Goal: Task Accomplishment & Management: Manage account settings

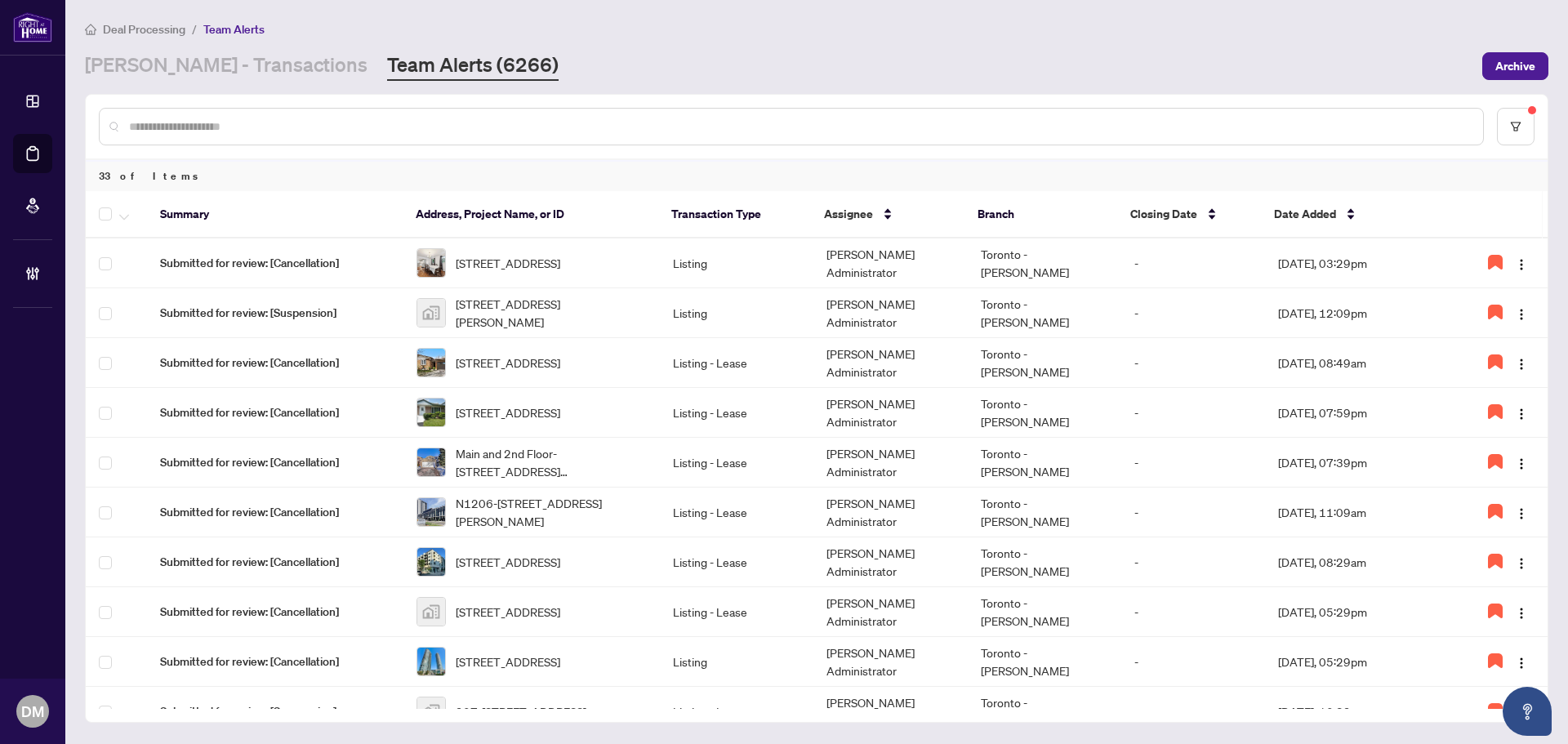
click at [601, 65] on div "RAHR - Transactions Team Alerts (6266)" at bounding box center [779, 65] width 1387 height 29
click at [892, 250] on td "[PERSON_NAME] Administrator" at bounding box center [890, 263] width 153 height 50
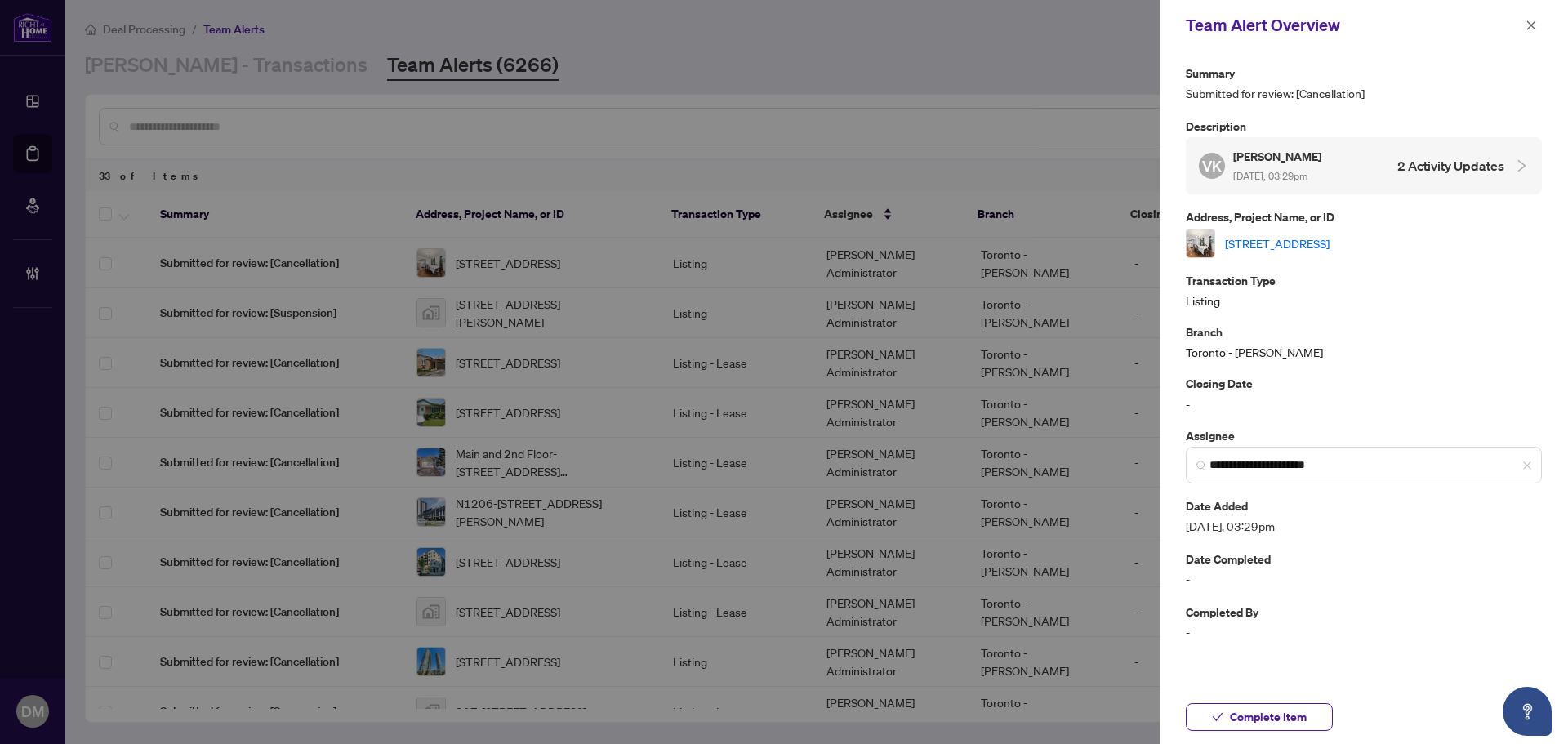
click at [1317, 247] on link "186 Dundas St, Quinte West, Ontario K8V 3R2, Canada" at bounding box center [1277, 244] width 104 height 18
click at [1529, 29] on icon "close" at bounding box center [1531, 26] width 12 height 12
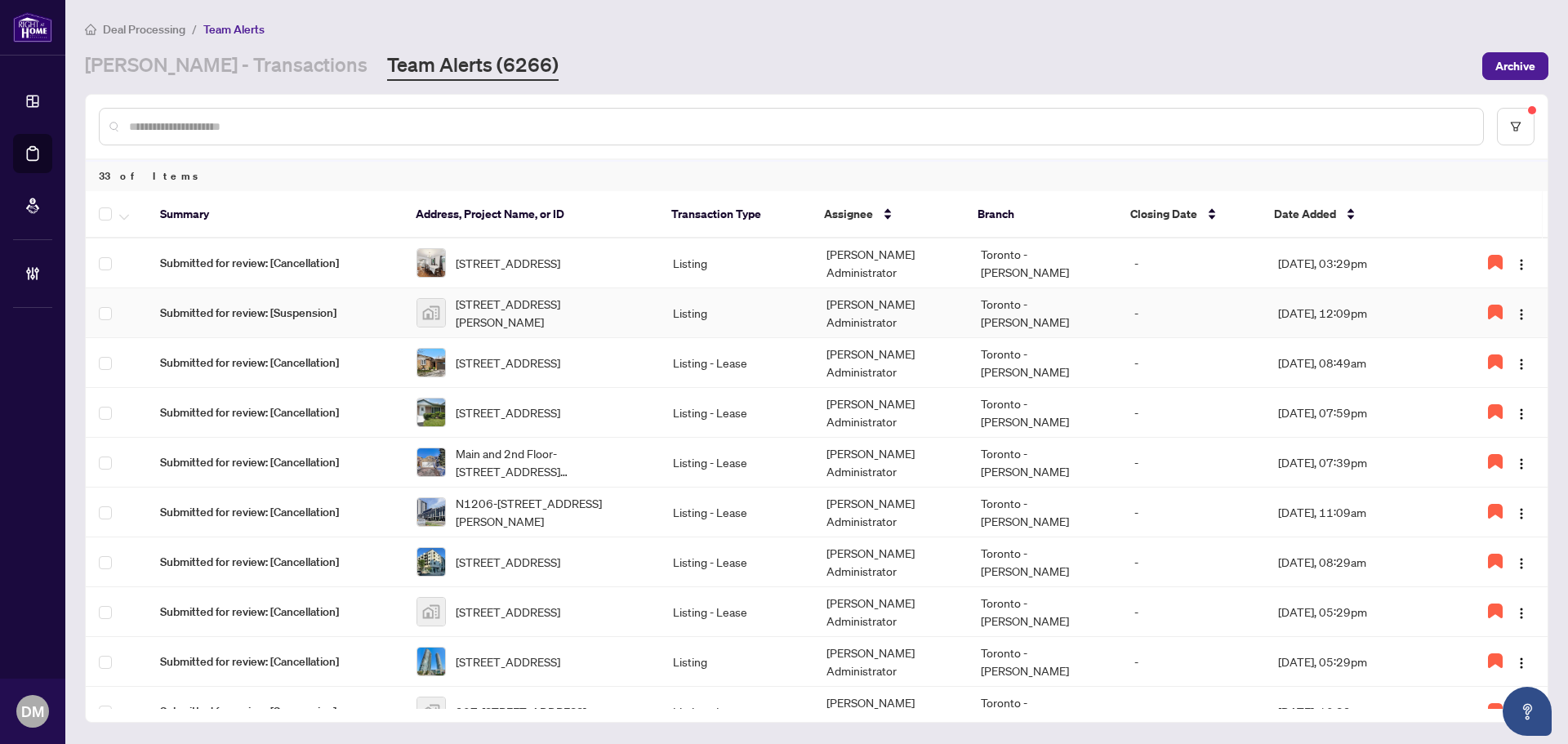
click at [908, 307] on td "[PERSON_NAME] Administrator" at bounding box center [890, 313] width 153 height 50
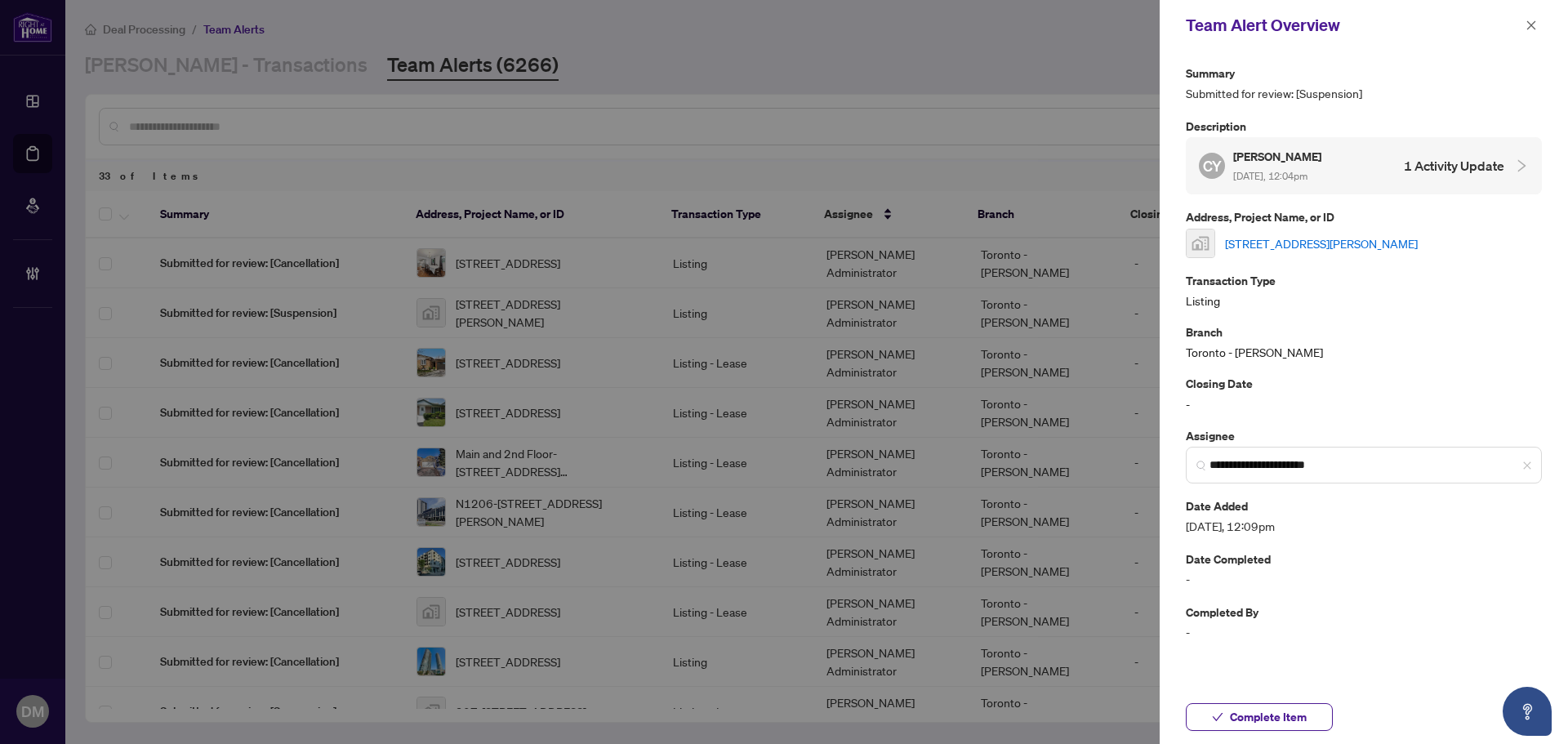
click at [1242, 240] on link "802-30 Harding Boulevard West #802, Richmond Hill, ON, Canada" at bounding box center [1321, 244] width 193 height 18
click at [1257, 244] on link "[STREET_ADDRESS][PERSON_NAME]" at bounding box center [1321, 244] width 193 height 18
click at [1536, 17] on span "button" at bounding box center [1531, 26] width 12 height 27
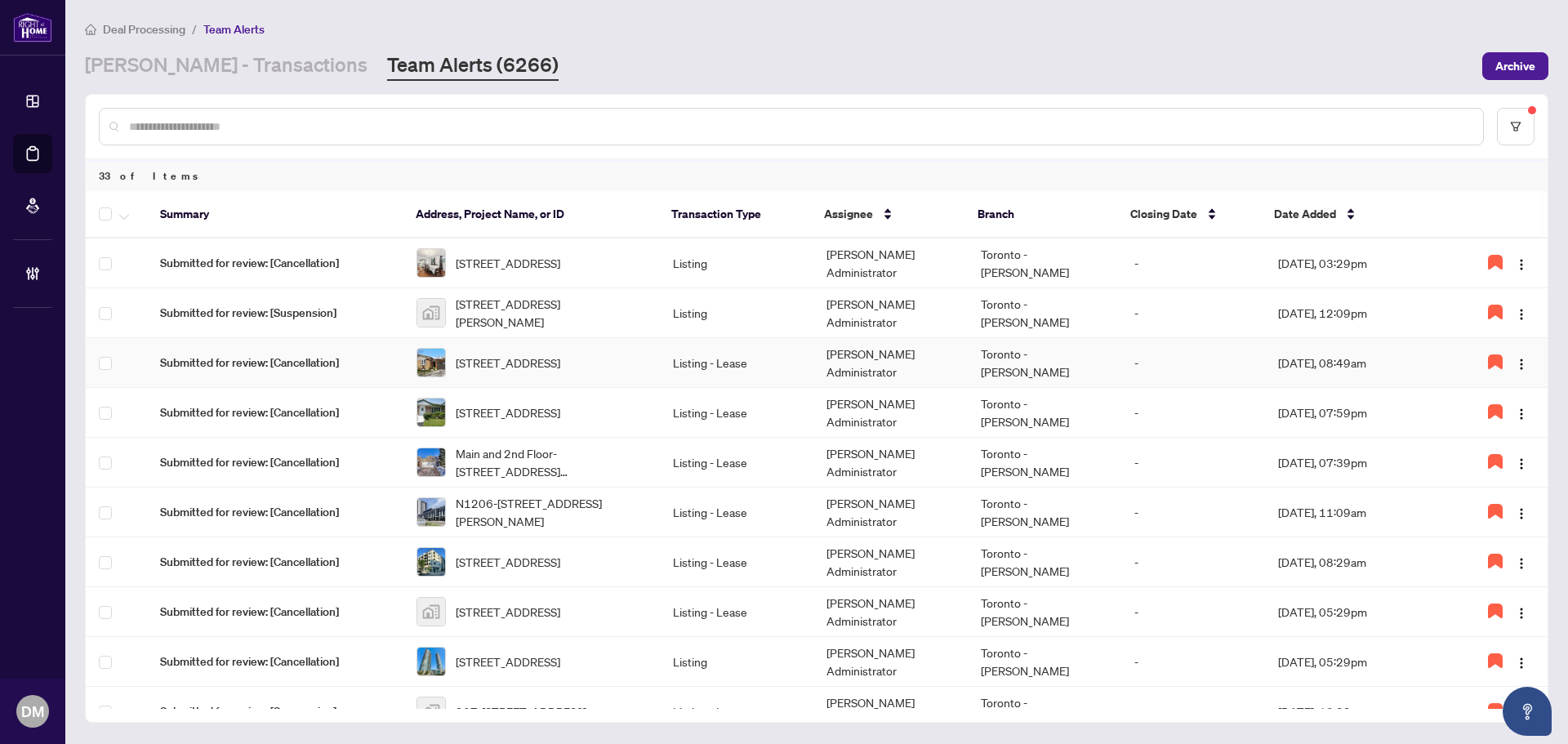
click at [1217, 358] on td "-" at bounding box center [1192, 363] width 143 height 50
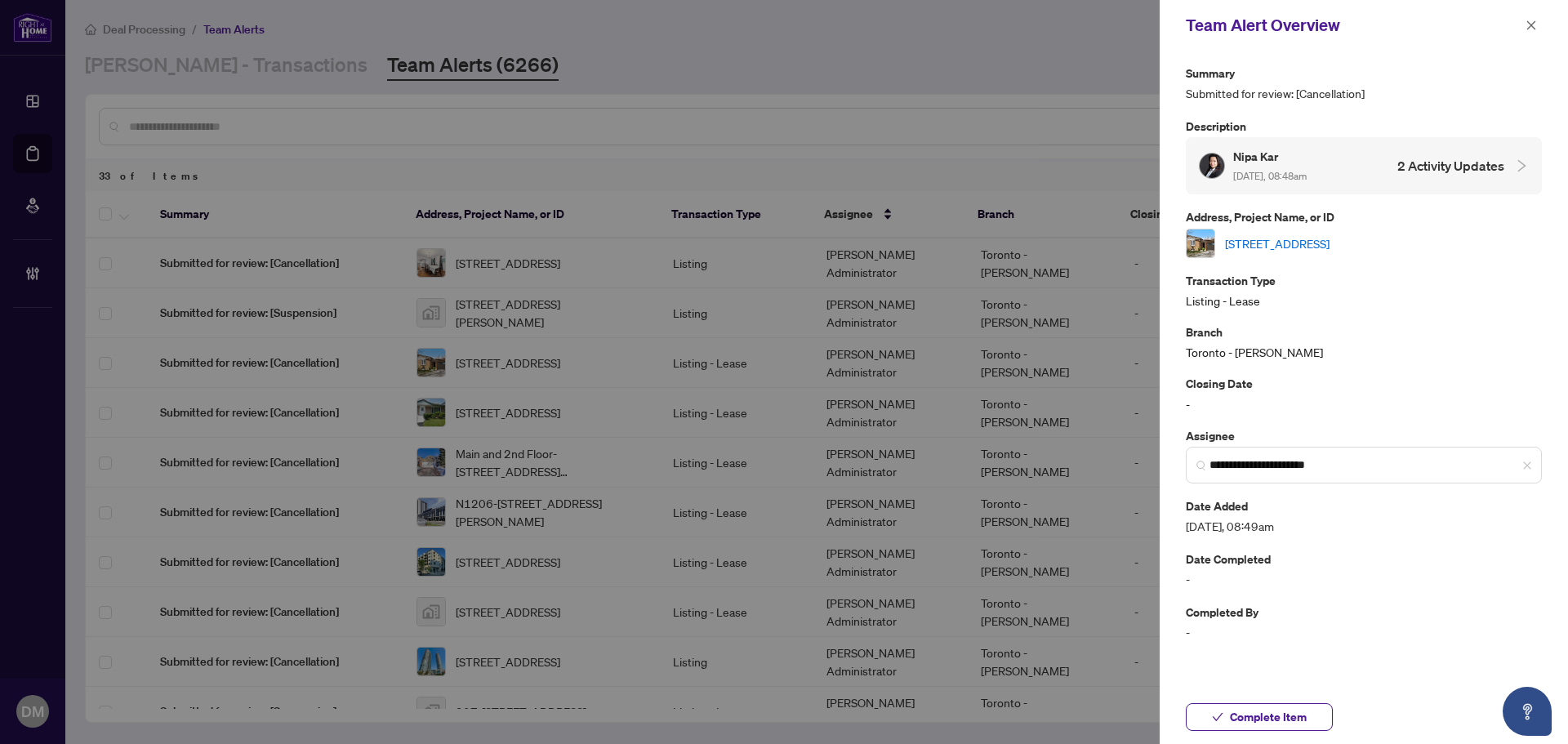
click at [1329, 244] on link "2368 Mountland Dr, Peterborough West, Ontario K9K 1W4, Canada" at bounding box center [1277, 244] width 104 height 18
click at [1522, 22] on button "button" at bounding box center [1531, 26] width 22 height 20
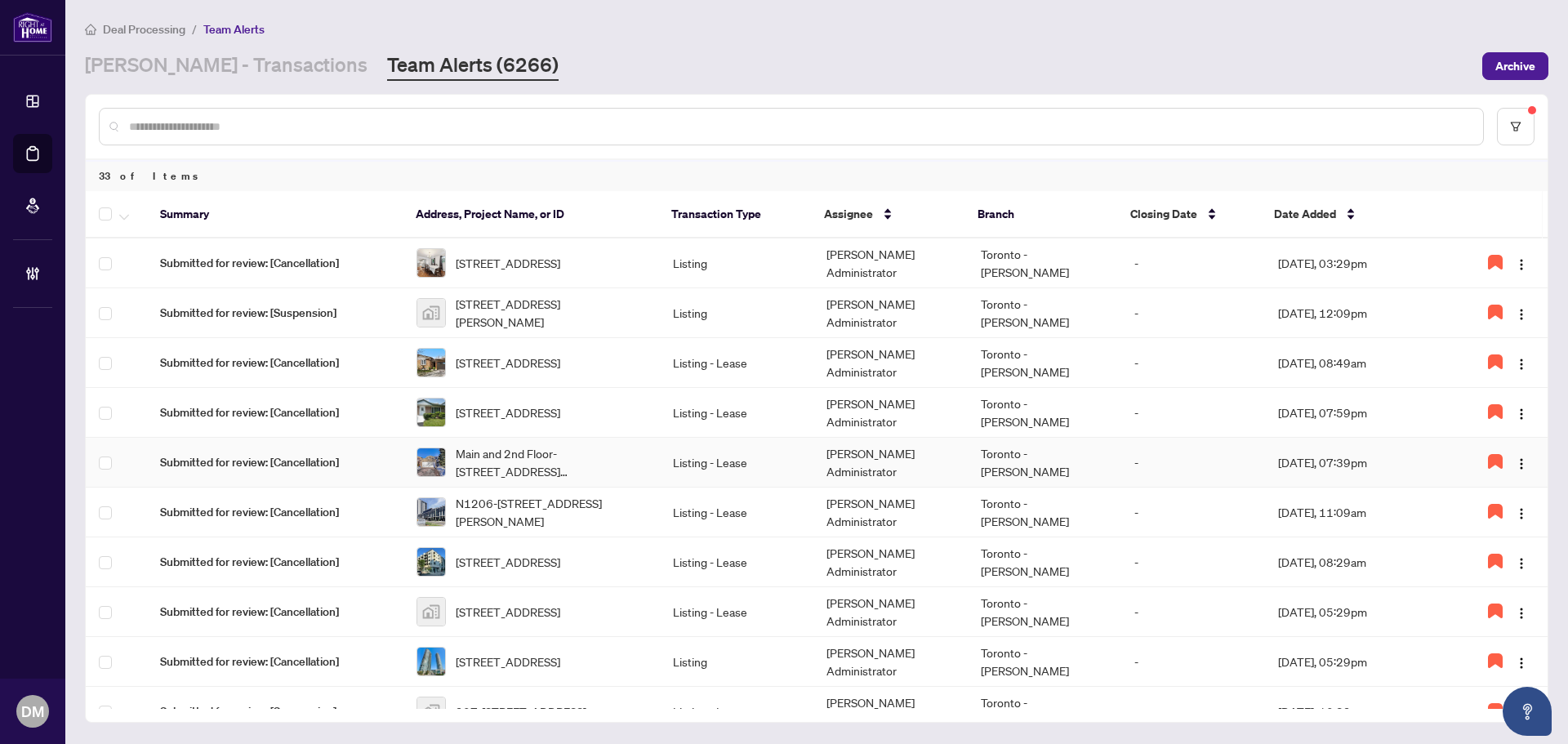
click at [948, 454] on td "Don Mills Administrator" at bounding box center [890, 462] width 153 height 50
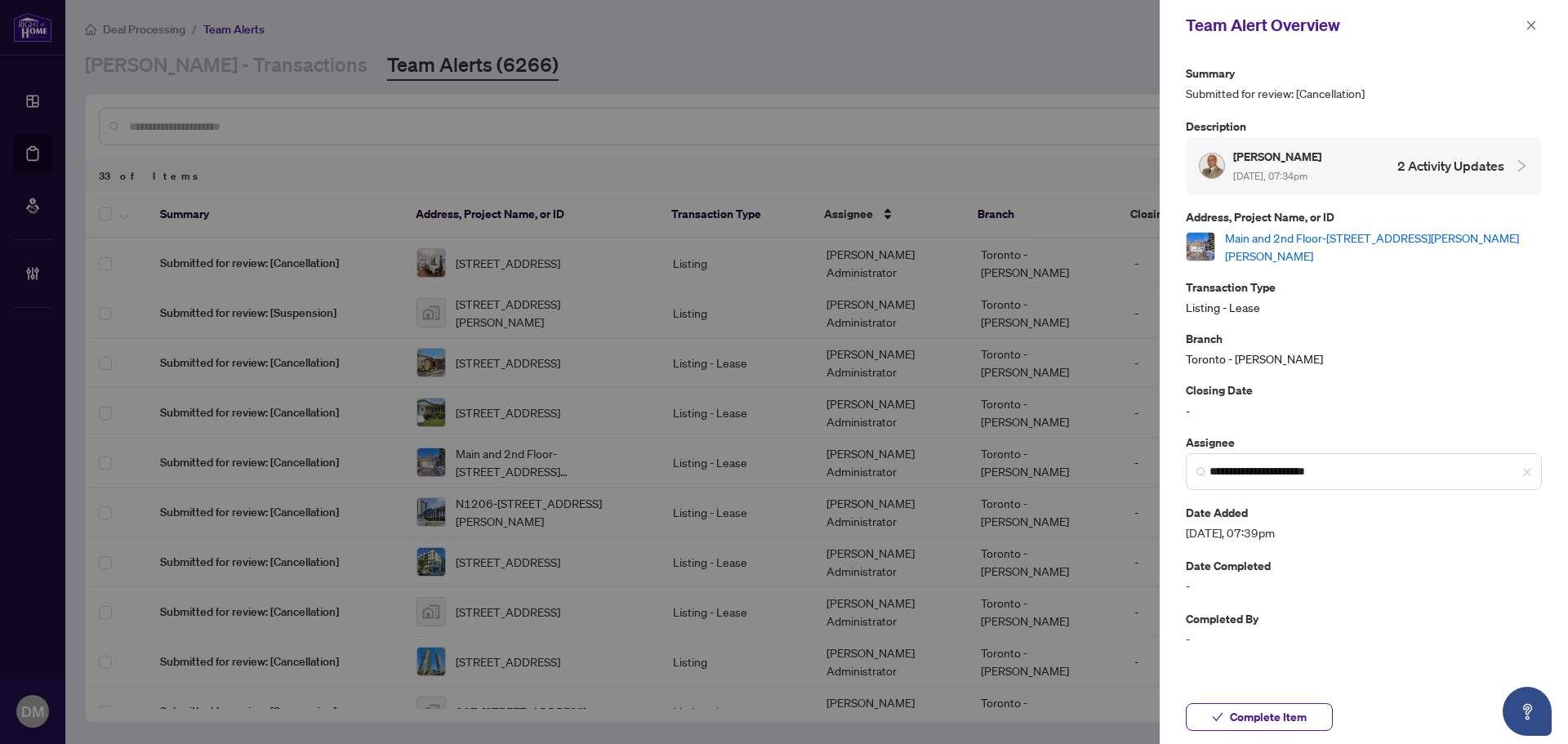
click at [1261, 240] on link "Main and 2nd Floor-2083 Duberry Dr, Pickering, Ontario L1X 1Y7, Canada" at bounding box center [1383, 246] width 316 height 36
click at [1532, 28] on icon "close" at bounding box center [1531, 25] width 9 height 9
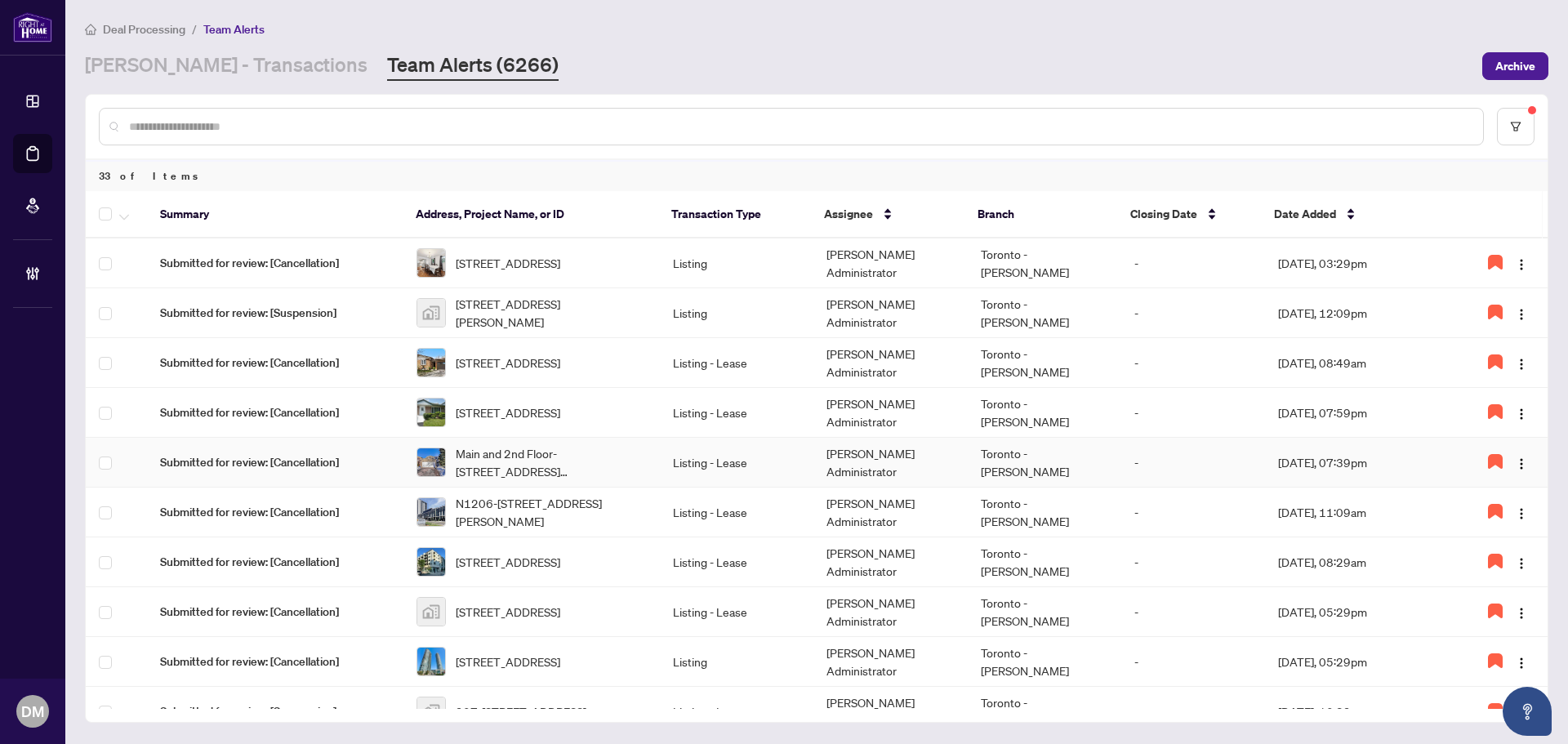
click at [794, 466] on td "Listing - Lease" at bounding box center [736, 462] width 153 height 50
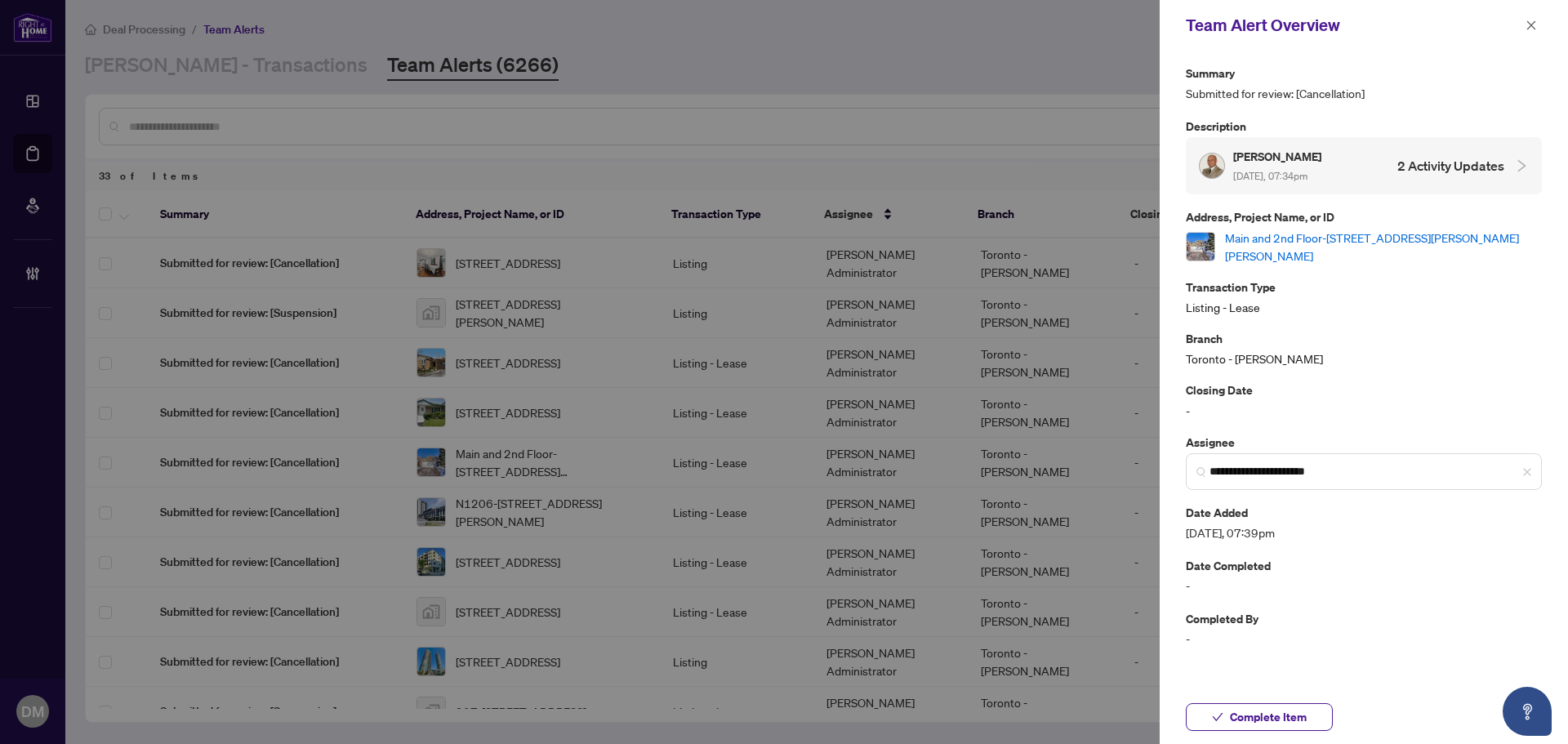
click at [1281, 244] on link "Main and 2nd Floor-2083 Duberry Dr, Pickering, Ontario L1X 1Y7, Canada" at bounding box center [1383, 246] width 316 height 36
click at [1526, 24] on icon "close" at bounding box center [1531, 26] width 12 height 12
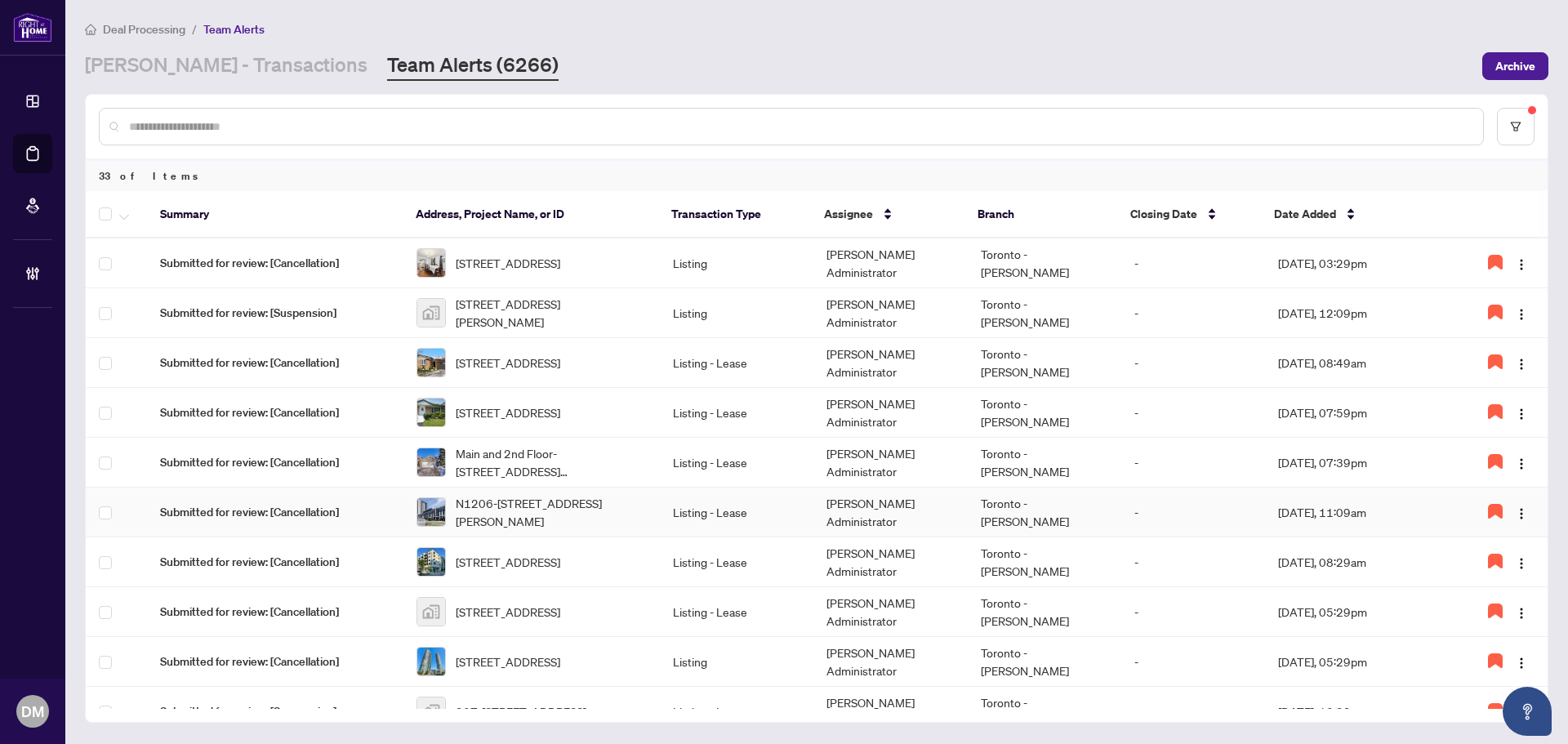
click at [847, 520] on td "Don Mills Administrator" at bounding box center [890, 513] width 153 height 50
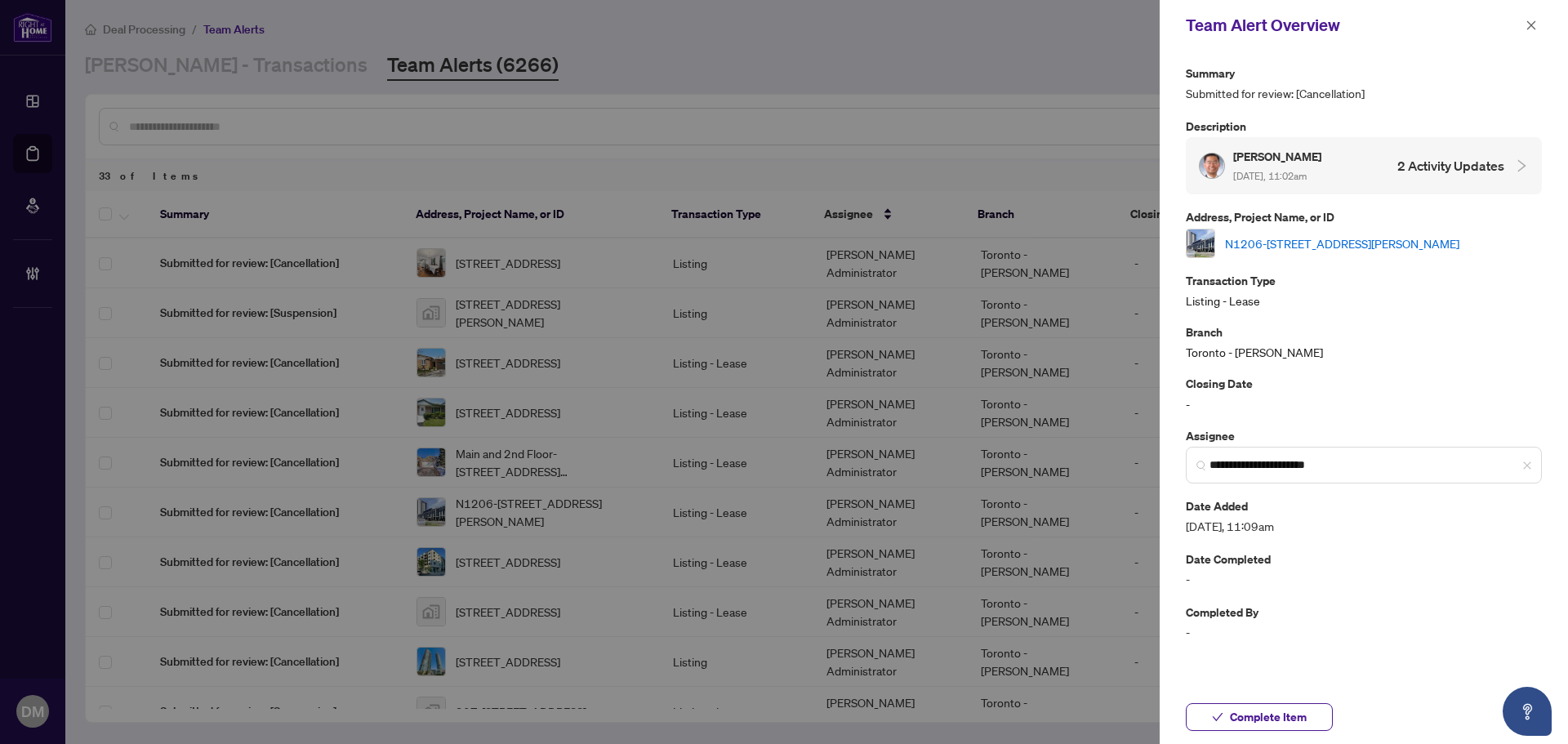
click at [1365, 247] on link "N1206-330 phillip St, Waterloo, Ontario N2L 3W9, Canada" at bounding box center [1342, 244] width 234 height 18
click at [1533, 20] on icon "close" at bounding box center [1531, 26] width 12 height 12
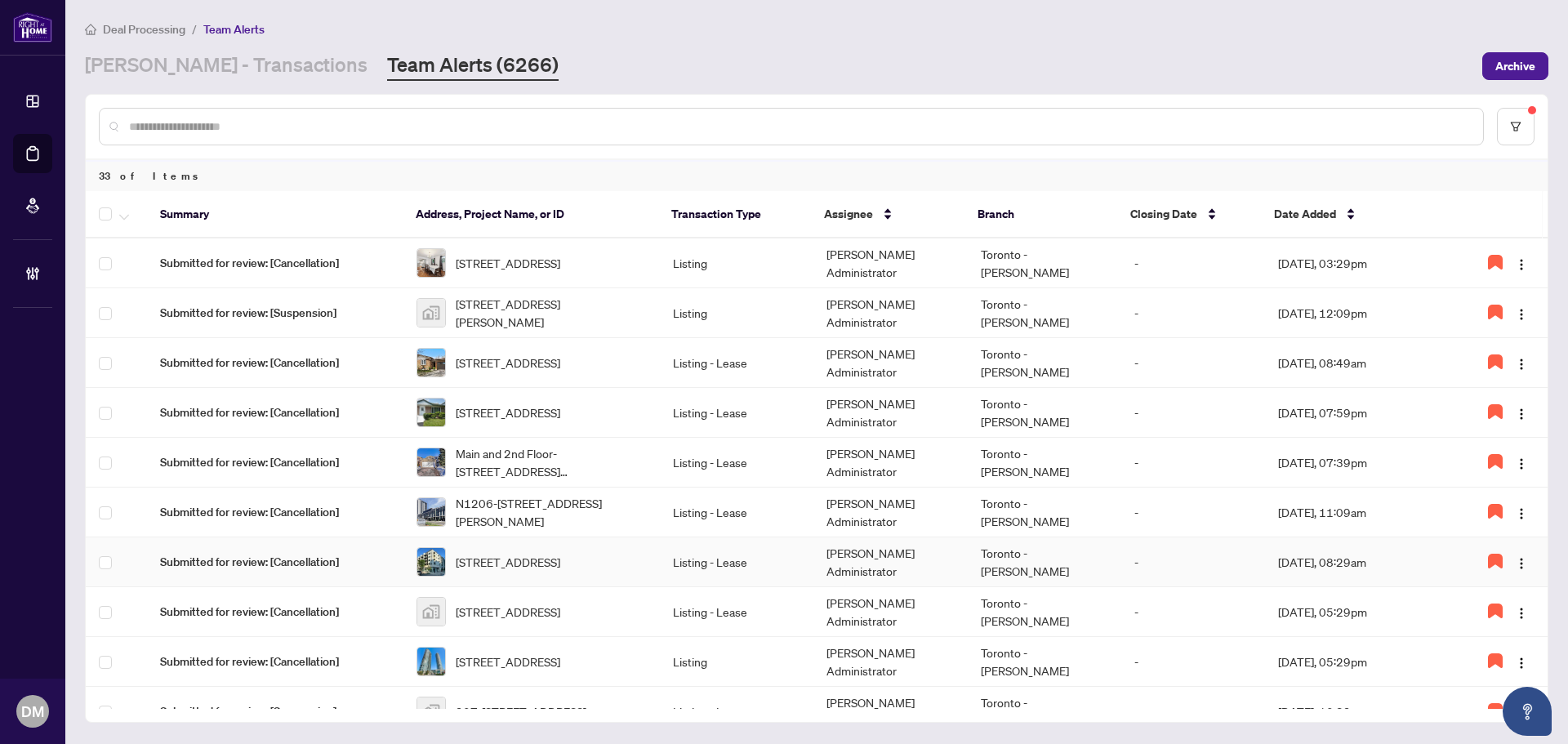
click at [732, 564] on td "Listing - Lease" at bounding box center [736, 563] width 153 height 50
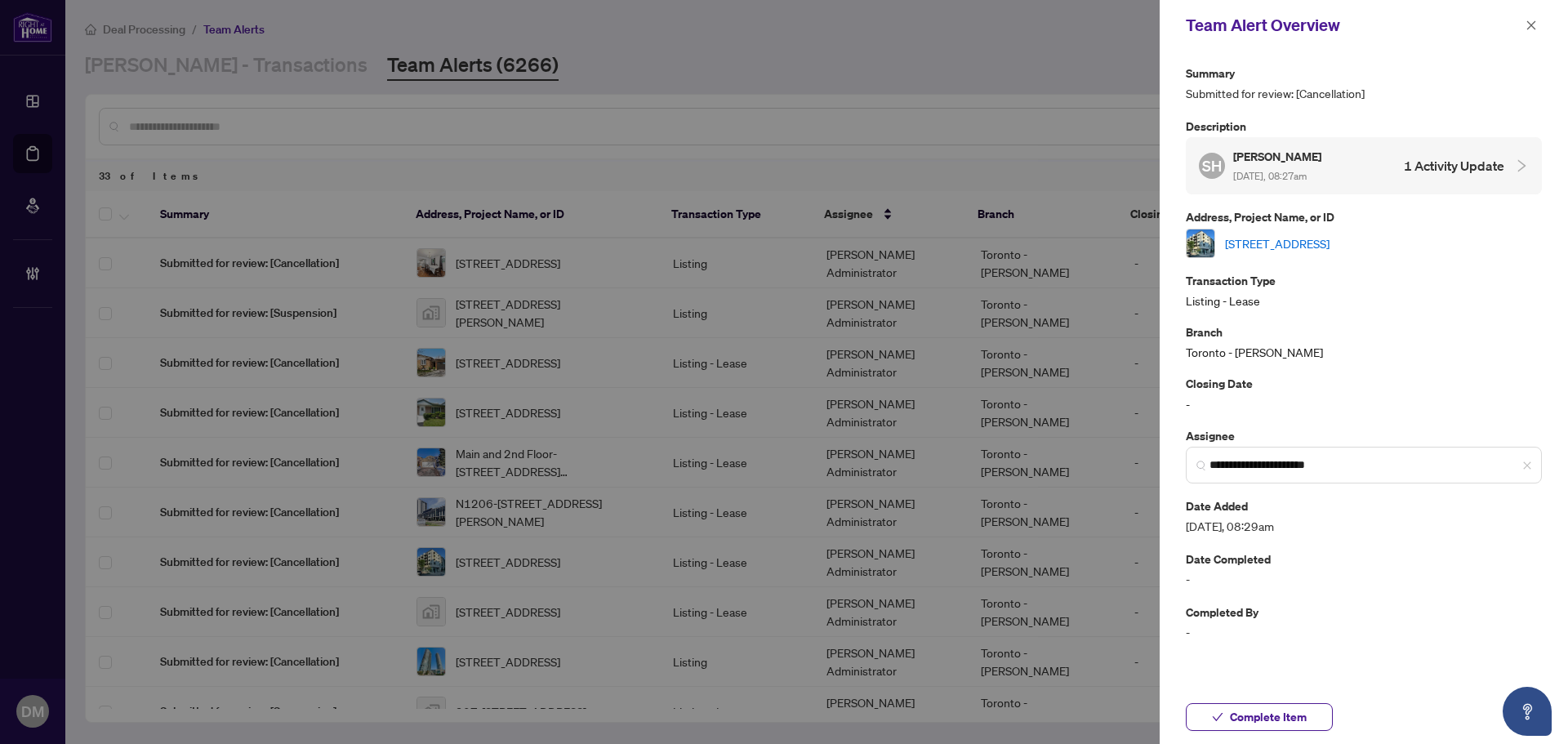
click at [1319, 244] on link "207-385 Osler St, Toronto, Ontario M6N 0B2, Canada" at bounding box center [1277, 244] width 104 height 18
click at [1531, 30] on icon "close" at bounding box center [1531, 26] width 12 height 12
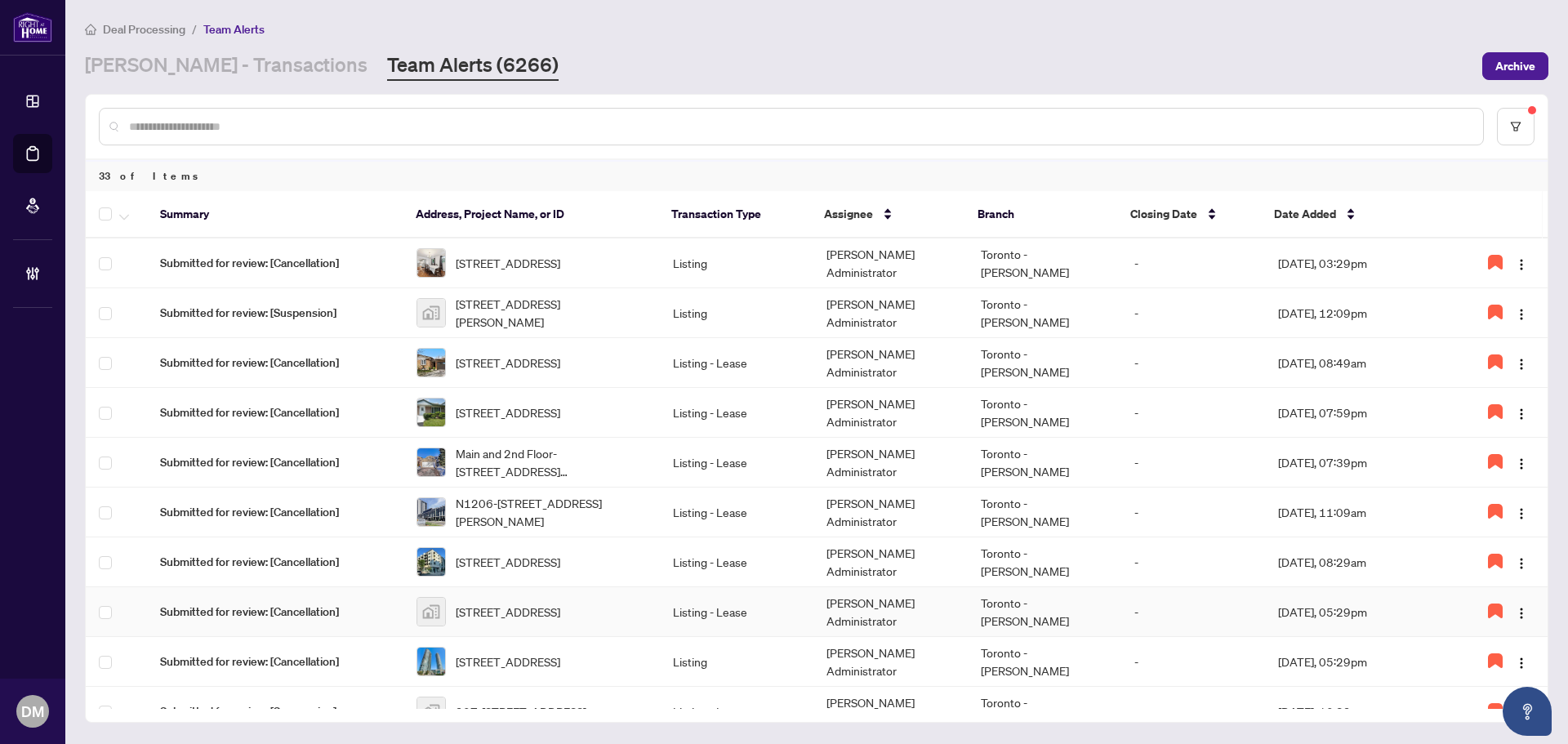
click at [849, 617] on td "[PERSON_NAME] Administrator" at bounding box center [890, 612] width 153 height 50
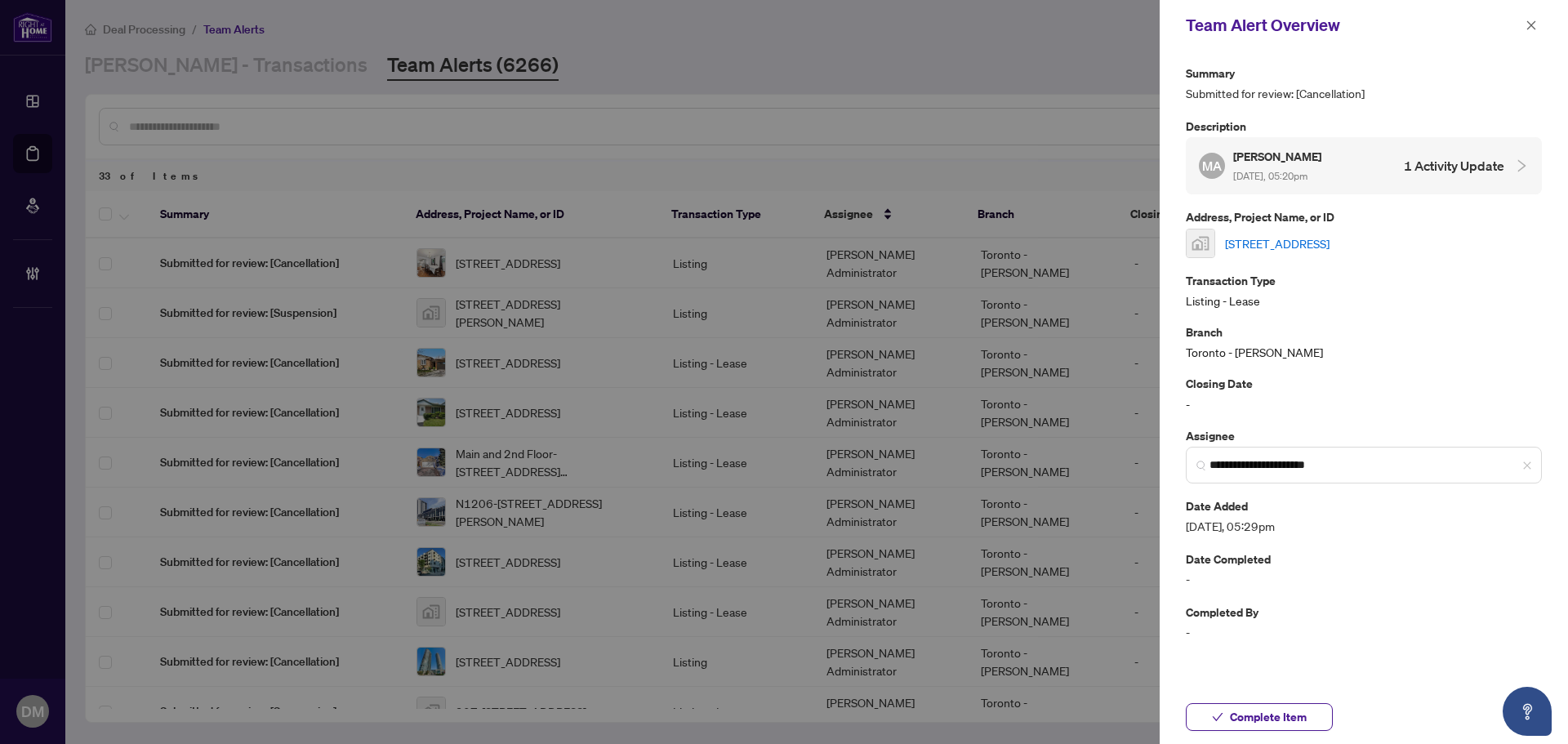
click at [1284, 240] on link "[STREET_ADDRESS]" at bounding box center [1277, 244] width 104 height 18
click at [1526, 25] on icon "close" at bounding box center [1531, 26] width 12 height 12
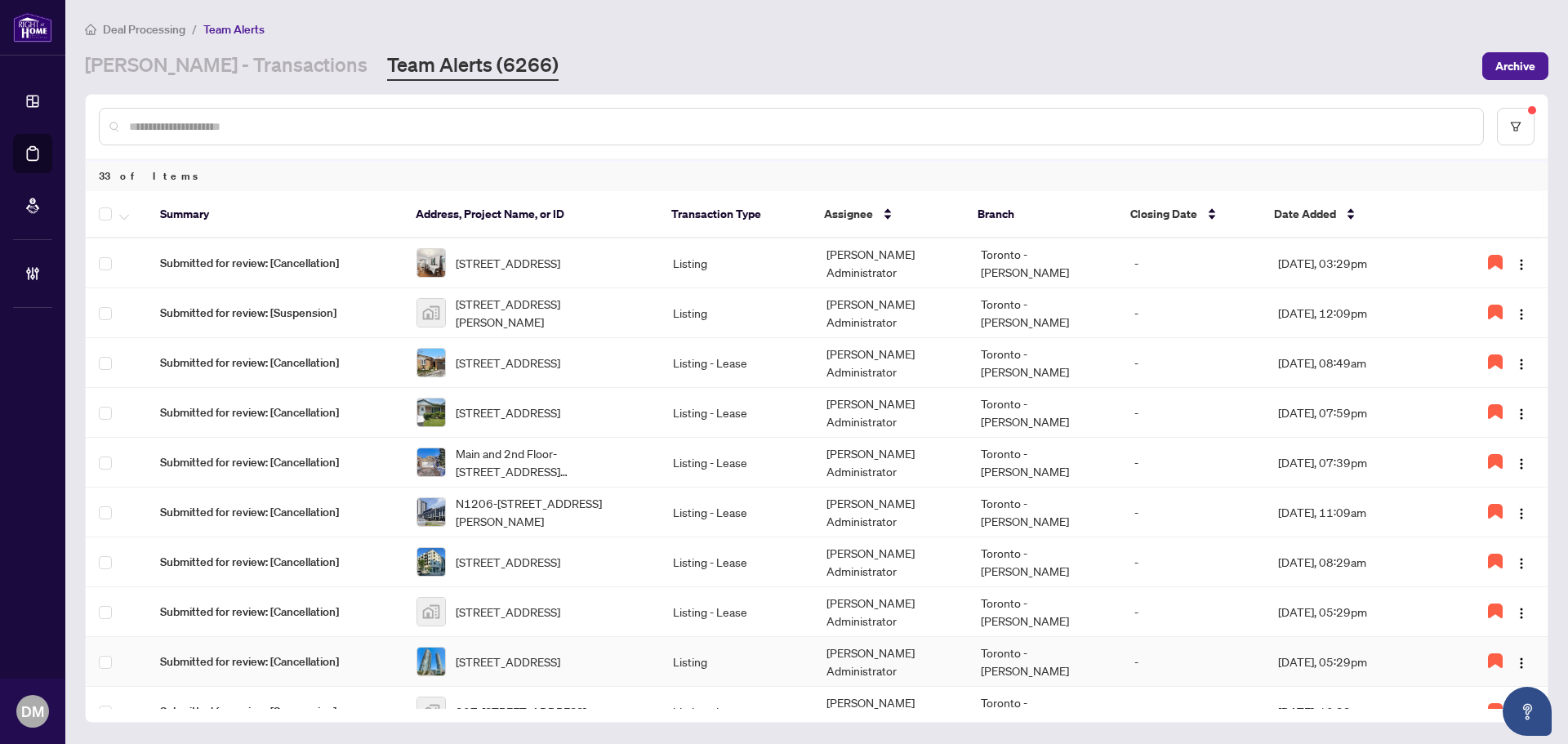
click at [766, 667] on td "Listing" at bounding box center [736, 662] width 153 height 50
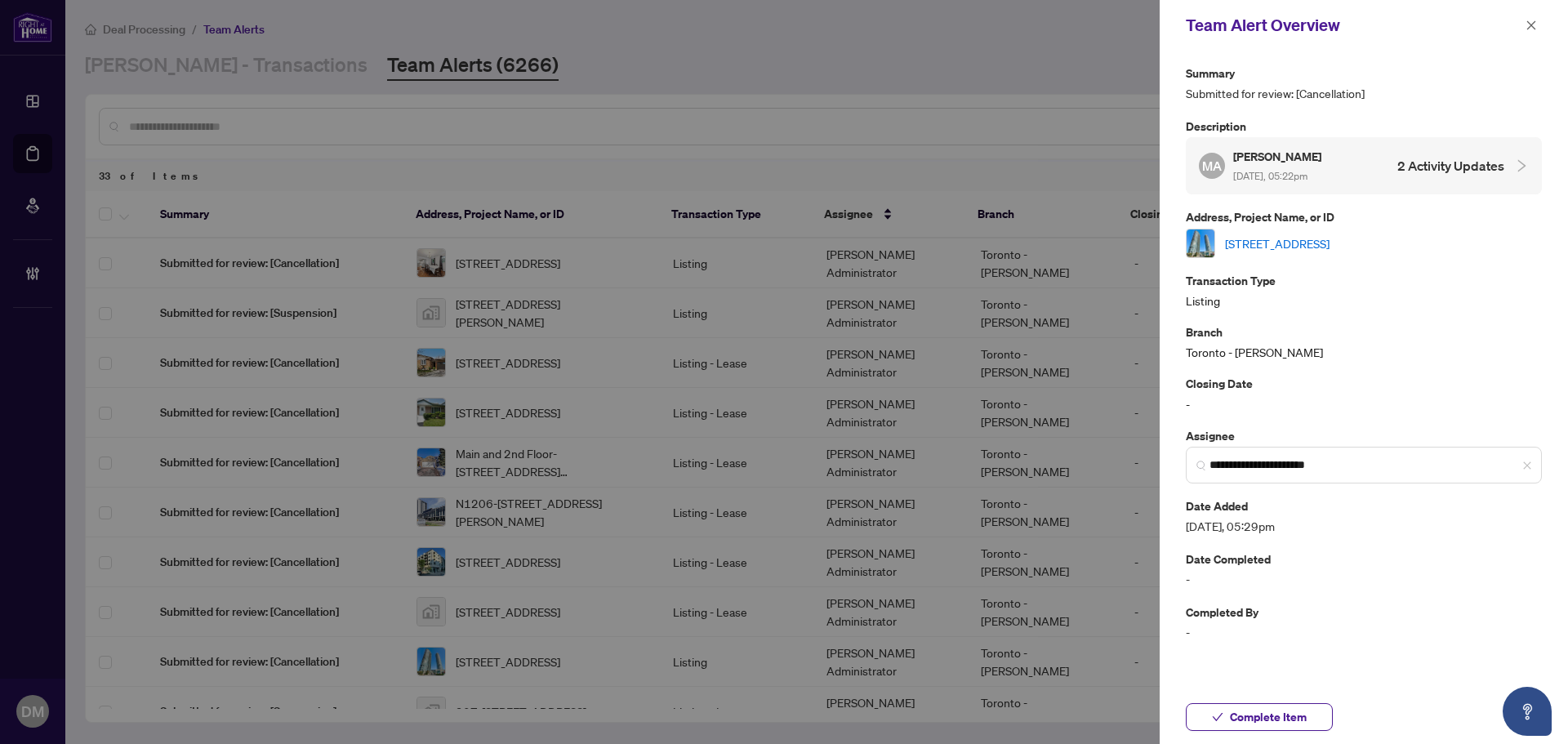
click at [1329, 236] on link "[STREET_ADDRESS]" at bounding box center [1277, 244] width 104 height 18
click at [1538, 27] on button "button" at bounding box center [1531, 26] width 22 height 20
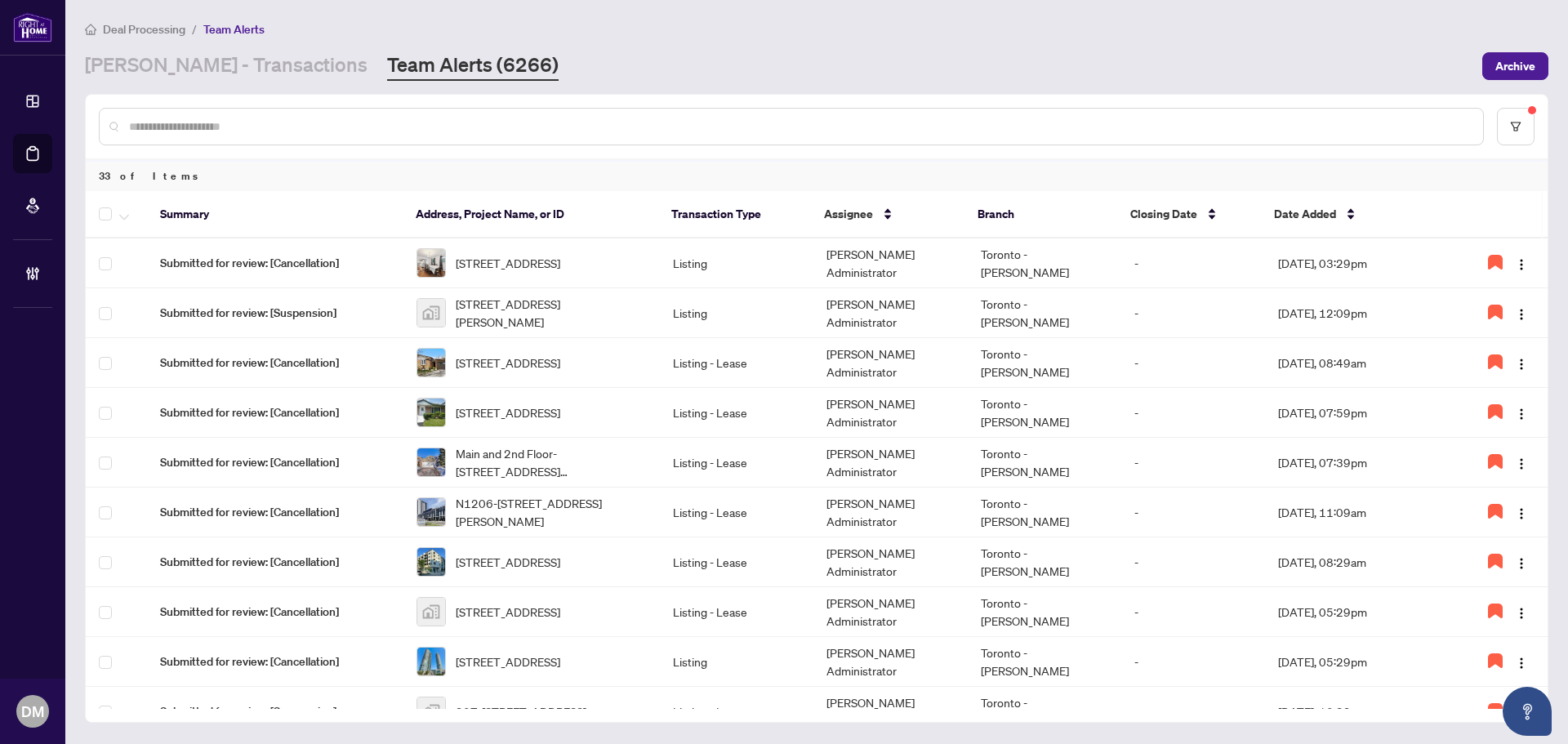
click at [532, 75] on div "RAHR - Transactions Team Alerts (6266)" at bounding box center [779, 65] width 1387 height 29
click at [859, 64] on div "RAHR - Transactions Team Alerts (6266)" at bounding box center [779, 65] width 1387 height 29
click at [883, 650] on td "[PERSON_NAME] Administrator" at bounding box center [890, 662] width 153 height 50
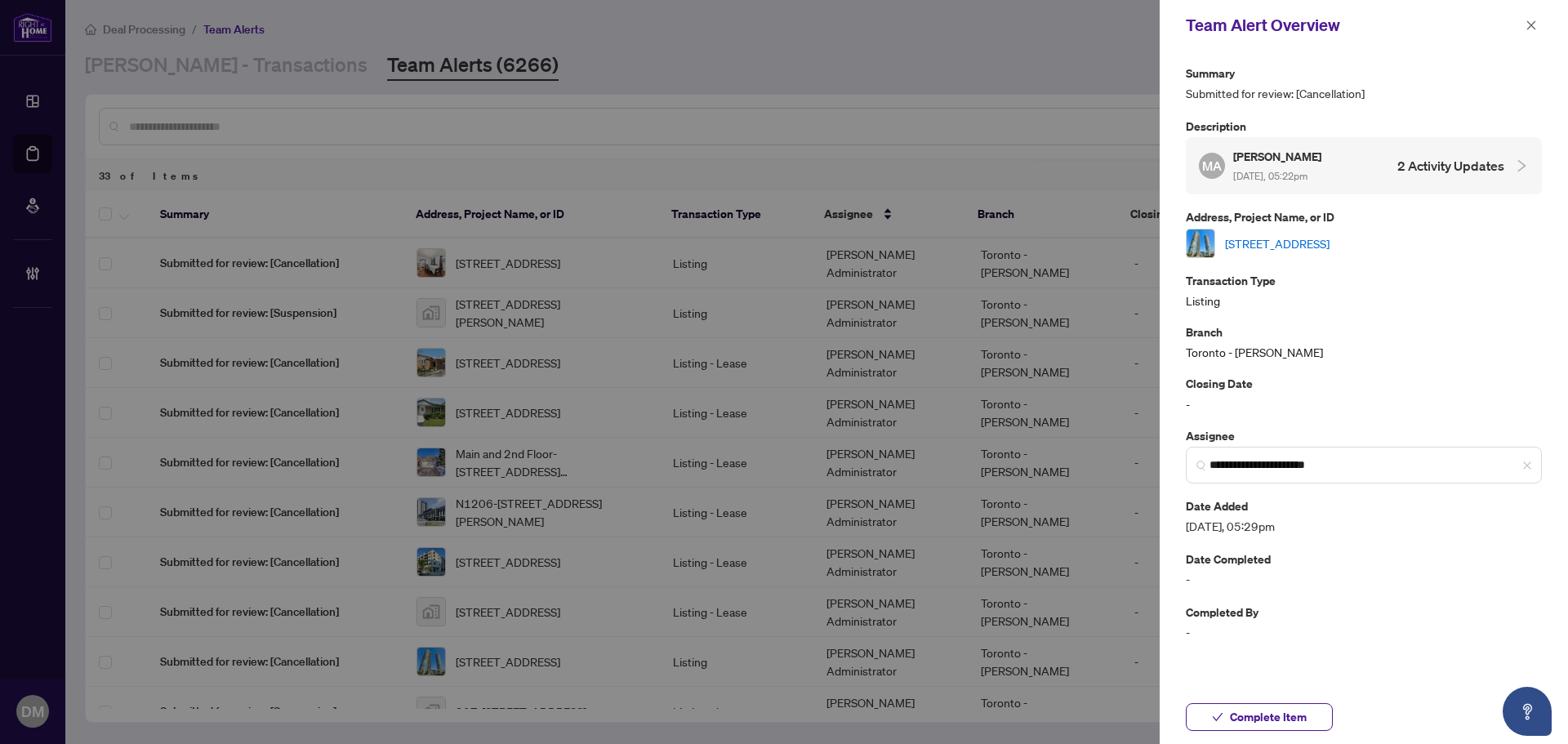
click at [1329, 235] on link "3703-125 VILLAGE GREEN Sq, Toronto, Ontario M1S 0G3, Canada" at bounding box center [1277, 244] width 104 height 18
click at [1532, 22] on icon "close" at bounding box center [1531, 26] width 12 height 12
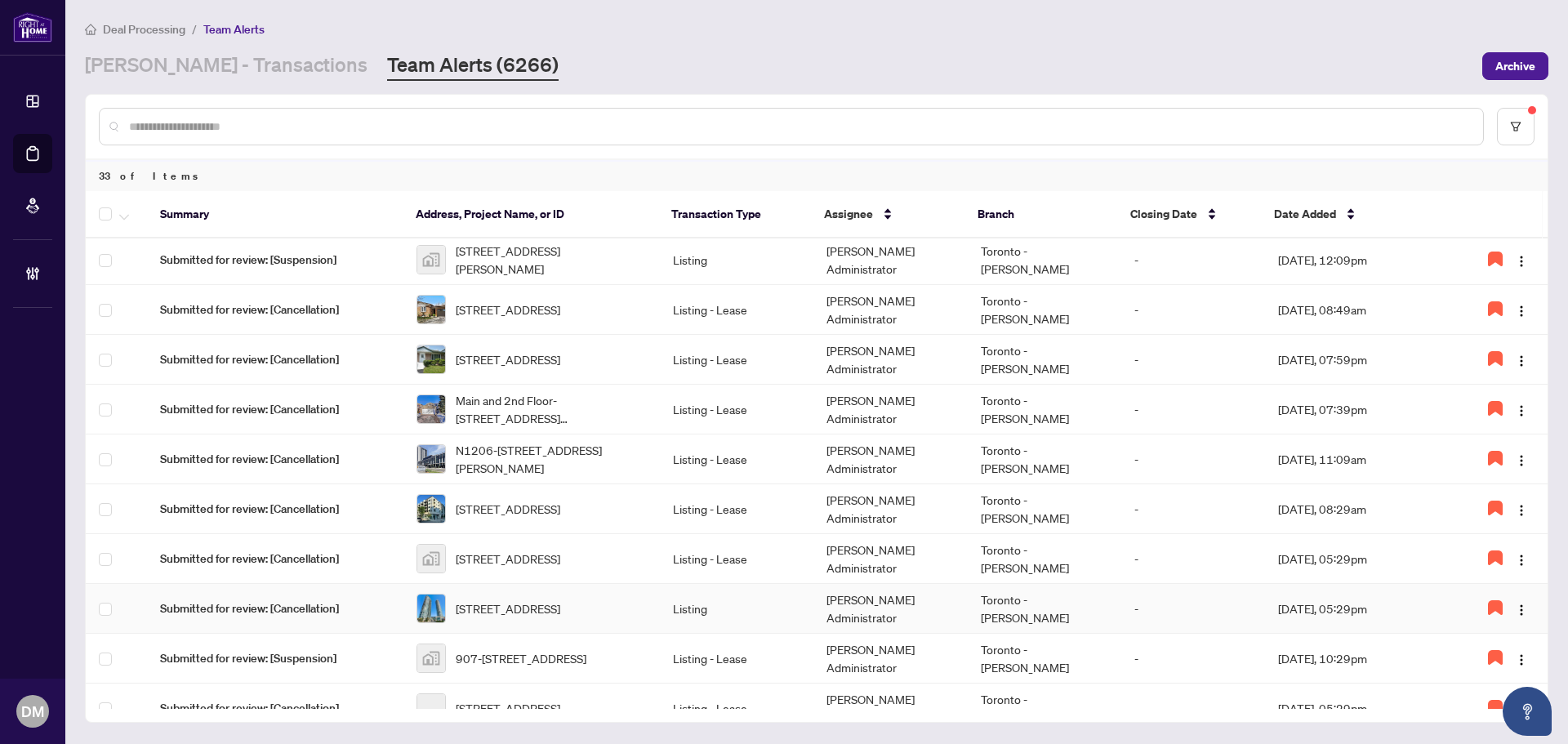
scroll to position [82, 0]
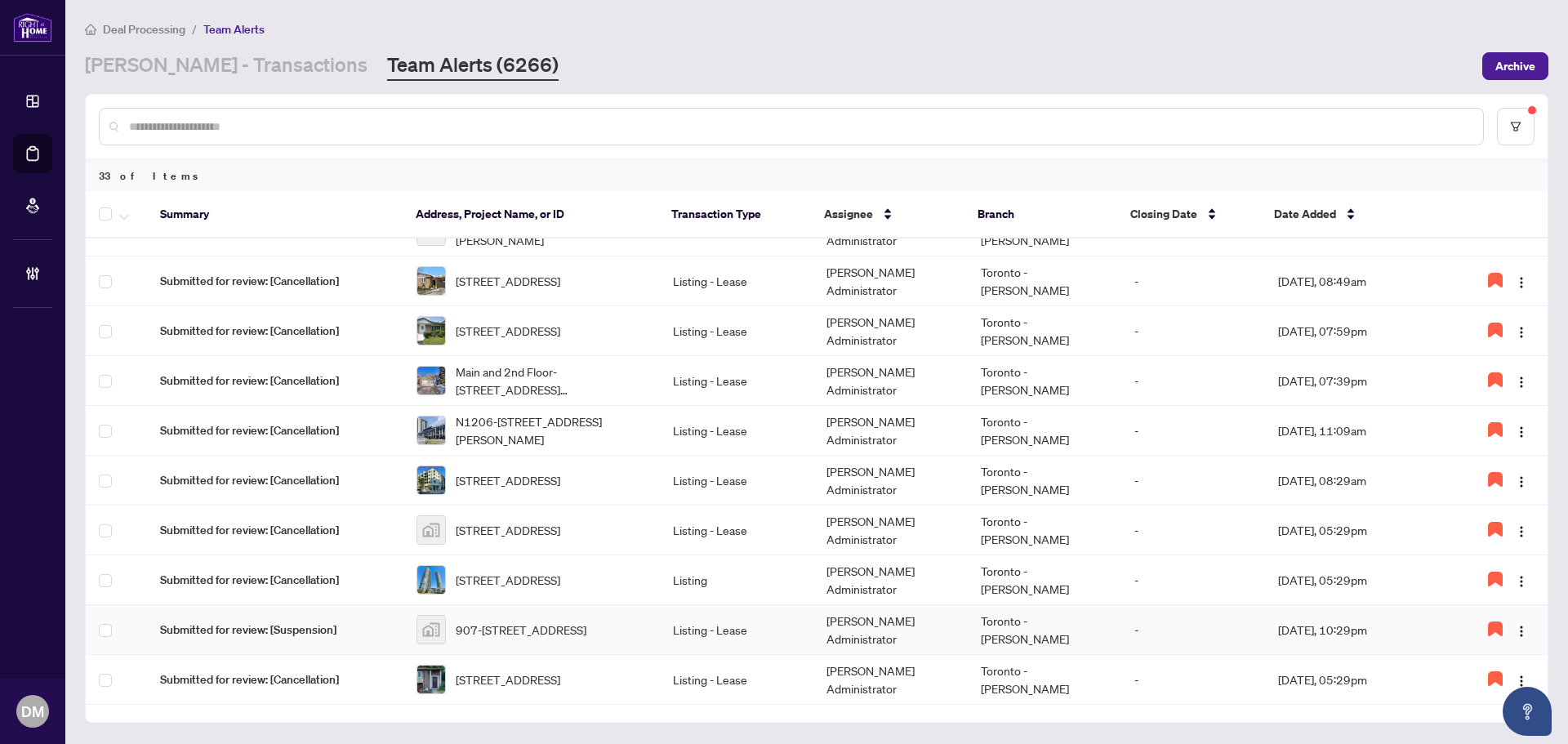
click at [745, 620] on td "Listing - Lease" at bounding box center [736, 630] width 153 height 50
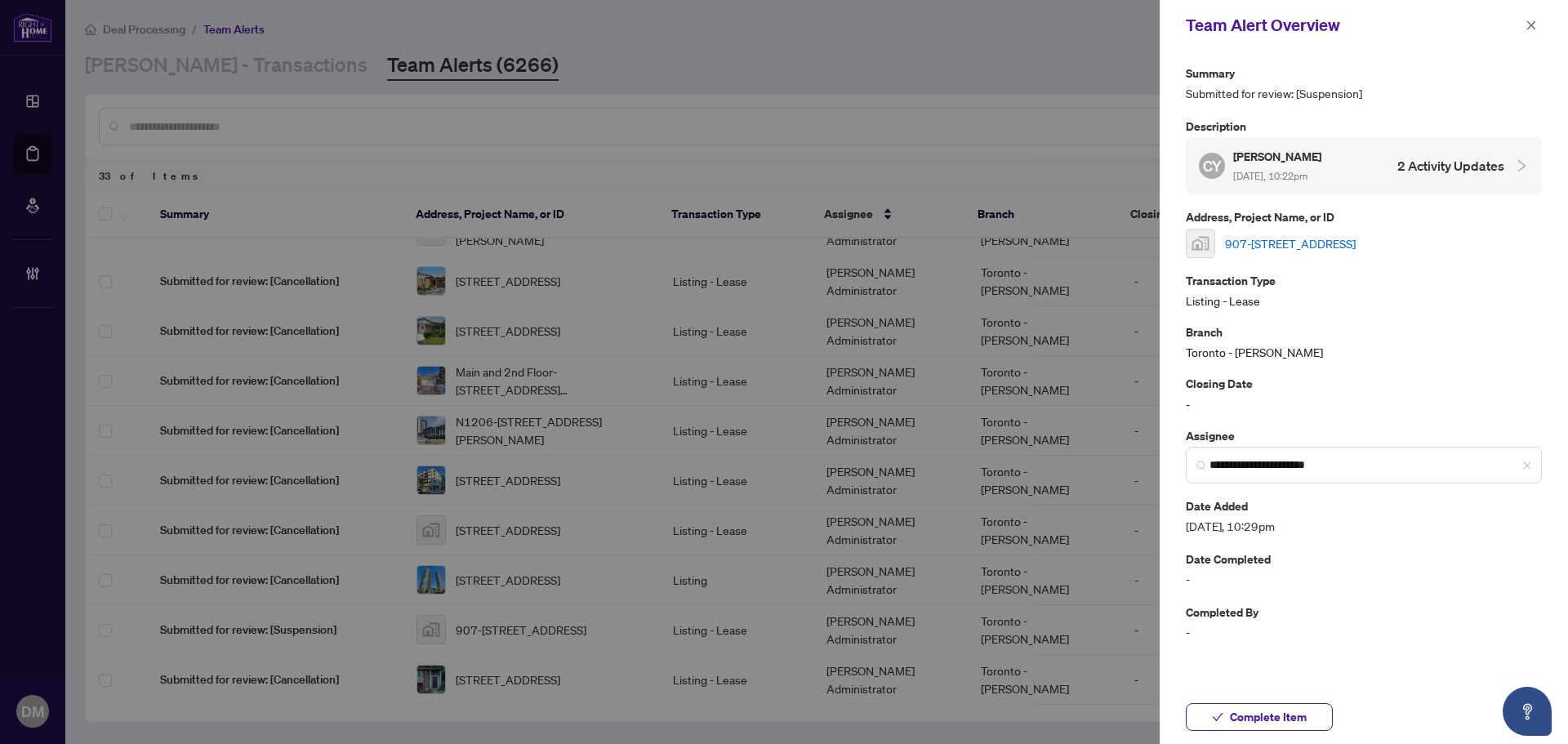
click at [1355, 241] on link "907-[STREET_ADDRESS]" at bounding box center [1291, 244] width 131 height 18
click at [1530, 22] on icon "close" at bounding box center [1531, 26] width 12 height 12
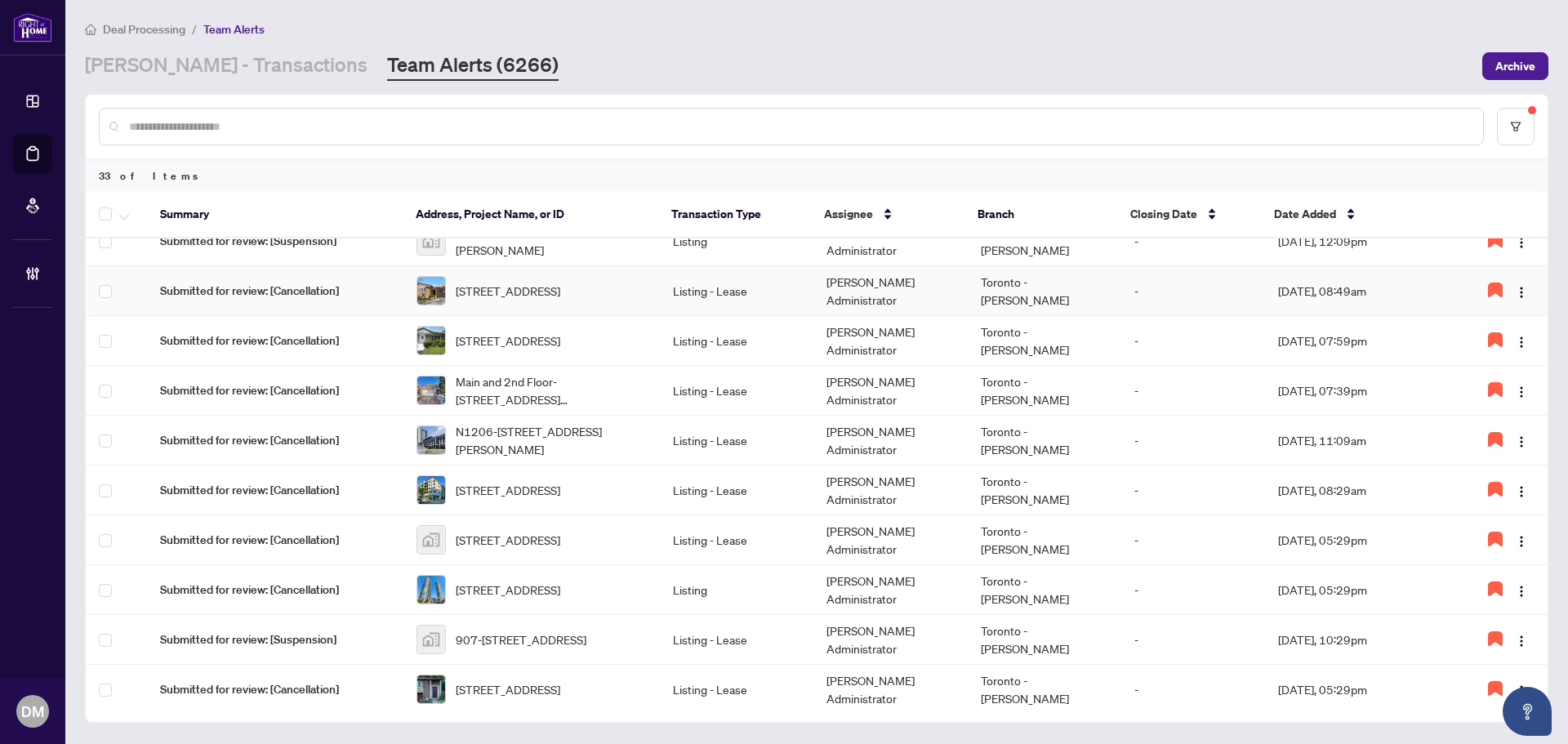
scroll to position [0, 0]
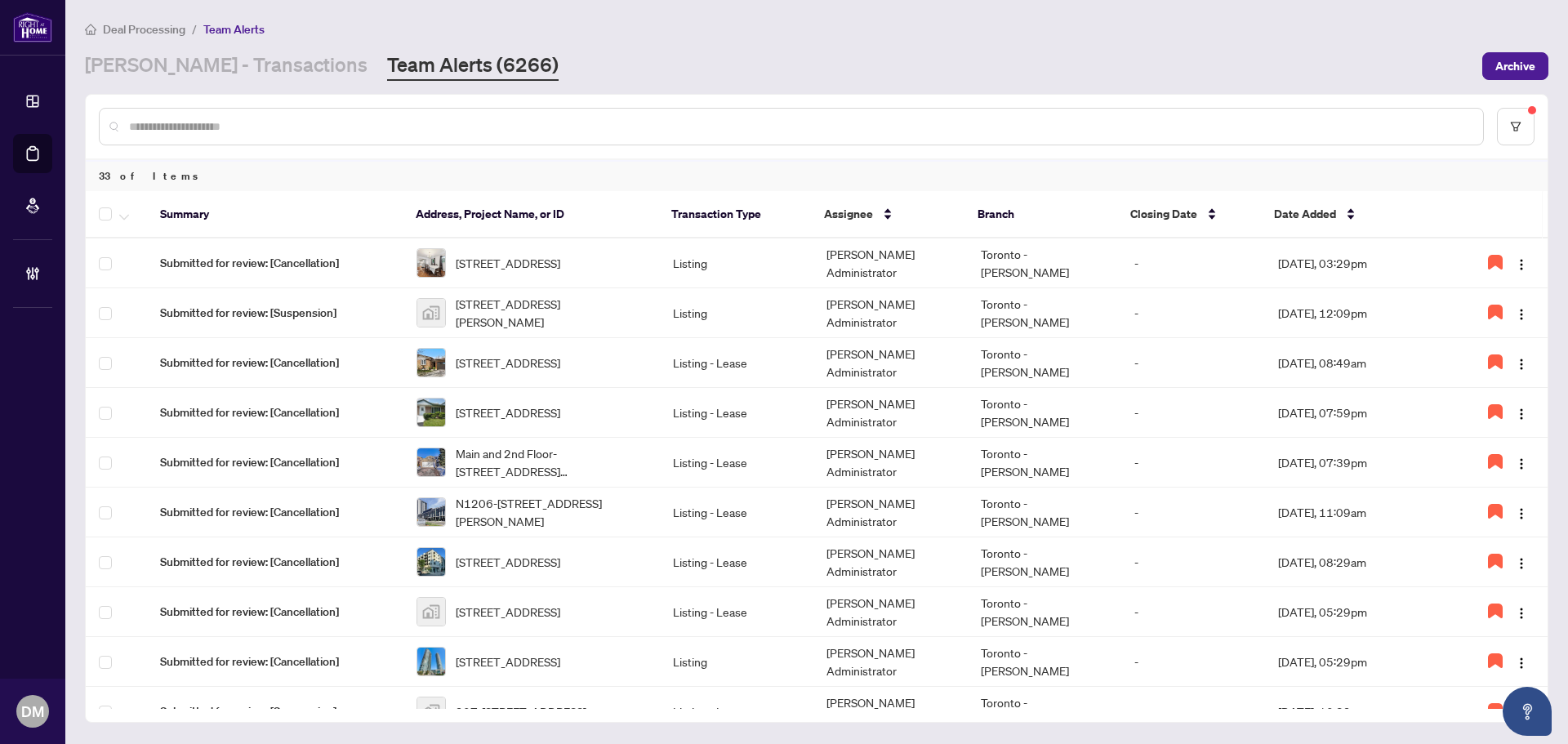
click at [929, 79] on div "RAHR - Transactions Team Alerts (6266)" at bounding box center [779, 65] width 1387 height 29
click at [659, 310] on td "Listing" at bounding box center [736, 313] width 153 height 50
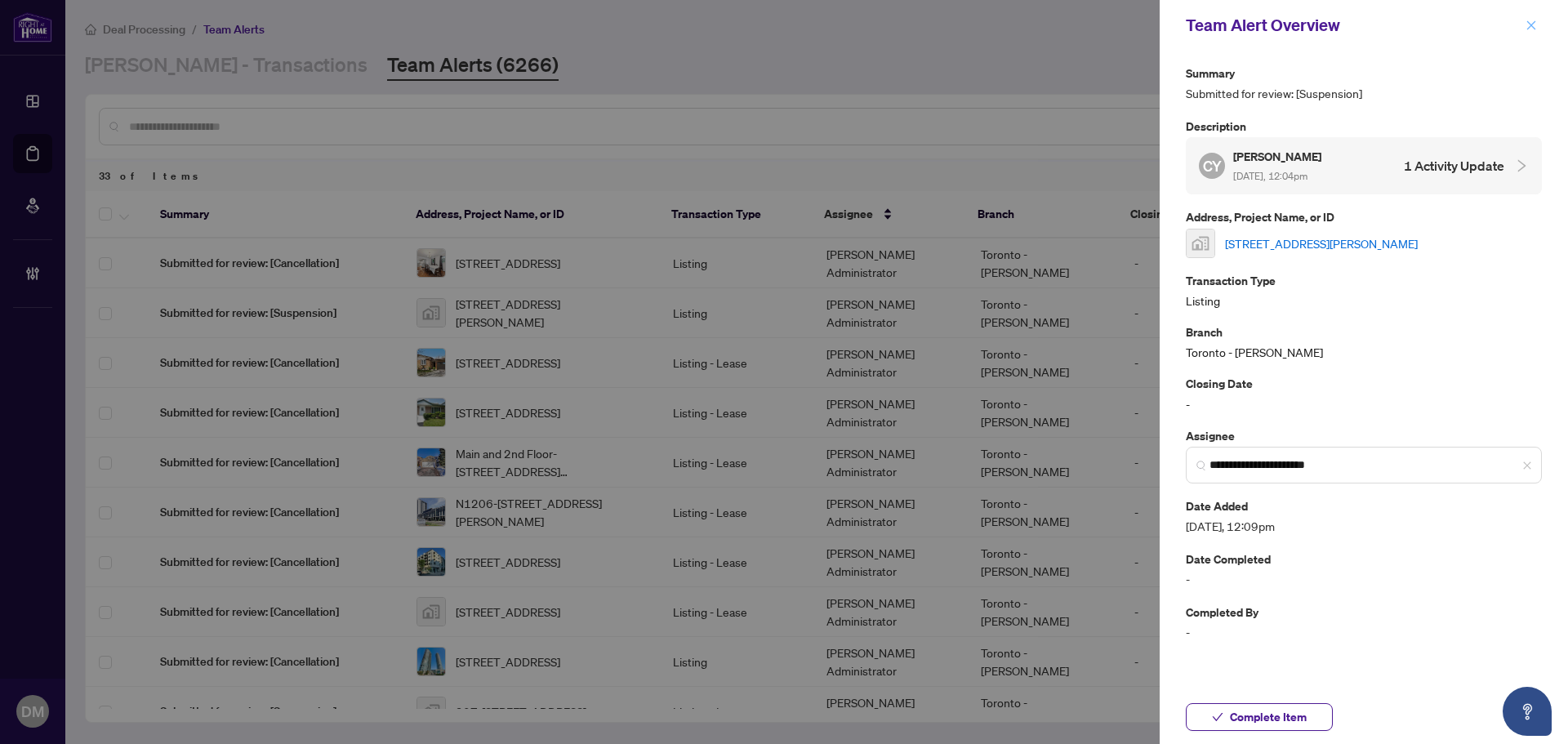
click at [1534, 31] on span "button" at bounding box center [1531, 26] width 12 height 27
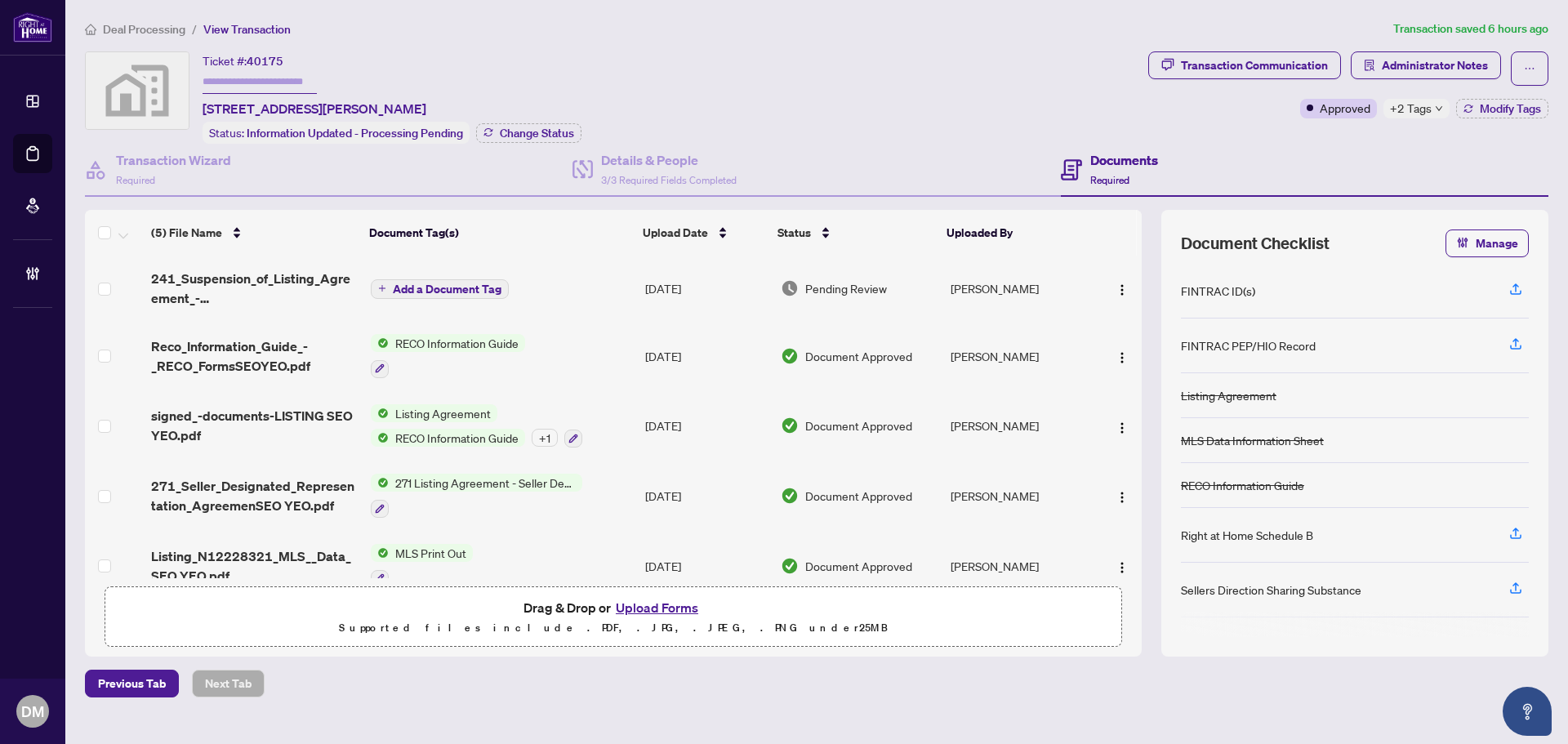
drag, startPoint x: 543, startPoint y: 106, endPoint x: 198, endPoint y: 104, distance: 345.0
click at [198, 104] on div "Ticket #: 40175 802-30 Harding Boulevard West #802, Richmond Hill, ON, Canada S…" at bounding box center [614, 97] width 1057 height 92
copy span "802-30 Harding Boulevard West #802, Richmond Hill, ON, Canada"
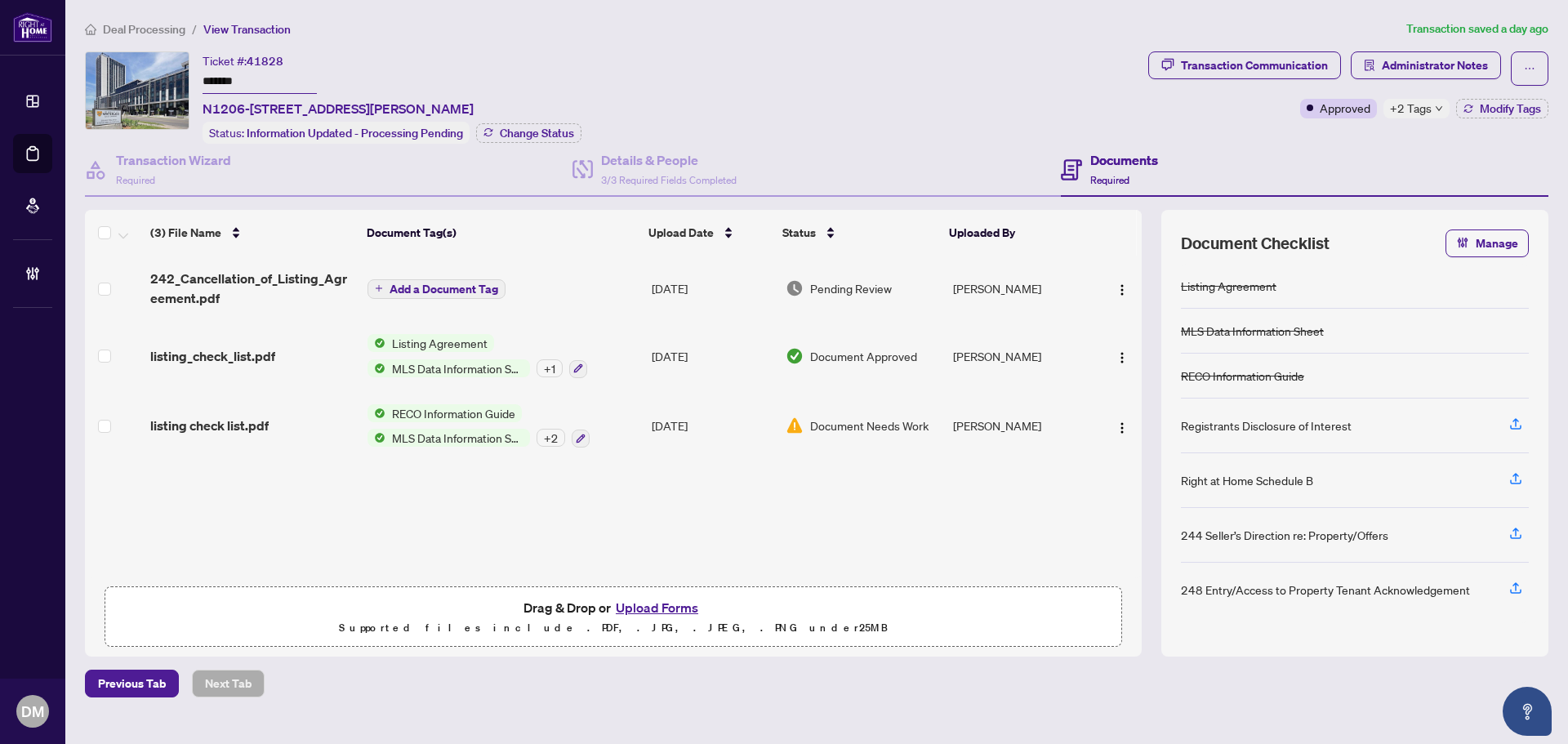
drag, startPoint x: 547, startPoint y: 110, endPoint x: 201, endPoint y: 102, distance: 346.1
click at [201, 102] on div "Ticket #: 41828 ******* N1206-330 phillip St, Waterloo, Ontario N2L 3W9, Canada…" at bounding box center [614, 97] width 1057 height 92
copy span "N1206-330 phillip St, Waterloo, Ontario N2L 3W9, Canada"
click at [138, 182] on span "Required" at bounding box center [135, 180] width 39 height 12
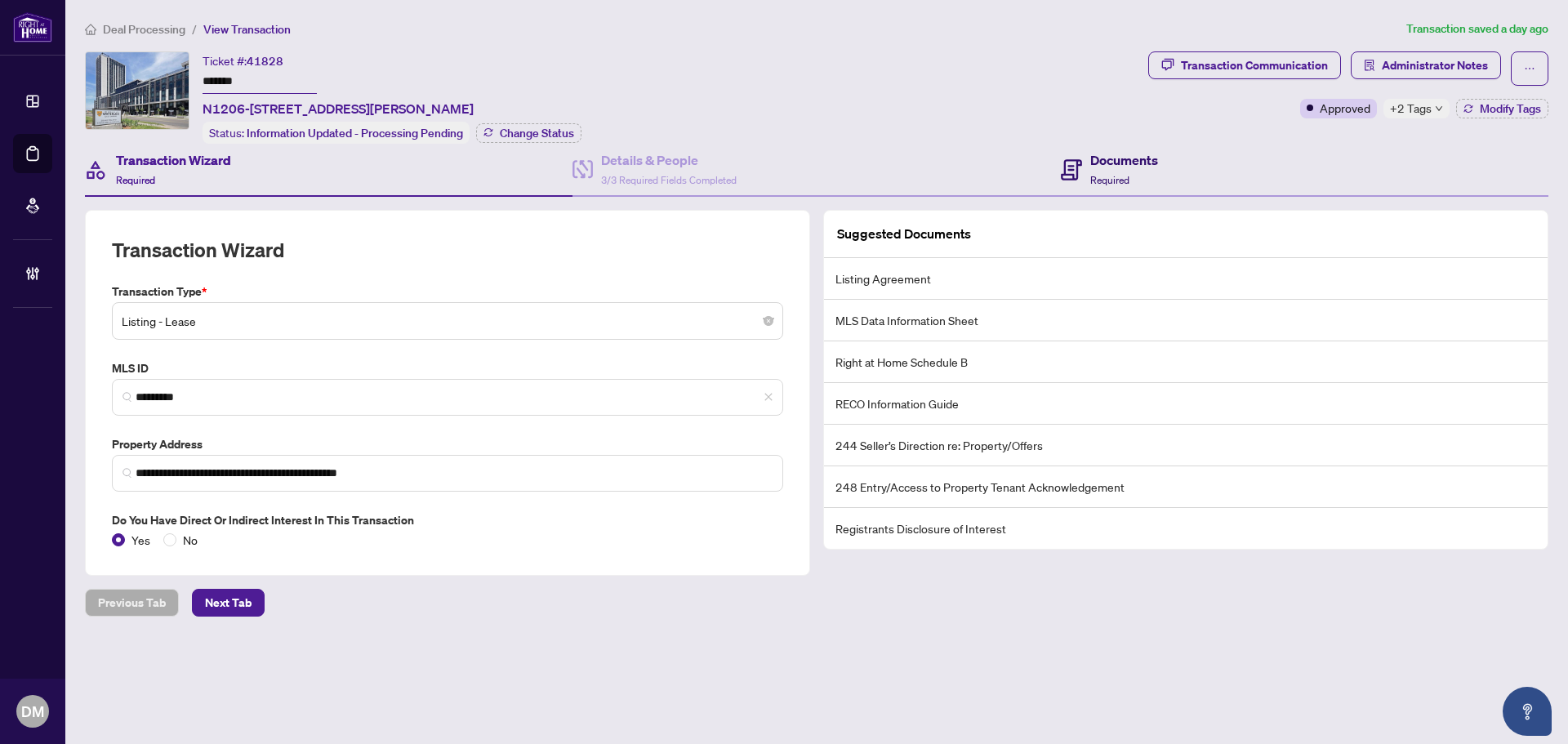
click at [1082, 162] on div "Documents Required" at bounding box center [1109, 169] width 97 height 38
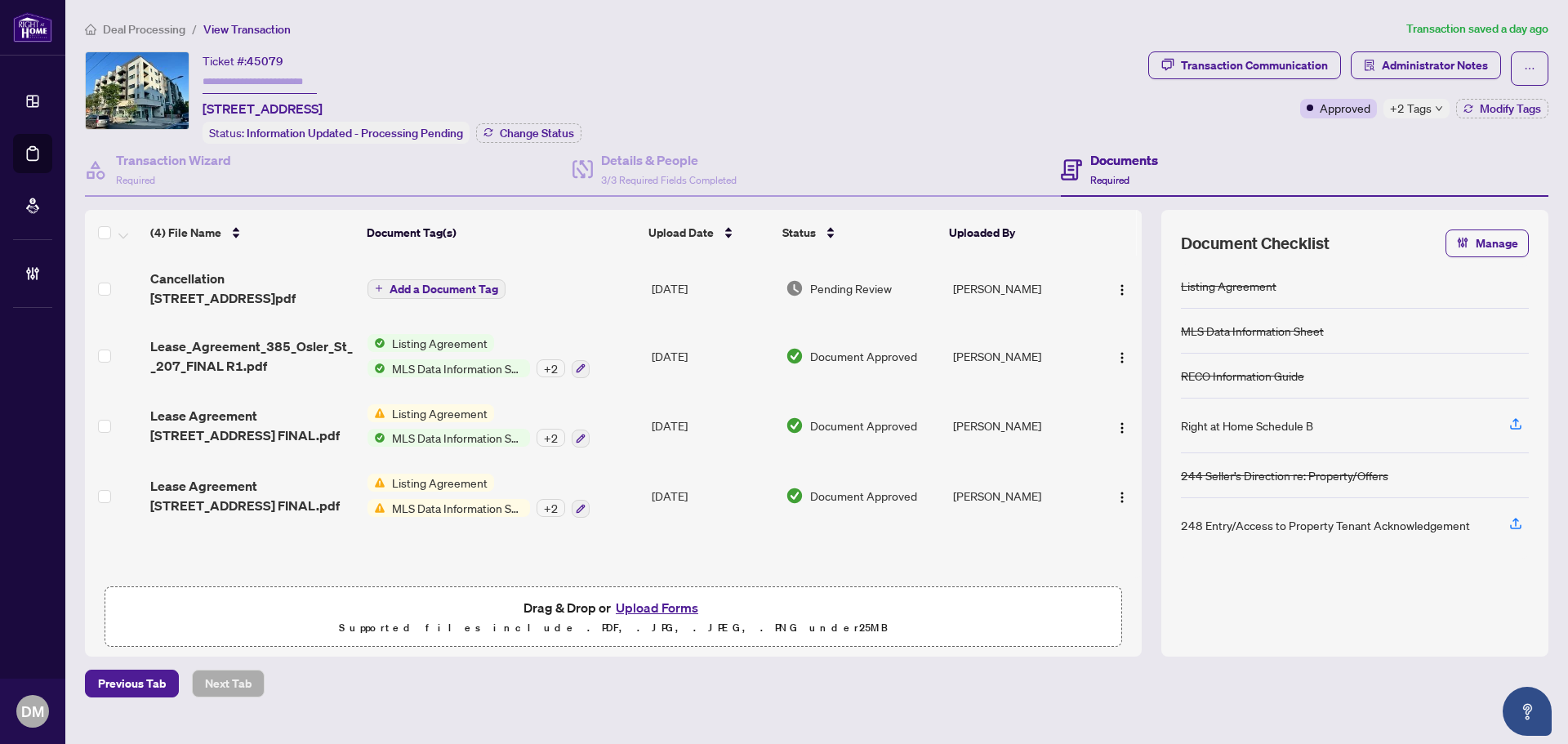
drag, startPoint x: 514, startPoint y: 107, endPoint x: 200, endPoint y: 109, distance: 314.0
click at [200, 109] on div "Ticket #: 45079 207-385 Osler St, Toronto, Ontario M6N 0B2, Canada Status: Info…" at bounding box center [614, 97] width 1057 height 92
copy span "207-385 Osler St, Toronto, Ontario M6N 0B2, Canada"
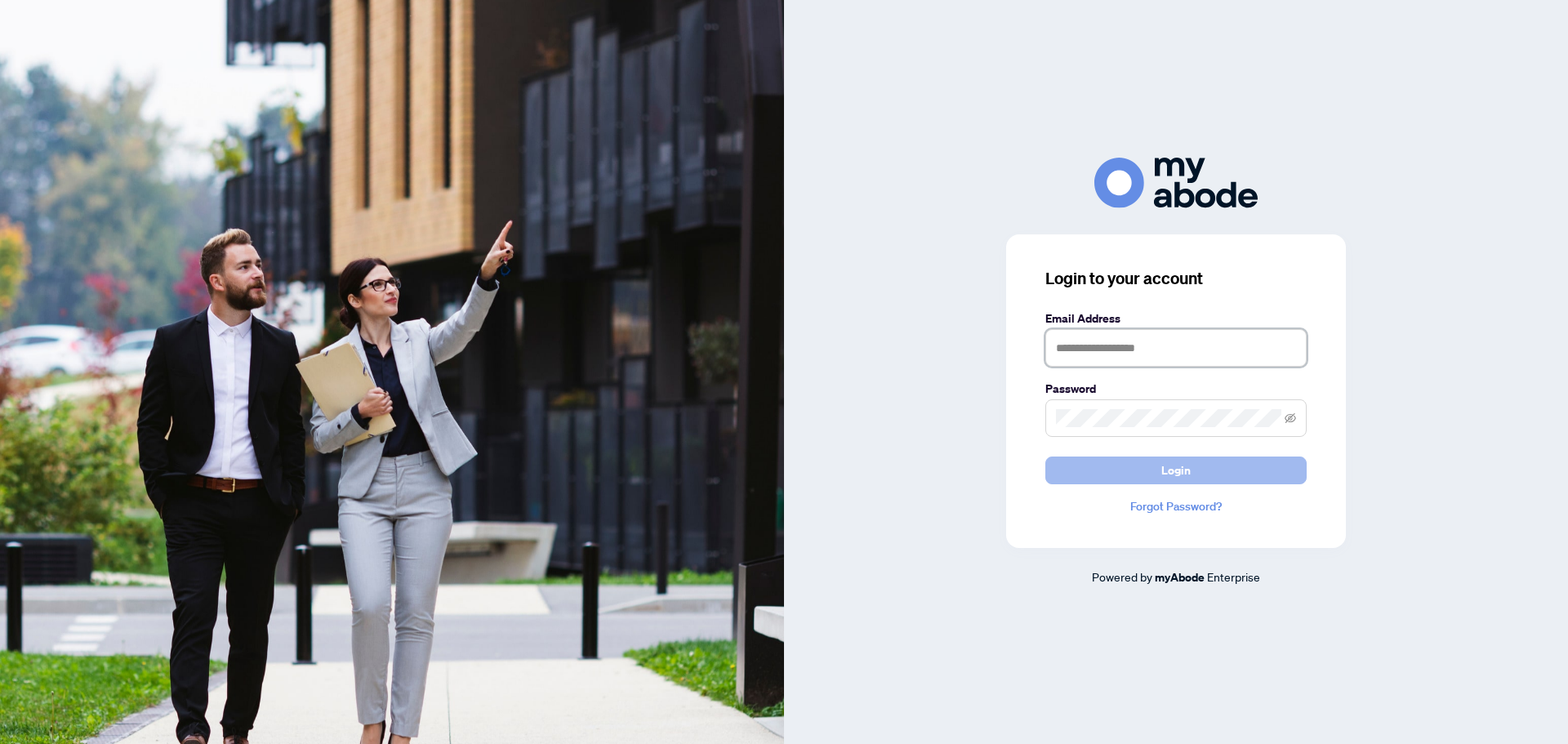
type input "**********"
click at [1260, 472] on button "Login" at bounding box center [1175, 471] width 261 height 28
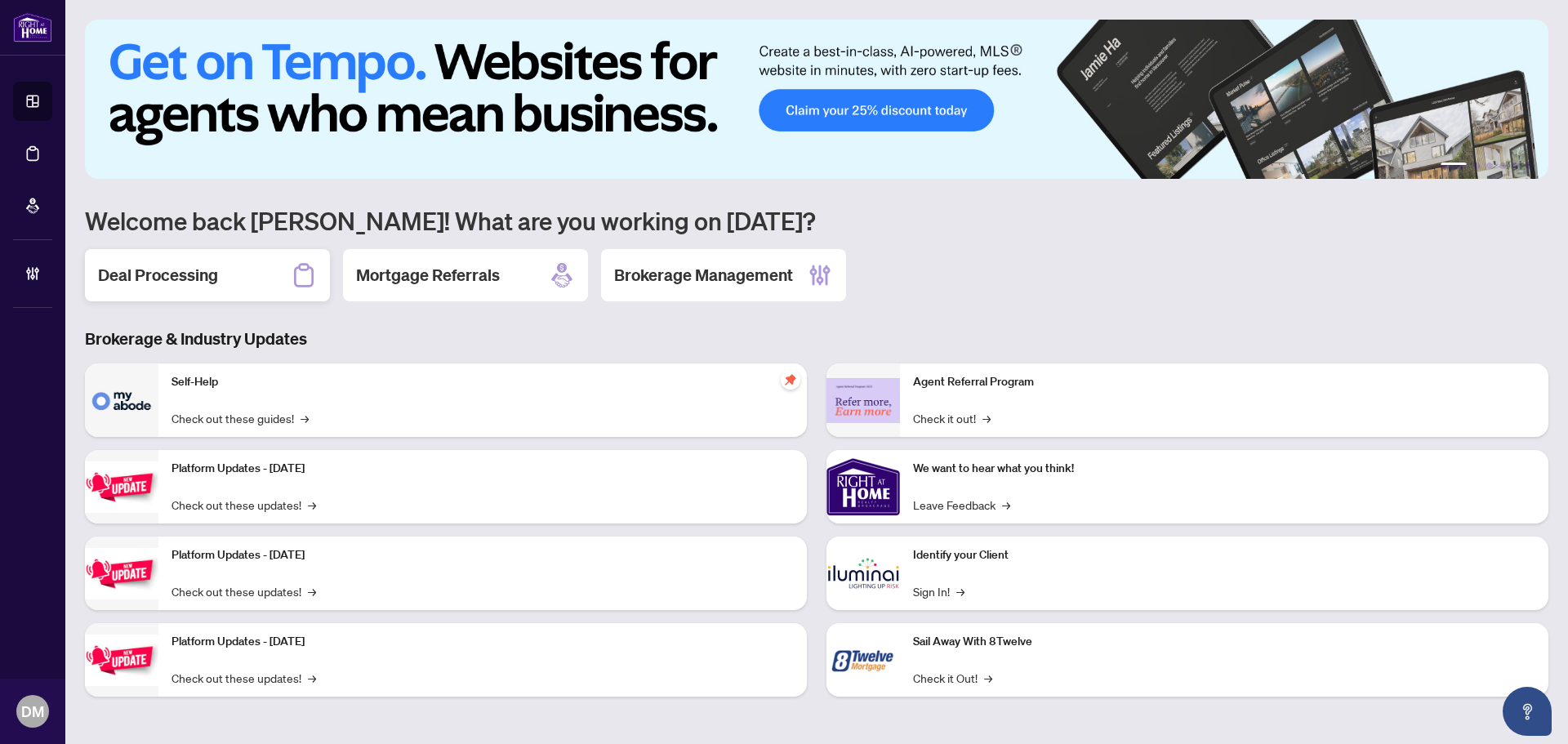
click at [255, 262] on div "Deal Processing" at bounding box center [208, 275] width 245 height 52
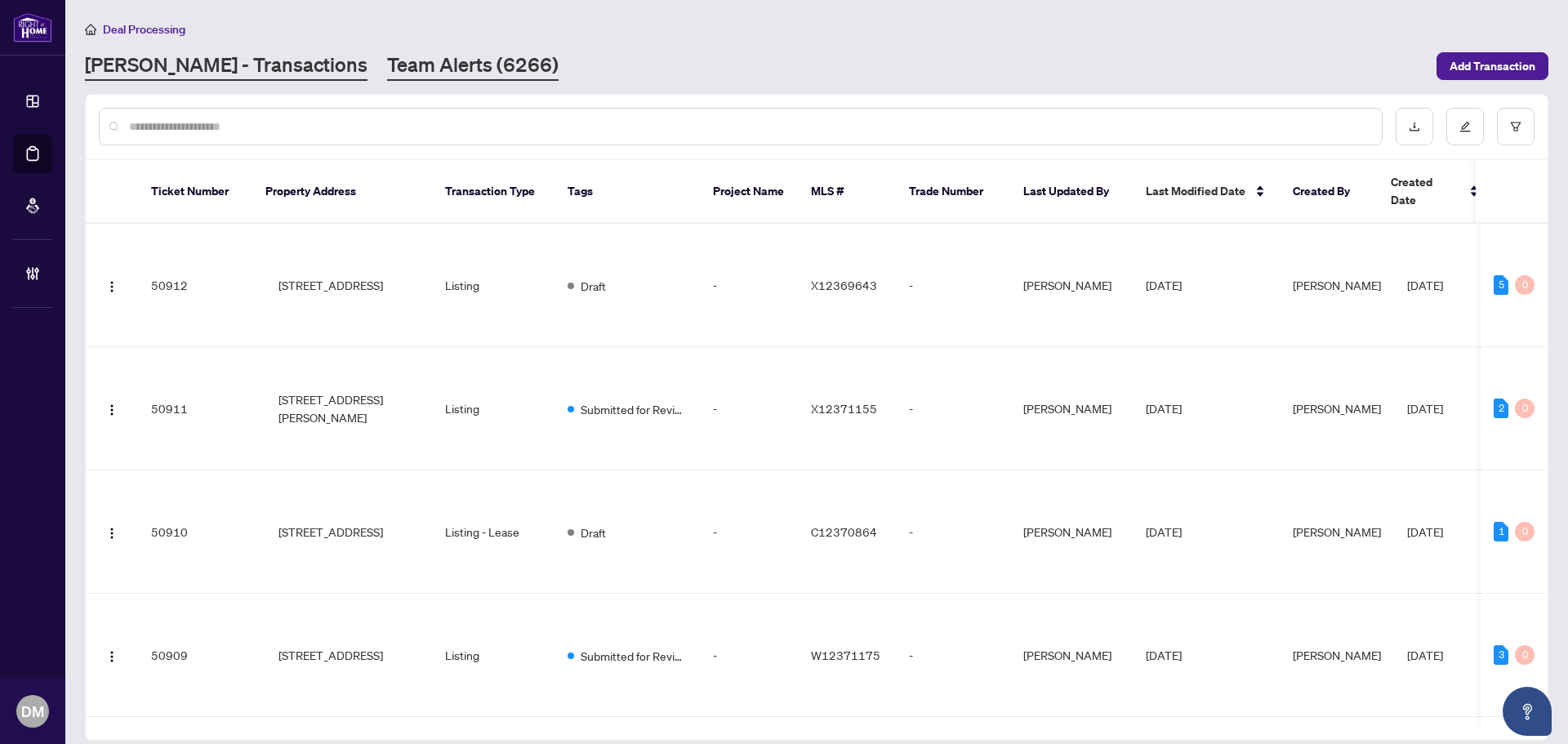
click at [387, 75] on link "Team Alerts (6266)" at bounding box center [472, 65] width 171 height 29
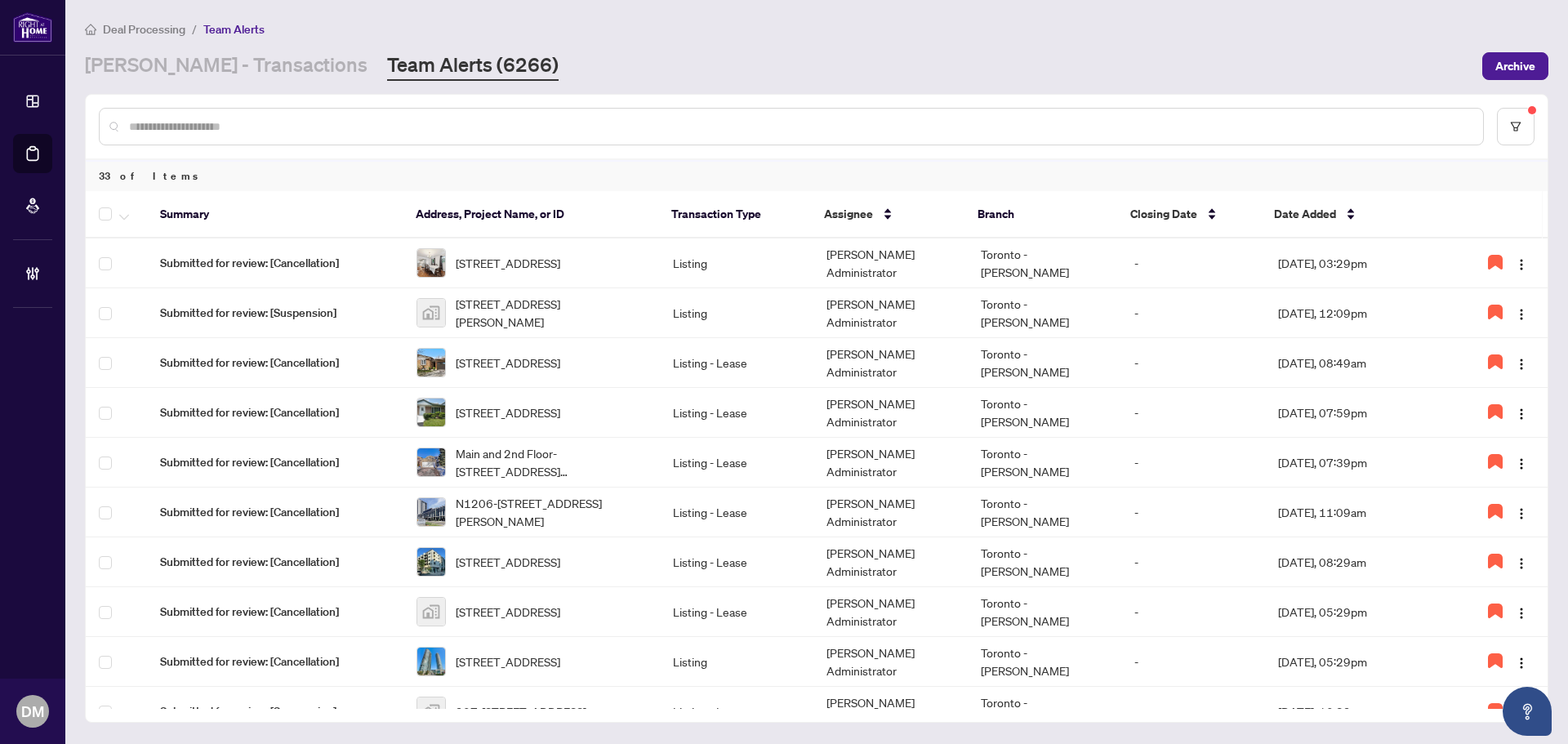
click at [777, 55] on div "RAHR - Transactions Team Alerts (6266)" at bounding box center [779, 65] width 1387 height 29
click at [776, 56] on div "RAHR - Transactions Team Alerts (6266)" at bounding box center [779, 65] width 1387 height 29
click at [692, 80] on main "Deal Processing / Team Alerts RAHR - Transactions Team Alerts (6266) Archive 33…" at bounding box center [817, 372] width 1503 height 744
click at [1517, 138] on button "button" at bounding box center [1515, 126] width 37 height 37
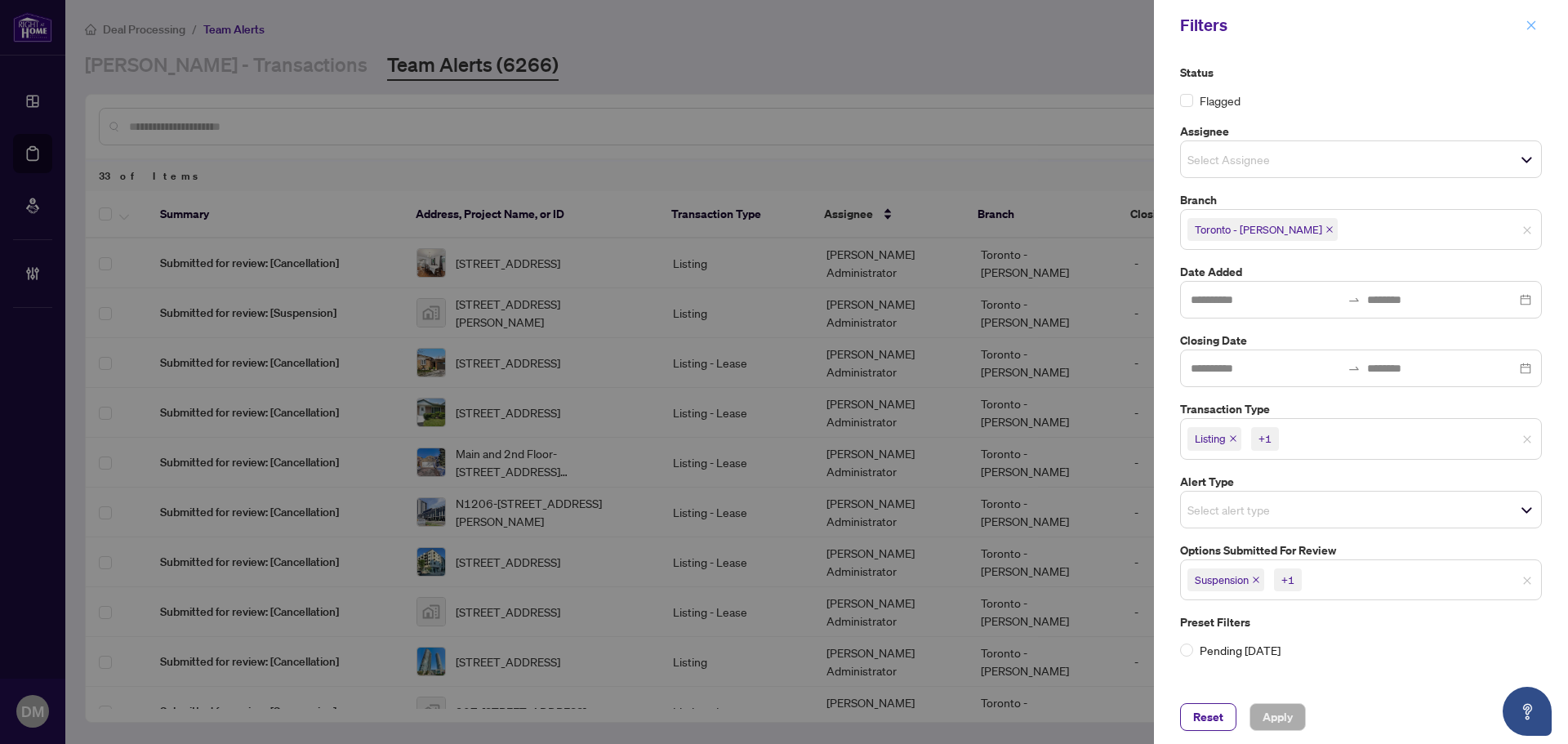
click at [1535, 12] on span "button" at bounding box center [1531, 26] width 12 height 27
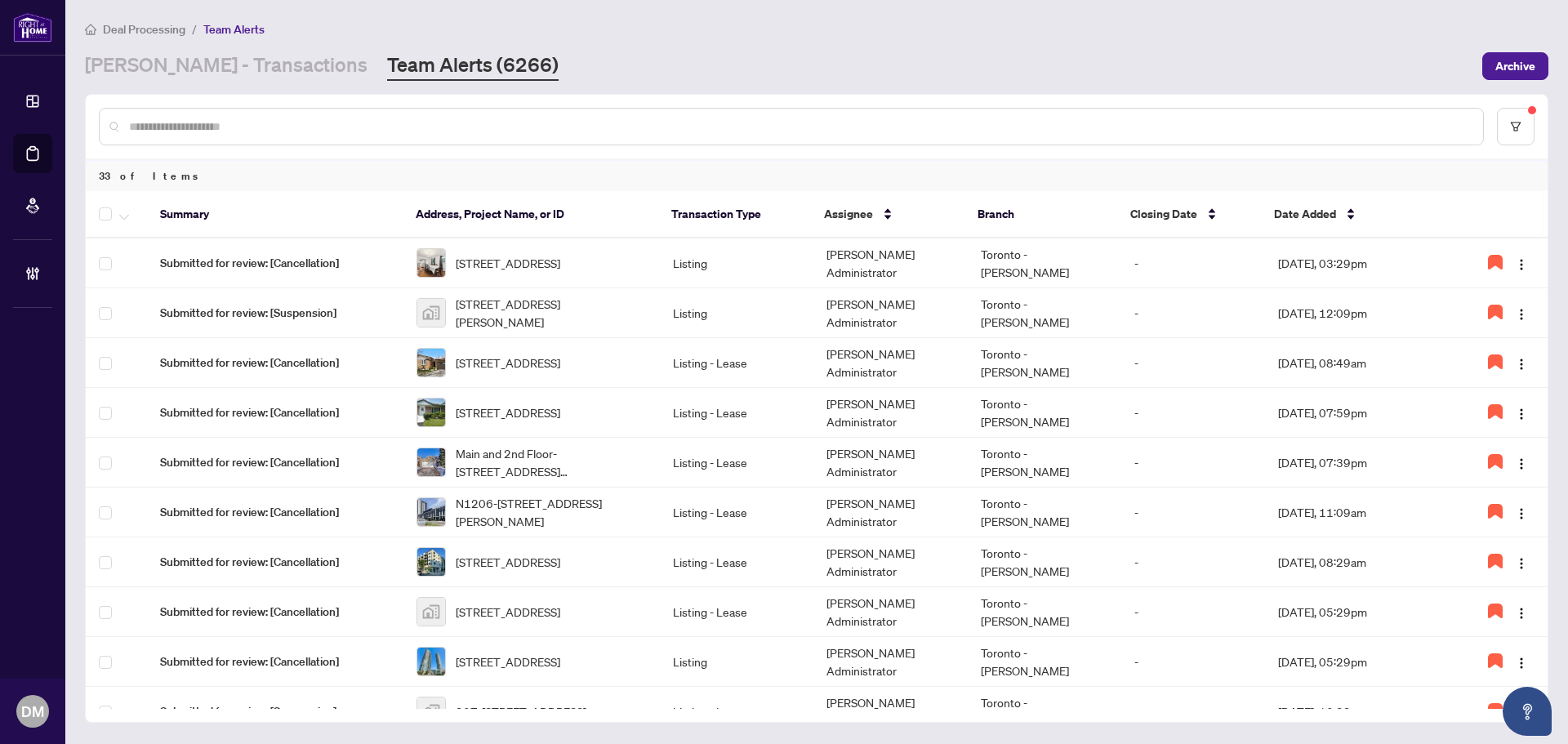
click at [985, 101] on div at bounding box center [817, 126] width 1462 height 64
click at [836, 86] on main "Deal Processing / Team Alerts RAHR - Transactions Team Alerts (6266) Archive 33…" at bounding box center [817, 372] width 1503 height 744
drag, startPoint x: 224, startPoint y: 64, endPoint x: 256, endPoint y: 83, distance: 37.2
click at [224, 64] on link "RAHR - Transactions" at bounding box center [226, 65] width 282 height 29
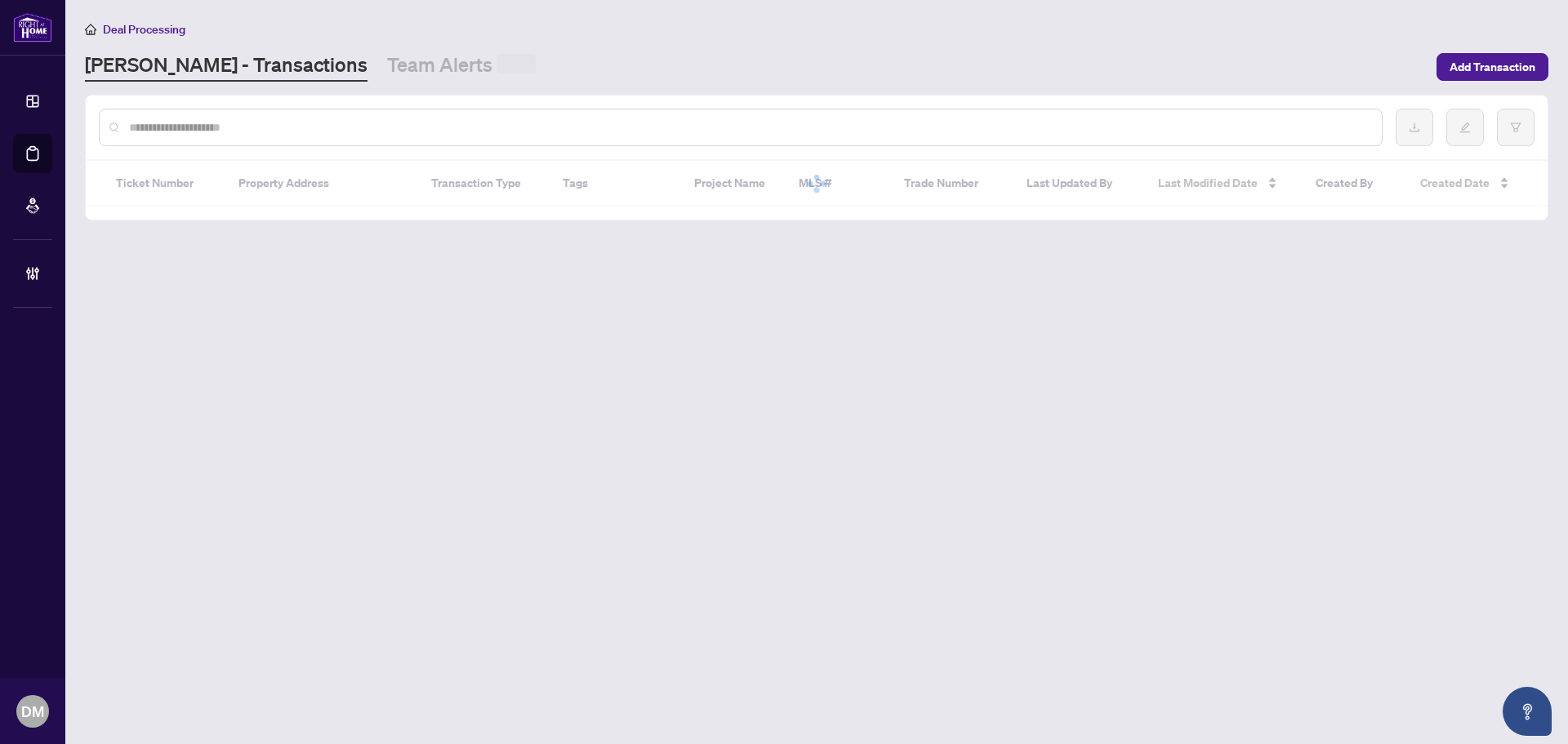
click at [286, 118] on input "text" at bounding box center [749, 128] width 1239 height 18
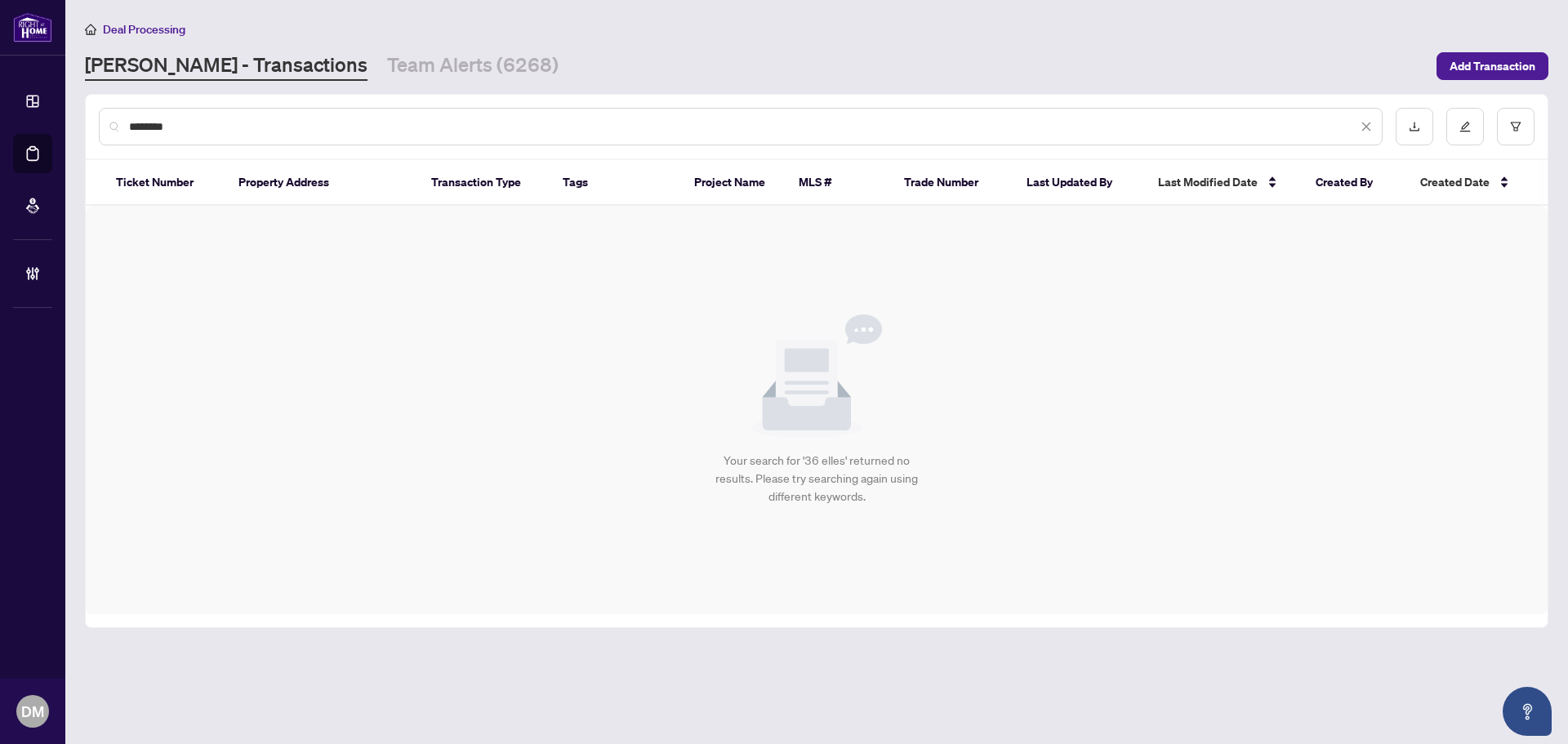
type input "********"
drag, startPoint x: 1510, startPoint y: 499, endPoint x: 1503, endPoint y: 493, distance: 9.2
click at [1509, 499] on div "Your search for '36 elles' returned no results. Please try searching again usin…" at bounding box center [817, 409] width 1462 height 408
click at [1371, 126] on icon "close" at bounding box center [1366, 127] width 12 height 12
click at [1346, 125] on input "text" at bounding box center [749, 127] width 1239 height 18
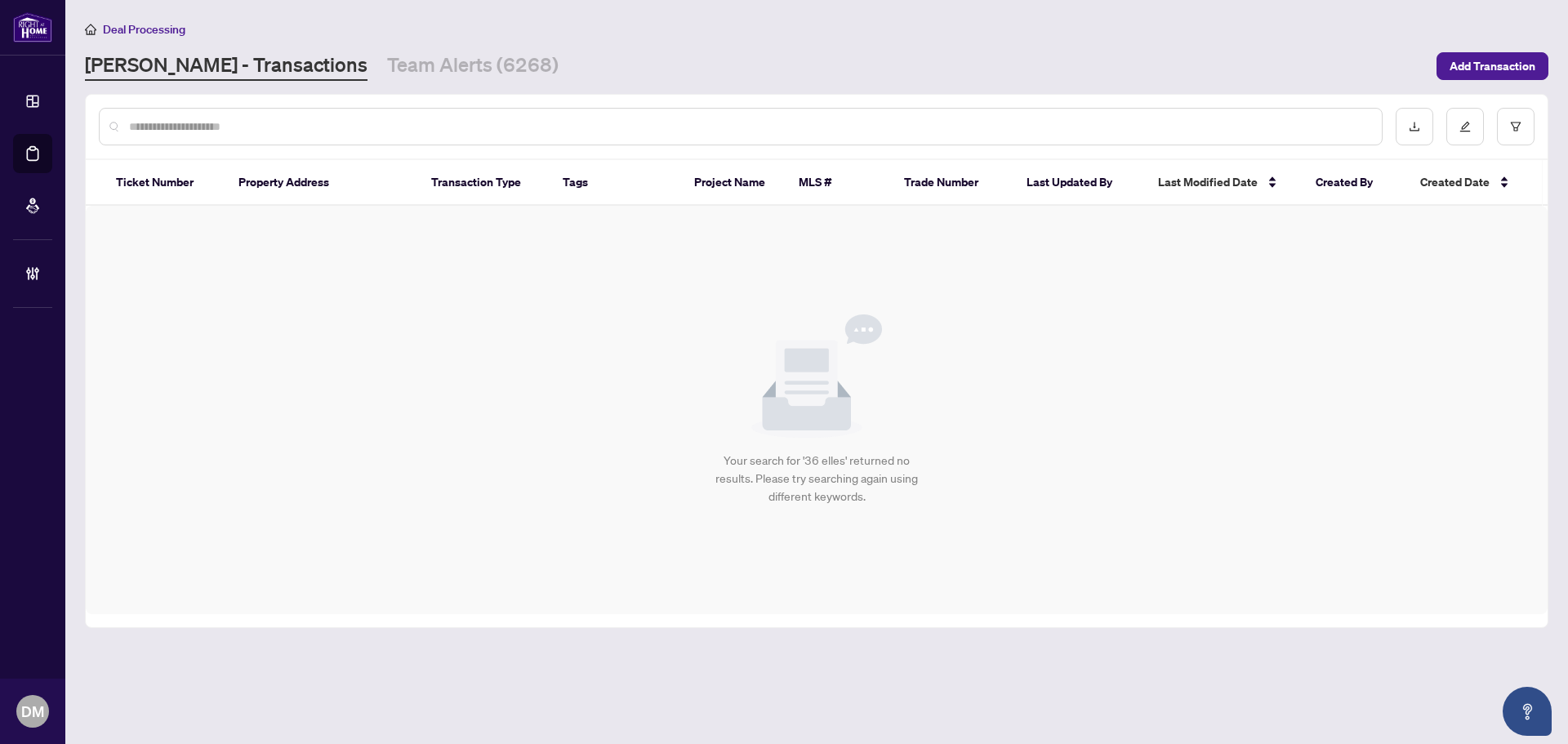
paste input "*********"
type input "*********"
click at [249, 123] on input "*********" at bounding box center [743, 127] width 1228 height 18
drag, startPoint x: 249, startPoint y: 123, endPoint x: 65, endPoint y: 119, distance: 184.0
click at [65, 119] on main "Deal Processing RAHR - Transactions Team Alerts (6268) Add Transaction ********…" at bounding box center [817, 372] width 1503 height 744
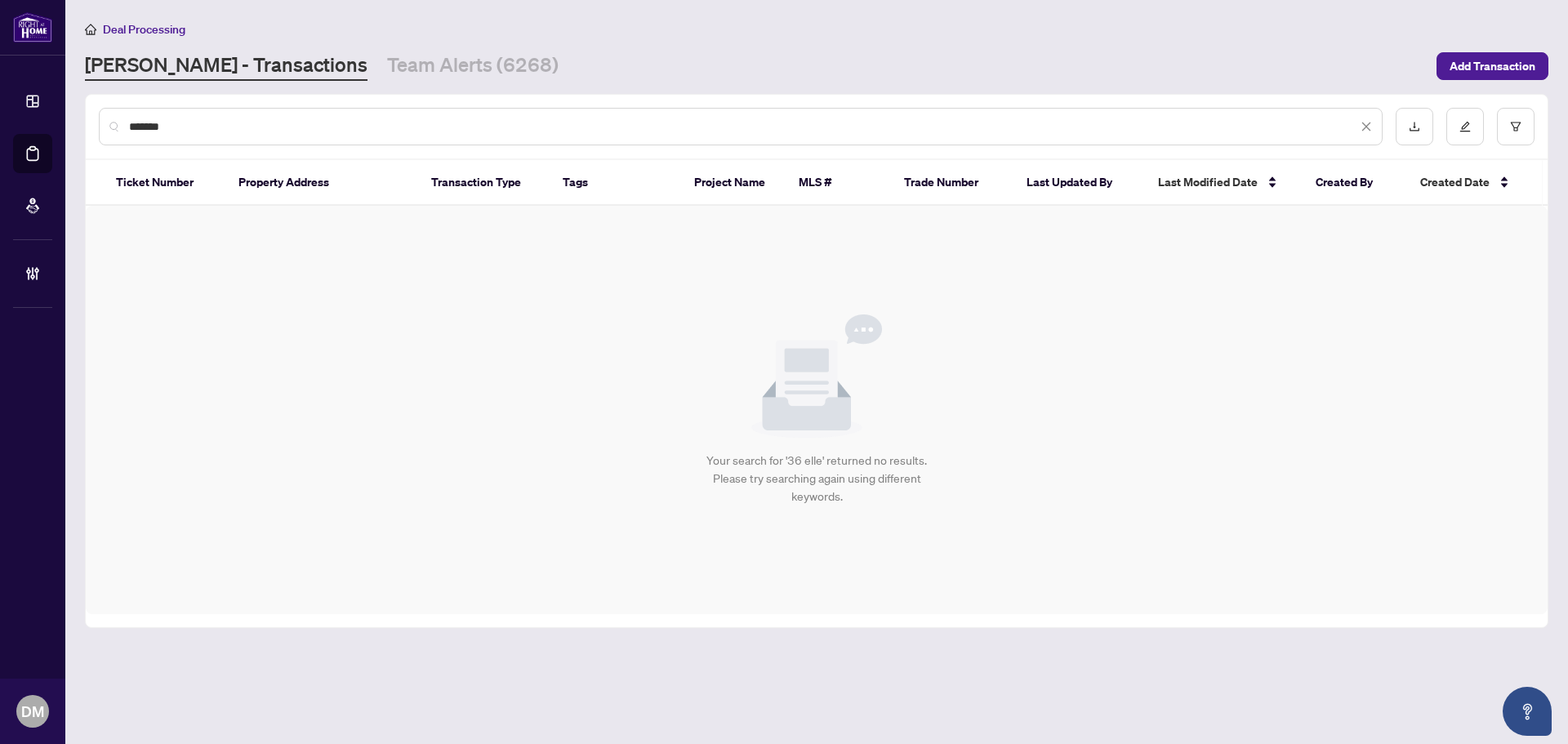
type input "*******"
click at [1488, 573] on div "Your search for '36 elle' returned no results. Please try searching again using…" at bounding box center [817, 409] width 1462 height 408
click at [1366, 123] on icon "close" at bounding box center [1366, 127] width 12 height 12
click at [1266, 134] on input "text" at bounding box center [749, 127] width 1239 height 18
type input "**********"
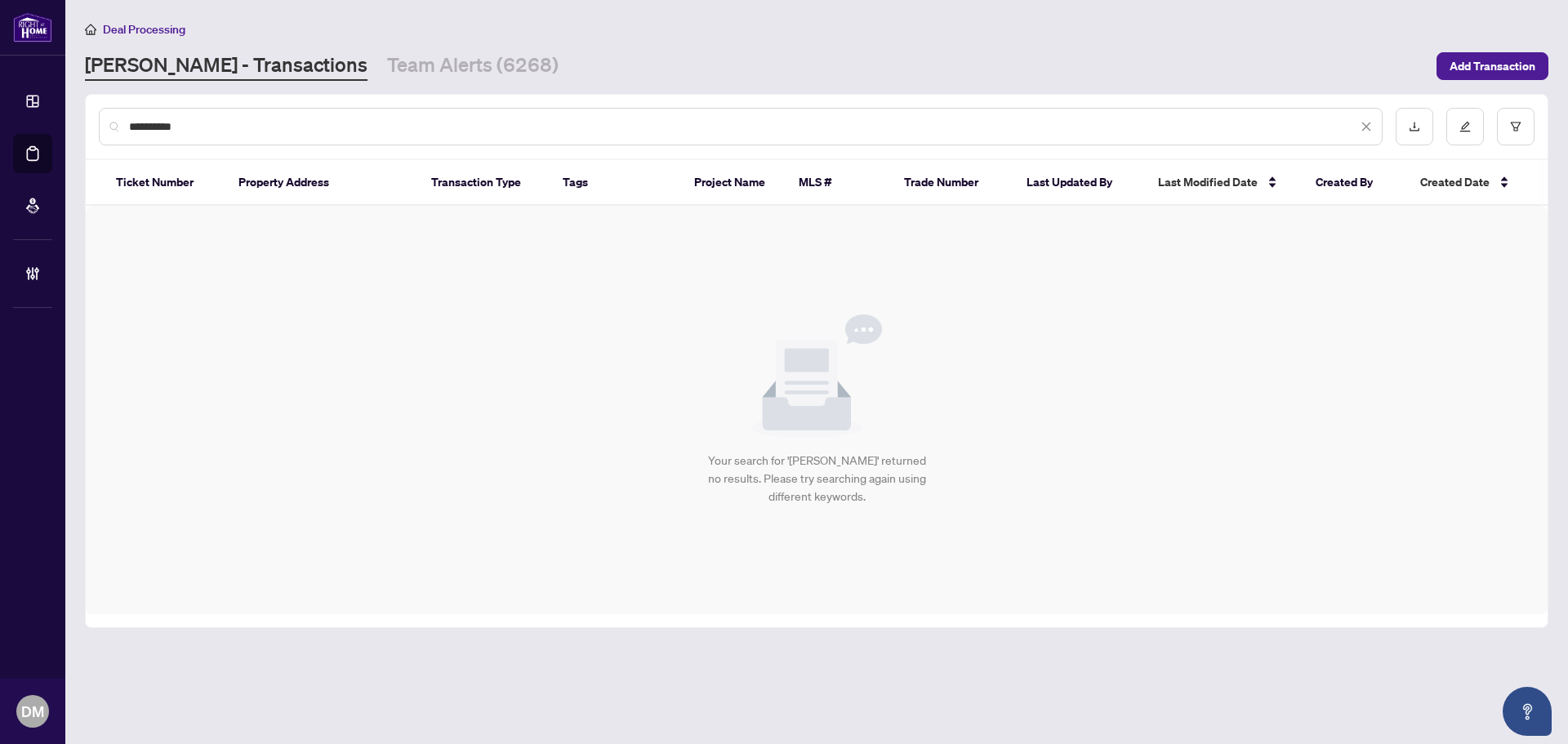
drag, startPoint x: 545, startPoint y: 14, endPoint x: 374, endPoint y: 7, distance: 171.1
click at [545, 14] on main "**********" at bounding box center [817, 372] width 1503 height 744
click at [1404, 450] on div "Your search for 'sarah chow' returned no results. Please try searching again us…" at bounding box center [817, 409] width 1462 height 408
drag, startPoint x: 393, startPoint y: 115, endPoint x: 413, endPoint y: 67, distance: 52.0
click at [393, 115] on div "**********" at bounding box center [741, 126] width 1284 height 37
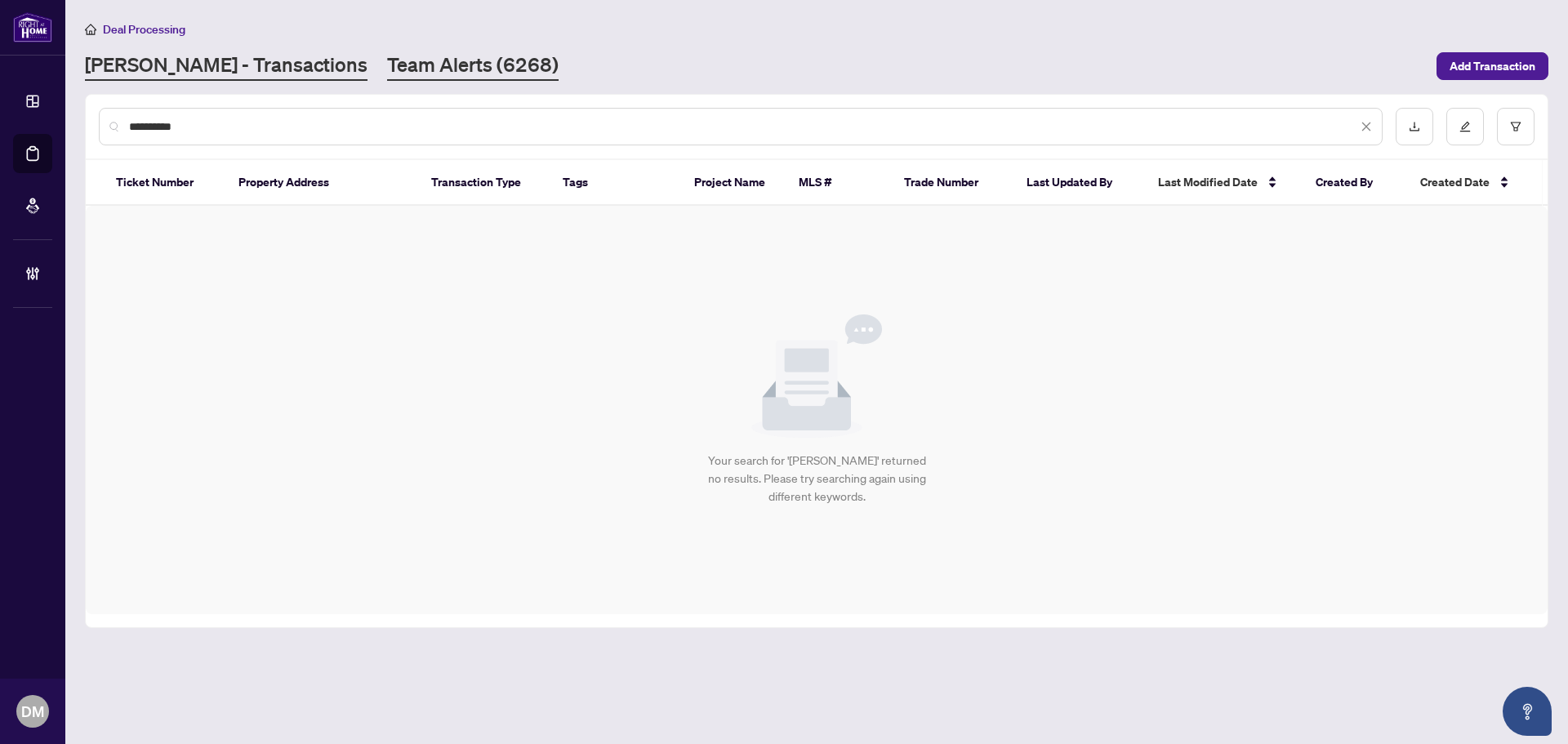
click at [415, 65] on link "Team Alerts (6268)" at bounding box center [472, 65] width 171 height 29
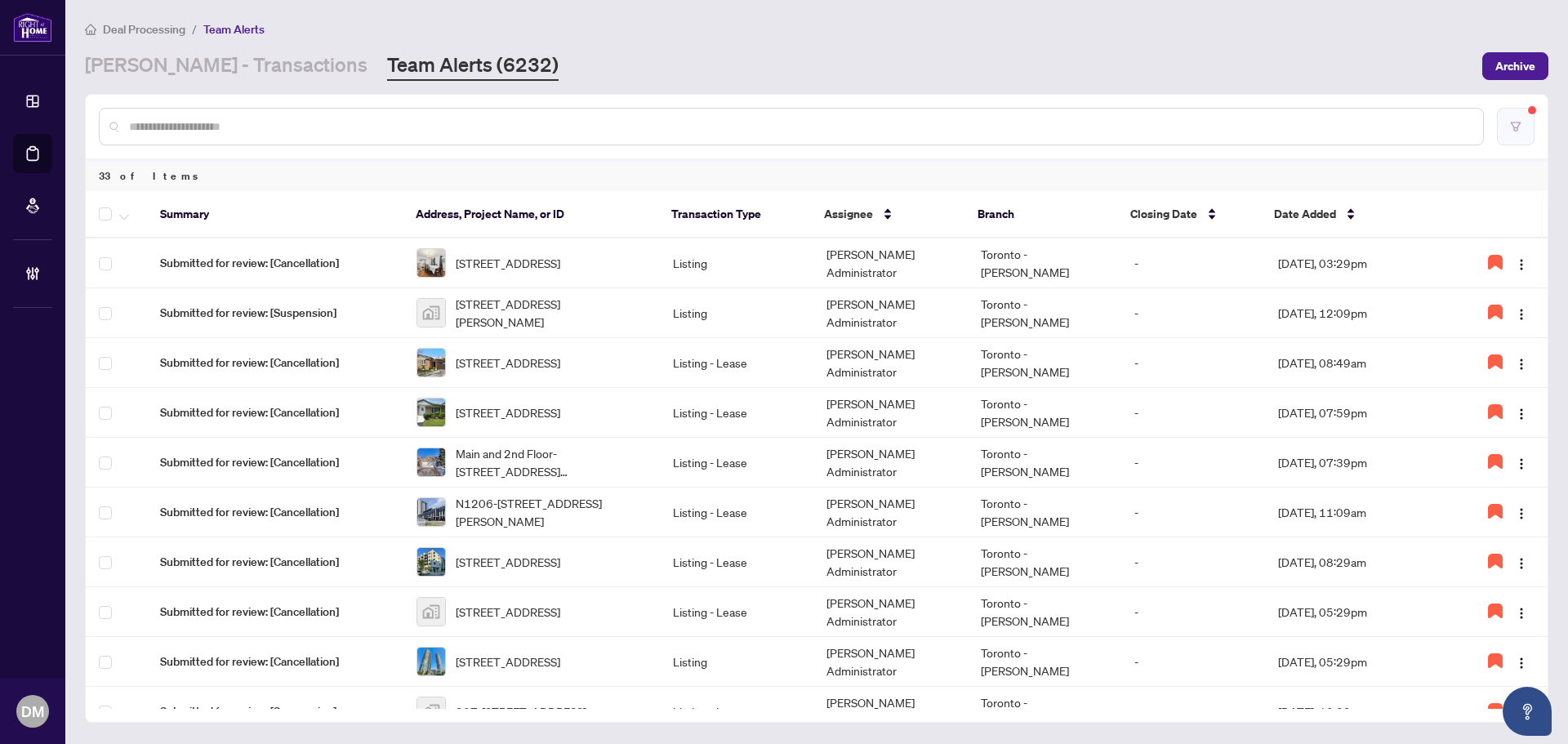
click at [1523, 124] on button "button" at bounding box center [1515, 126] width 37 height 37
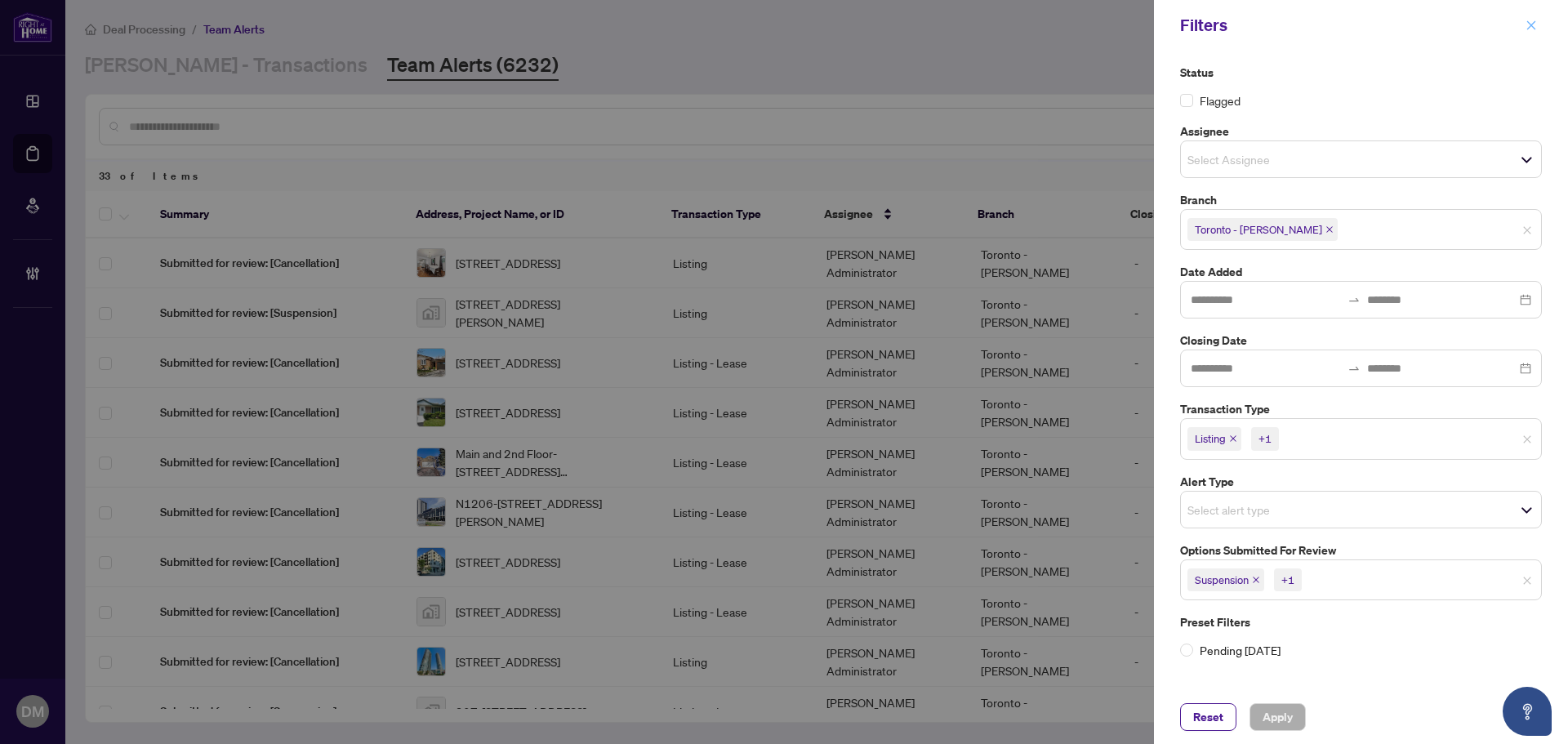
click at [1532, 24] on icon "close" at bounding box center [1531, 26] width 12 height 12
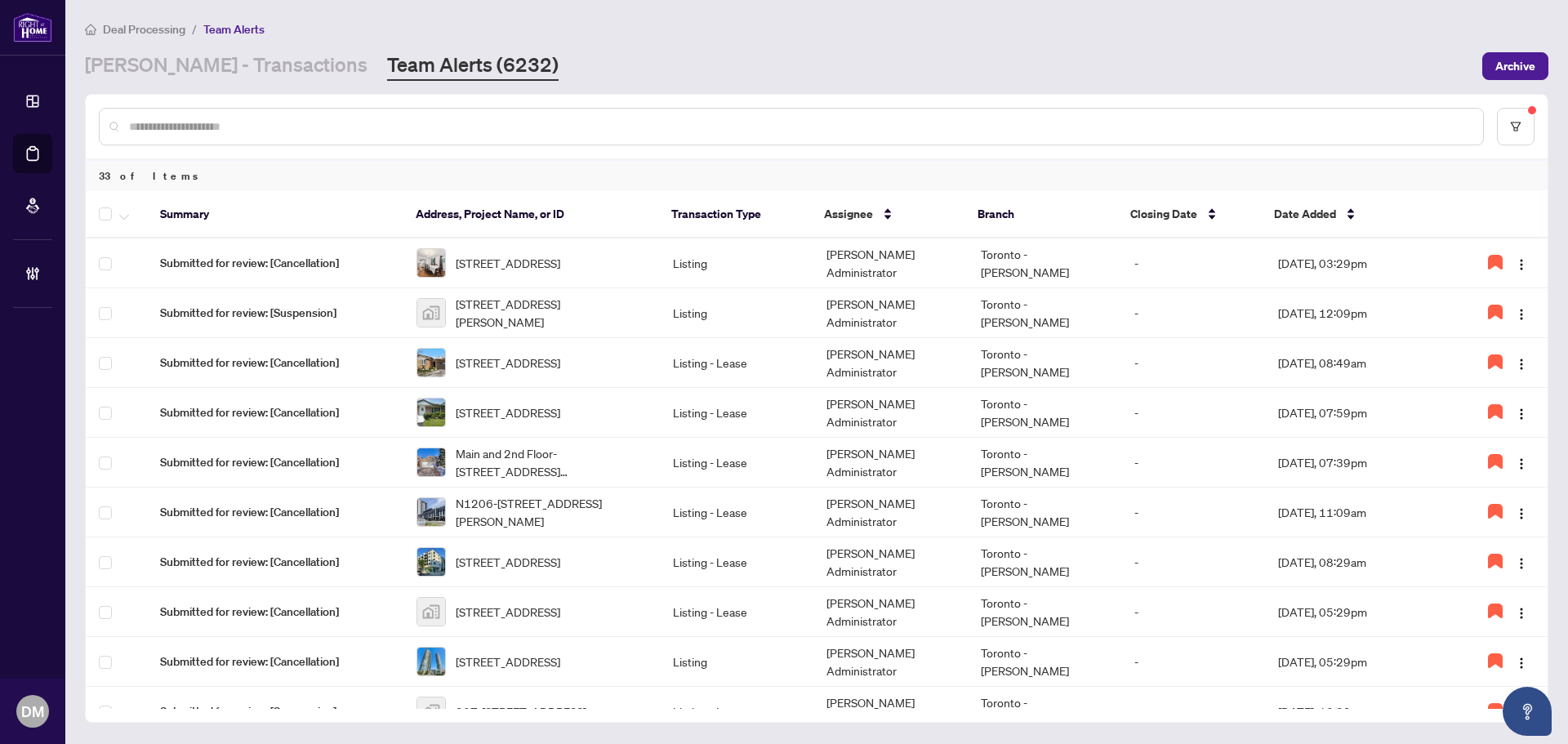
click at [871, 89] on main "Deal Processing / Team Alerts RAHR - Transactions Team Alerts (6232) Archive 33…" at bounding box center [817, 372] width 1503 height 744
click at [821, 57] on div "RAHR - Transactions Team Alerts (6232)" at bounding box center [779, 65] width 1387 height 29
click at [725, 94] on div at bounding box center [817, 126] width 1462 height 64
click at [1527, 123] on button "button" at bounding box center [1515, 126] width 37 height 37
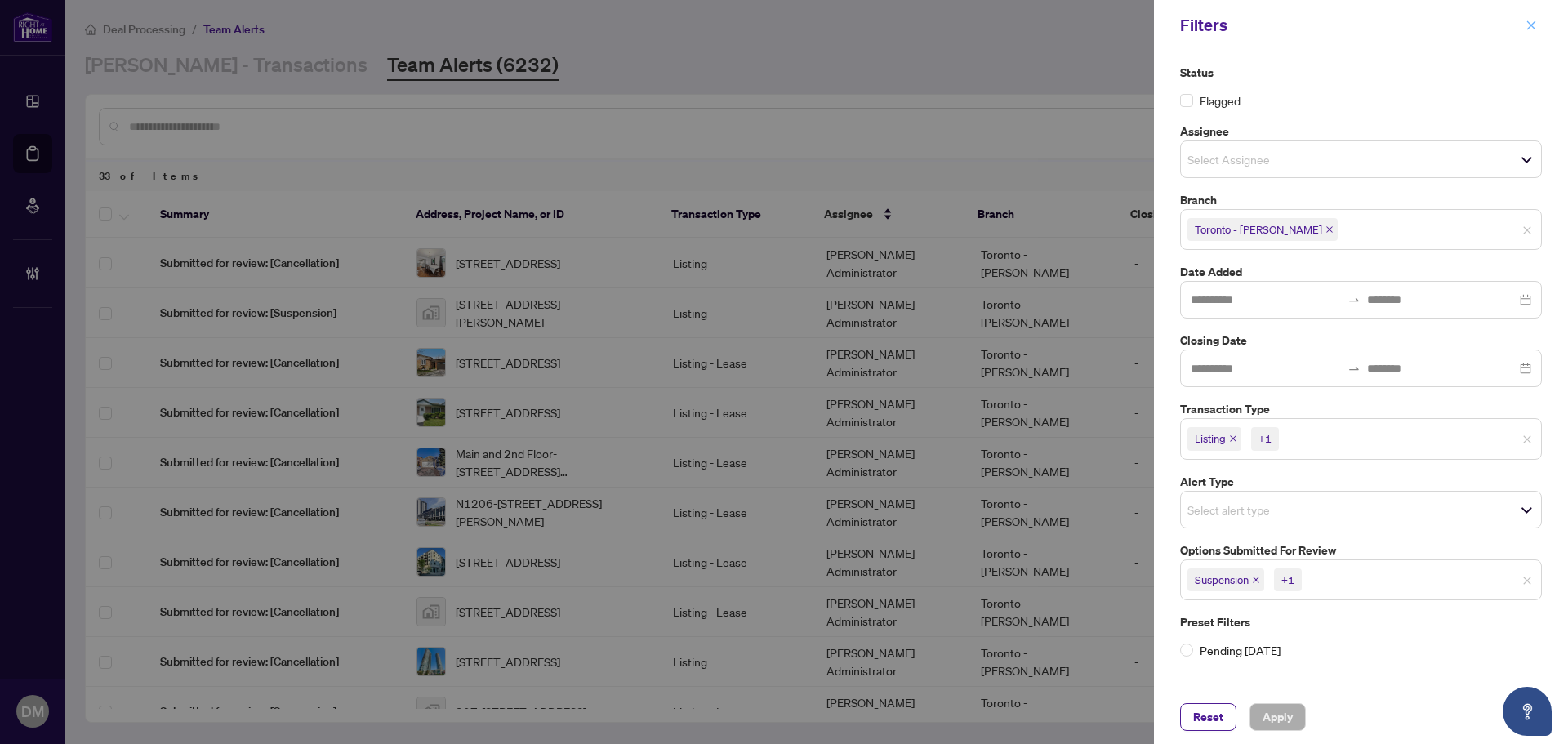
click at [1536, 26] on icon "close" at bounding box center [1531, 26] width 12 height 12
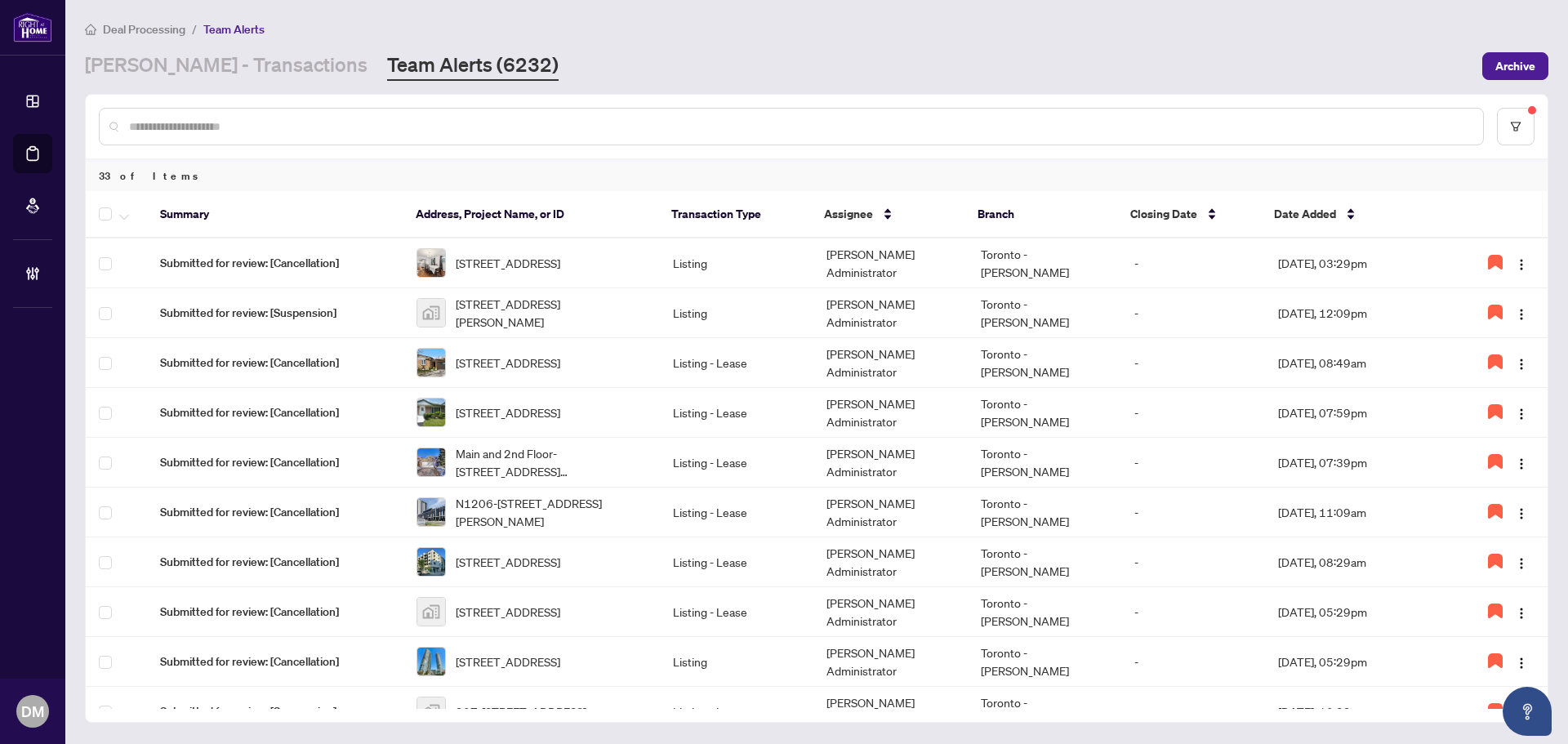
drag, startPoint x: 1136, startPoint y: 115, endPoint x: 1138, endPoint y: 107, distance: 8.2
click at [1138, 114] on div at bounding box center [791, 126] width 1385 height 37
click at [615, 69] on div "RAHR - Transactions Team Alerts (6232)" at bounding box center [779, 65] width 1387 height 29
click at [741, 249] on td "Listing" at bounding box center [736, 263] width 153 height 50
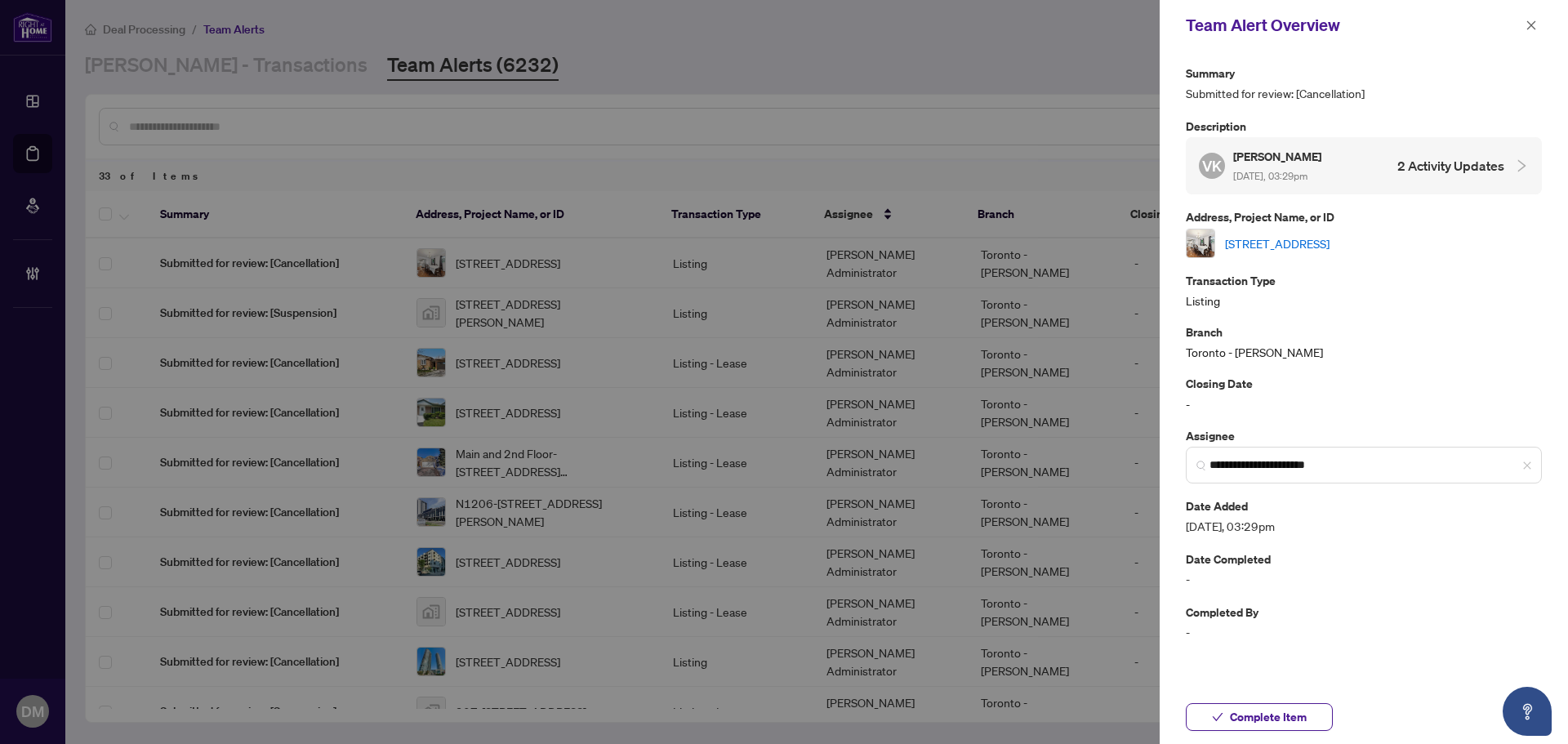
click at [1537, 13] on div "Team Alert Overview" at bounding box center [1363, 25] width 408 height 51
click at [1531, 22] on icon "close" at bounding box center [1531, 26] width 12 height 12
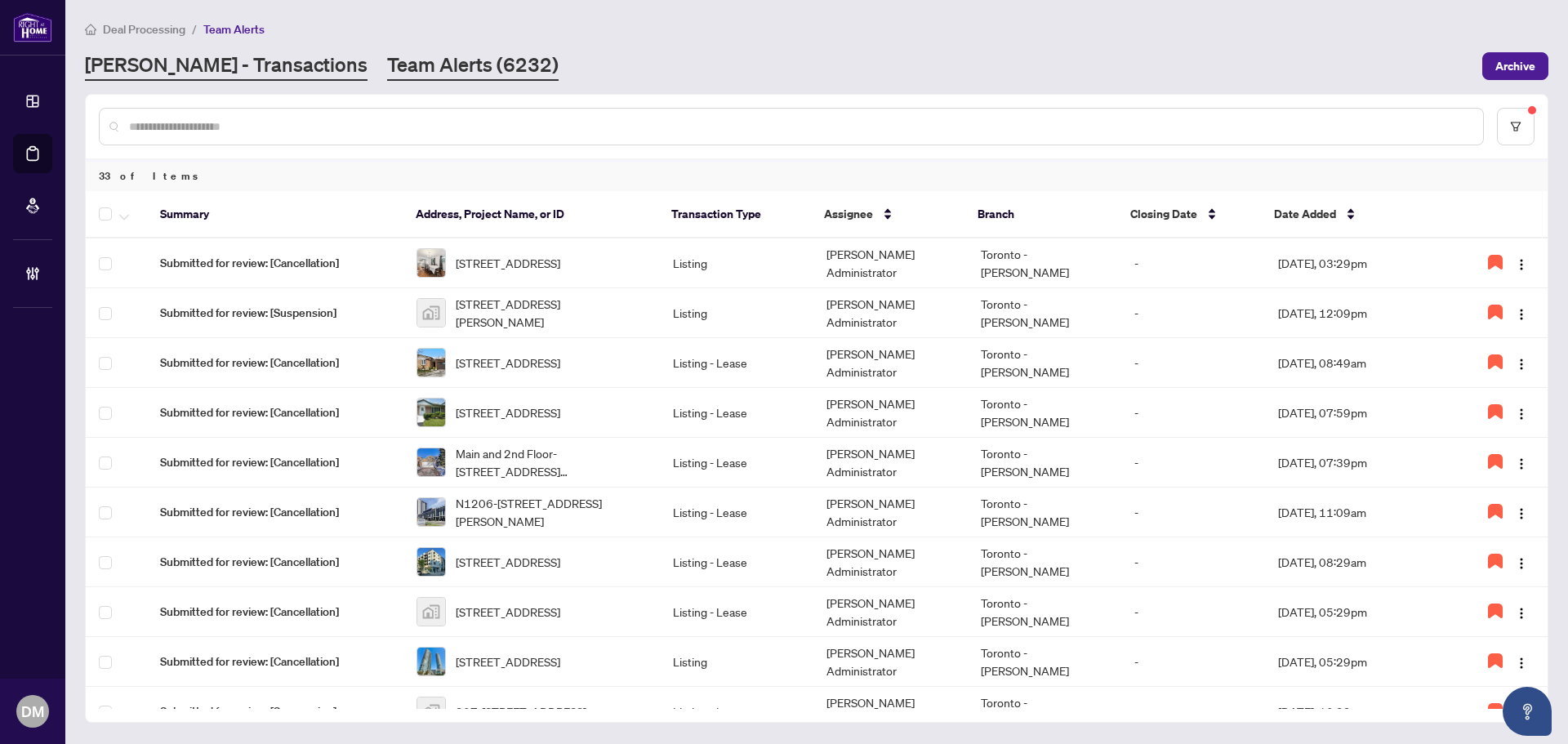
click at [244, 76] on link "[PERSON_NAME] - Transactions" at bounding box center [226, 65] width 282 height 29
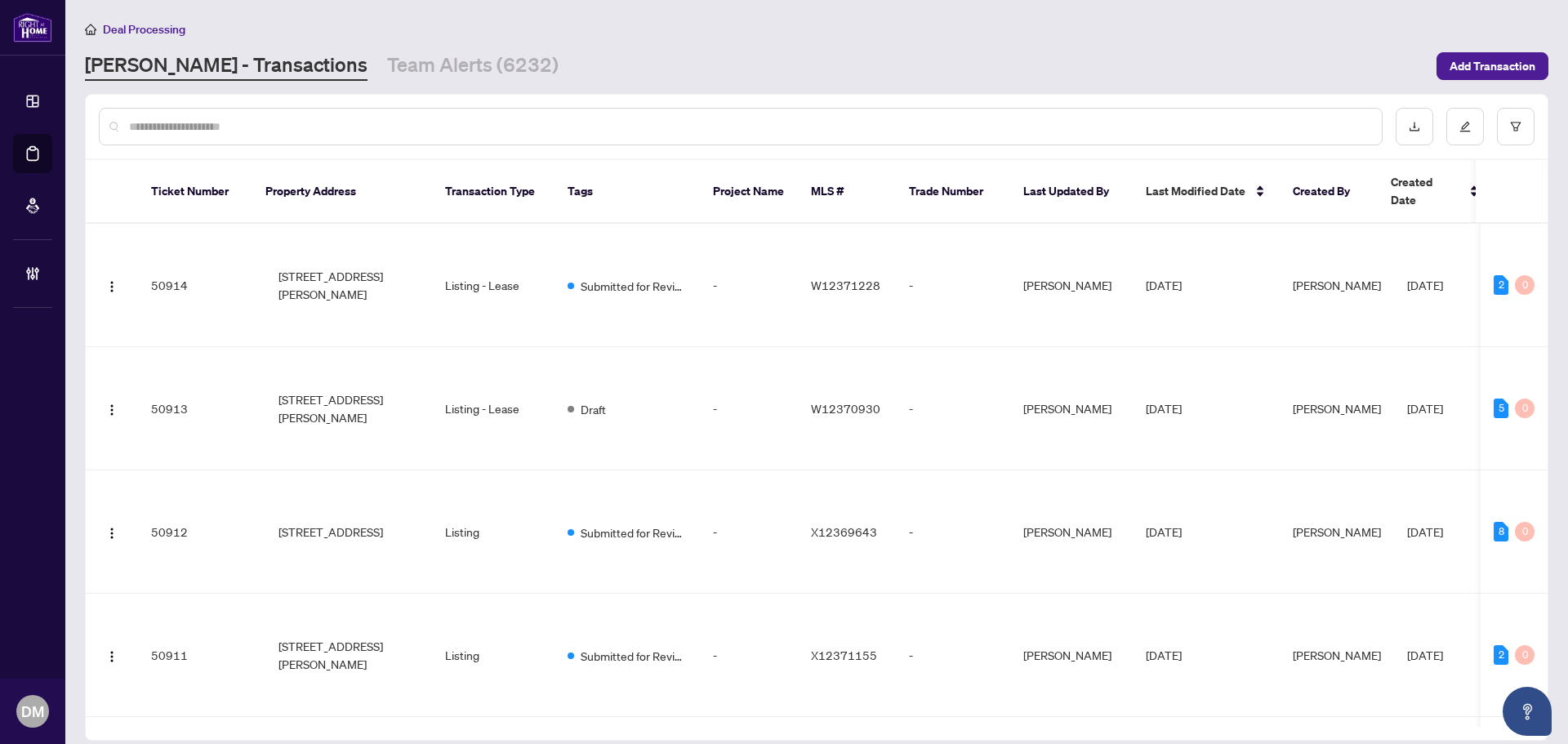
drag, startPoint x: 711, startPoint y: 58, endPoint x: 663, endPoint y: 76, distance: 51.3
click at [713, 58] on div "RAHR - Transactions Team Alerts (6232)" at bounding box center [756, 65] width 1342 height 29
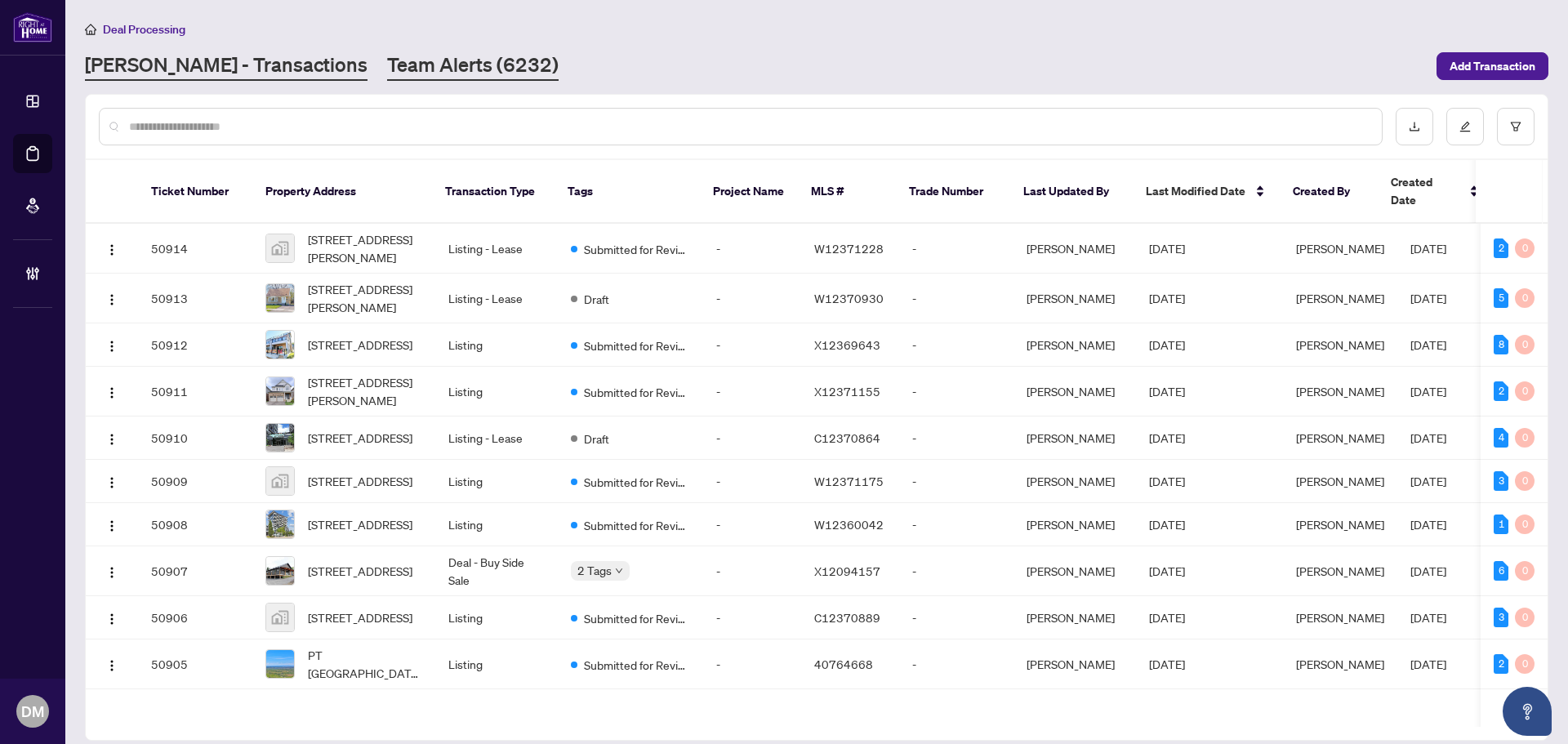
click at [399, 65] on link "Team Alerts (6232)" at bounding box center [472, 65] width 171 height 29
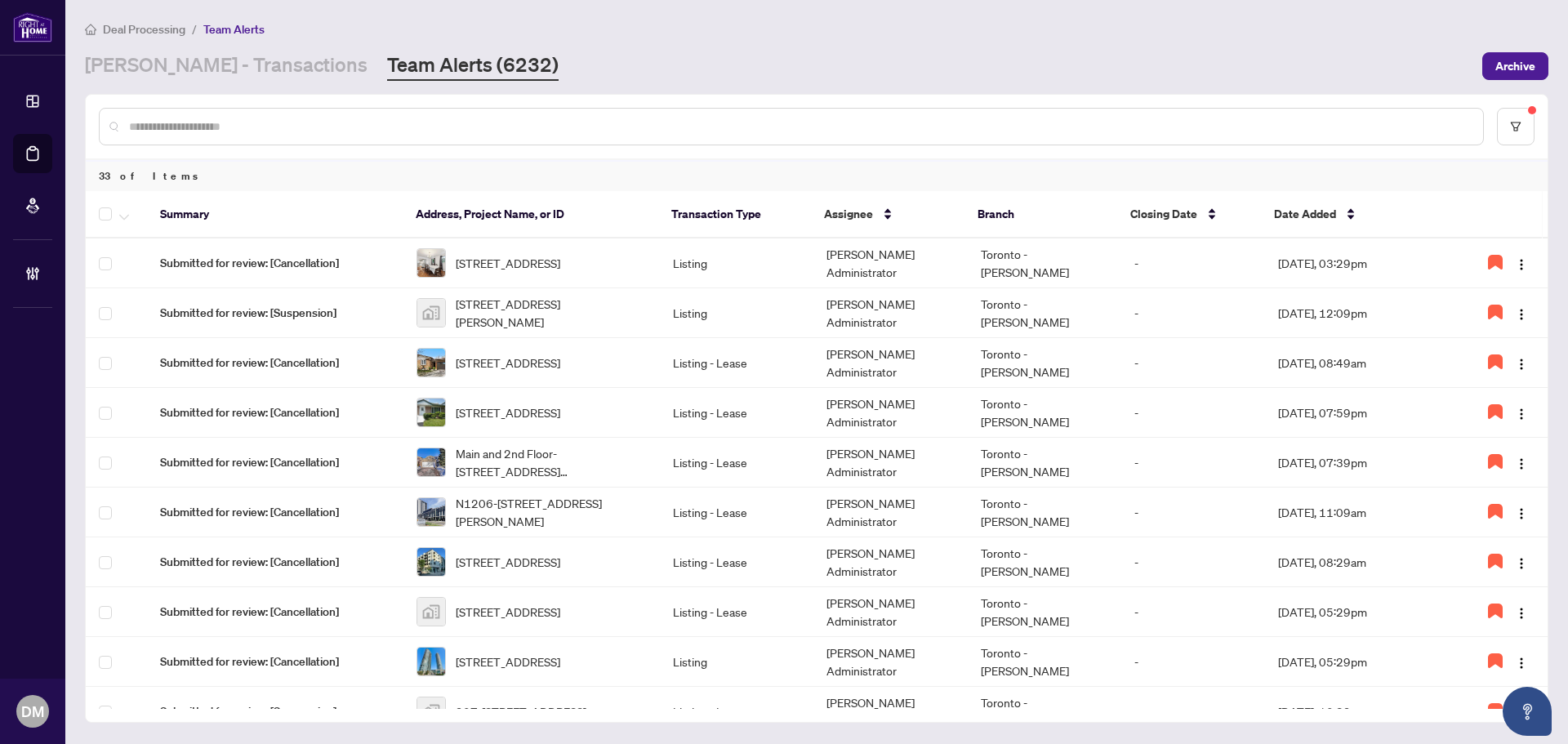
click at [727, 60] on div "RAHR - Transactions Team Alerts (6232)" at bounding box center [779, 65] width 1387 height 29
click at [846, 73] on div "RAHR - Transactions Team Alerts (6232)" at bounding box center [779, 65] width 1387 height 29
click at [381, 128] on input "text" at bounding box center [799, 127] width 1341 height 18
click at [582, 51] on div "RAHR - Transactions Team Alerts (6232)" at bounding box center [779, 65] width 1387 height 29
click at [751, 59] on div "RAHR - Transactions Team Alerts (6232)" at bounding box center [779, 65] width 1387 height 29
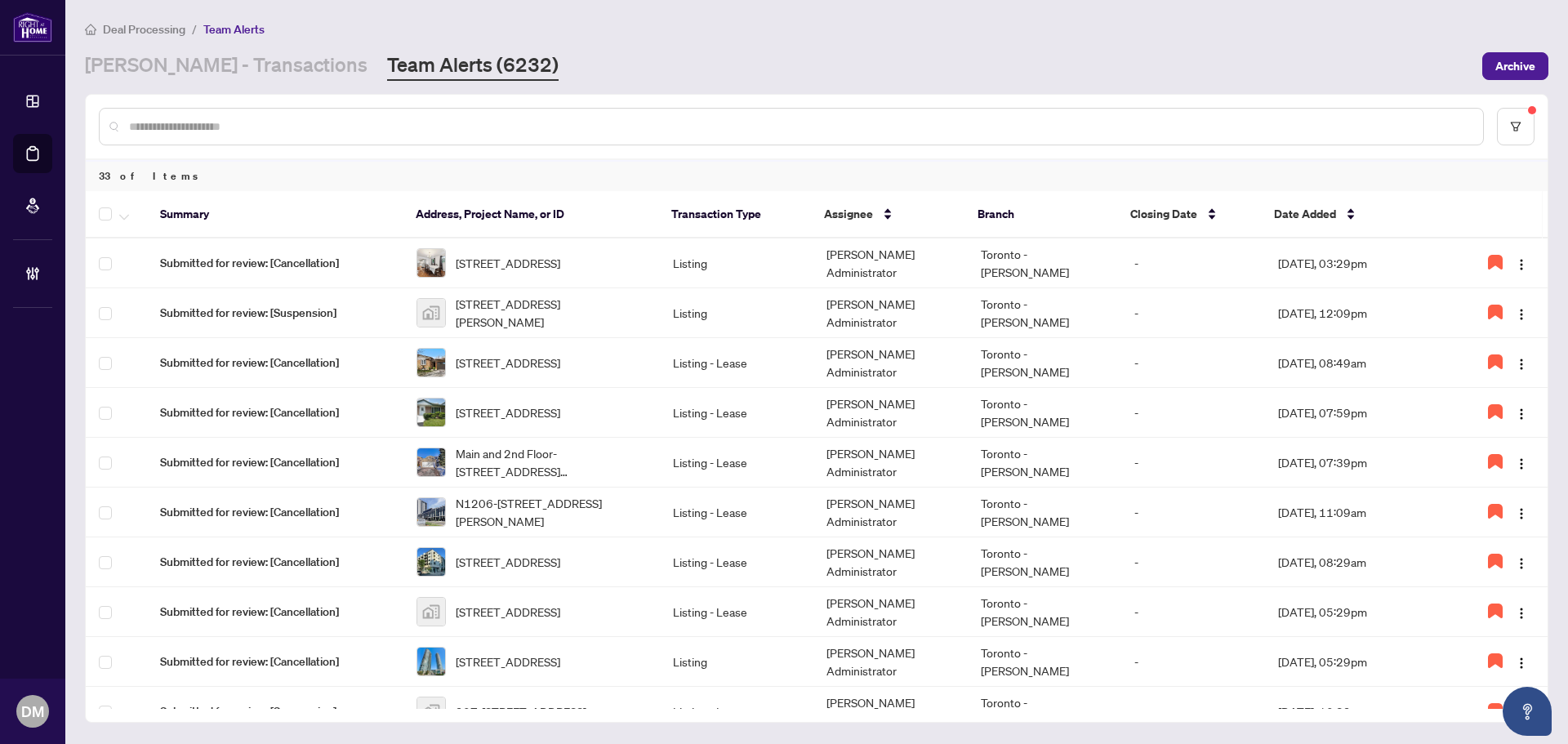
click at [779, 46] on div "Deal Processing / Team Alerts RAHR - Transactions Team Alerts (6232) Archive" at bounding box center [817, 51] width 1463 height 61
click at [784, 53] on div "RAHR - Transactions Team Alerts (6232)" at bounding box center [779, 65] width 1387 height 29
click at [791, 53] on div "RAHR - Transactions Team Alerts (6232)" at bounding box center [779, 65] width 1387 height 29
click at [804, 52] on div "RAHR - Transactions Team Alerts (6232)" at bounding box center [779, 65] width 1387 height 29
click at [868, 92] on main "Deal Processing / Team Alerts RAHR - Transactions Team Alerts (6232) Archive 33…" at bounding box center [817, 372] width 1503 height 744
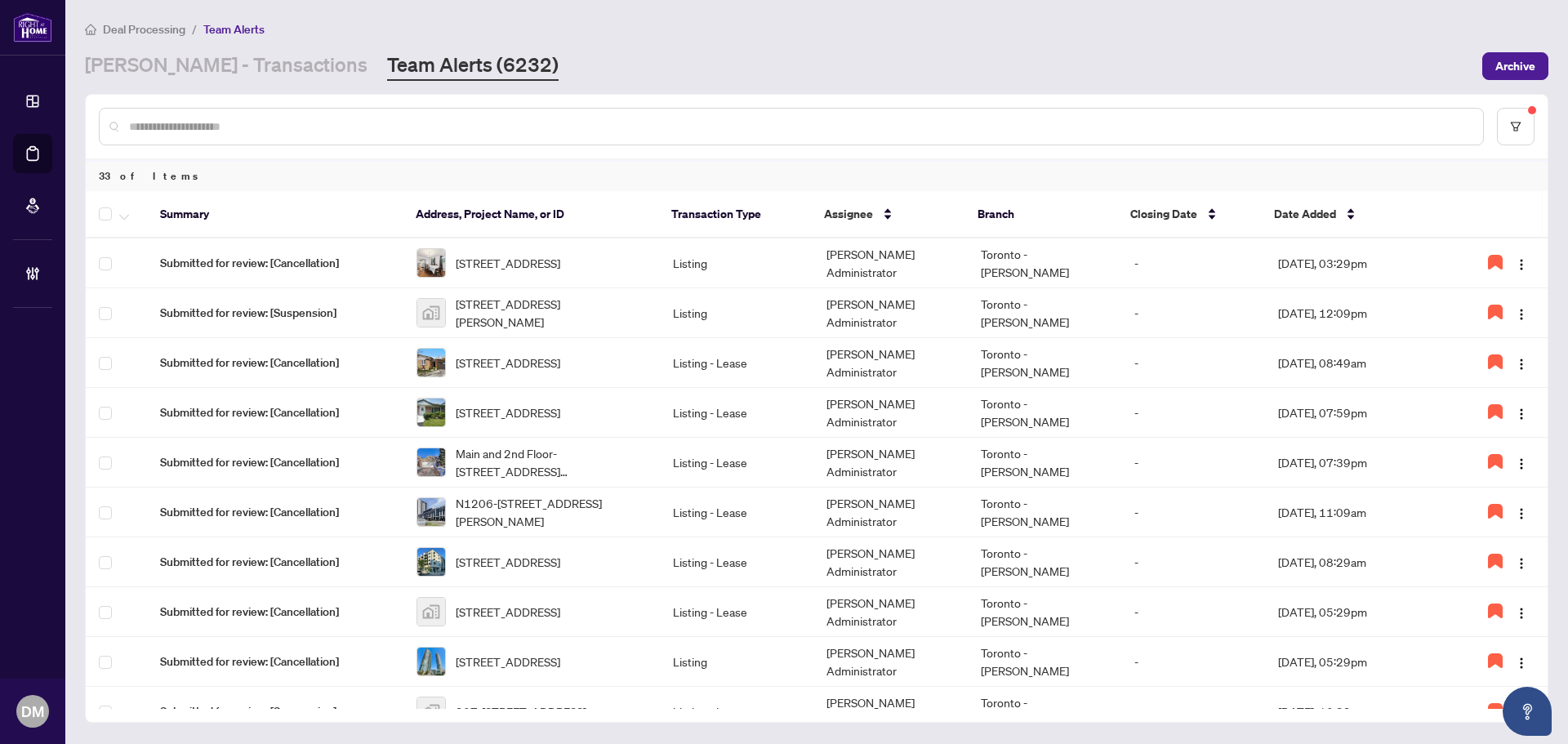
click at [655, 65] on div "RAHR - Transactions Team Alerts (6232)" at bounding box center [779, 65] width 1387 height 29
click at [704, 80] on main "Deal Processing / Team Alerts RAHR - Transactions Team Alerts (6232) Archive 33…" at bounding box center [817, 372] width 1503 height 744
click at [632, 70] on div "RAHR - Transactions Team Alerts (6232)" at bounding box center [779, 65] width 1387 height 29
click at [649, 65] on div "RAHR - Transactions Team Alerts (6232)" at bounding box center [779, 65] width 1387 height 29
click at [542, 36] on div "Deal Processing / Team Alerts" at bounding box center [817, 29] width 1463 height 19
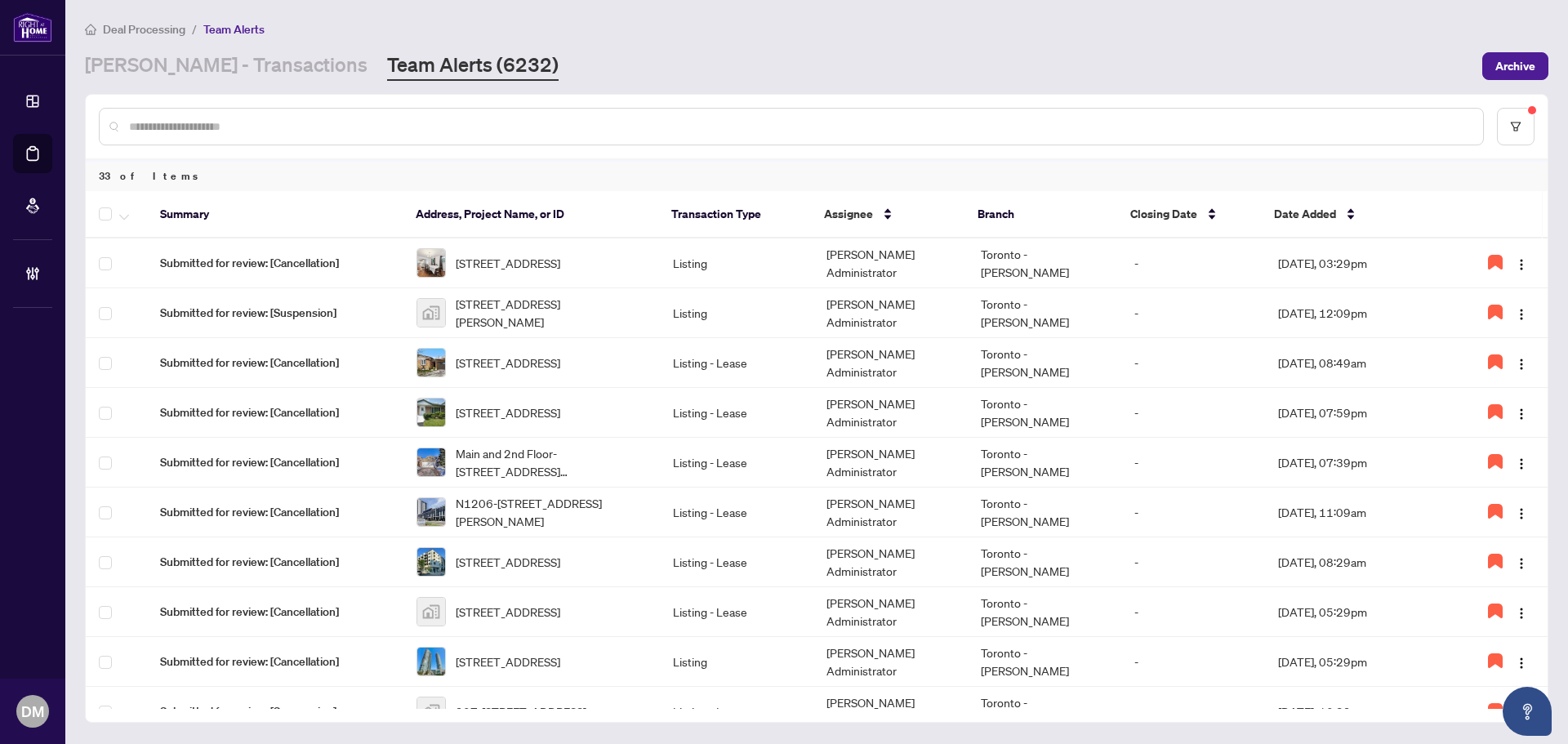
click at [547, 50] on div "Deal Processing / Team Alerts RAHR - Transactions Team Alerts (6232) Archive" at bounding box center [817, 51] width 1463 height 61
click at [602, 59] on div "RAHR - Transactions Team Alerts (6232)" at bounding box center [779, 65] width 1387 height 29
click at [669, 307] on td "Listing" at bounding box center [736, 313] width 153 height 50
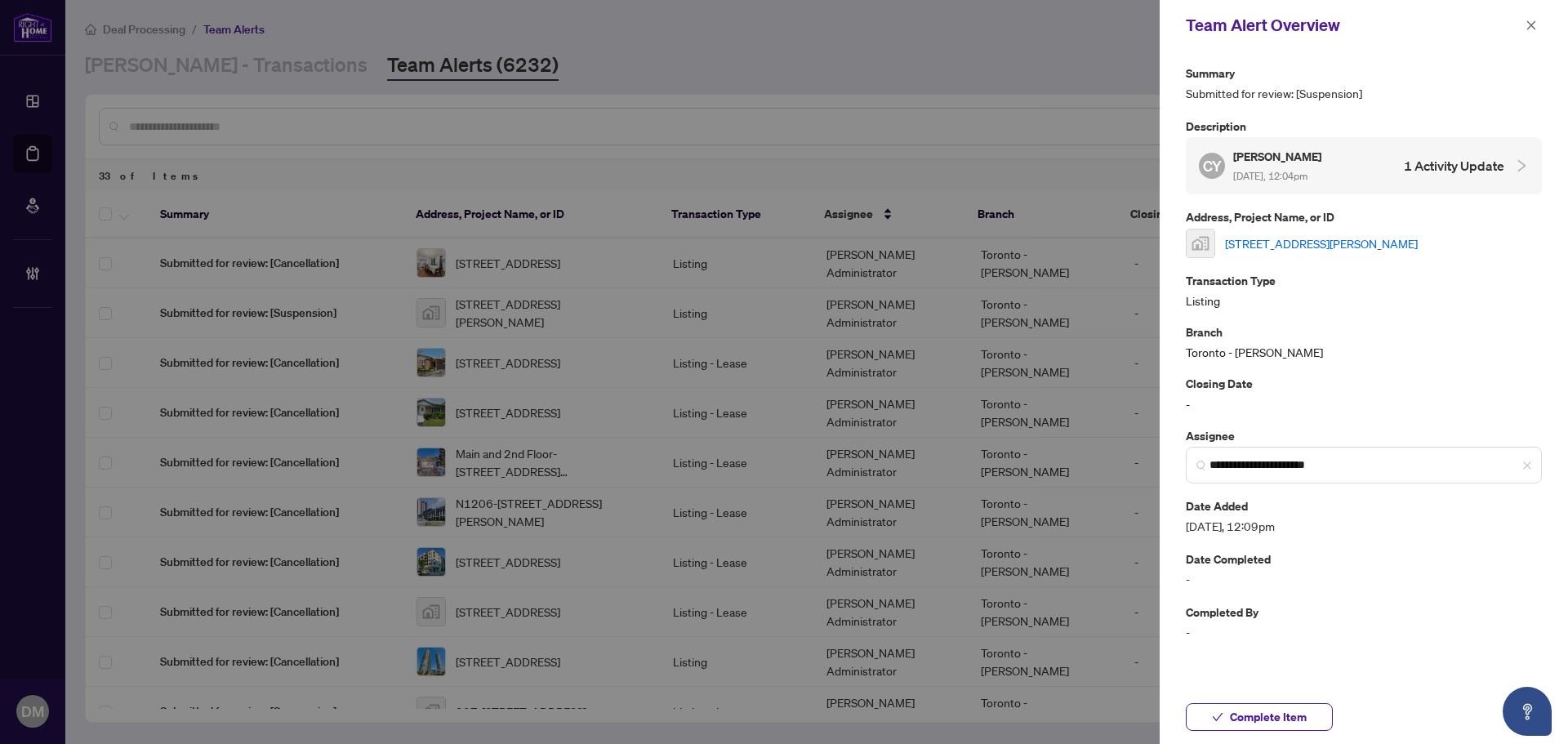
click at [1405, 245] on link "802-30 Harding Boulevard West #802, Richmond Hill, ON, Canada" at bounding box center [1321, 244] width 193 height 18
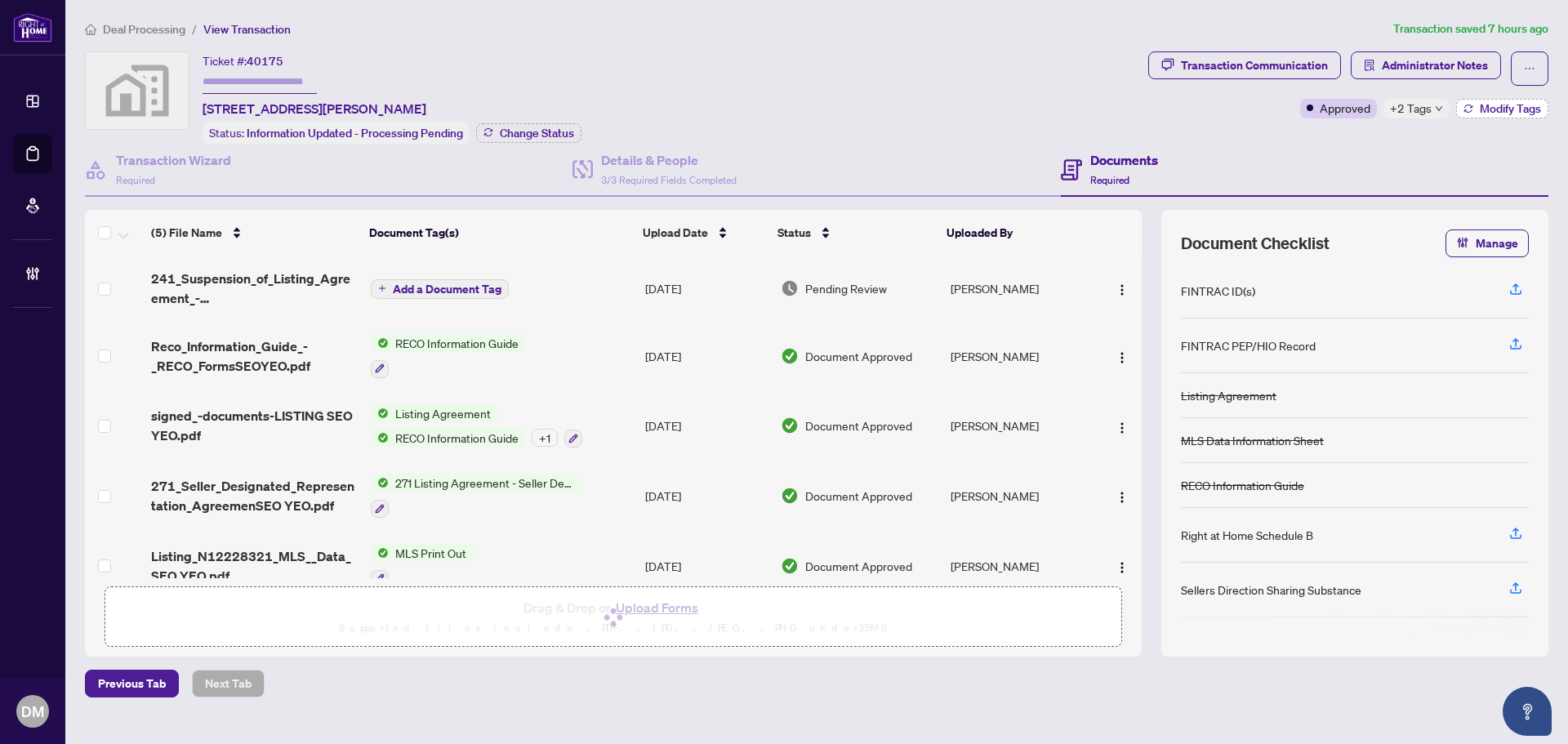
click at [1534, 114] on span "Modify Tags" at bounding box center [1510, 109] width 61 height 12
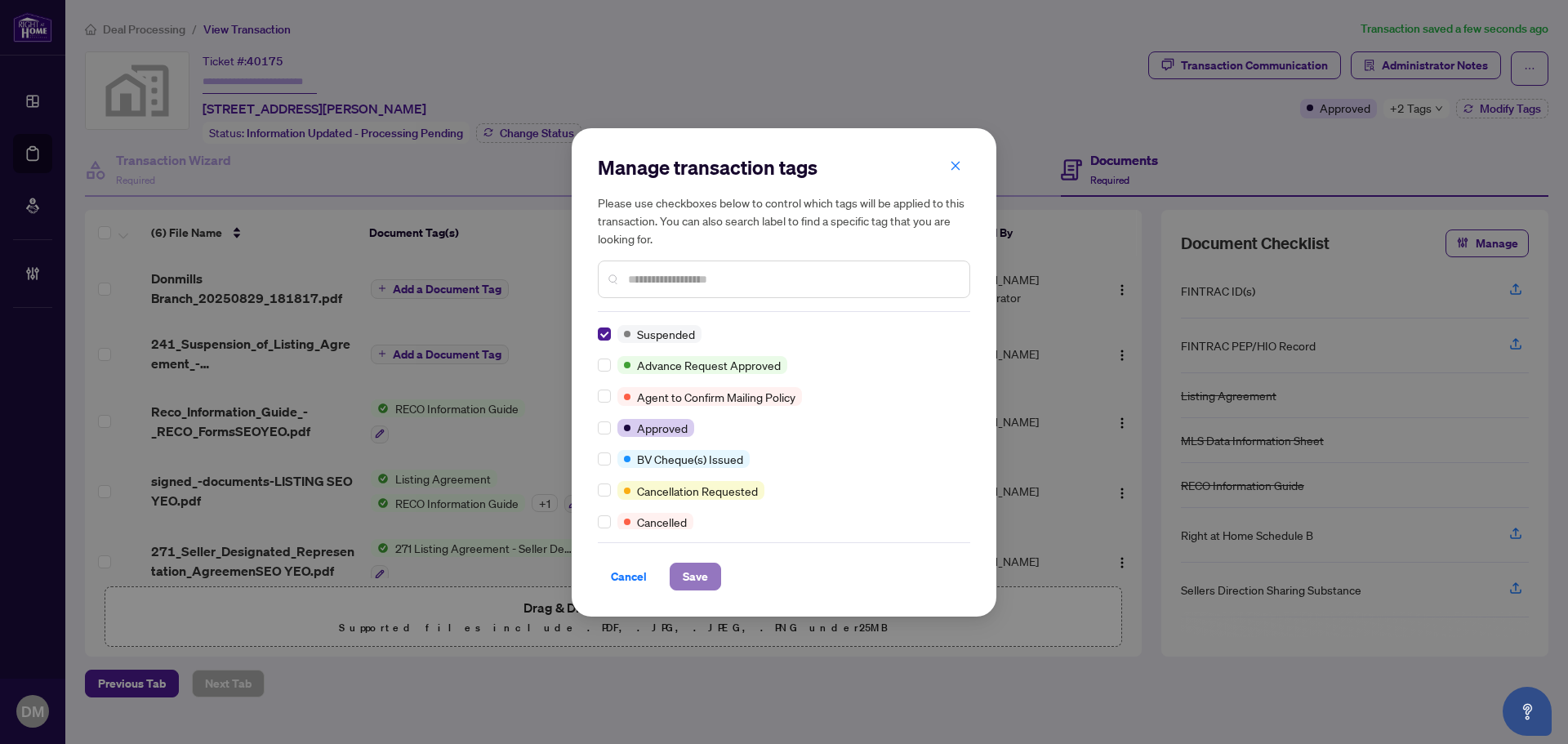
click at [698, 577] on span "Save" at bounding box center [695, 577] width 26 height 27
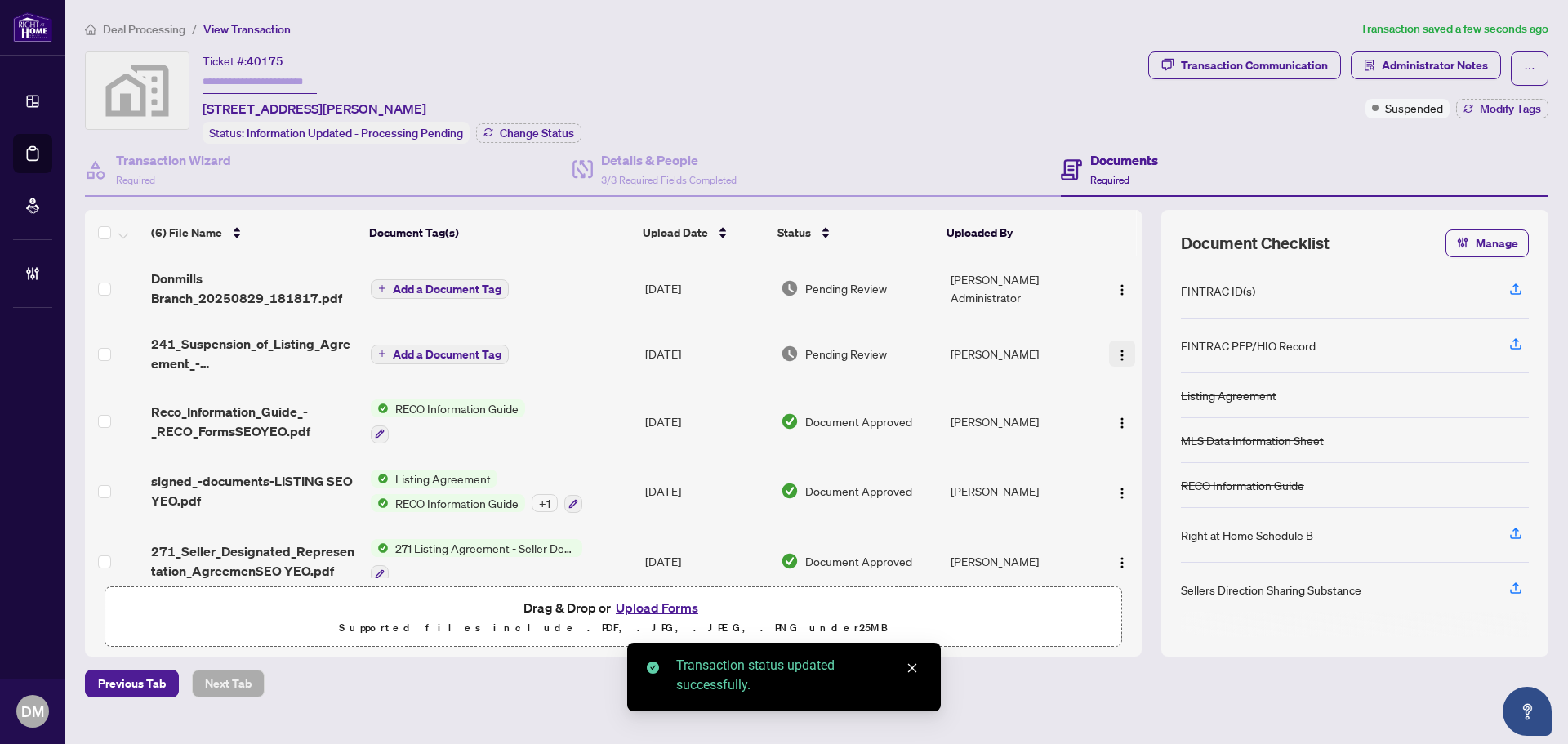
click at [1118, 341] on button "button" at bounding box center [1122, 354] width 27 height 27
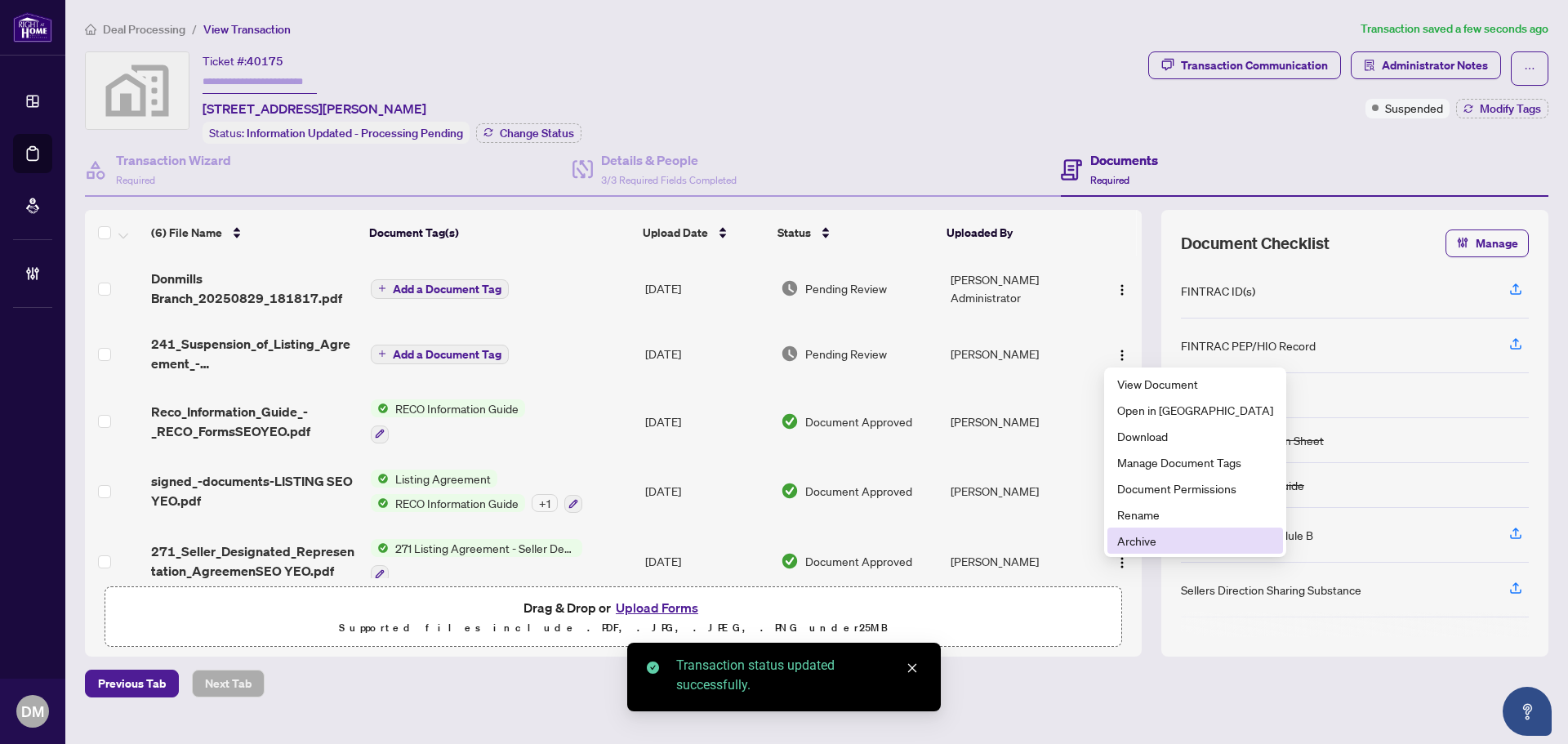
click at [1133, 539] on span "Archive" at bounding box center [1195, 541] width 156 height 18
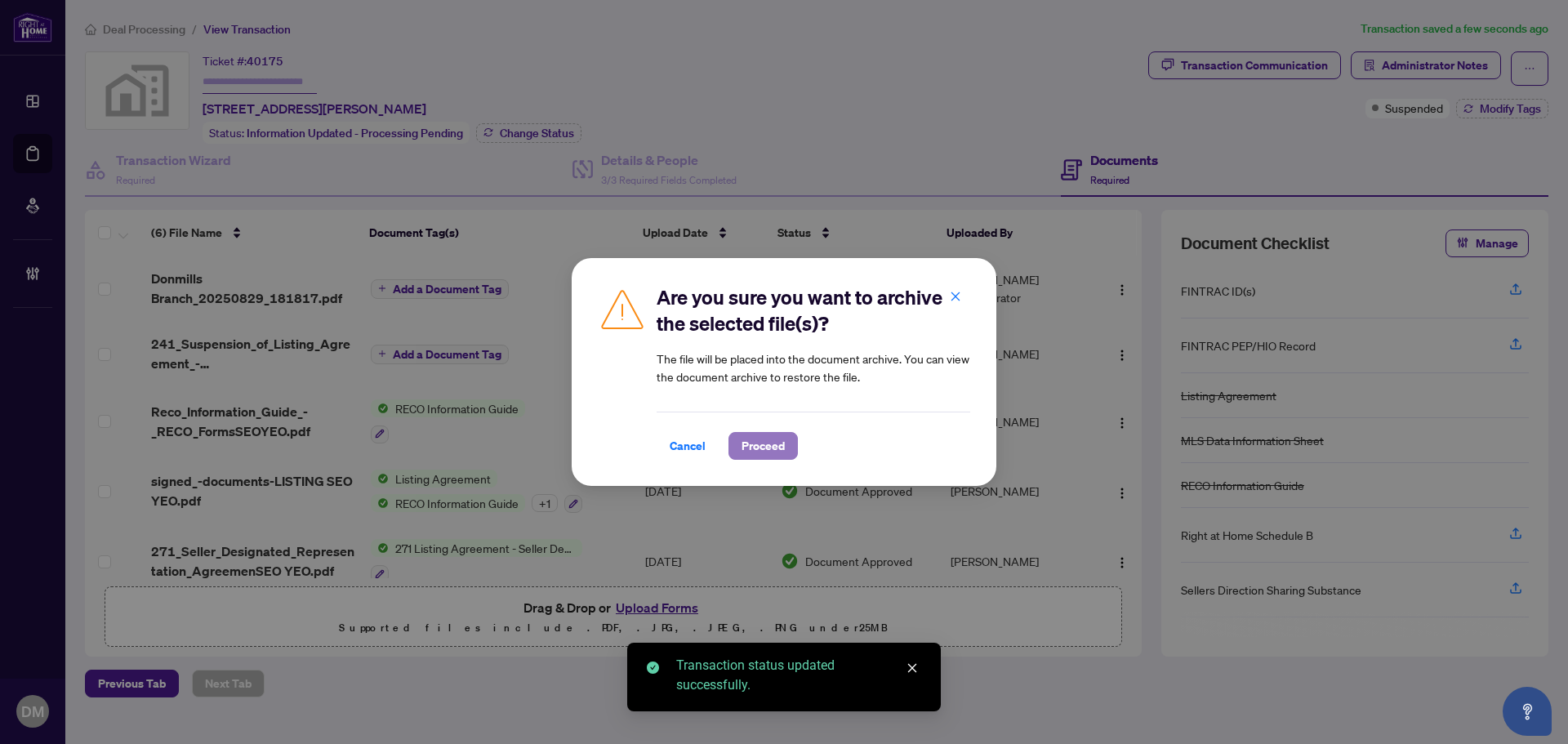
click at [784, 451] on span "Proceed" at bounding box center [763, 446] width 43 height 27
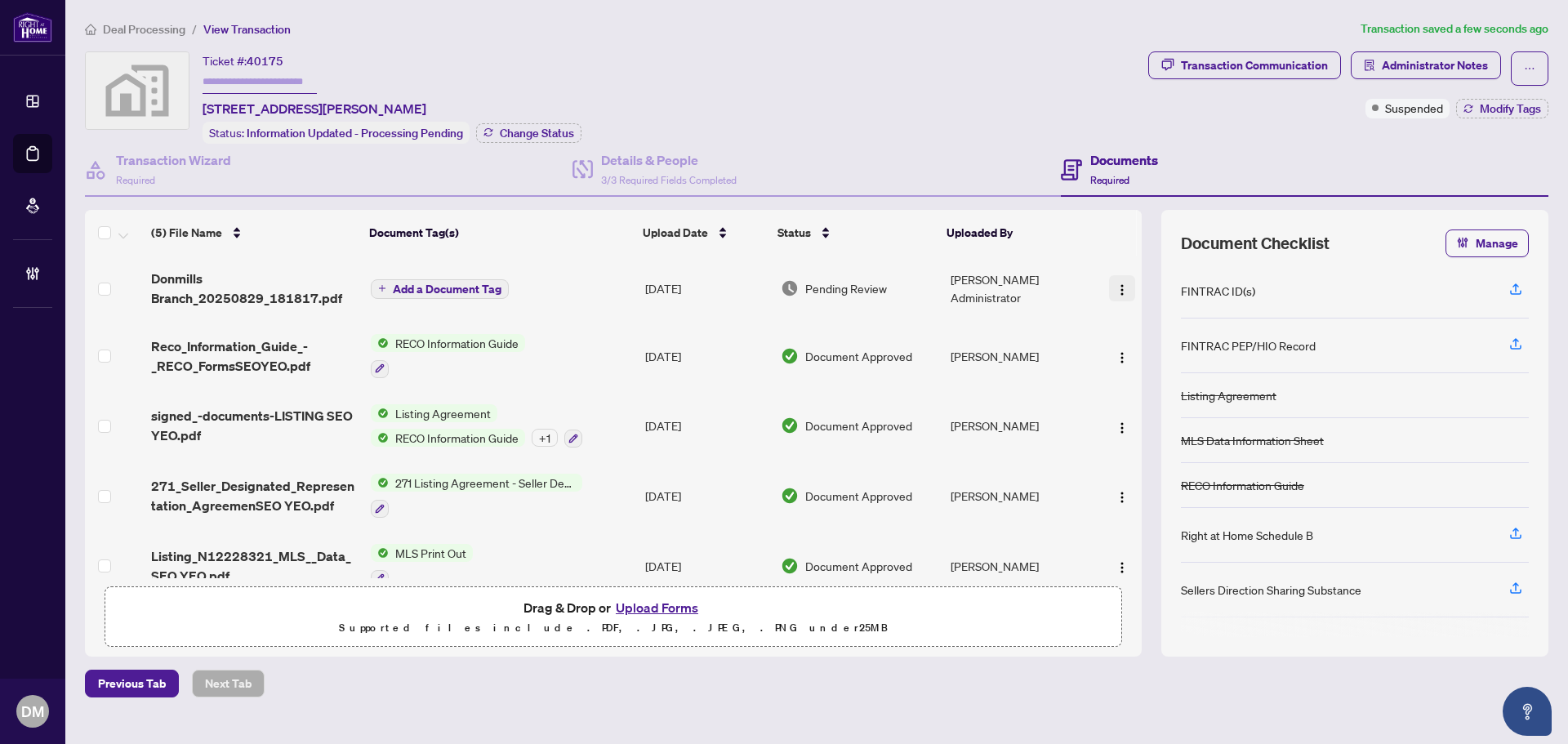
click at [1116, 286] on img "button" at bounding box center [1122, 290] width 13 height 13
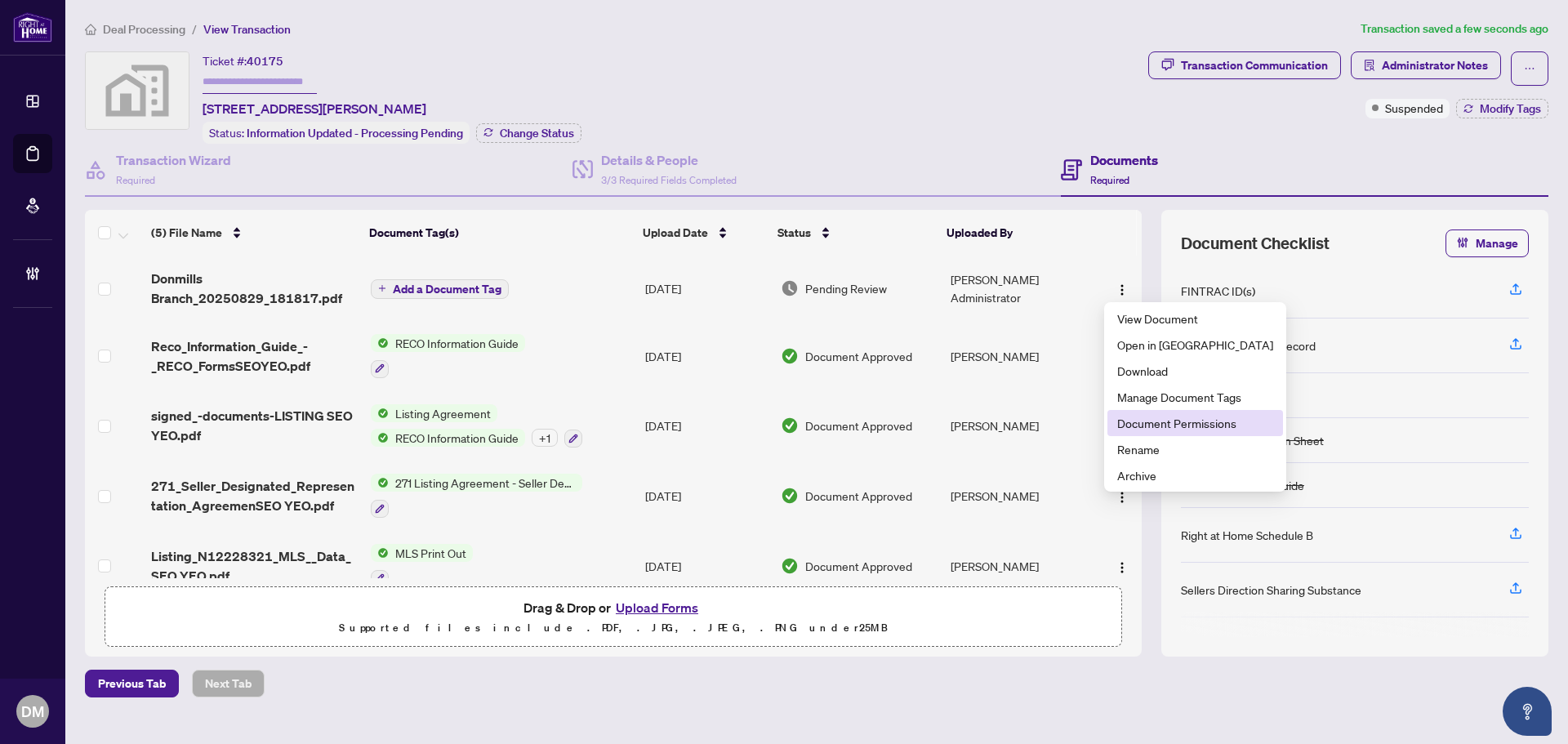
click at [1161, 423] on span "Document Permissions" at bounding box center [1195, 423] width 156 height 18
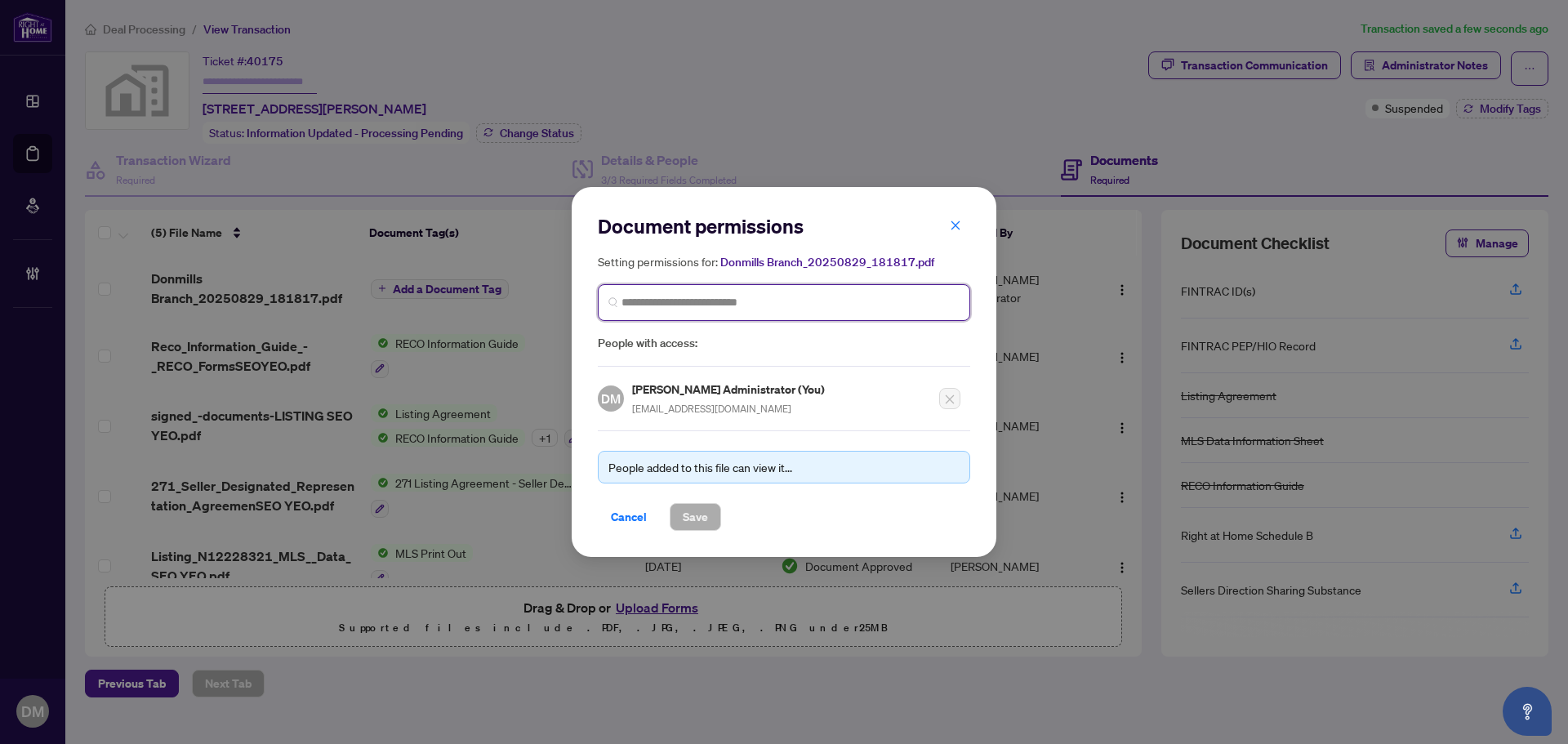
click at [761, 296] on input "search" at bounding box center [790, 302] width 338 height 17
click at [855, 292] on span at bounding box center [784, 302] width 373 height 36
drag, startPoint x: 843, startPoint y: 308, endPoint x: 859, endPoint y: 323, distance: 21.9
click at [856, 319] on span at bounding box center [784, 302] width 373 height 36
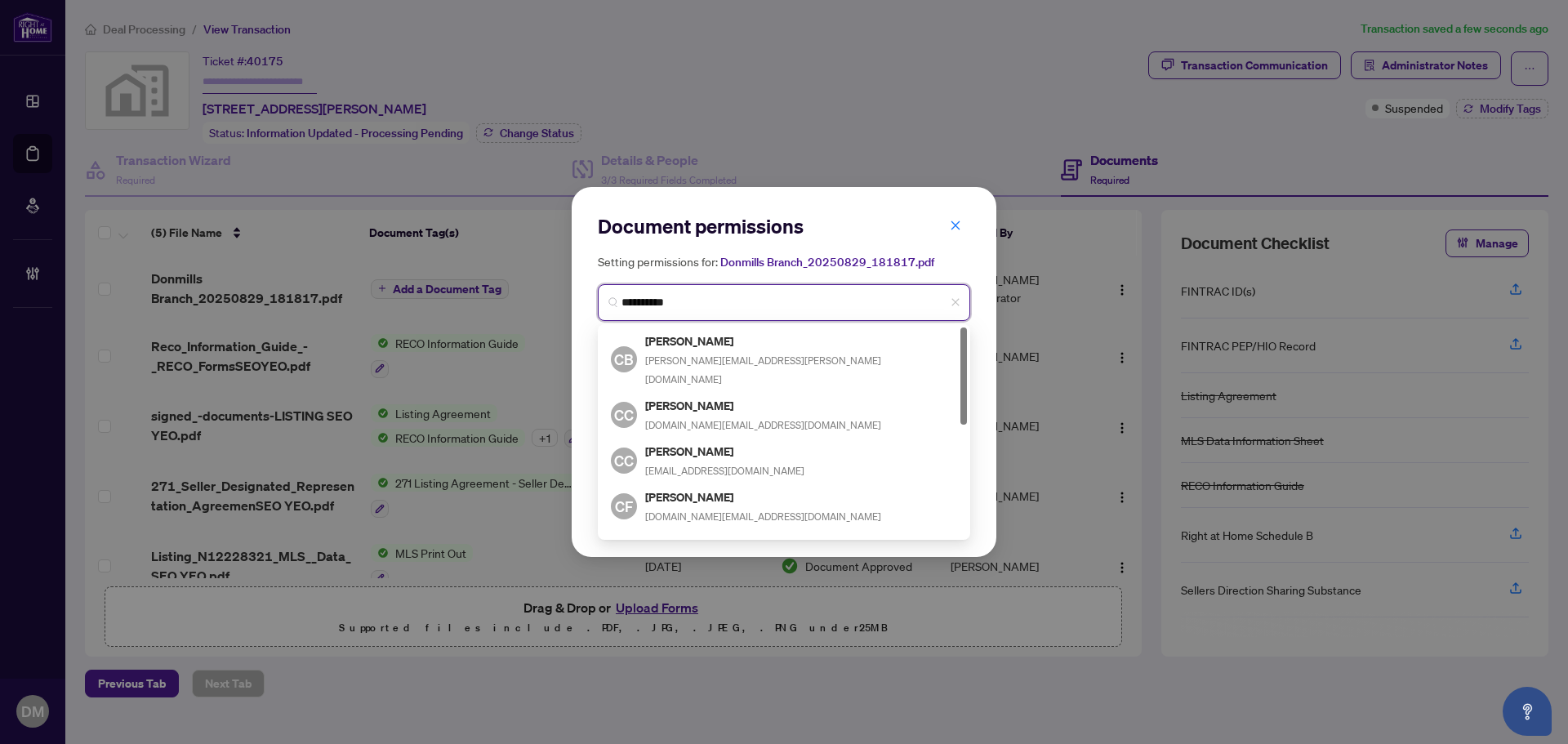
type input "**********"
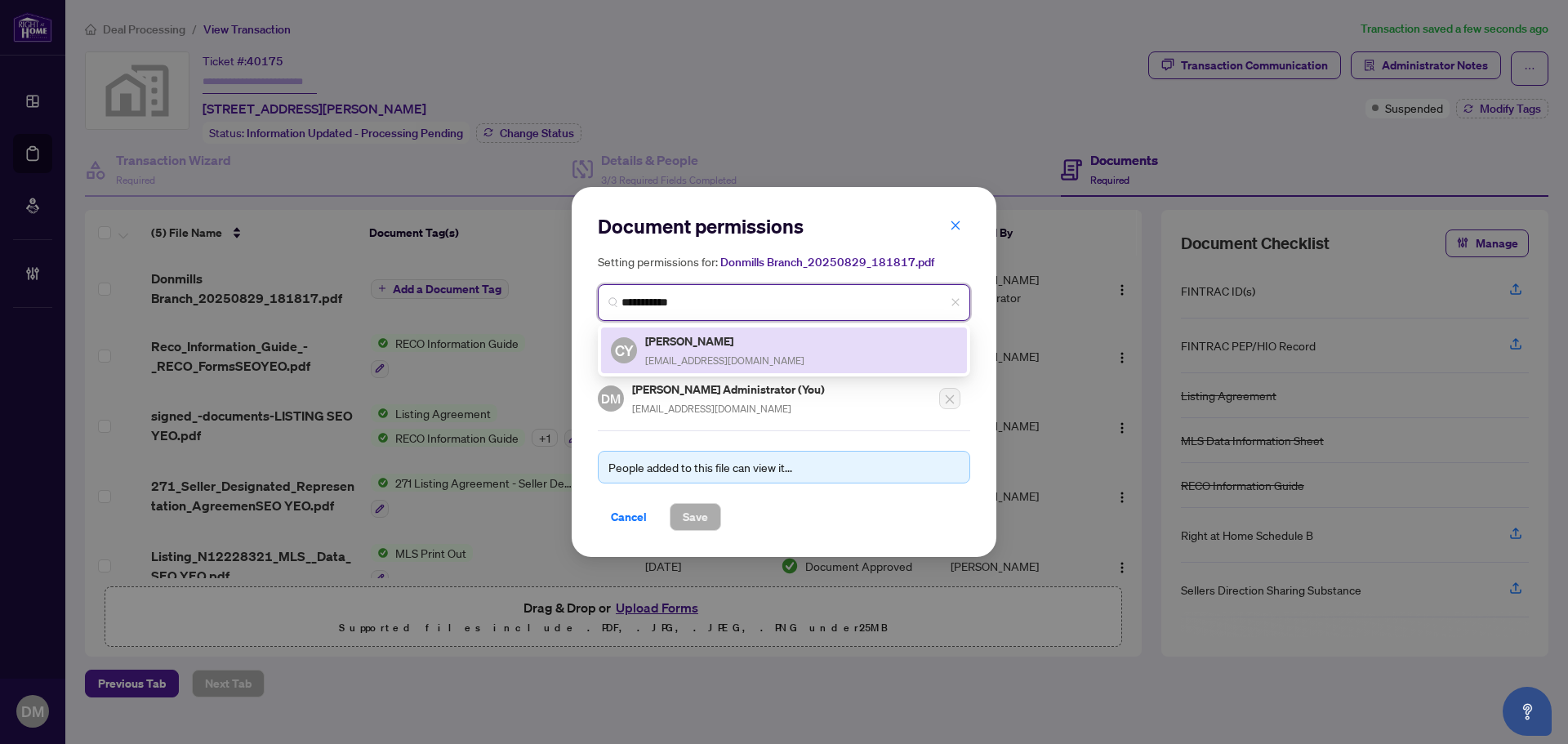
click at [743, 347] on div "CY Christina Yoo yoo8949@gmail.com" at bounding box center [784, 350] width 346 height 37
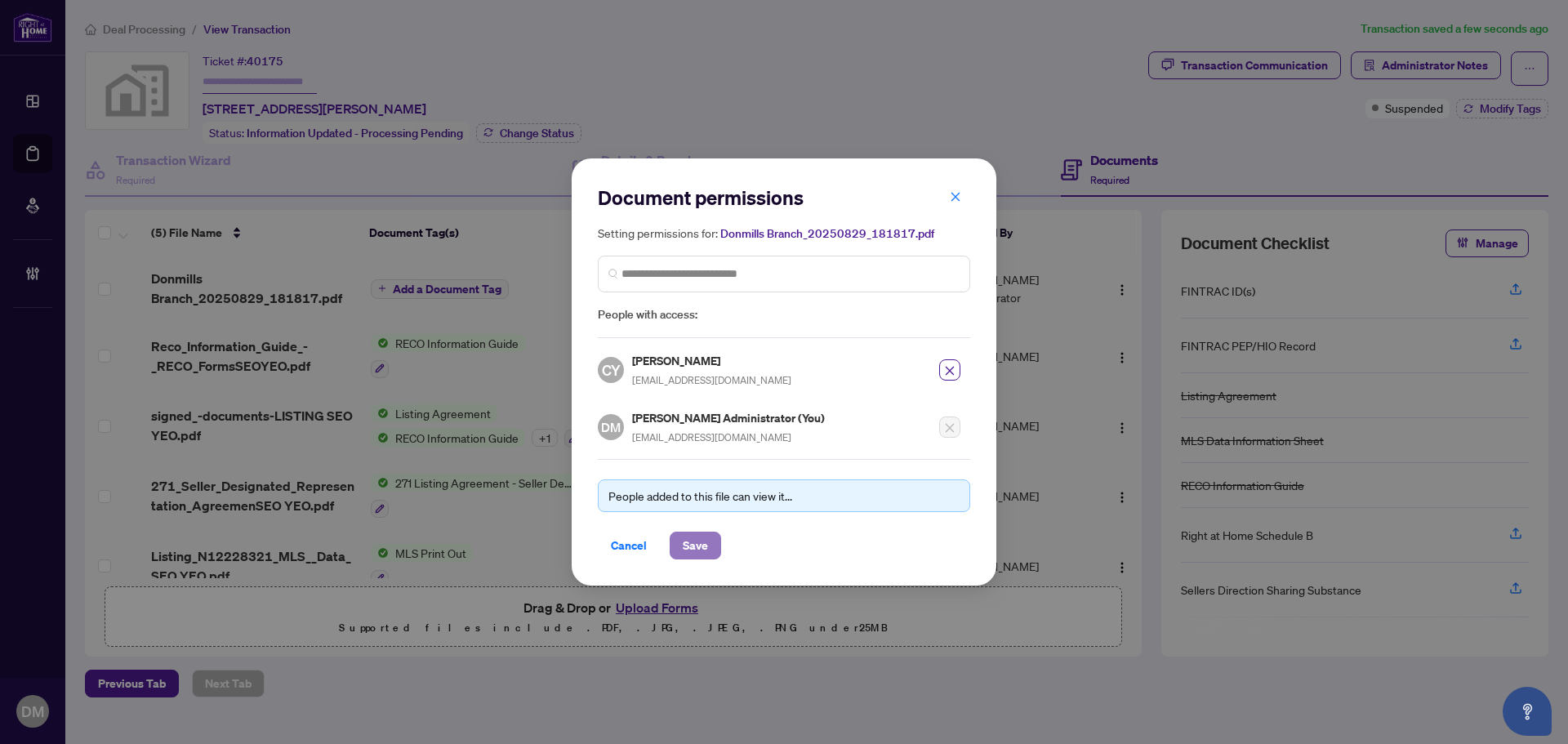
click at [693, 540] on span "Save" at bounding box center [695, 546] width 26 height 27
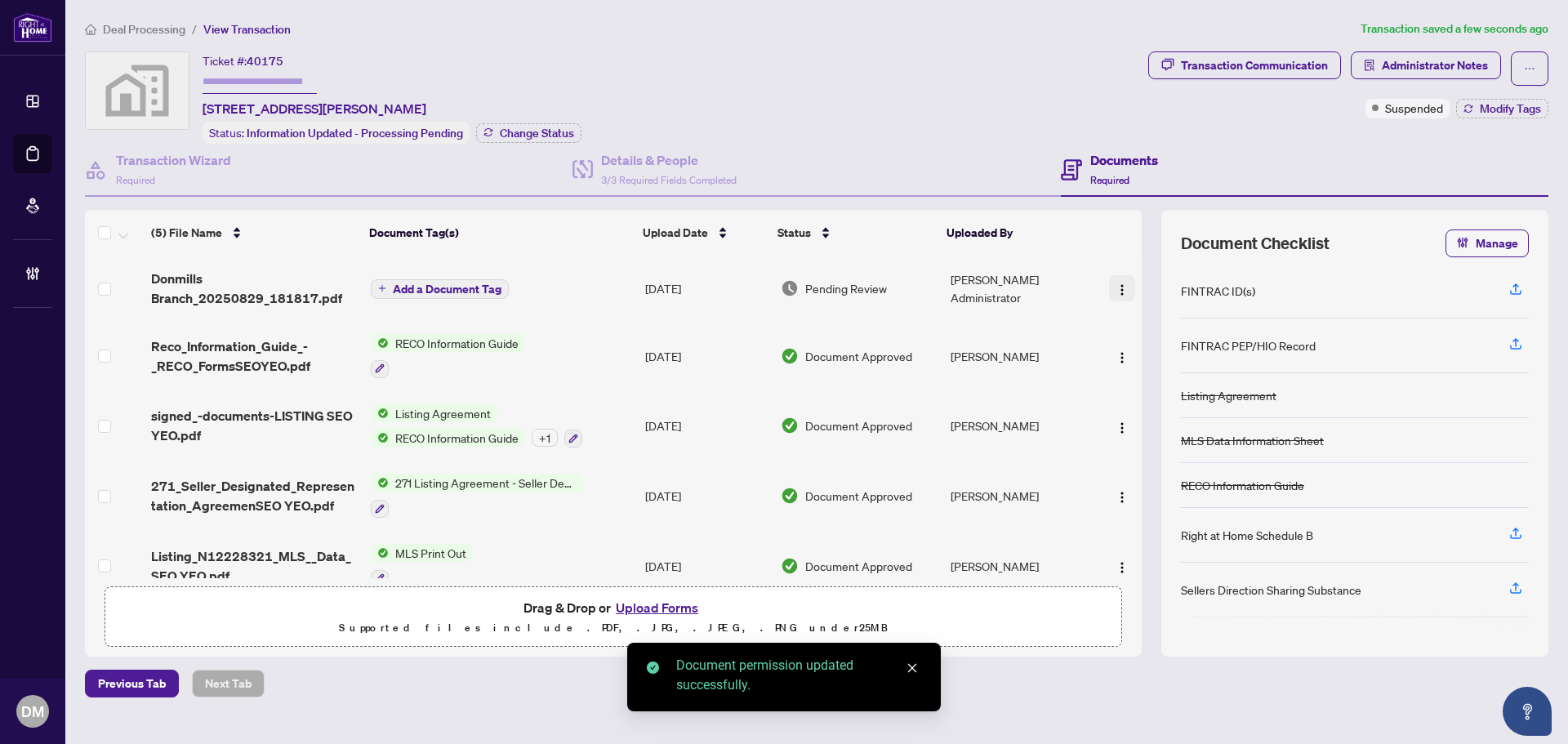
click at [1116, 287] on img "button" at bounding box center [1122, 290] width 13 height 13
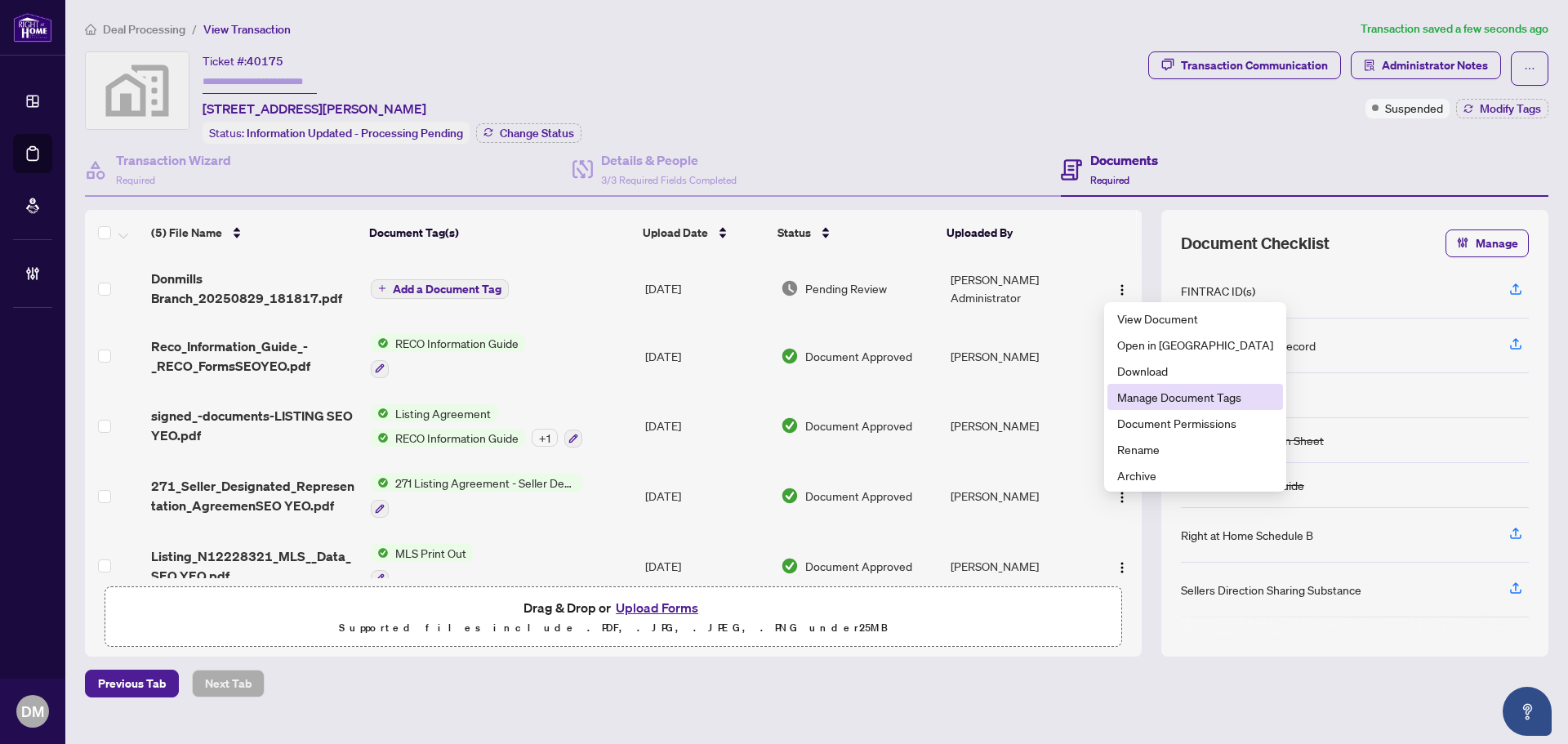
click at [1186, 394] on span "Manage Document Tags" at bounding box center [1195, 397] width 156 height 18
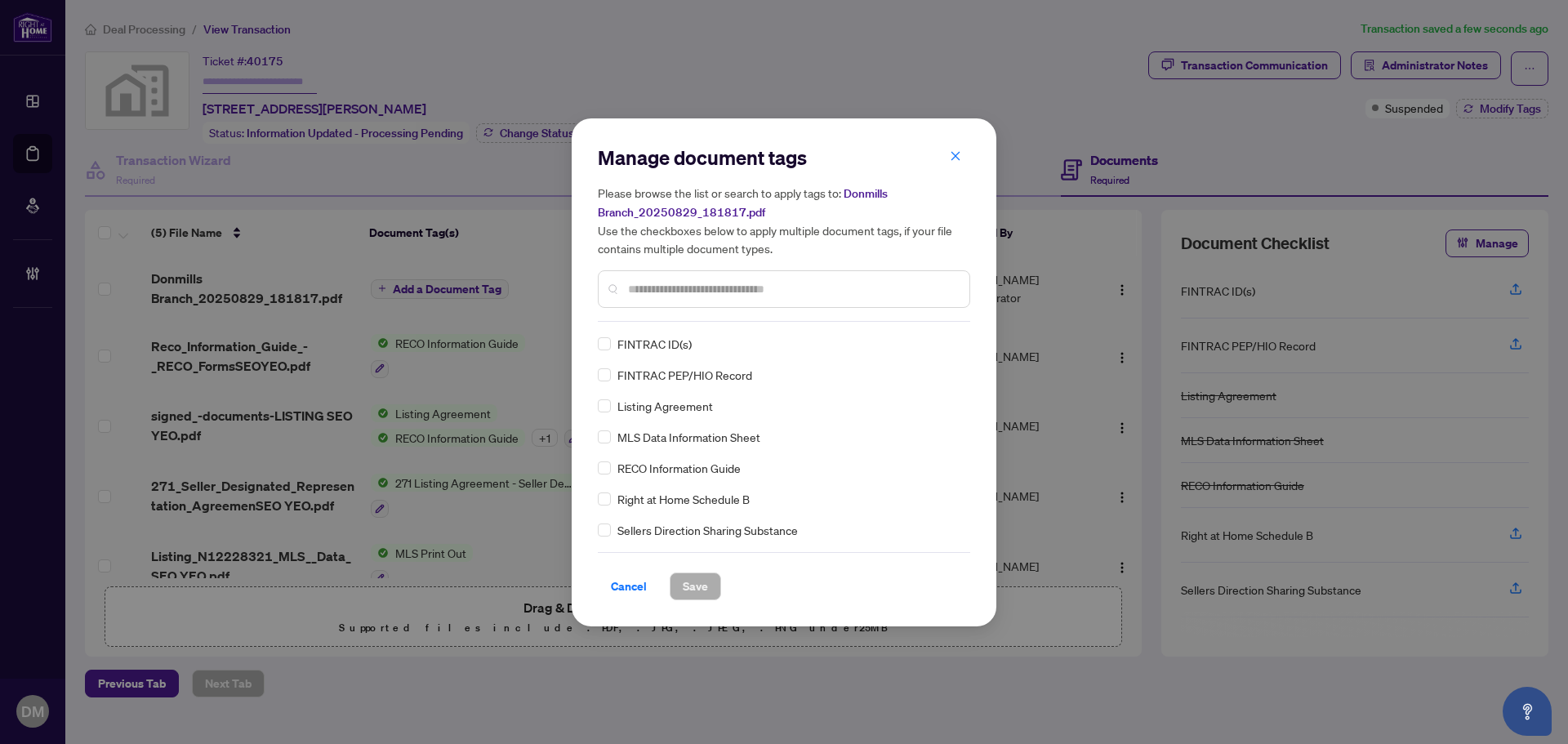
click at [776, 294] on input "text" at bounding box center [792, 289] width 328 height 18
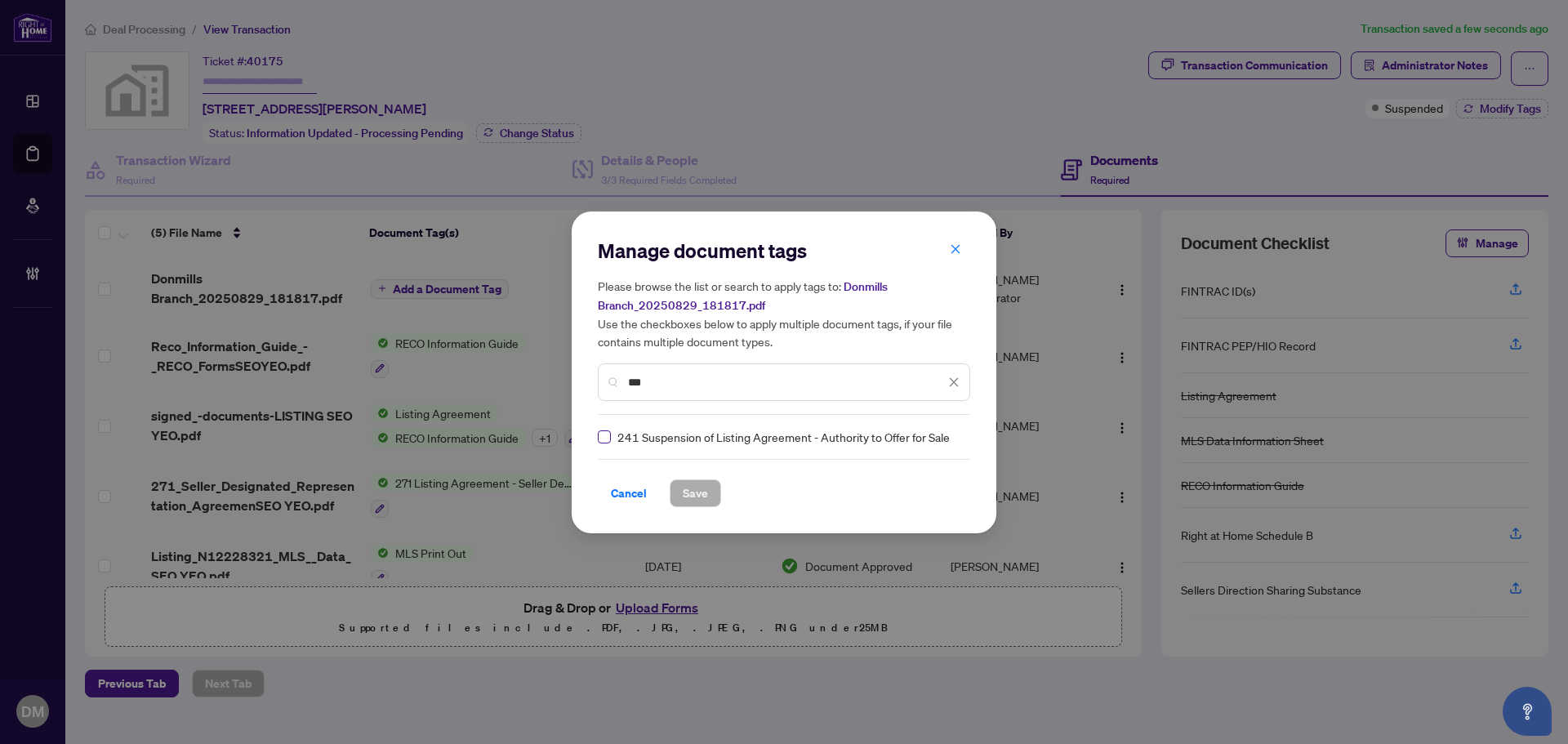
type input "***"
click at [598, 443] on label at bounding box center [605, 437] width 13 height 18
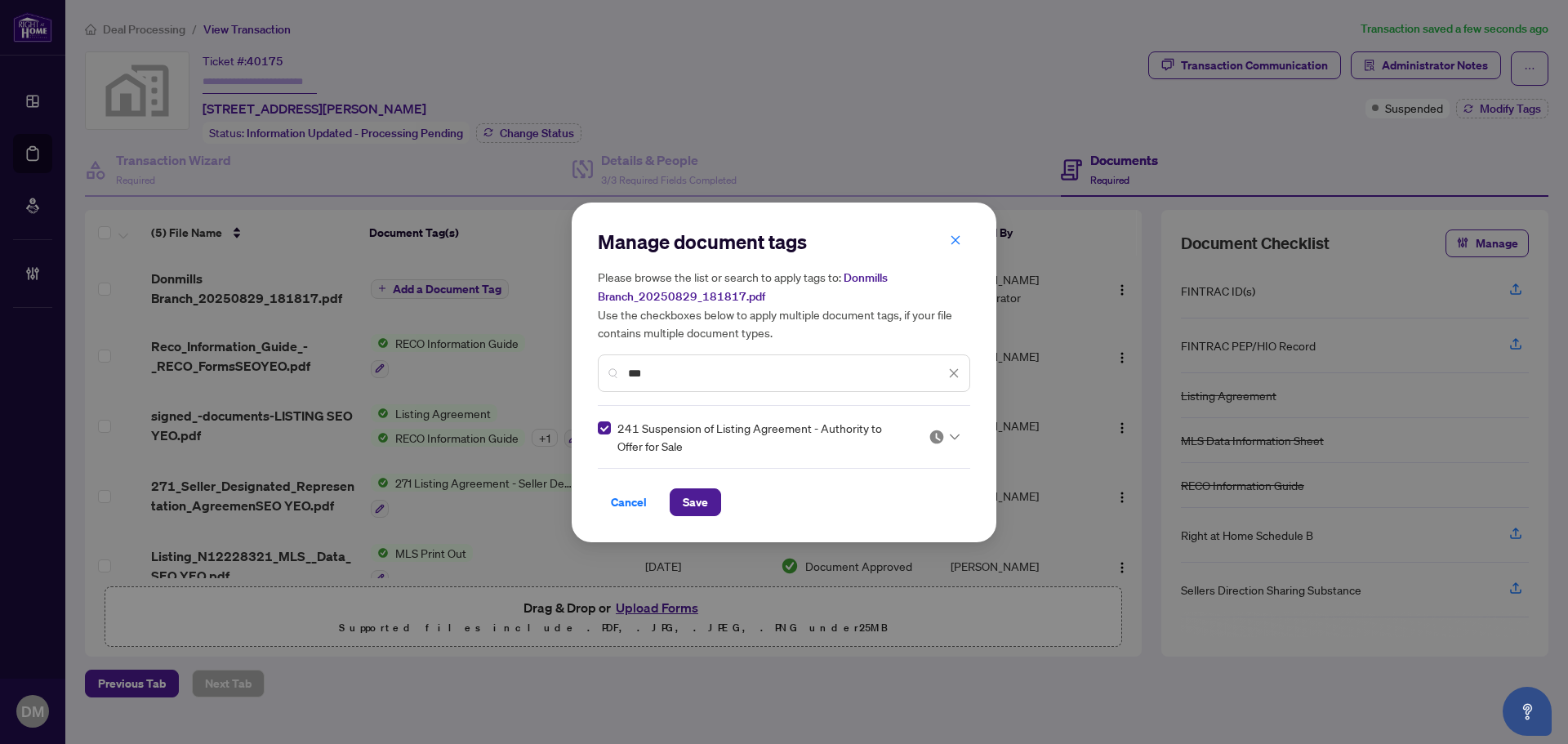
click at [943, 429] on img at bounding box center [937, 437] width 17 height 17
click at [904, 517] on div "Approved" at bounding box center [895, 516] width 104 height 18
click at [678, 502] on button "Save" at bounding box center [695, 502] width 51 height 28
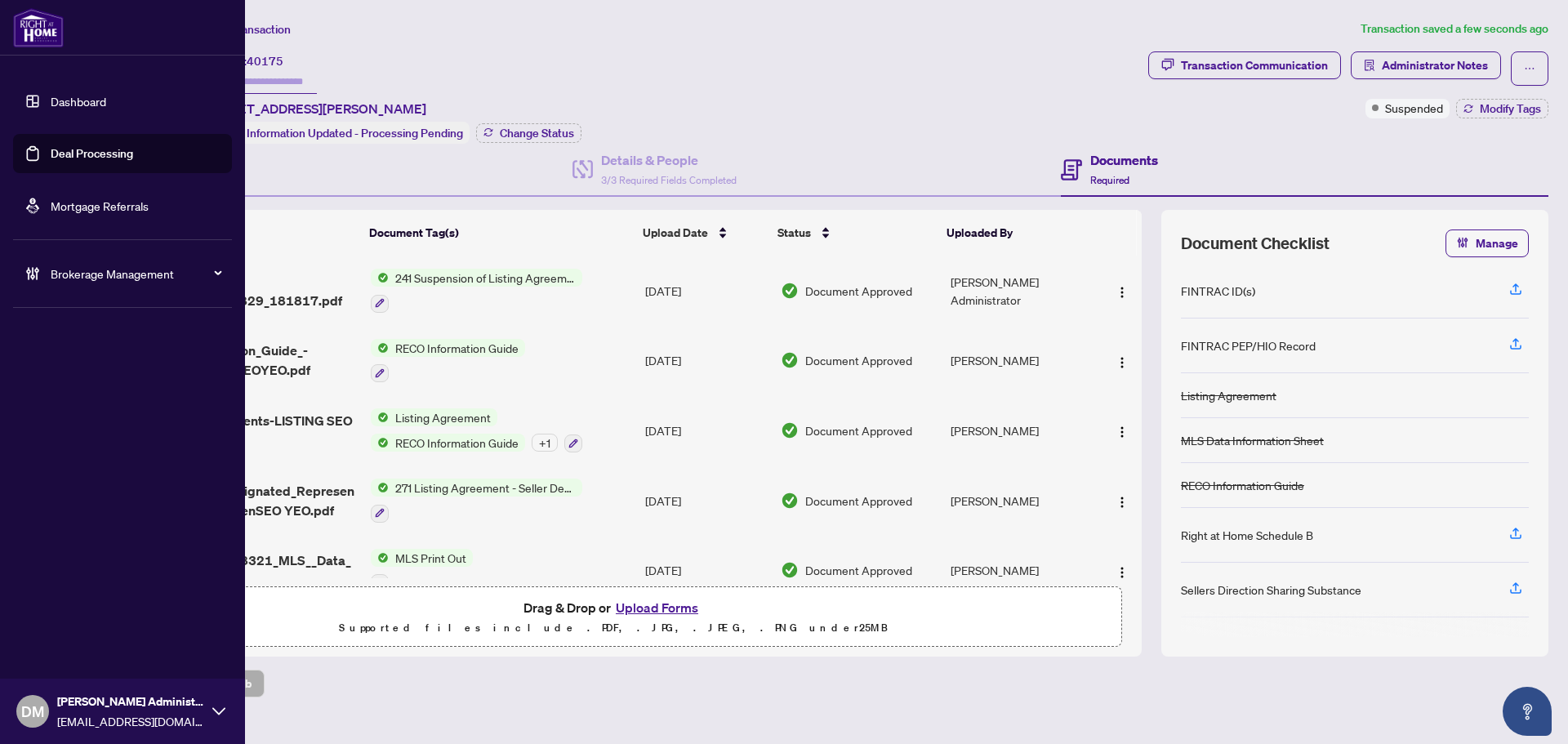
click at [61, 109] on link "Dashboard" at bounding box center [78, 101] width 55 height 15
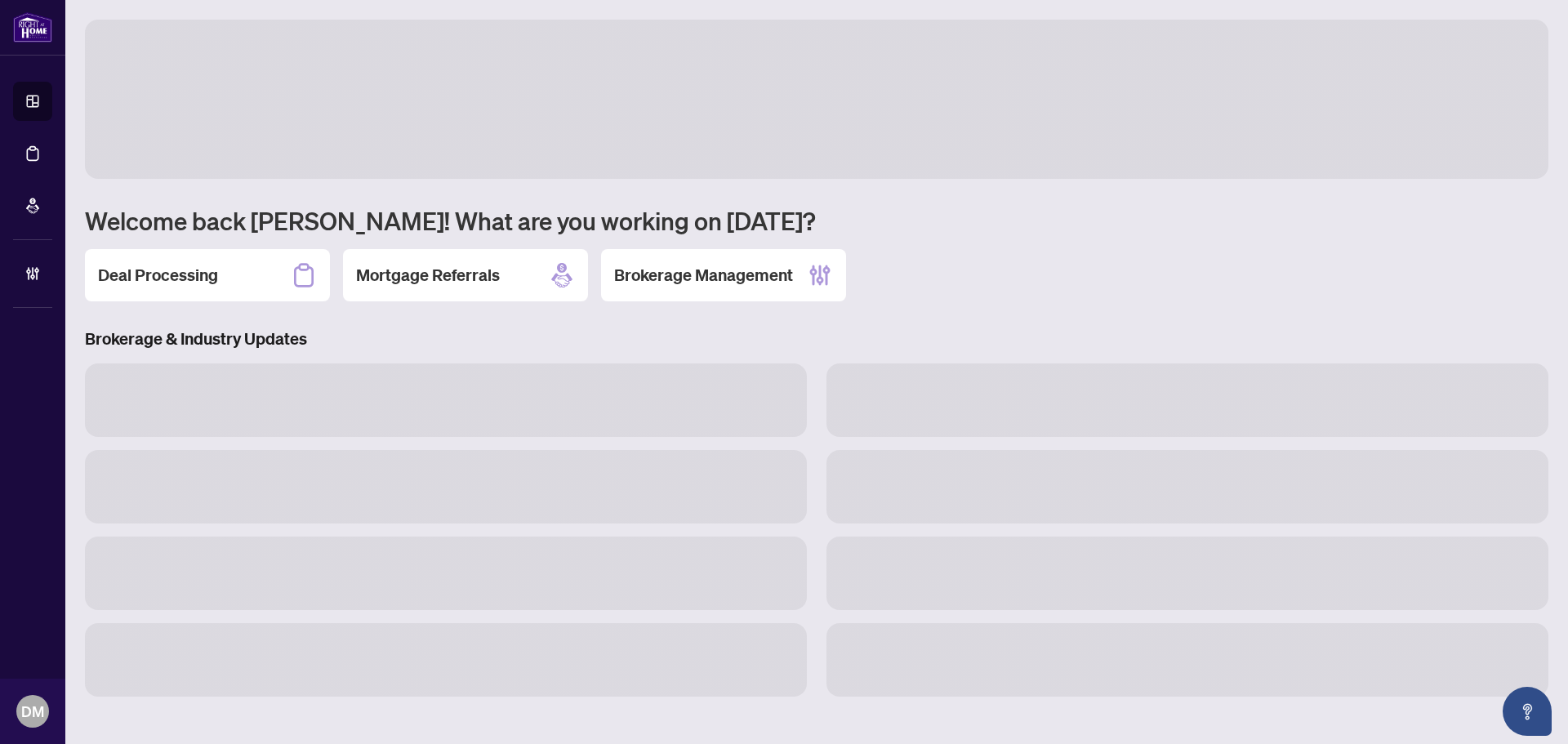
click at [268, 278] on div "Deal Processing" at bounding box center [208, 275] width 245 height 52
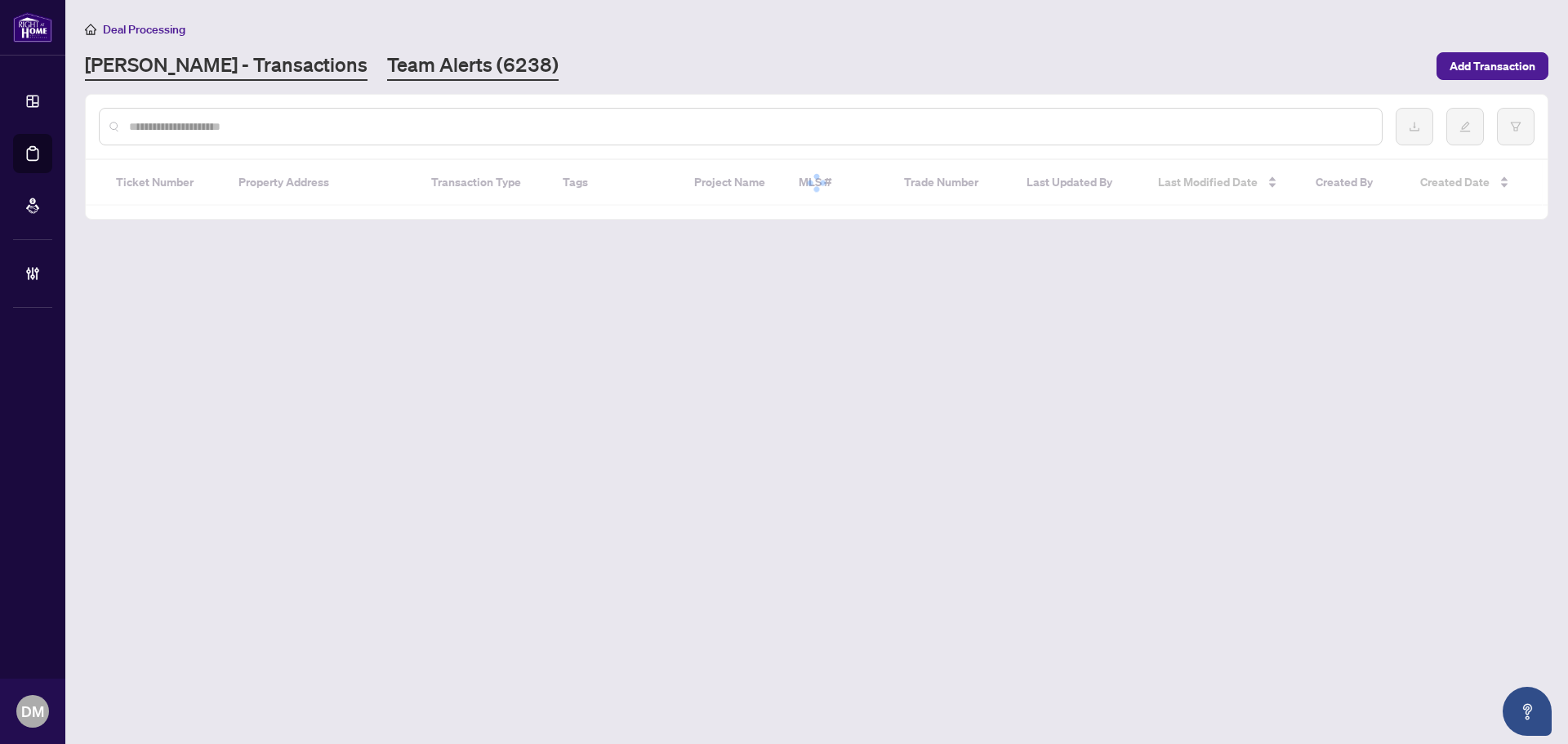
click at [388, 56] on link "Team Alerts (6238)" at bounding box center [472, 65] width 171 height 29
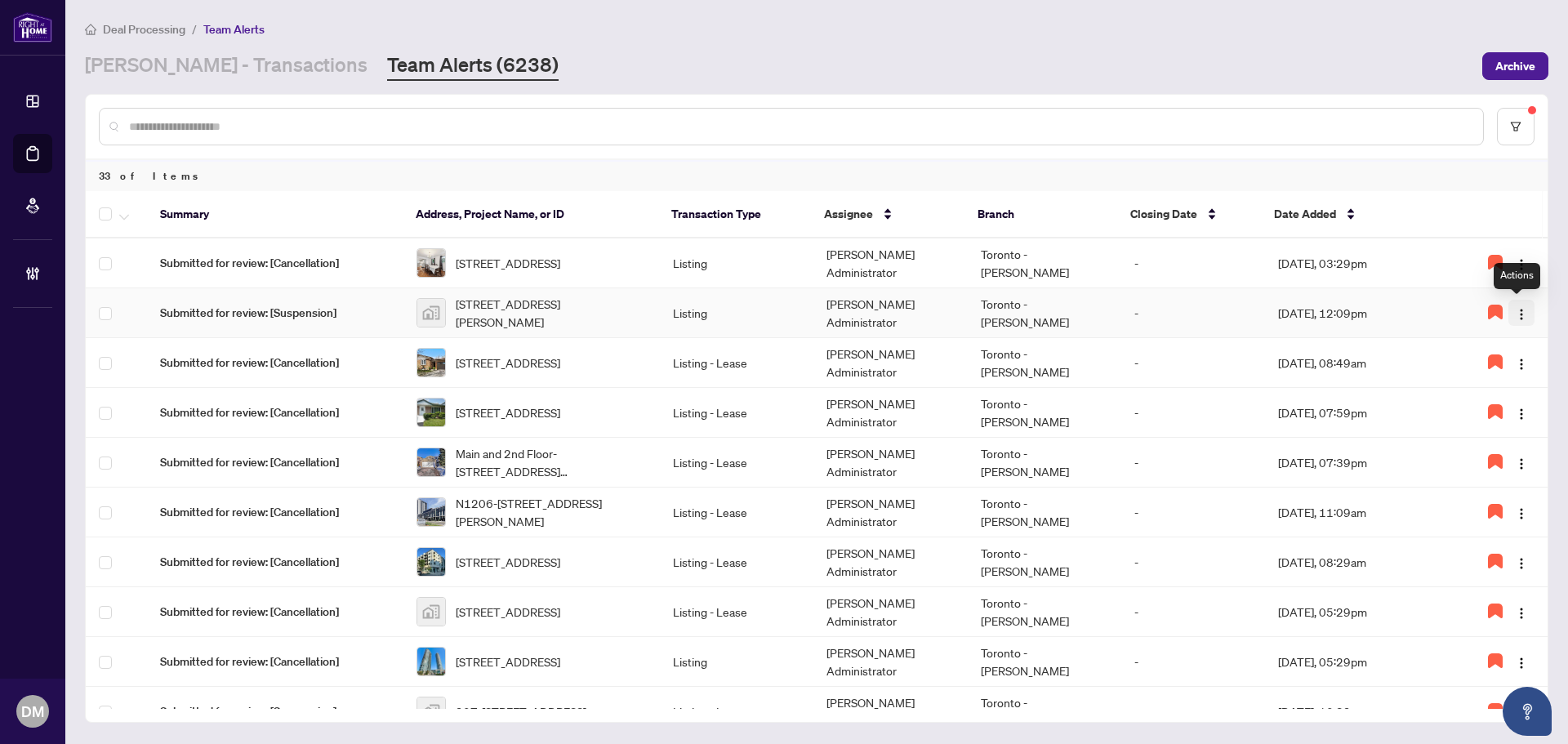
click at [1520, 312] on img "button" at bounding box center [1522, 315] width 13 height 13
click at [1503, 394] on span "Complete Item" at bounding box center [1474, 397] width 84 height 18
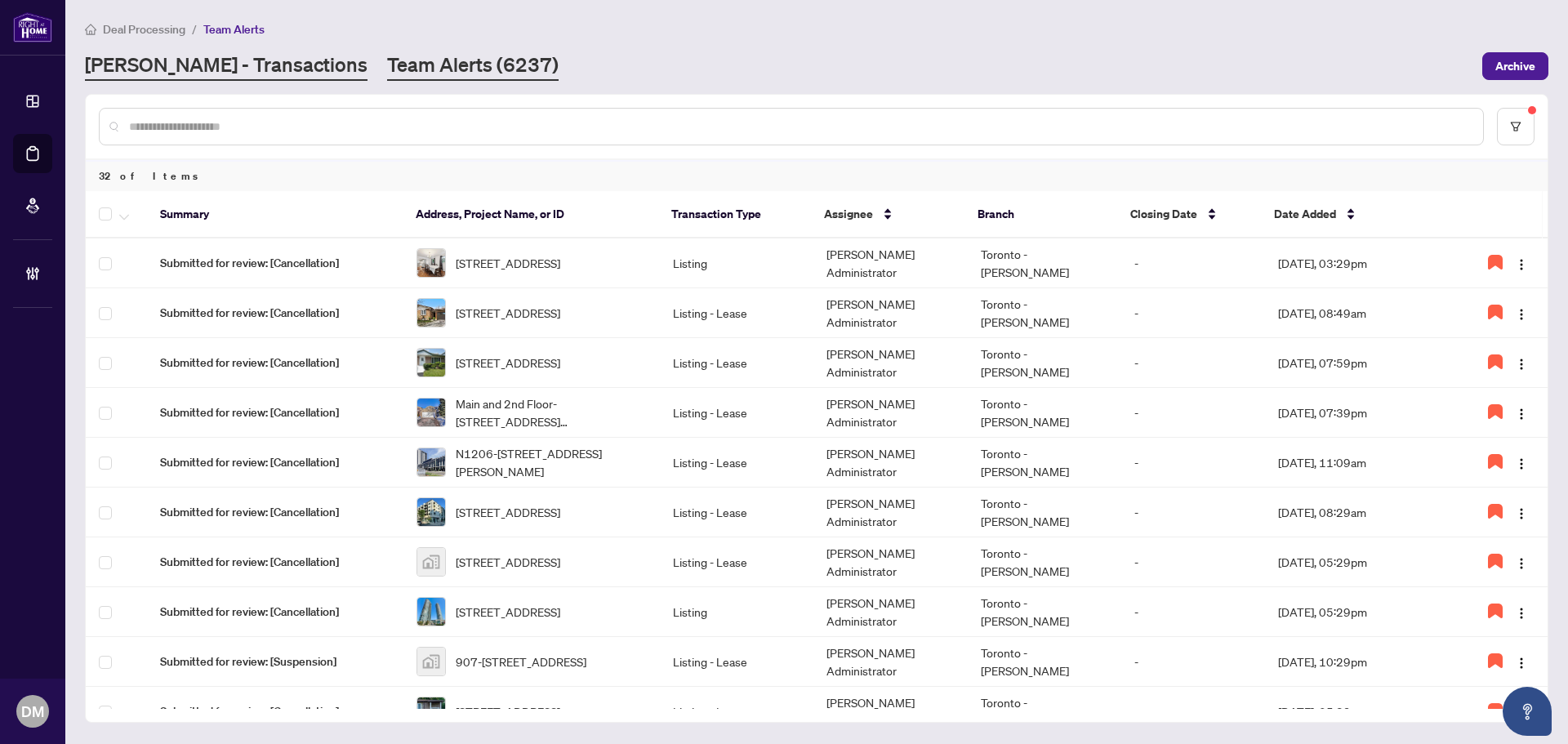
click at [149, 73] on link "[PERSON_NAME] - Transactions" at bounding box center [226, 65] width 282 height 29
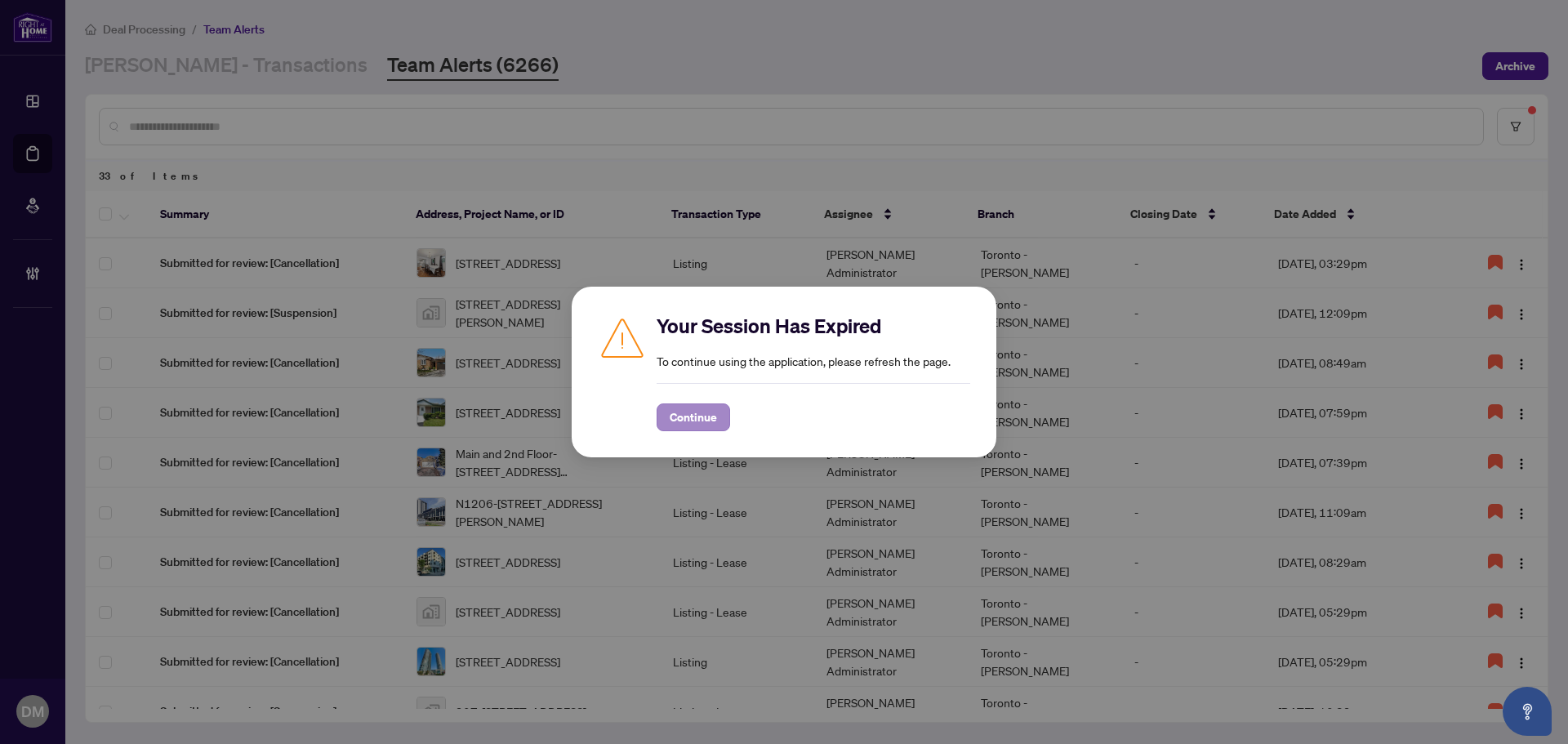
click at [702, 431] on div "Your Session Has Expired To continue using the application, please refresh the …" at bounding box center [784, 372] width 425 height 171
click at [702, 421] on span "Continue" at bounding box center [692, 418] width 47 height 27
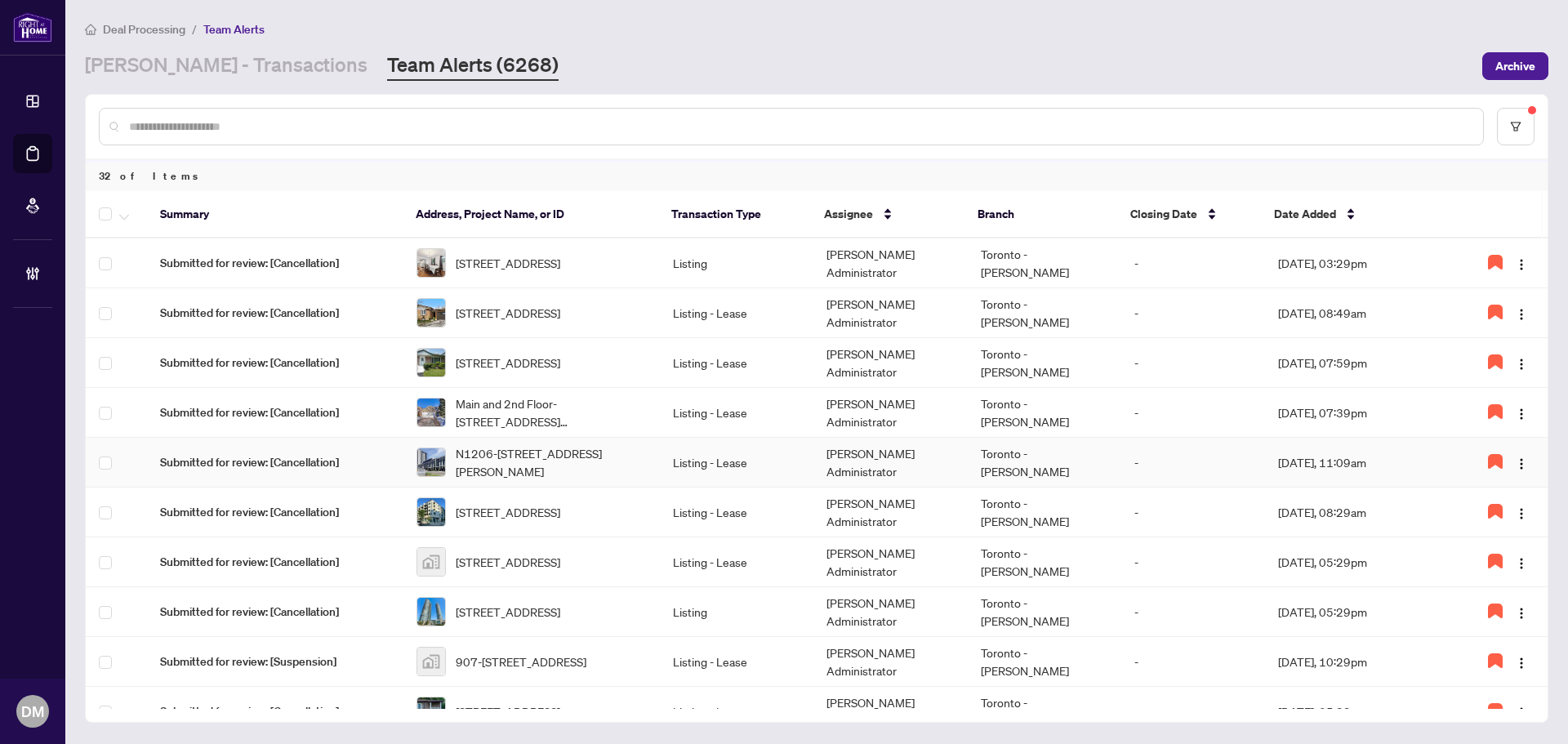
click at [659, 469] on td "Listing - Lease" at bounding box center [736, 462] width 153 height 50
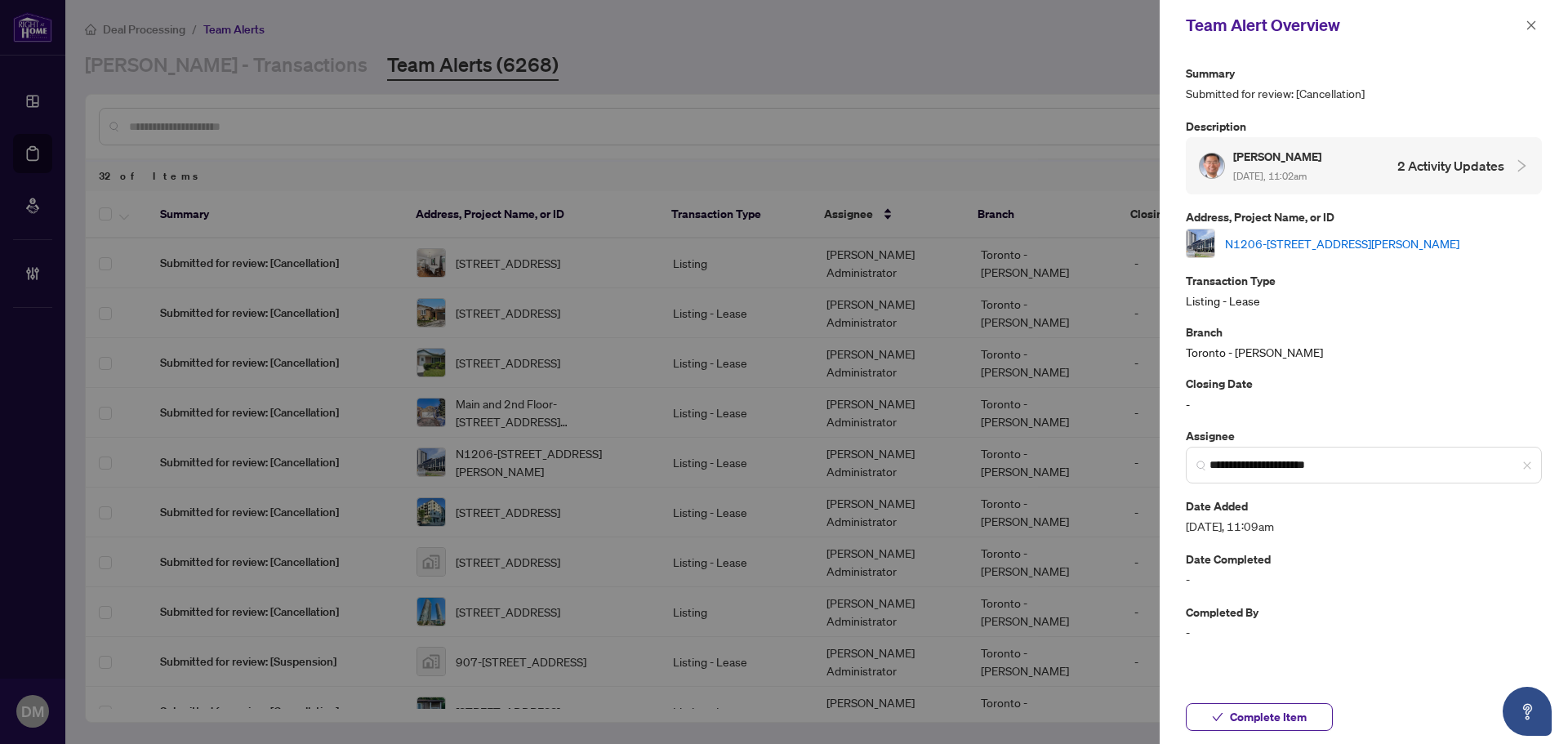
click at [1290, 244] on link "N1206-[STREET_ADDRESS][PERSON_NAME]" at bounding box center [1342, 244] width 234 height 18
click at [1528, 22] on icon "close" at bounding box center [1531, 26] width 12 height 12
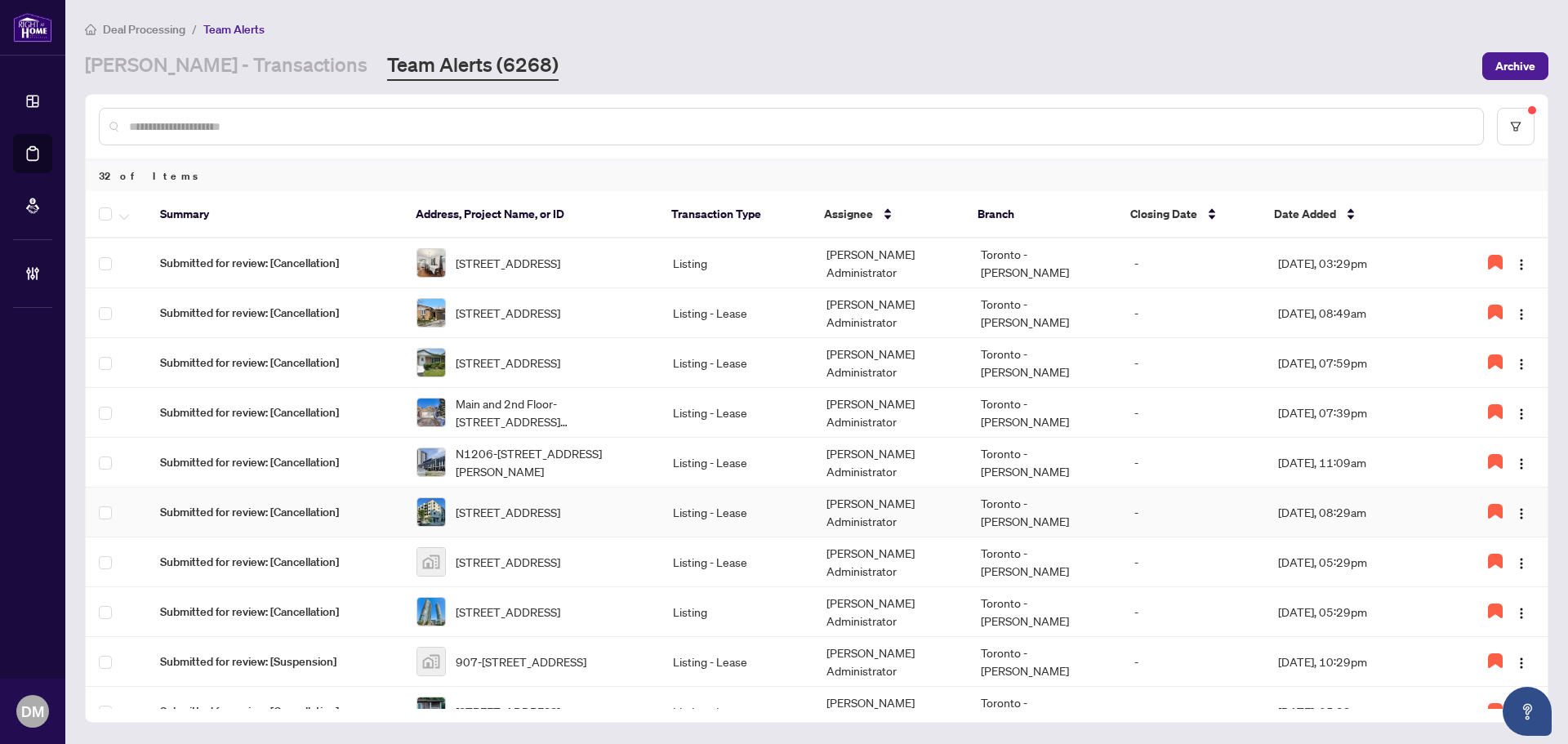
click at [671, 528] on td "Listing - Lease" at bounding box center [736, 513] width 153 height 50
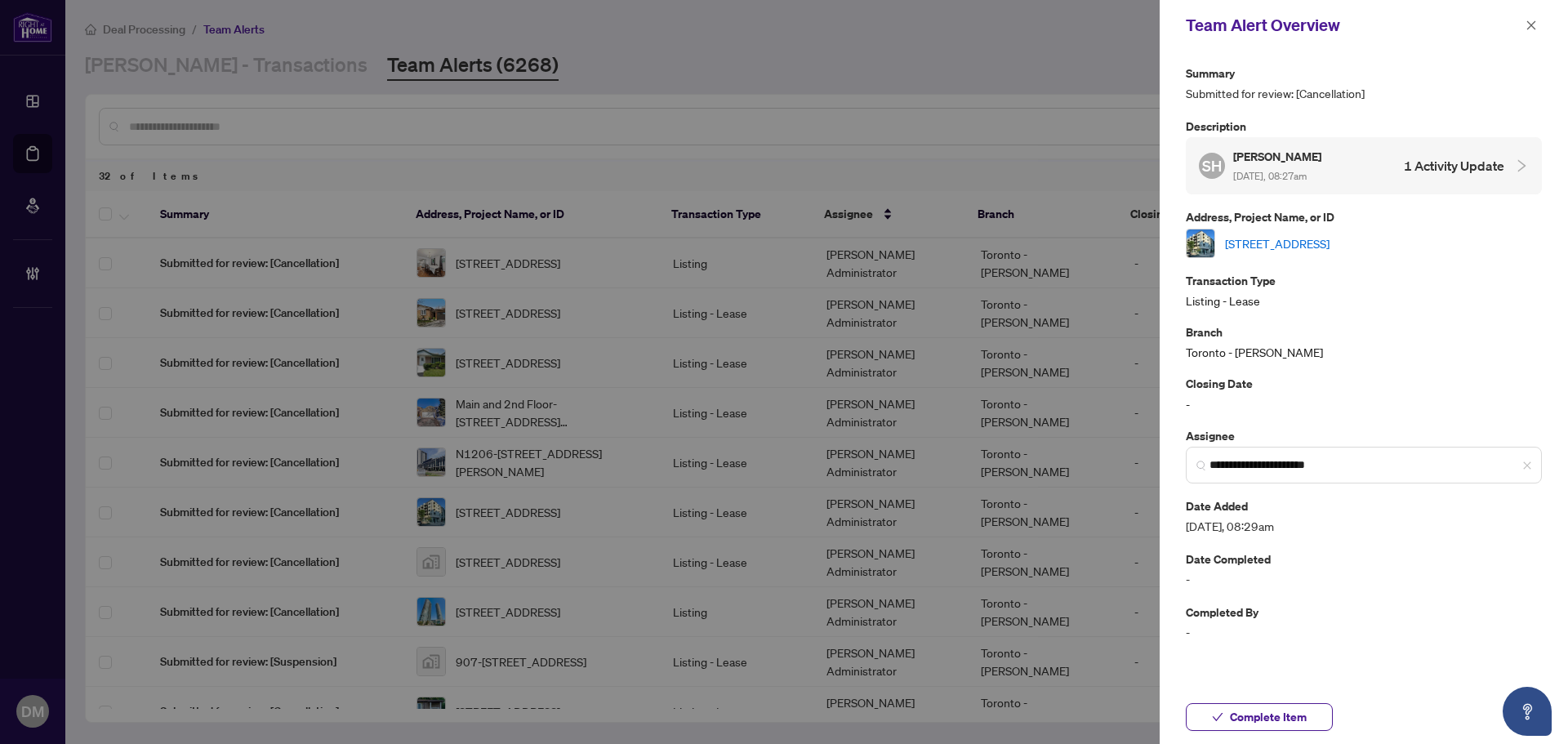
click at [1329, 243] on link "207-385 Osler St, Toronto, Ontario M6N 0B2, Canada" at bounding box center [1277, 244] width 104 height 18
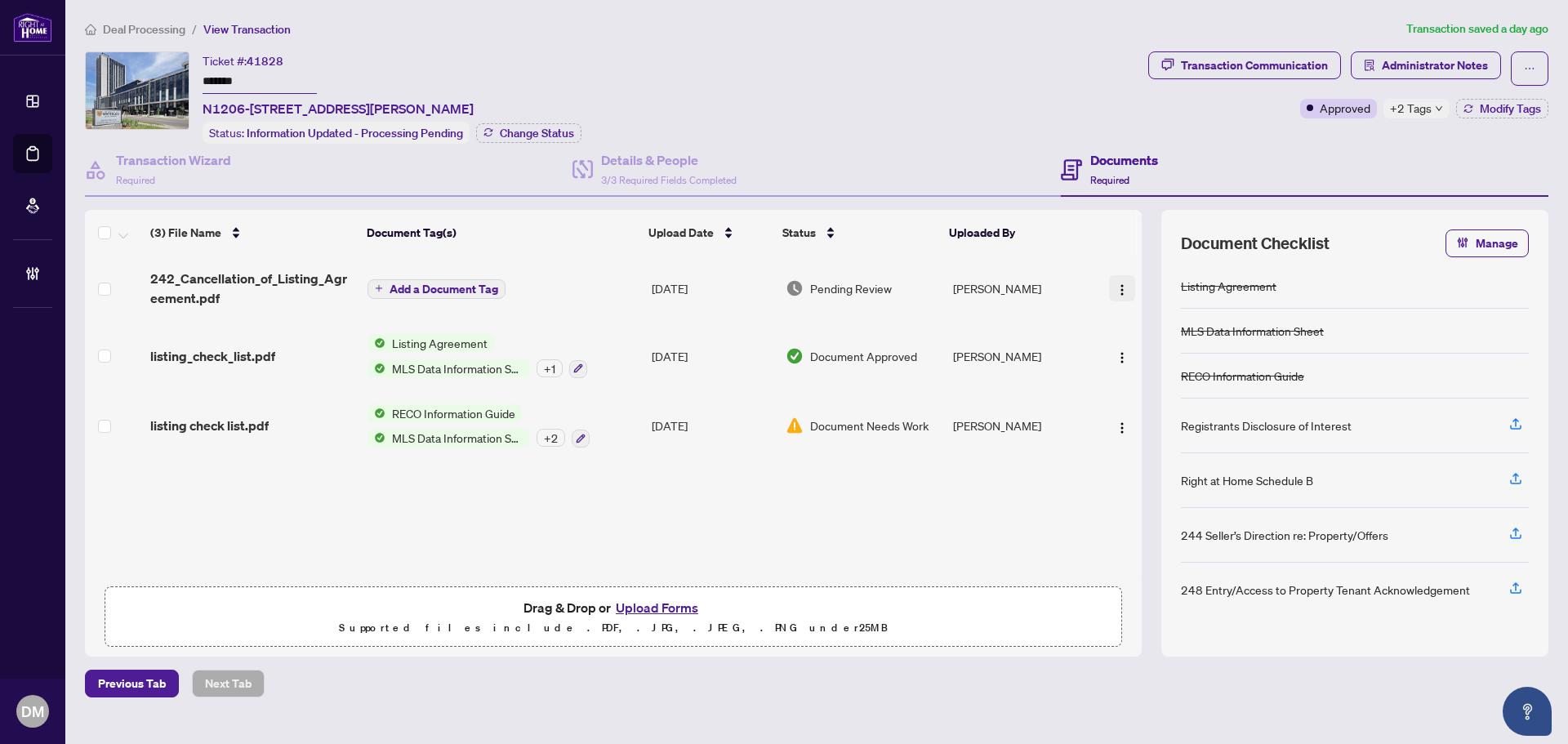
click at [1117, 288] on img "button" at bounding box center [1122, 290] width 13 height 13
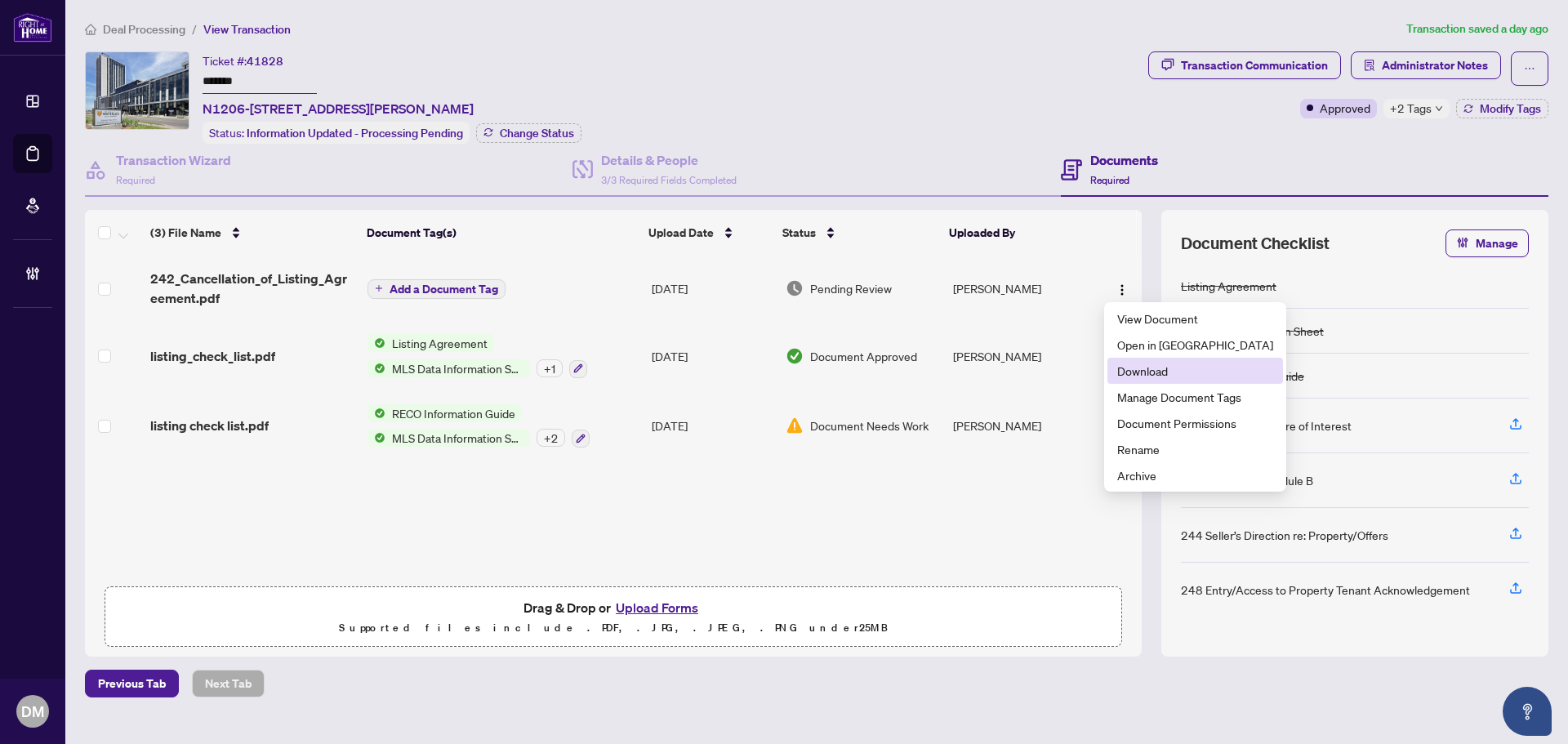
click at [1175, 379] on span "Download" at bounding box center [1195, 371] width 156 height 18
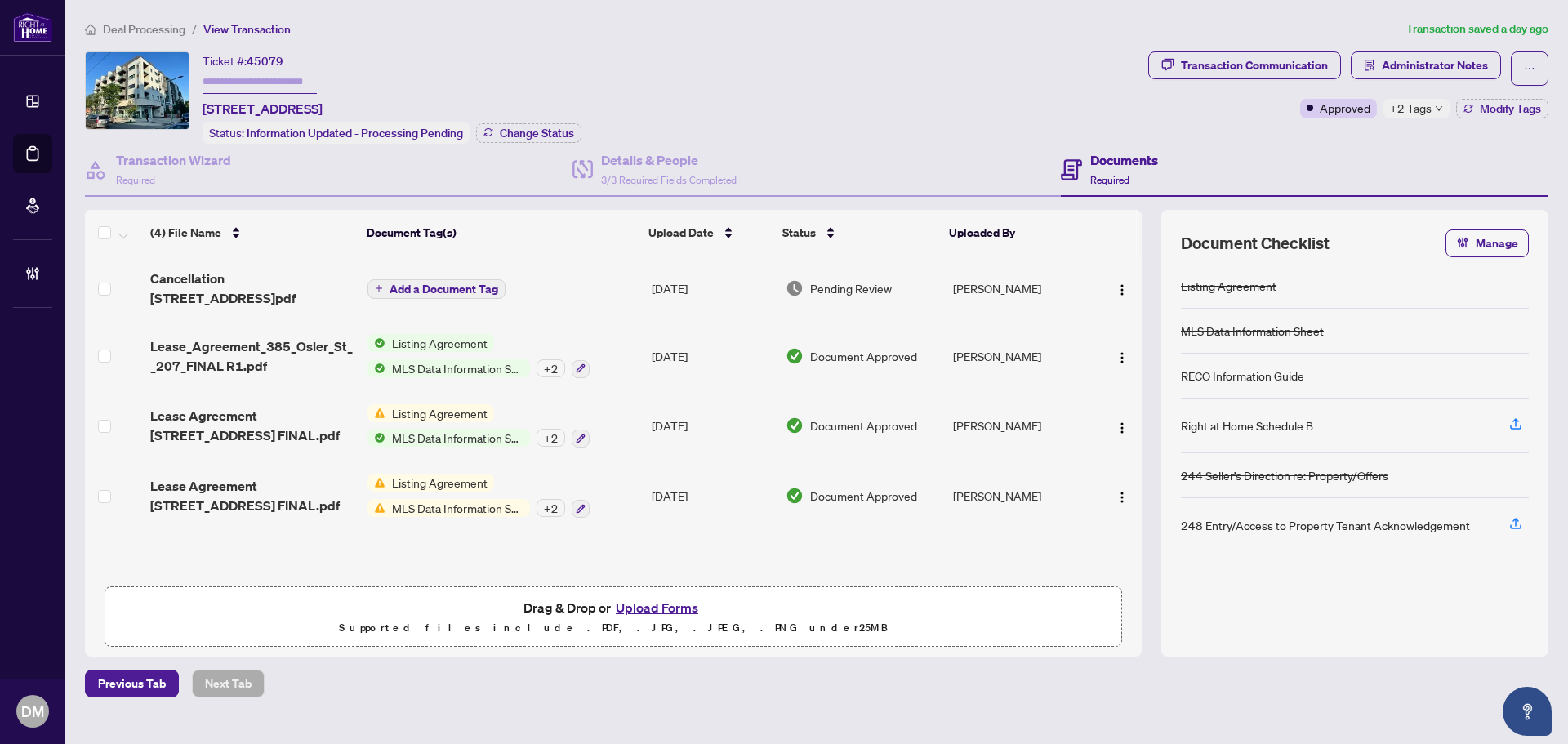
click at [804, 284] on div "Pending Review" at bounding box center [862, 288] width 154 height 18
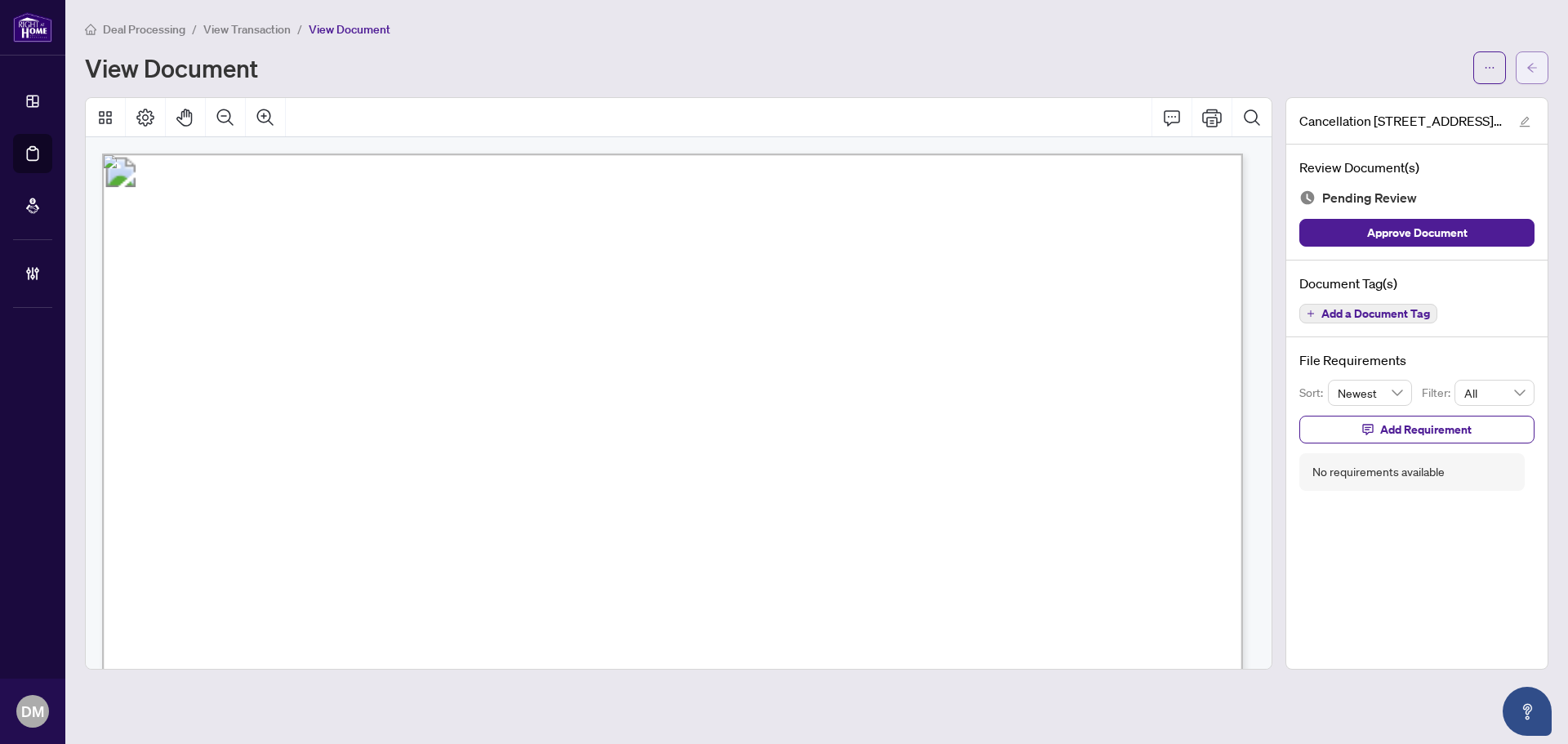
click at [1539, 75] on button "button" at bounding box center [1532, 67] width 32 height 32
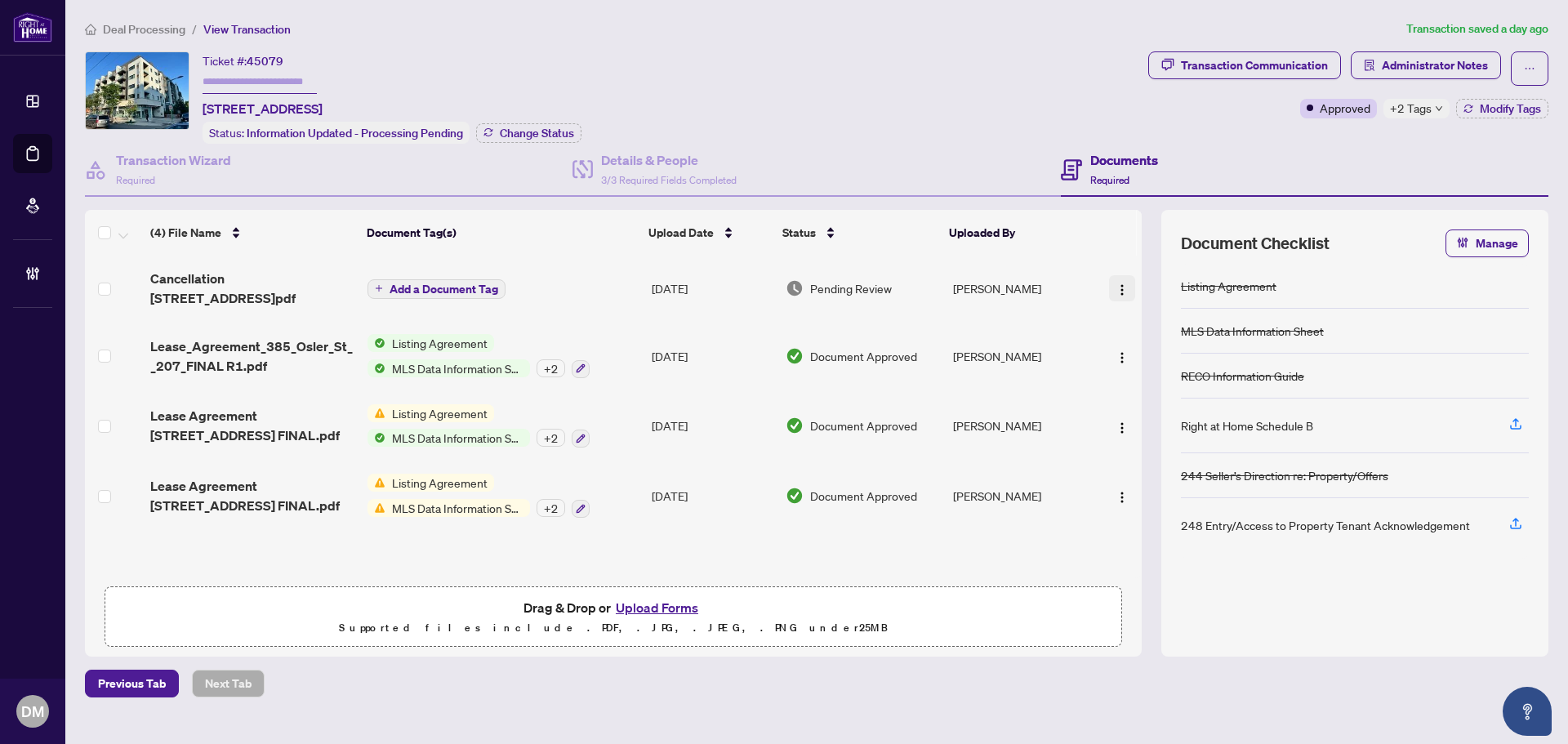
click at [1116, 292] on img "button" at bounding box center [1122, 290] width 13 height 13
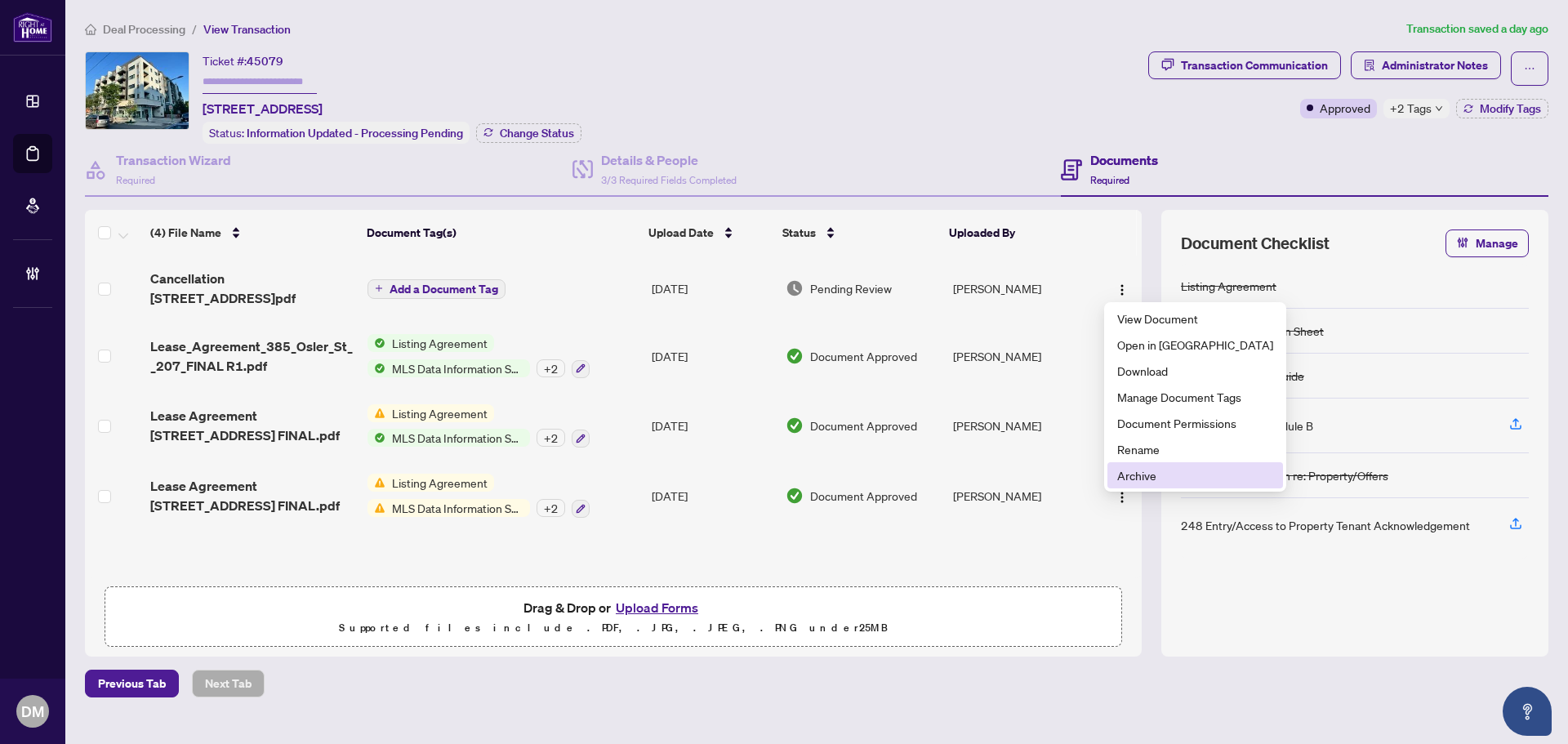
click at [1139, 467] on span "Archive" at bounding box center [1195, 476] width 156 height 18
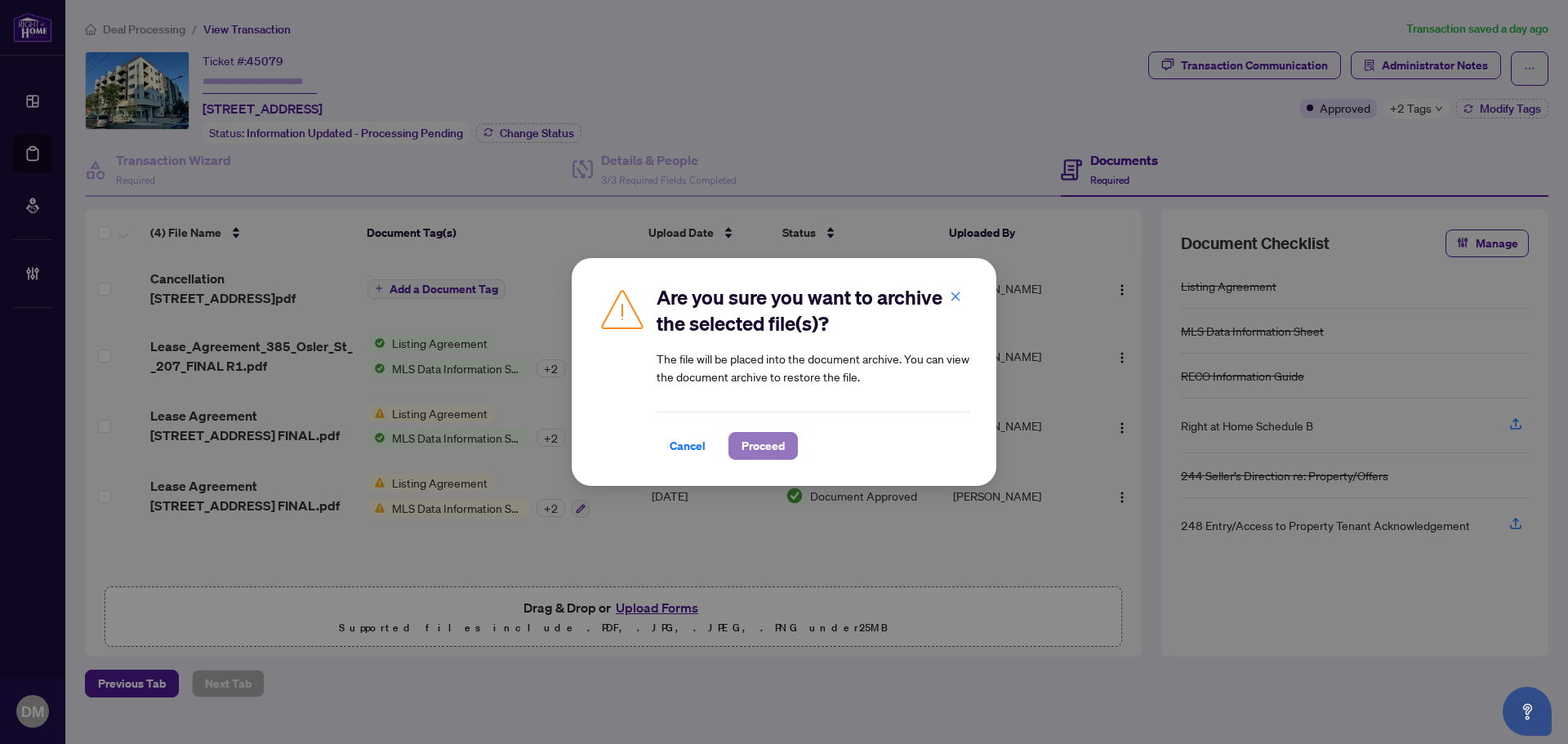
drag, startPoint x: 789, startPoint y: 444, endPoint x: 1202, endPoint y: 447, distance: 413.0
click at [788, 445] on button "Proceed" at bounding box center [763, 446] width 70 height 28
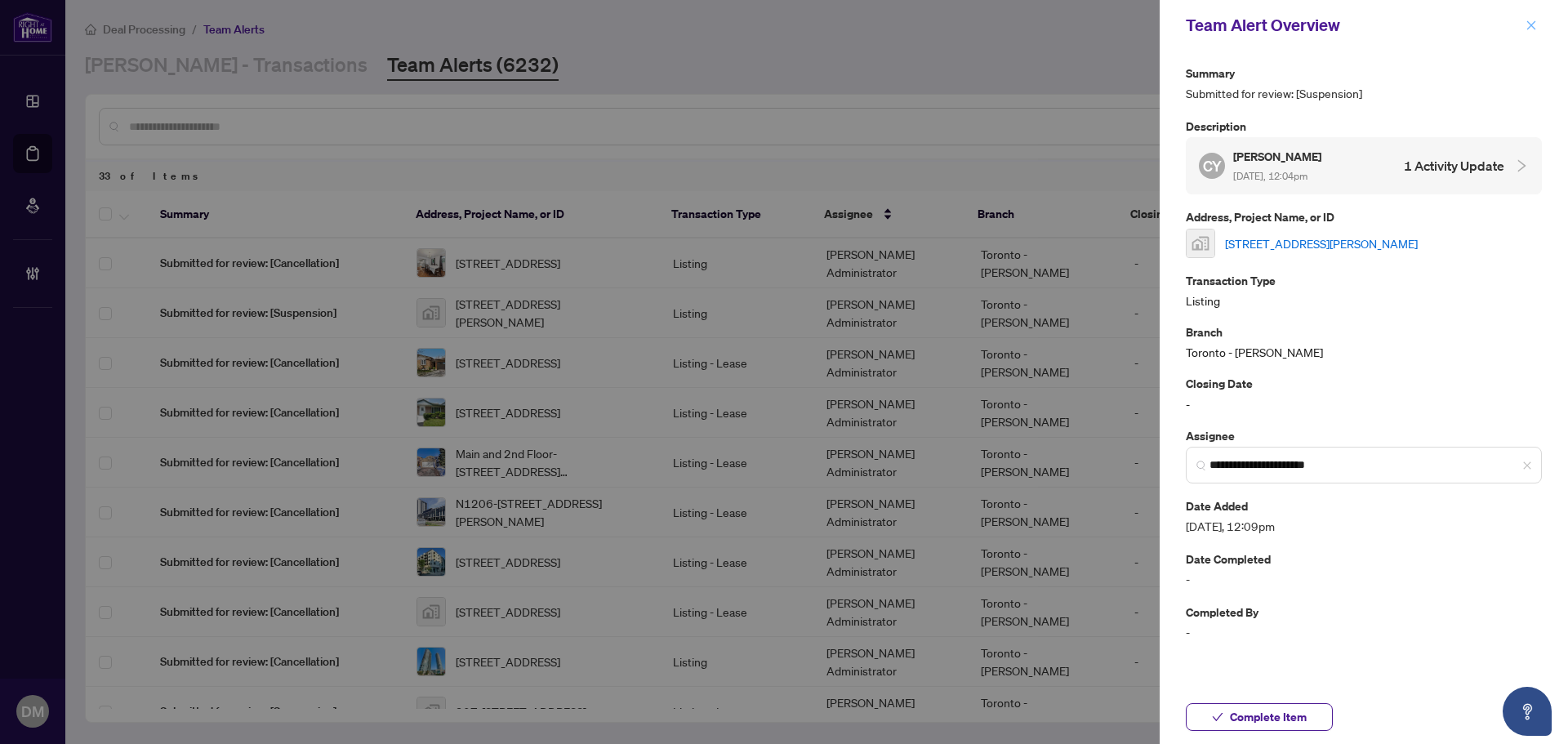
click at [1532, 22] on icon "close" at bounding box center [1531, 26] width 12 height 12
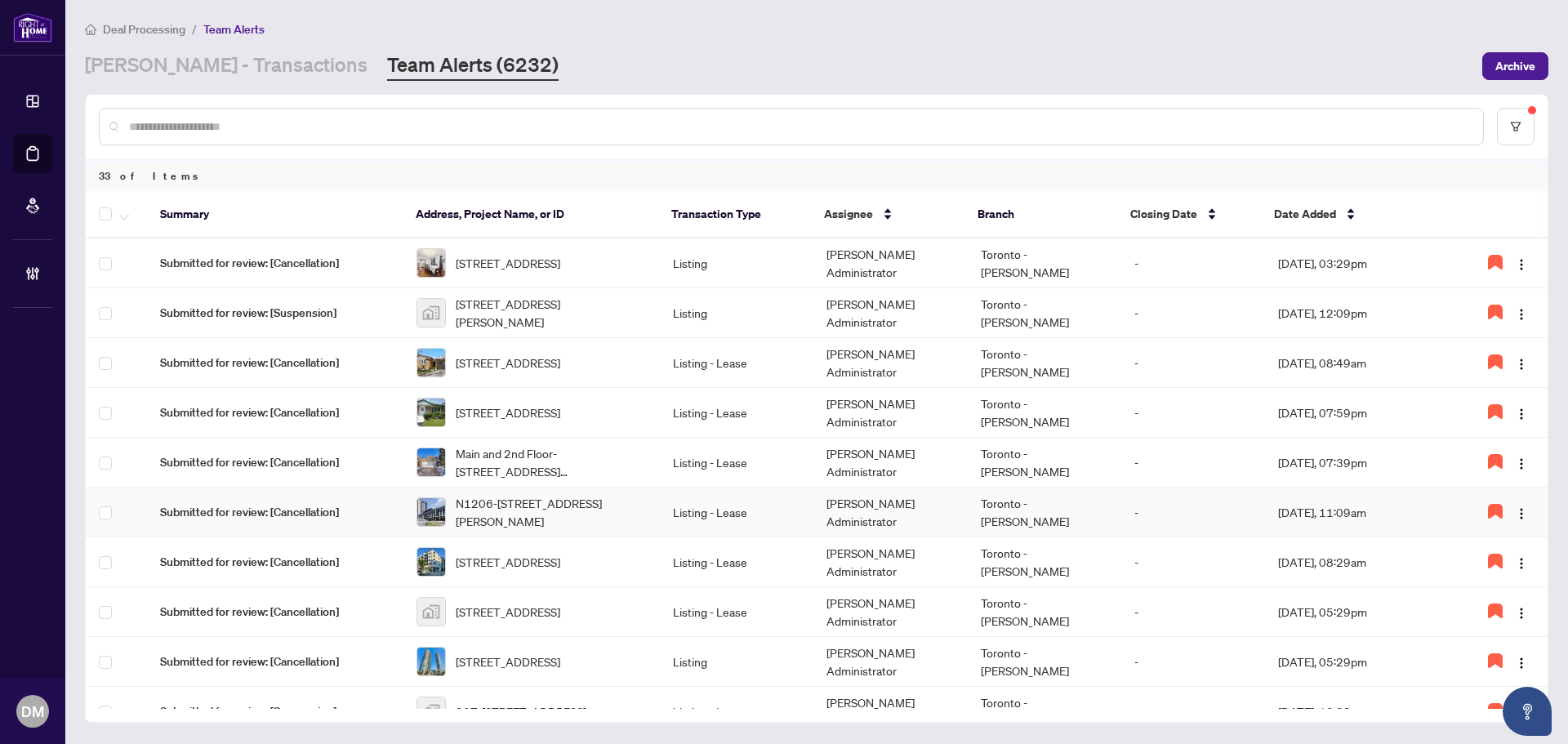
click at [663, 504] on td "Listing - Lease" at bounding box center [736, 513] width 153 height 50
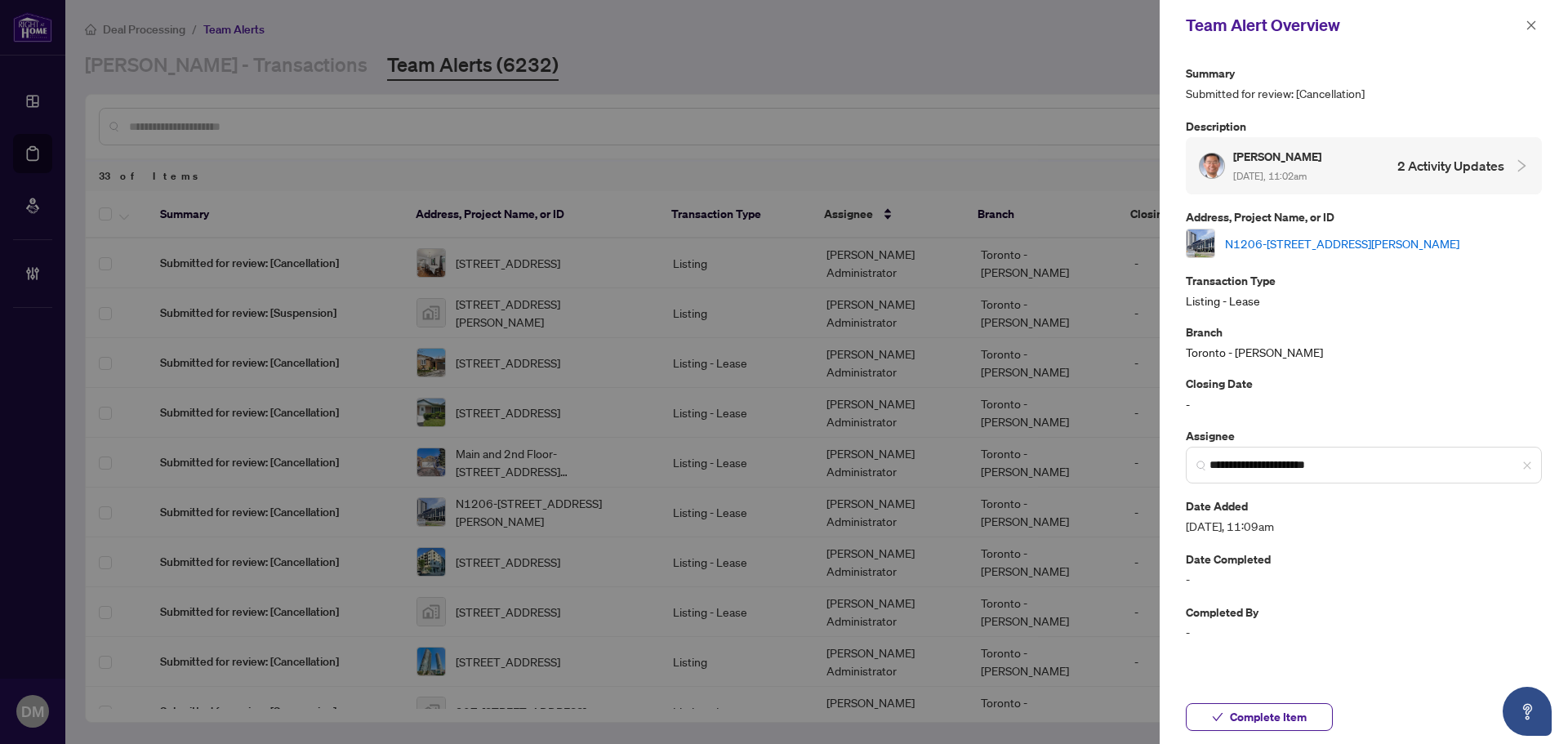
click at [1335, 247] on link "N1206-[STREET_ADDRESS][PERSON_NAME]" at bounding box center [1342, 244] width 234 height 18
click at [1541, 17] on span at bounding box center [1531, 26] width 22 height 20
click at [1533, 30] on icon "close" at bounding box center [1531, 26] width 12 height 12
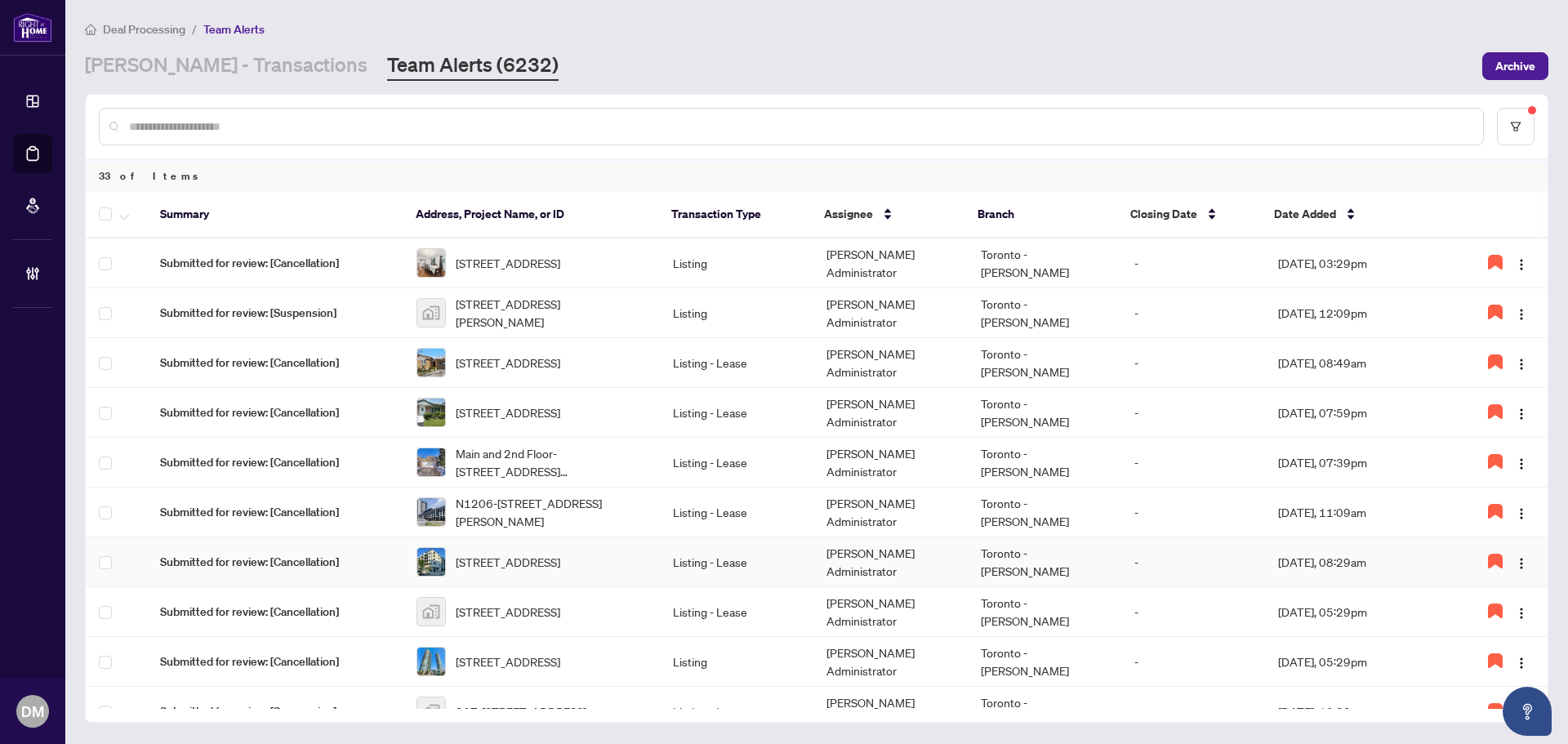
click at [560, 558] on span "[STREET_ADDRESS]" at bounding box center [508, 562] width 104 height 18
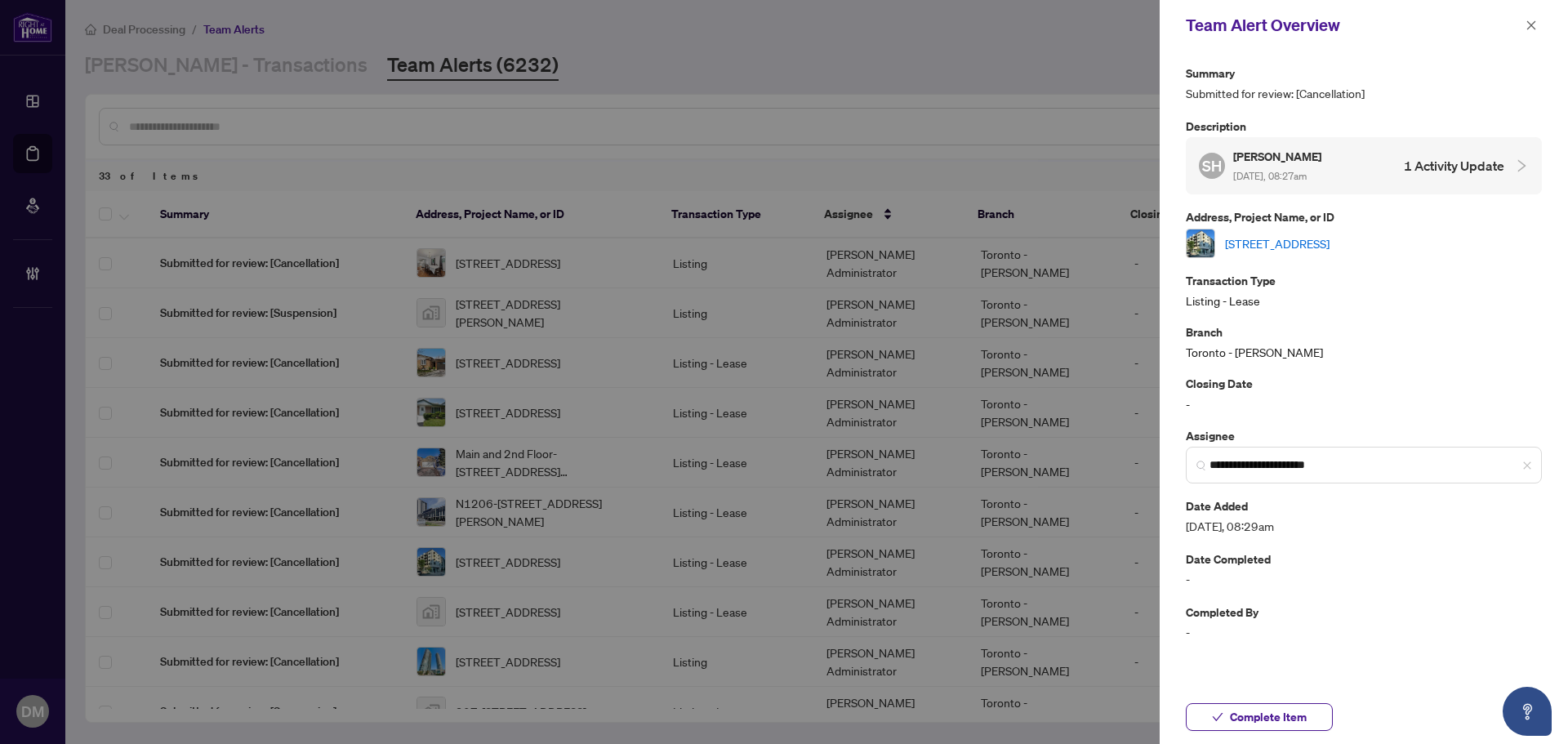
click at [1319, 232] on div "[STREET_ADDRESS]" at bounding box center [1363, 243] width 356 height 29
click at [1319, 239] on link "207-385 Osler St, Toronto, Ontario M6N 0B2, Canada" at bounding box center [1277, 244] width 104 height 18
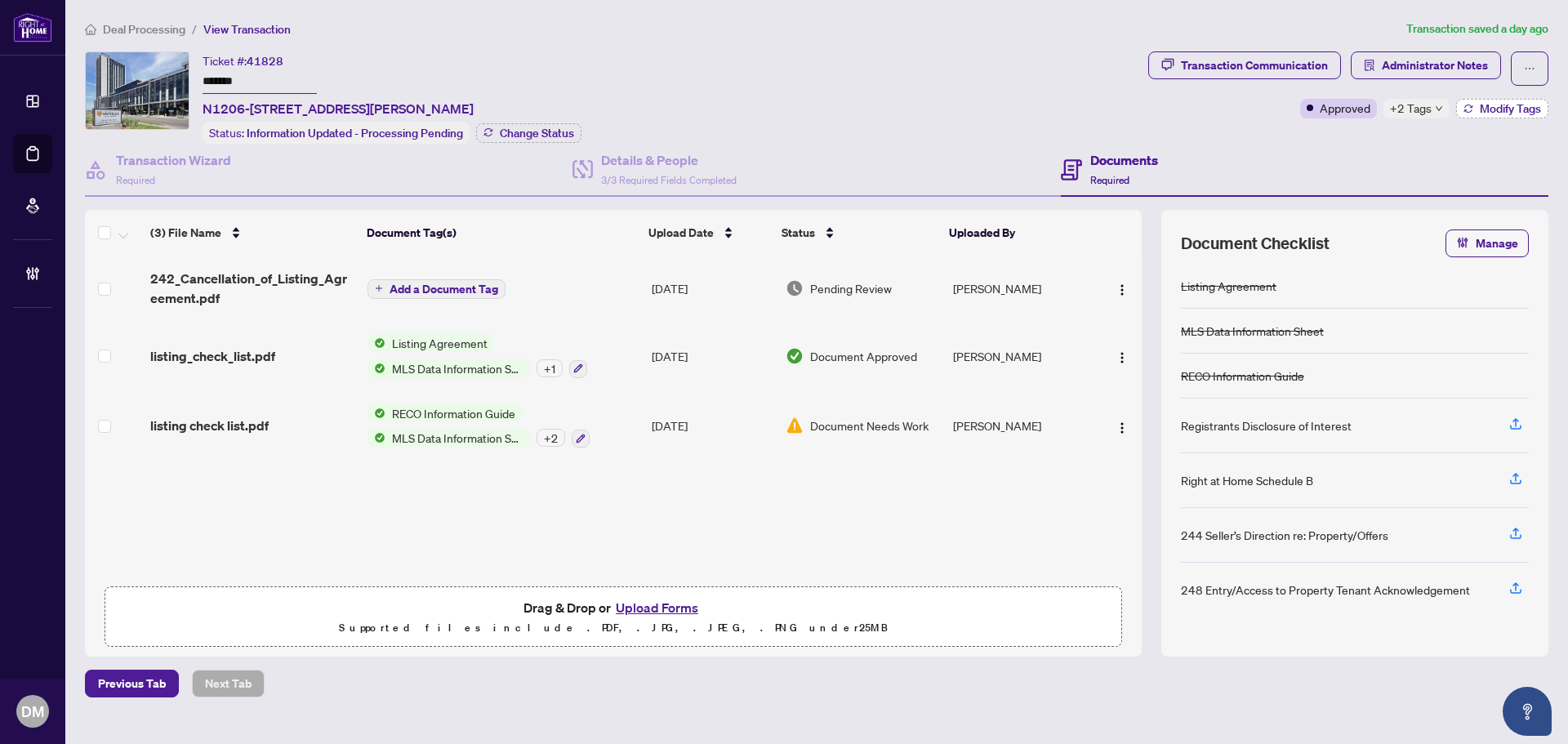
click at [1494, 103] on span "Modify Tags" at bounding box center [1510, 109] width 61 height 12
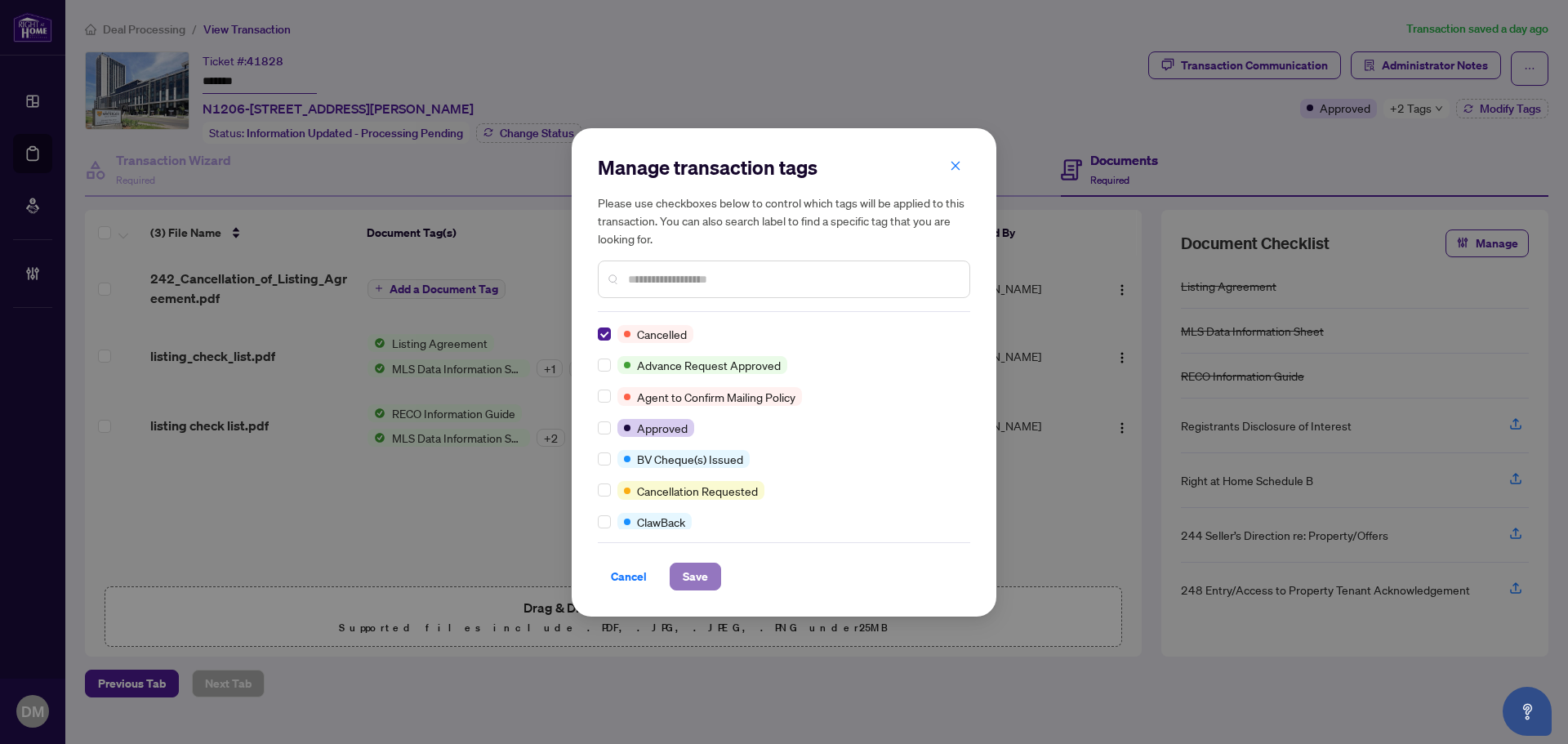
click at [702, 570] on span "Save" at bounding box center [695, 577] width 26 height 27
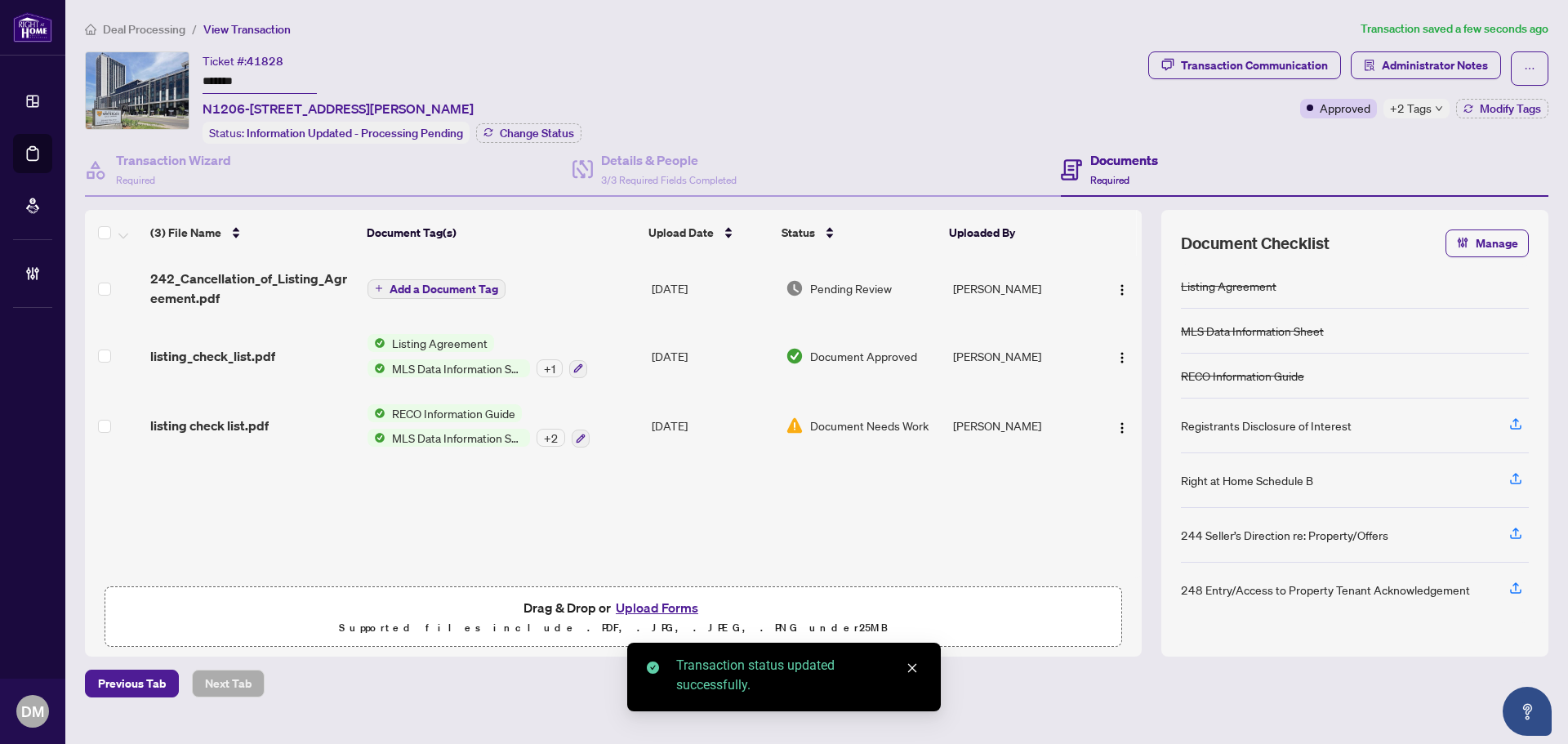
click at [654, 35] on ol "Deal Processing / View Transaction" at bounding box center [720, 29] width 1269 height 19
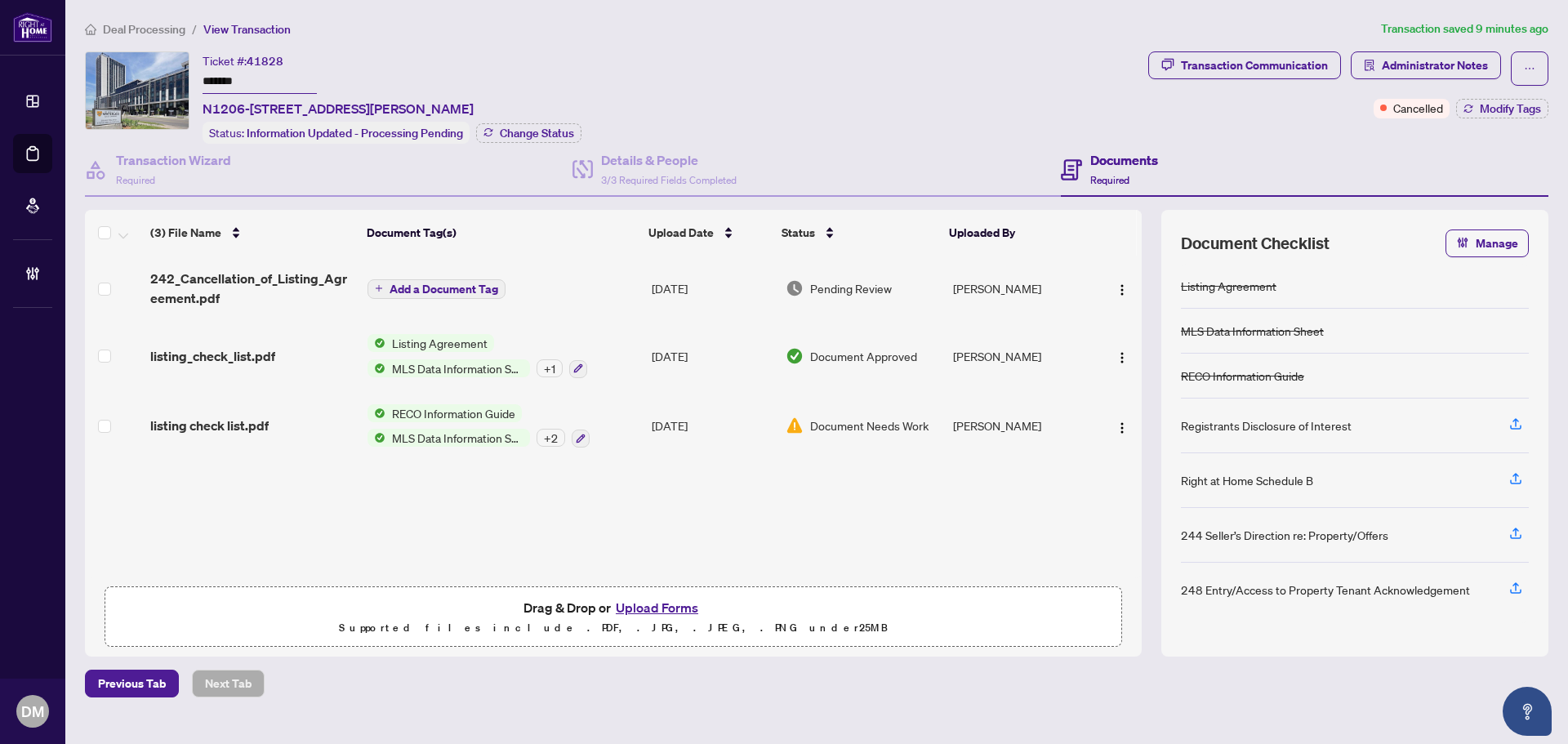
click at [1046, 530] on div "242_Cancellation_of_Listing_Agreement.pdf Add a Document Tag [DATE] Pending Rev…" at bounding box center [614, 417] width 1057 height 322
click at [1120, 283] on img "button" at bounding box center [1122, 290] width 13 height 13
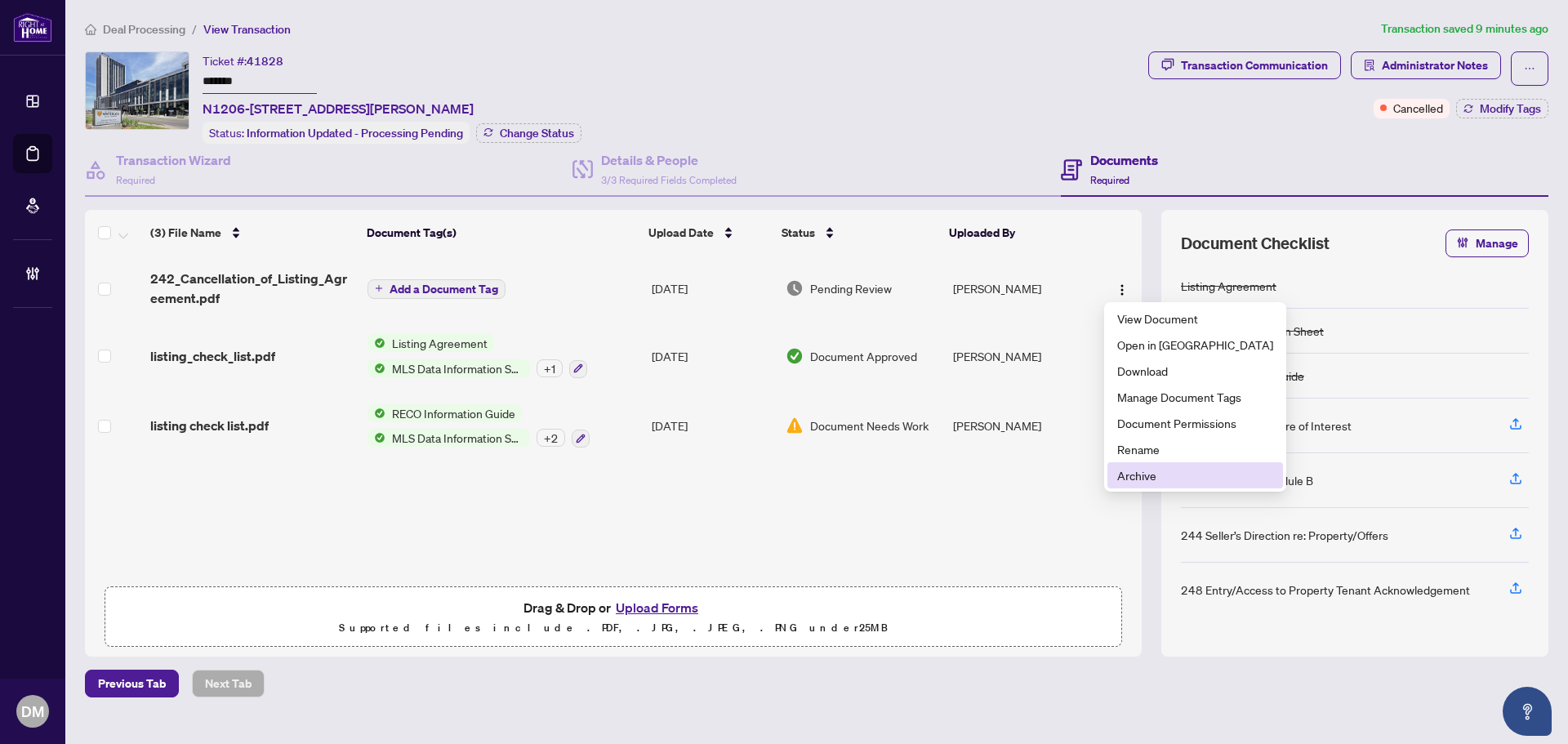
click at [1169, 472] on span "Archive" at bounding box center [1195, 476] width 156 height 18
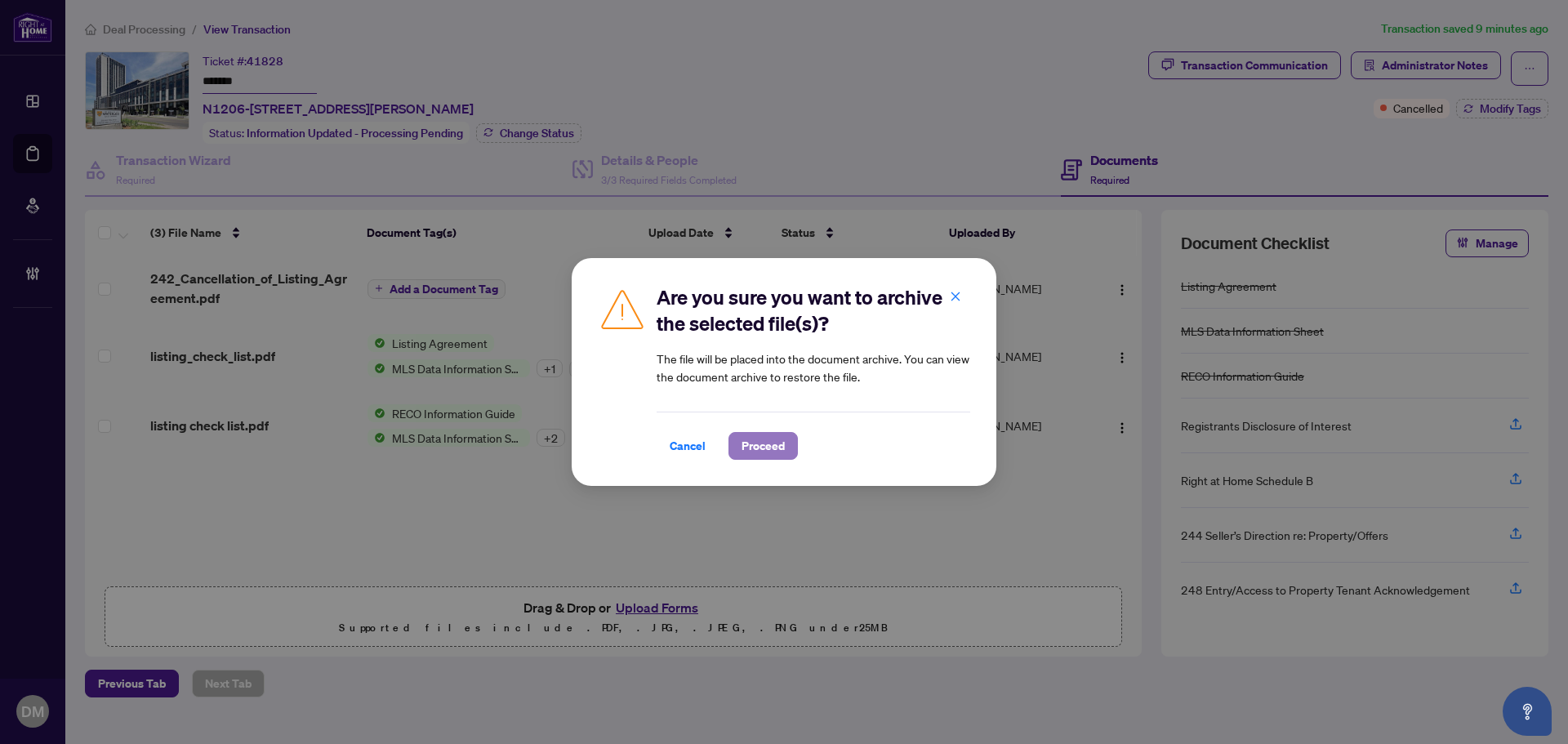
click at [757, 441] on span "Proceed" at bounding box center [763, 446] width 43 height 27
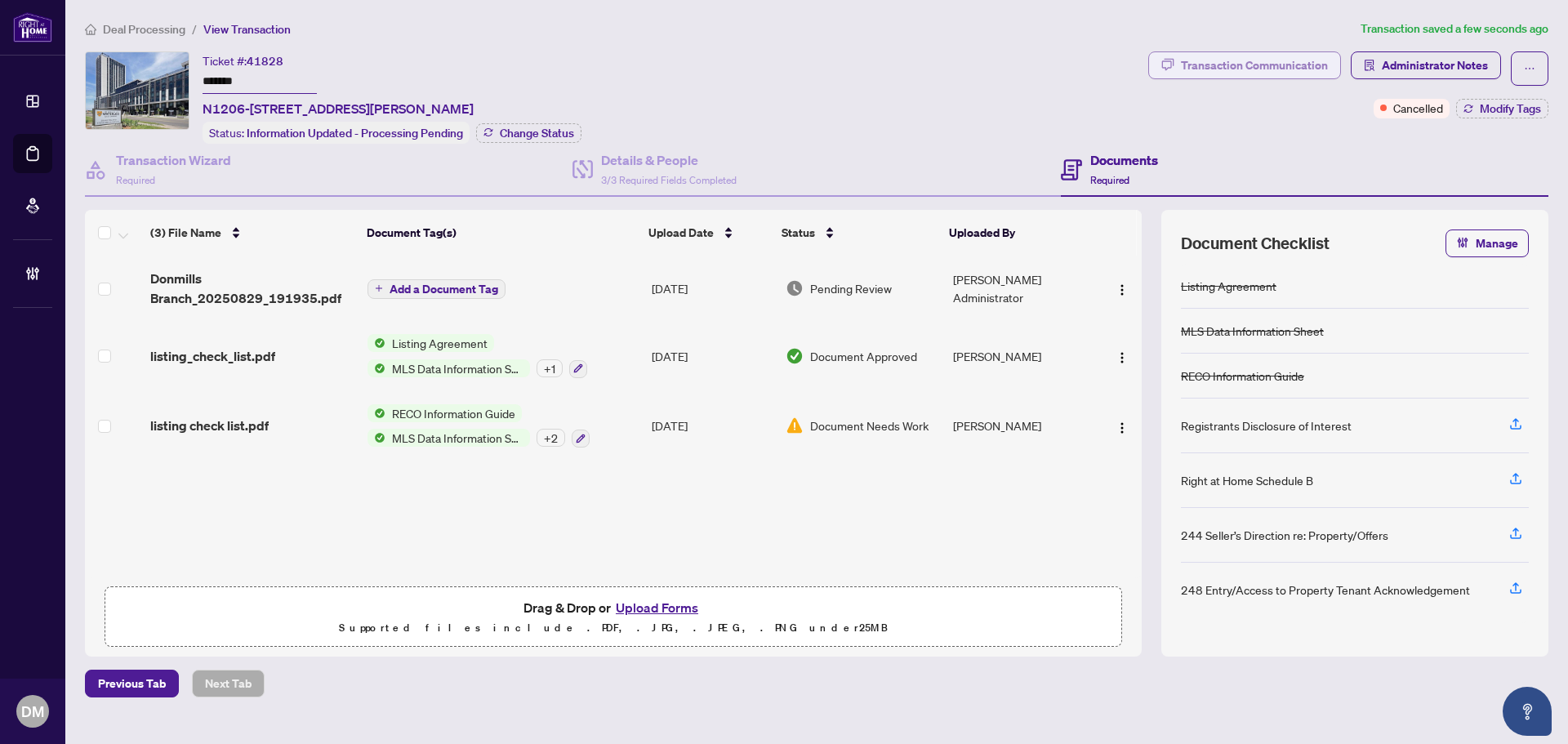
click at [1260, 52] on div "Transaction Communication" at bounding box center [1253, 65] width 147 height 27
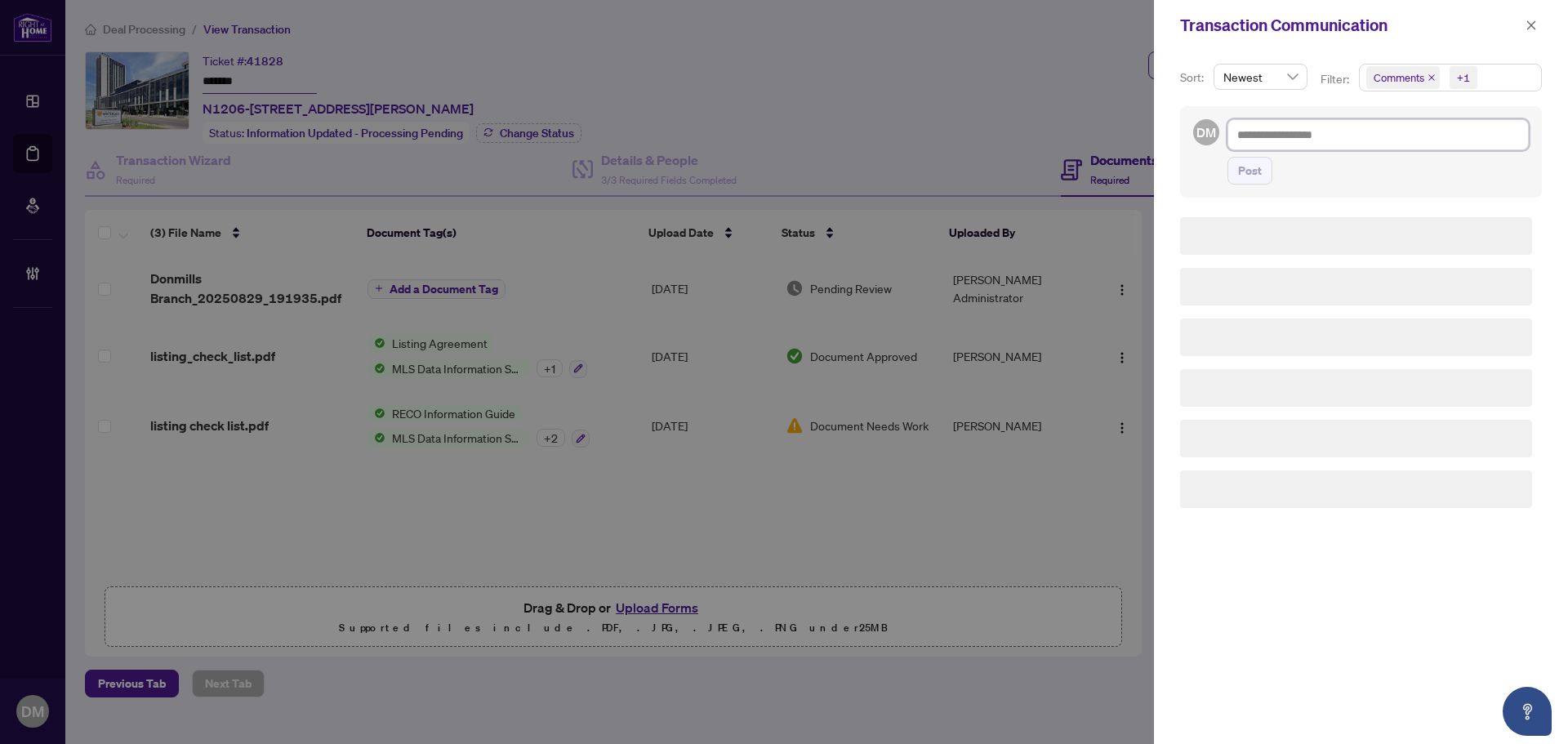
click at [1337, 140] on textarea at bounding box center [1378, 134] width 302 height 31
paste textarea "**********"
type textarea "**********"
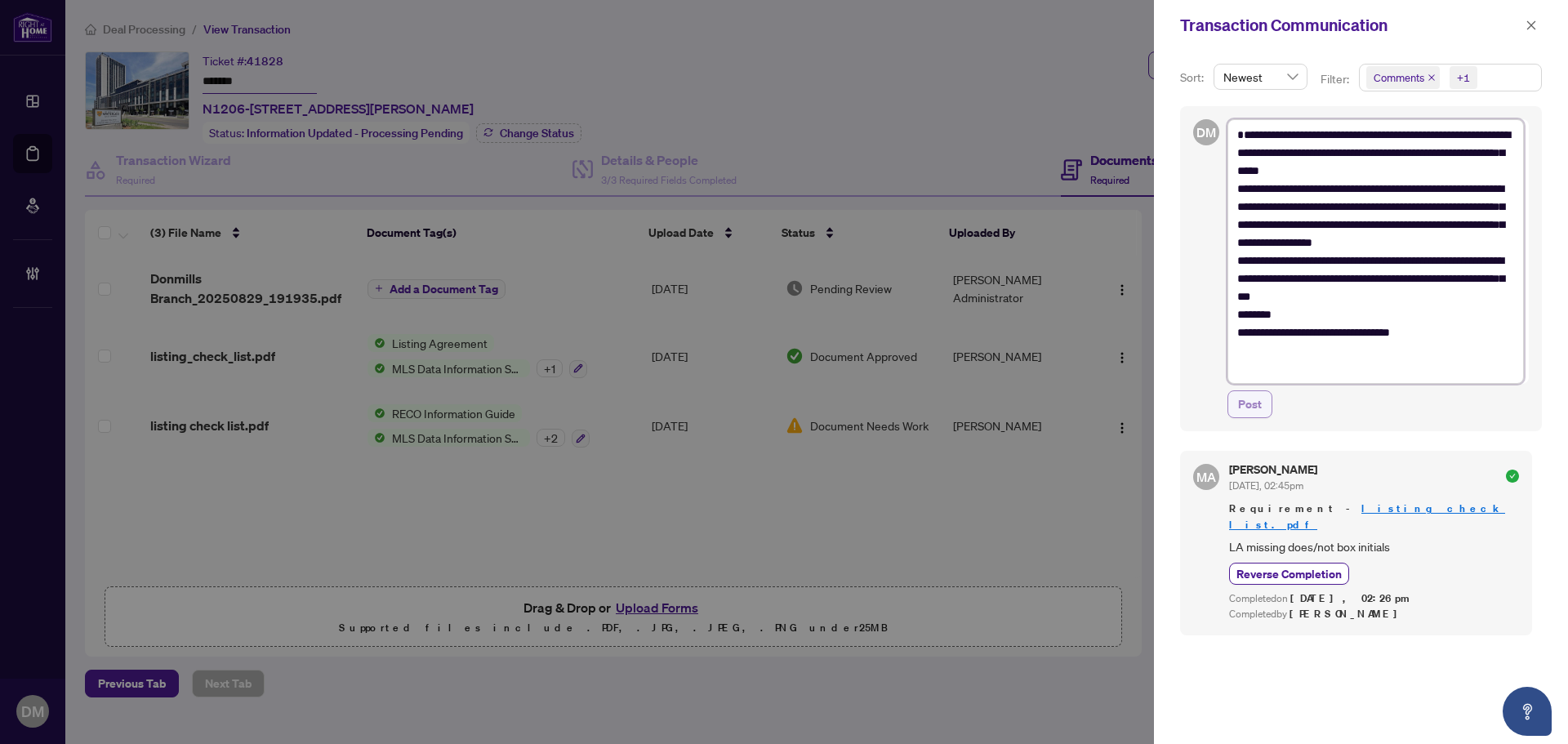
type textarea "**********"
click at [1239, 418] on span "Post" at bounding box center [1249, 404] width 24 height 27
type textarea "**********"
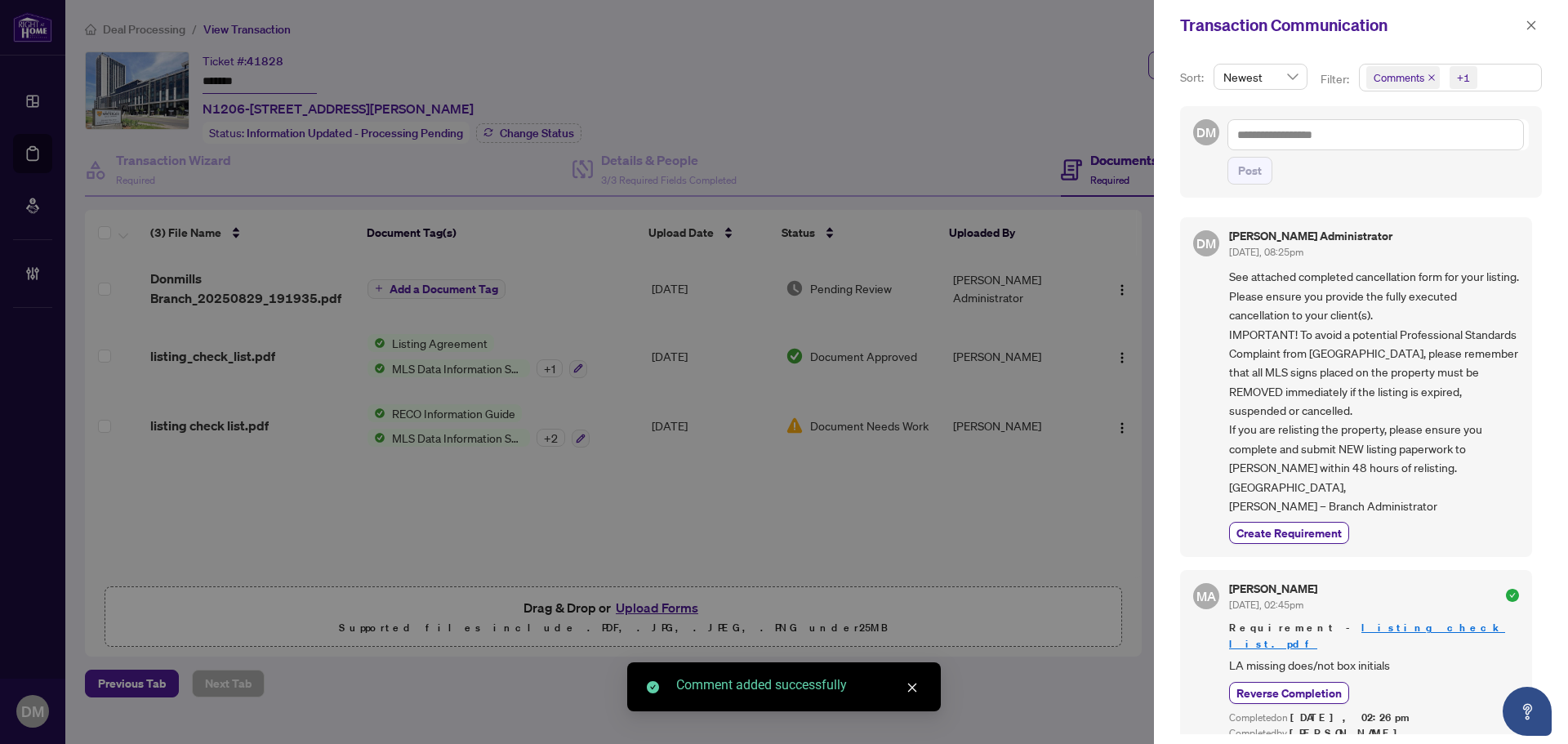
click at [1519, 22] on div "Transaction Communication" at bounding box center [1349, 26] width 340 height 25
click at [1525, 22] on icon "close" at bounding box center [1531, 26] width 12 height 12
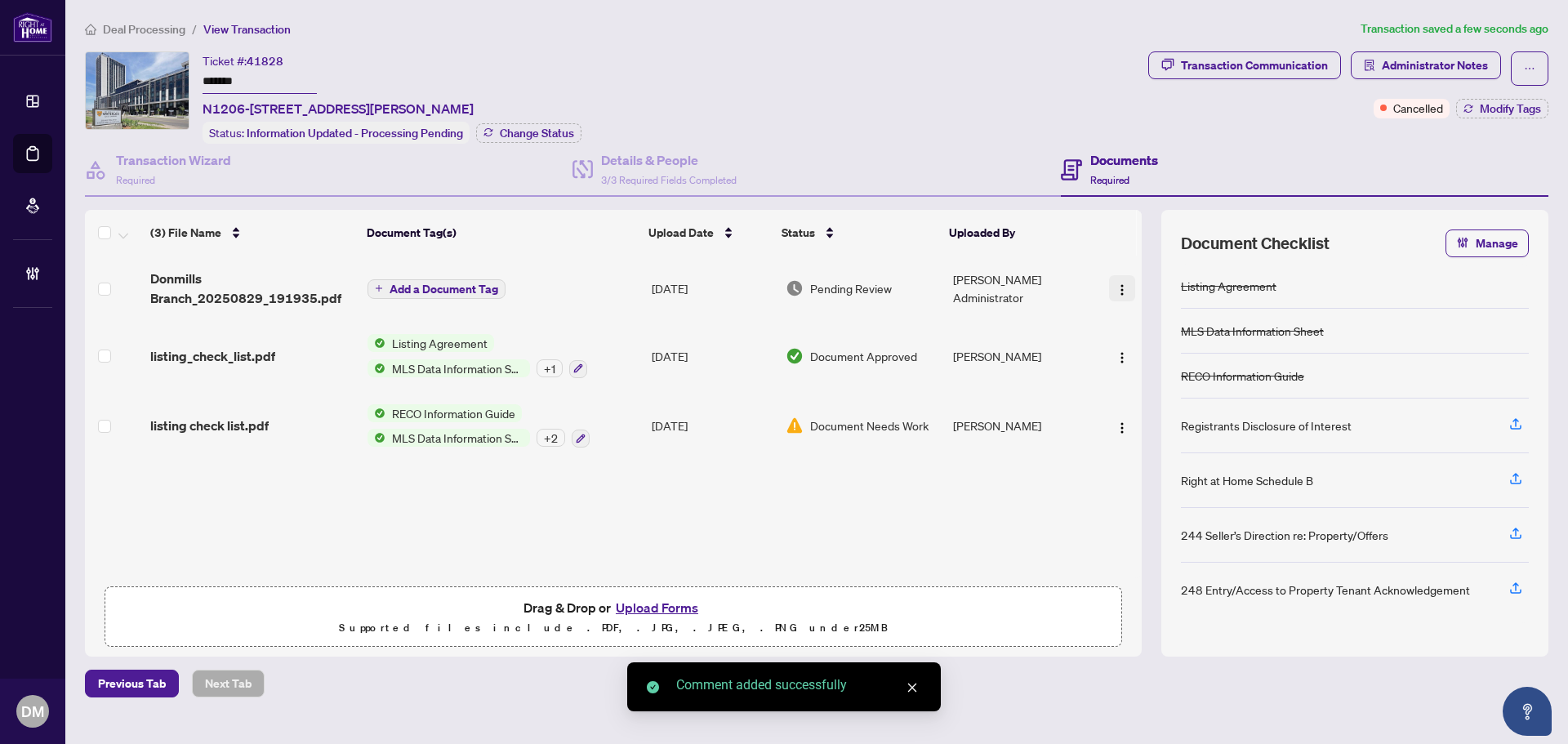
click at [1120, 283] on img "button" at bounding box center [1122, 290] width 13 height 13
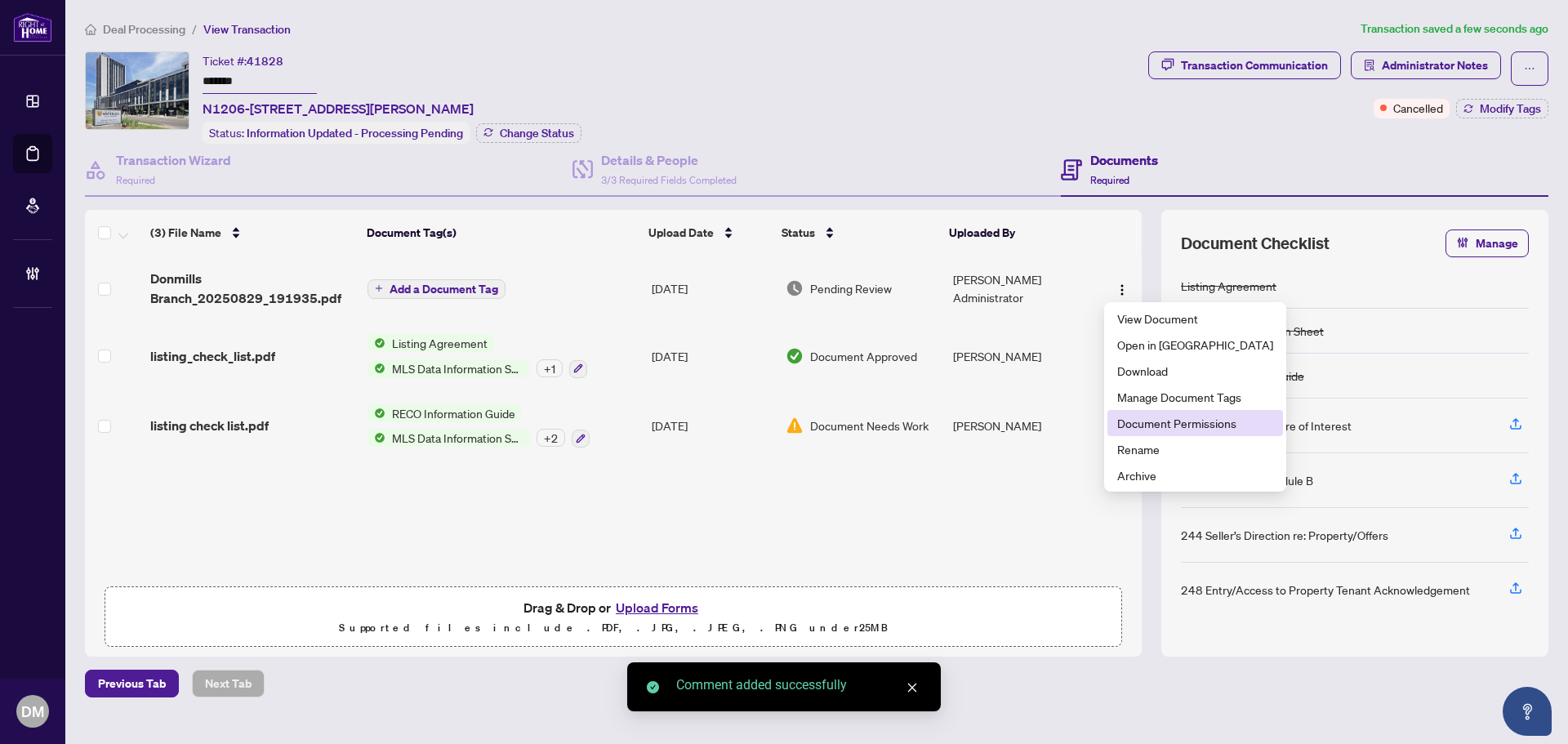
click at [1170, 423] on span "Document Permissions" at bounding box center [1195, 423] width 156 height 18
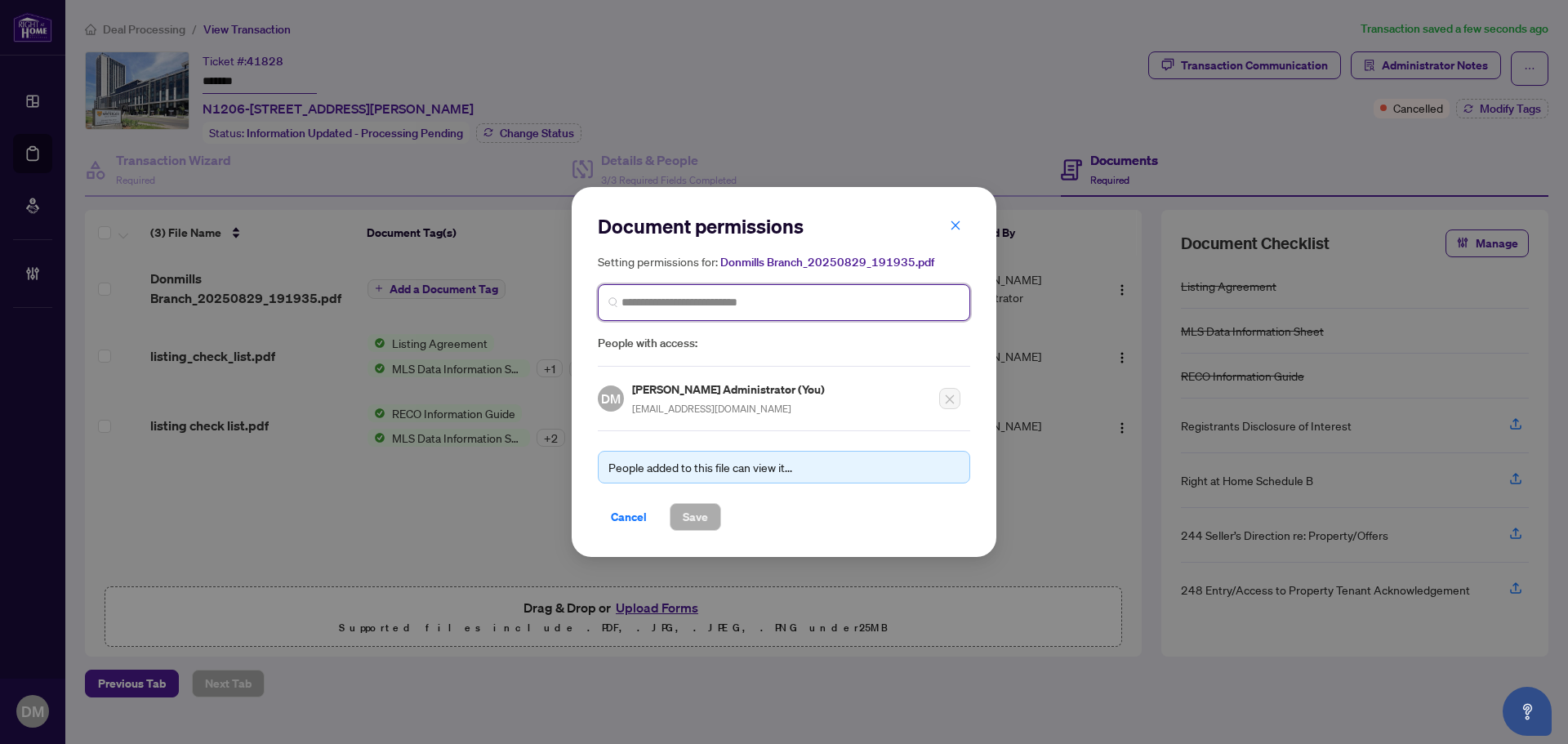
click at [716, 304] on input "search" at bounding box center [790, 302] width 338 height 17
type input "*********"
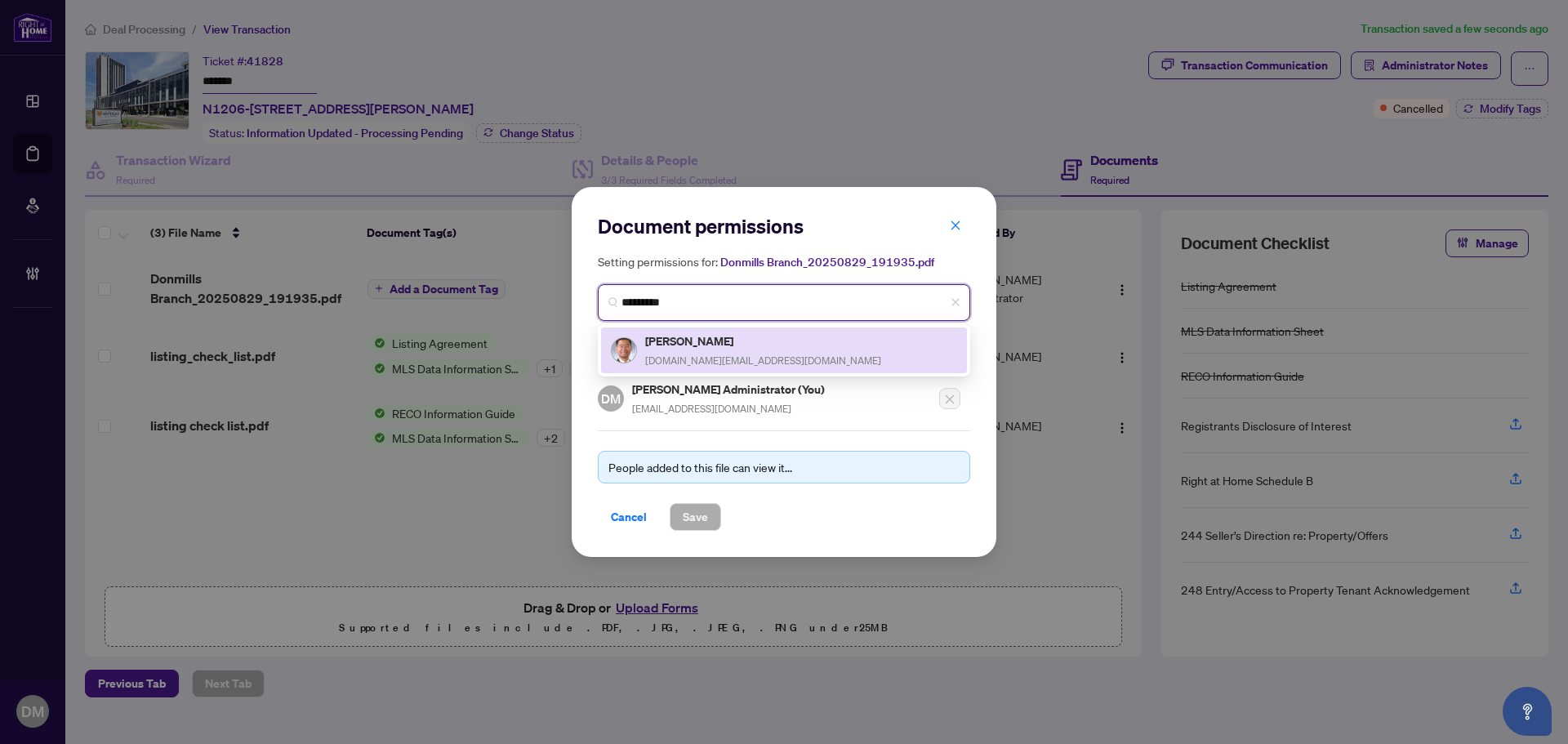
click at [665, 355] on span "[DOMAIN_NAME][EMAIL_ADDRESS][DOMAIN_NAME]" at bounding box center [763, 360] width 236 height 12
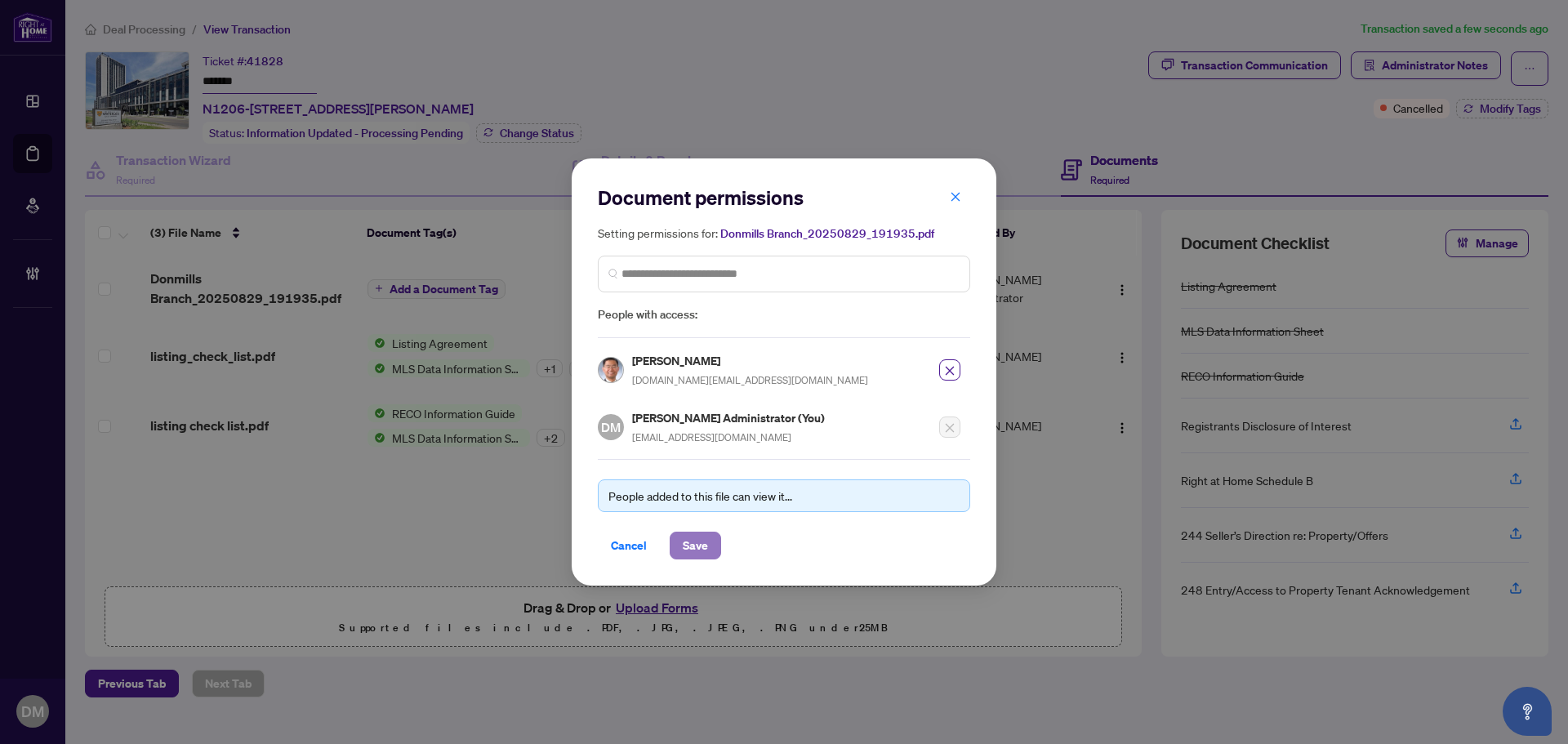
click at [710, 555] on button "Save" at bounding box center [695, 546] width 51 height 28
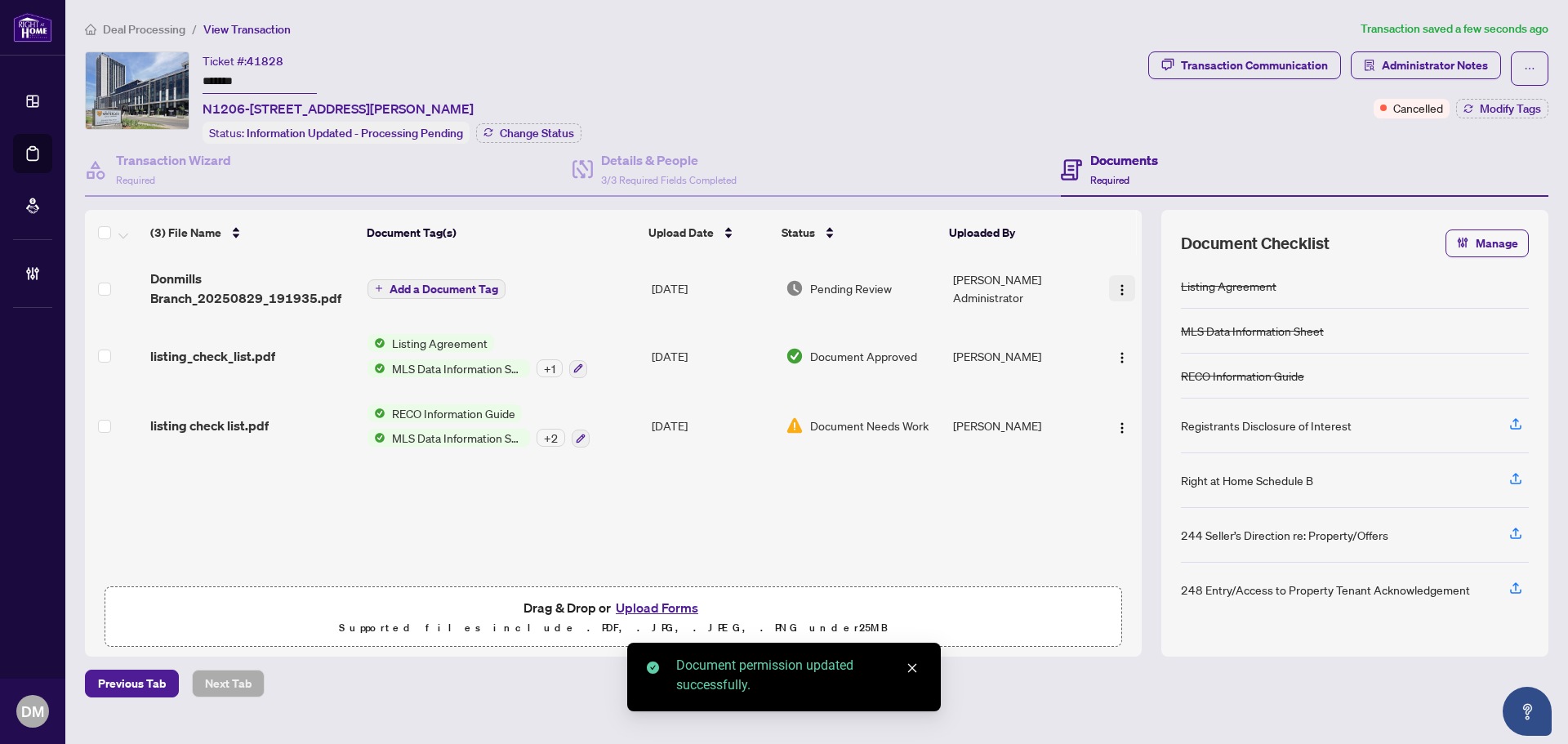
click at [1118, 285] on img "button" at bounding box center [1122, 290] width 13 height 13
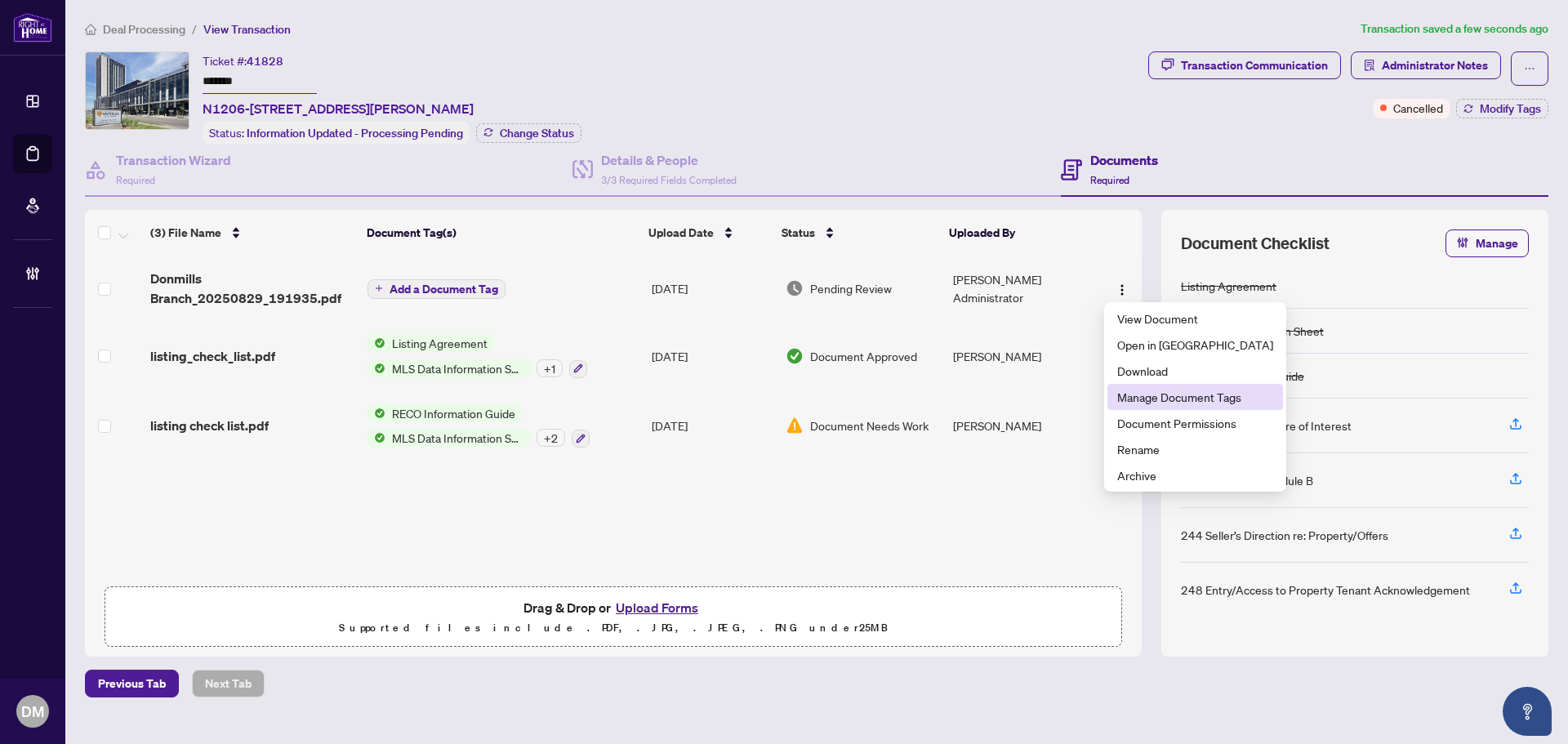
click at [1189, 399] on span "Manage Document Tags" at bounding box center [1195, 397] width 156 height 18
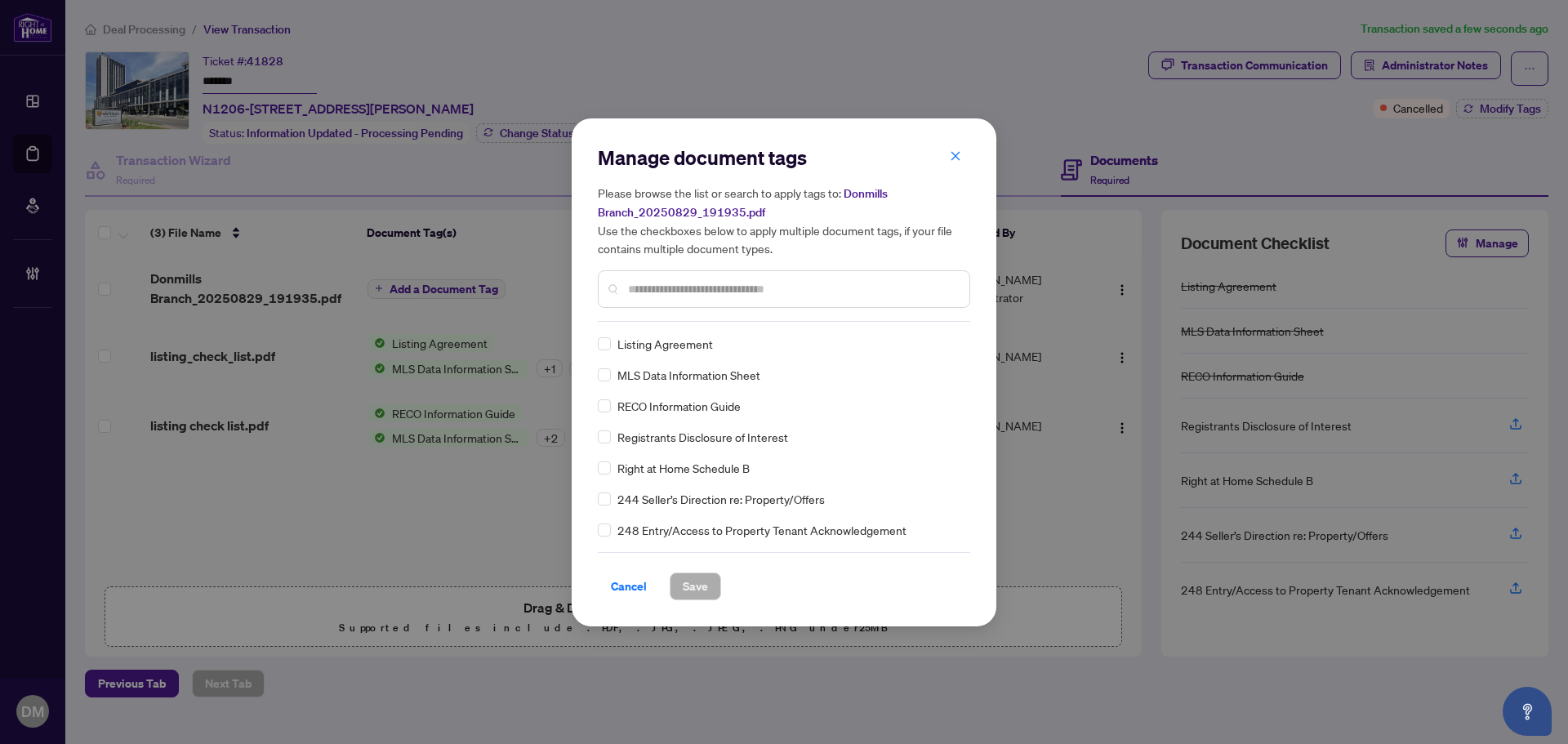
drag, startPoint x: 668, startPoint y: 295, endPoint x: 454, endPoint y: 306, distance: 214.3
click at [665, 295] on input "text" at bounding box center [792, 289] width 328 height 18
click at [722, 290] on input "text" at bounding box center [792, 289] width 328 height 18
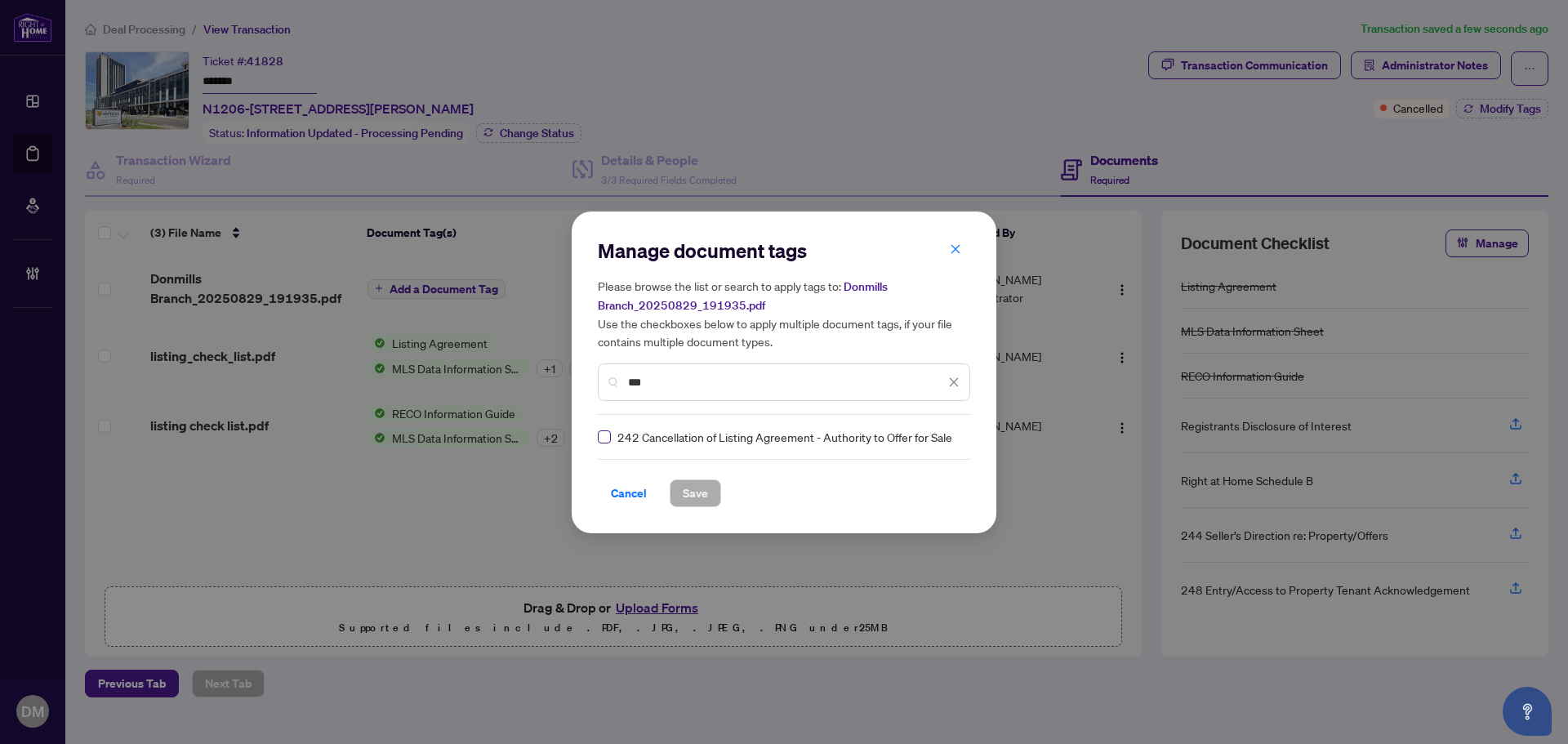
type input "***"
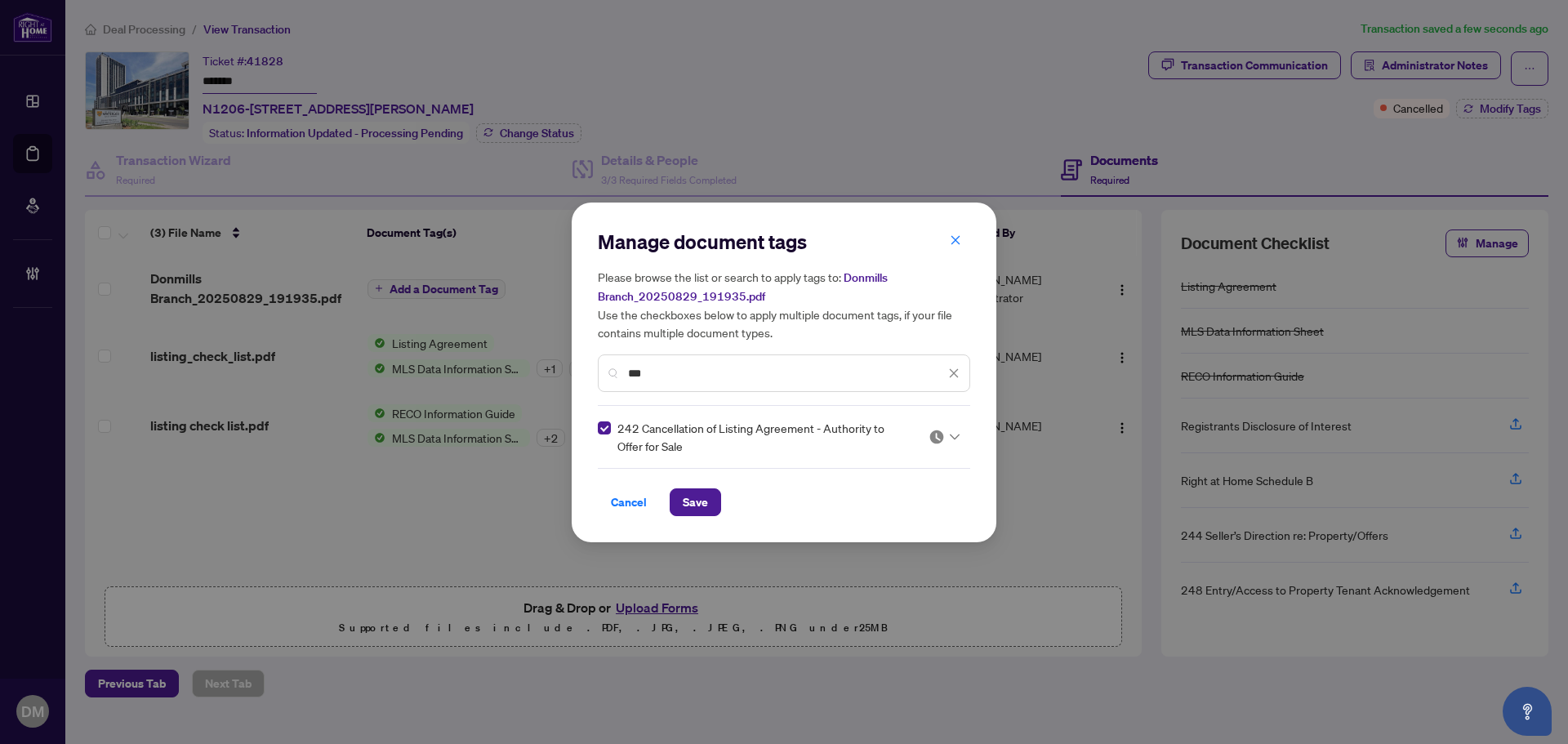
click at [937, 437] on img at bounding box center [937, 437] width 17 height 17
click at [917, 512] on div "Approved" at bounding box center [895, 516] width 104 height 18
click at [953, 365] on span at bounding box center [953, 374] width 12 height 18
click at [951, 374] on icon "close" at bounding box center [953, 373] width 9 height 9
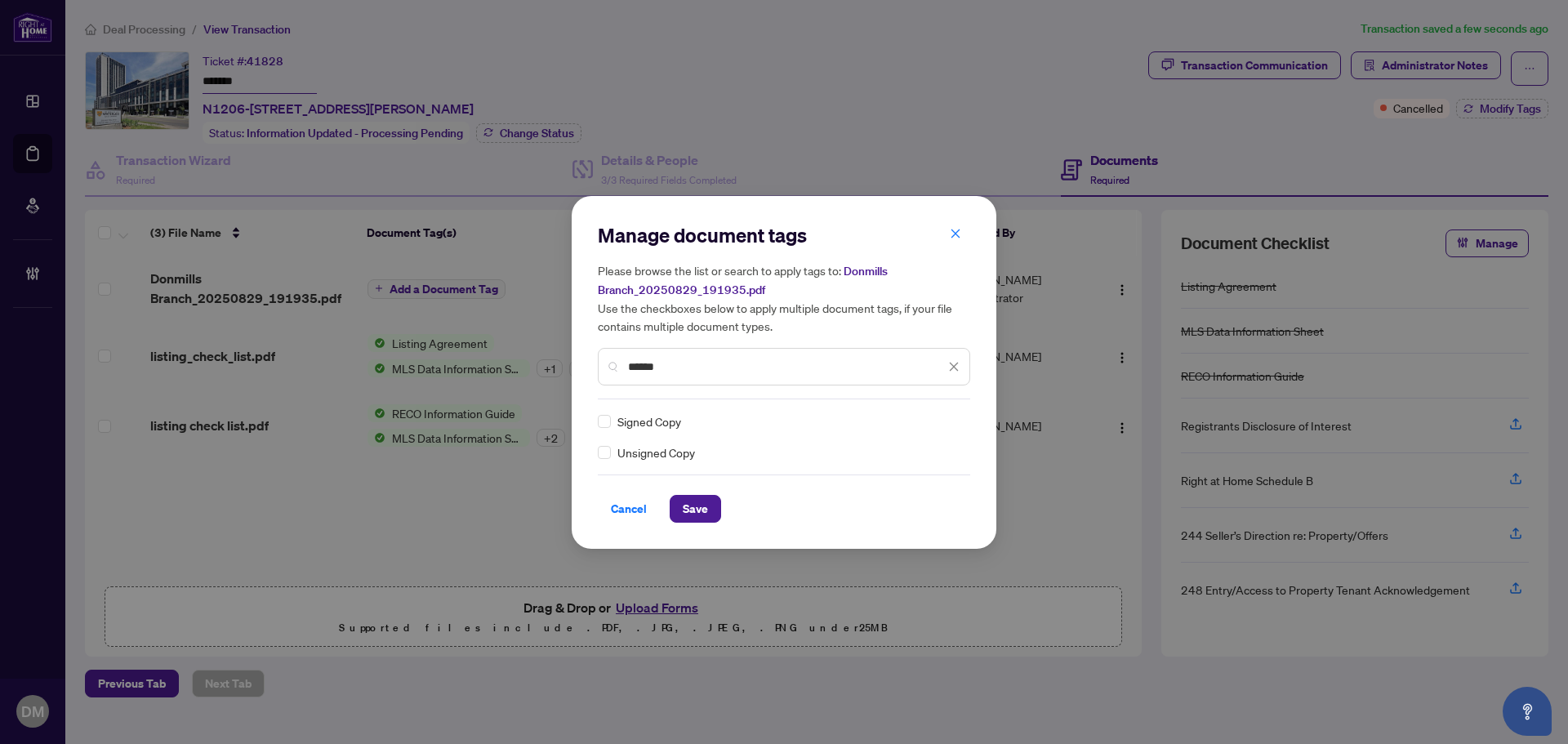
type input "******"
click at [958, 411] on span at bounding box center [943, 422] width 31 height 25
click at [912, 494] on div "Approved" at bounding box center [895, 500] width 104 height 18
click at [678, 510] on button "Save" at bounding box center [695, 509] width 51 height 28
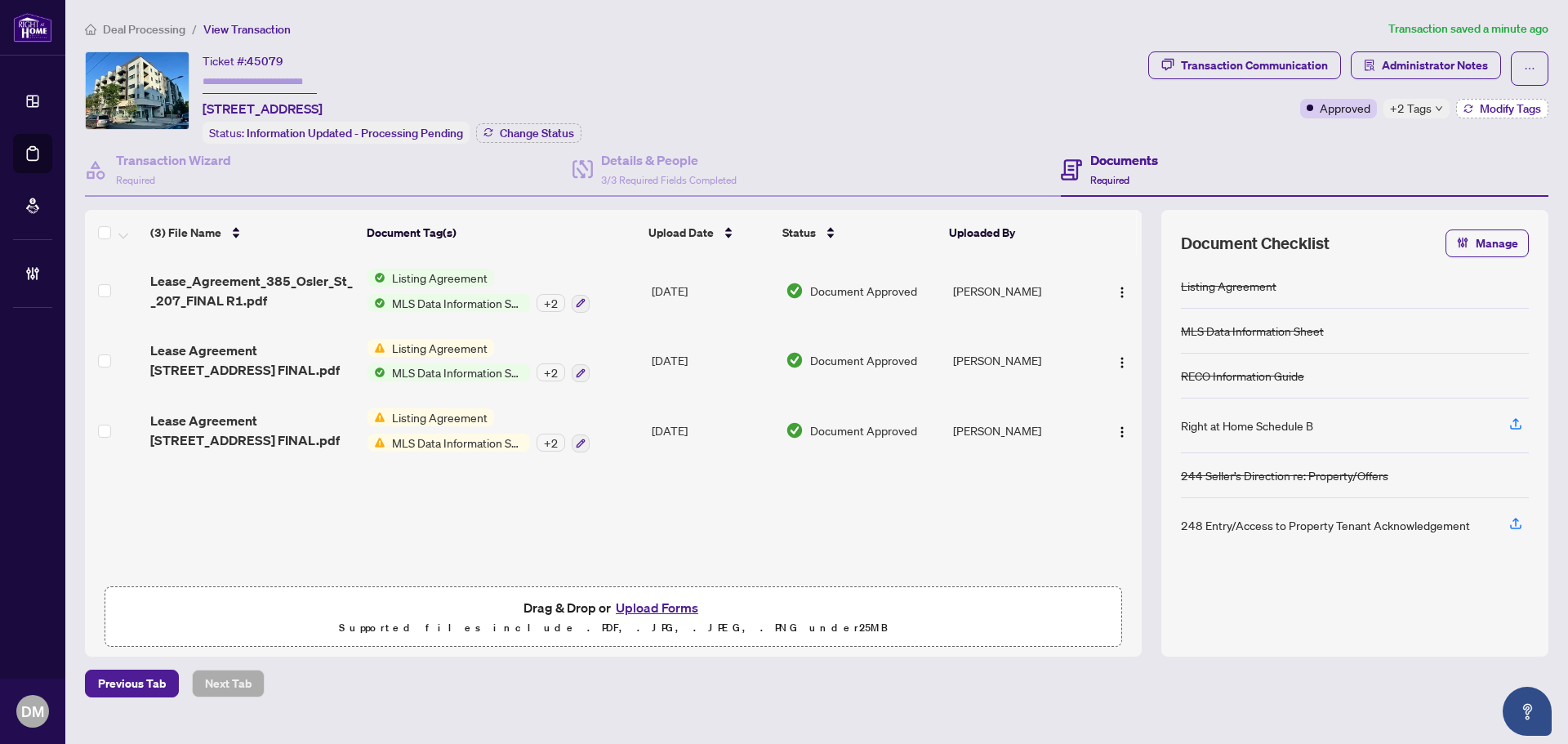
click at [1500, 112] on span "Modify Tags" at bounding box center [1510, 109] width 61 height 12
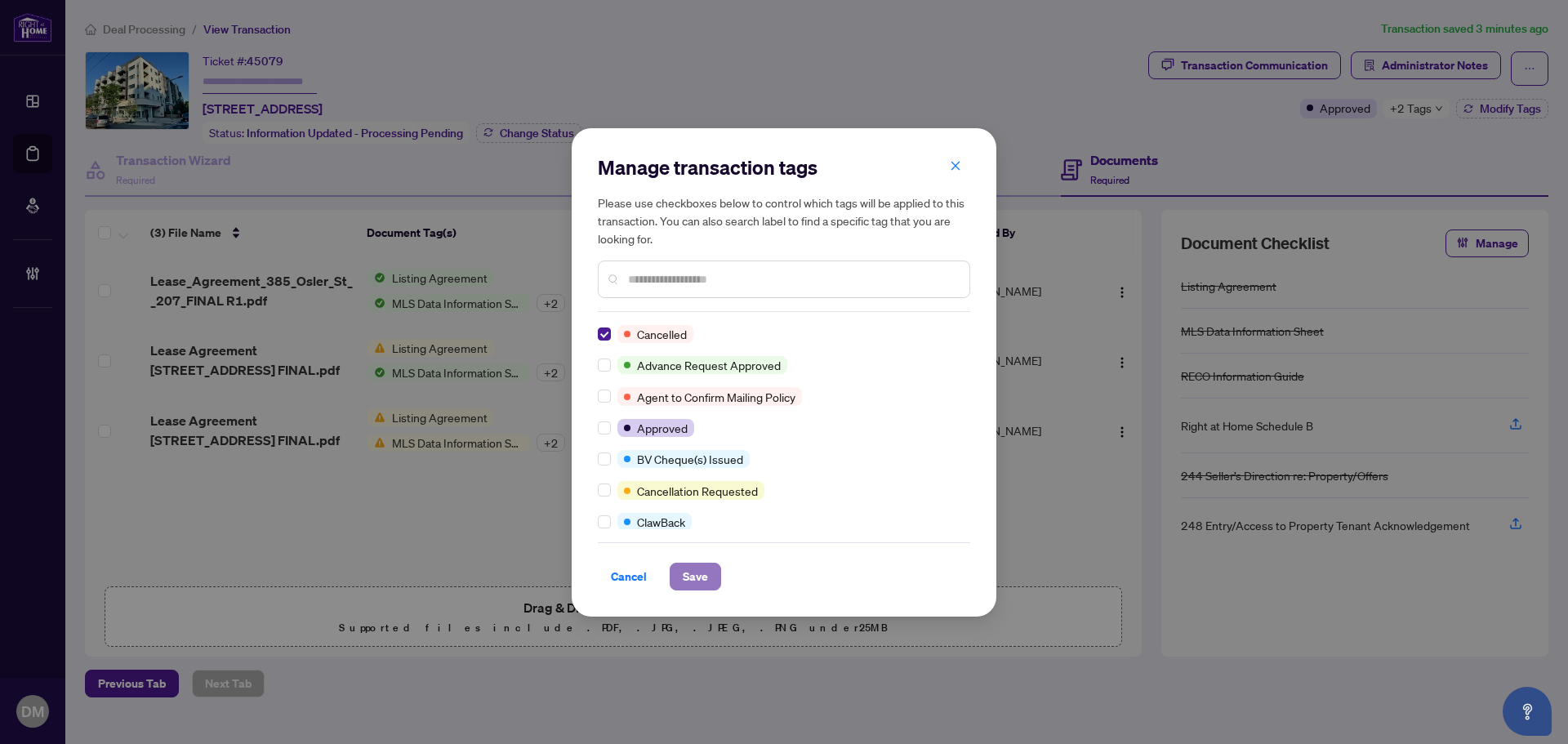
click at [688, 582] on span "Save" at bounding box center [695, 577] width 26 height 27
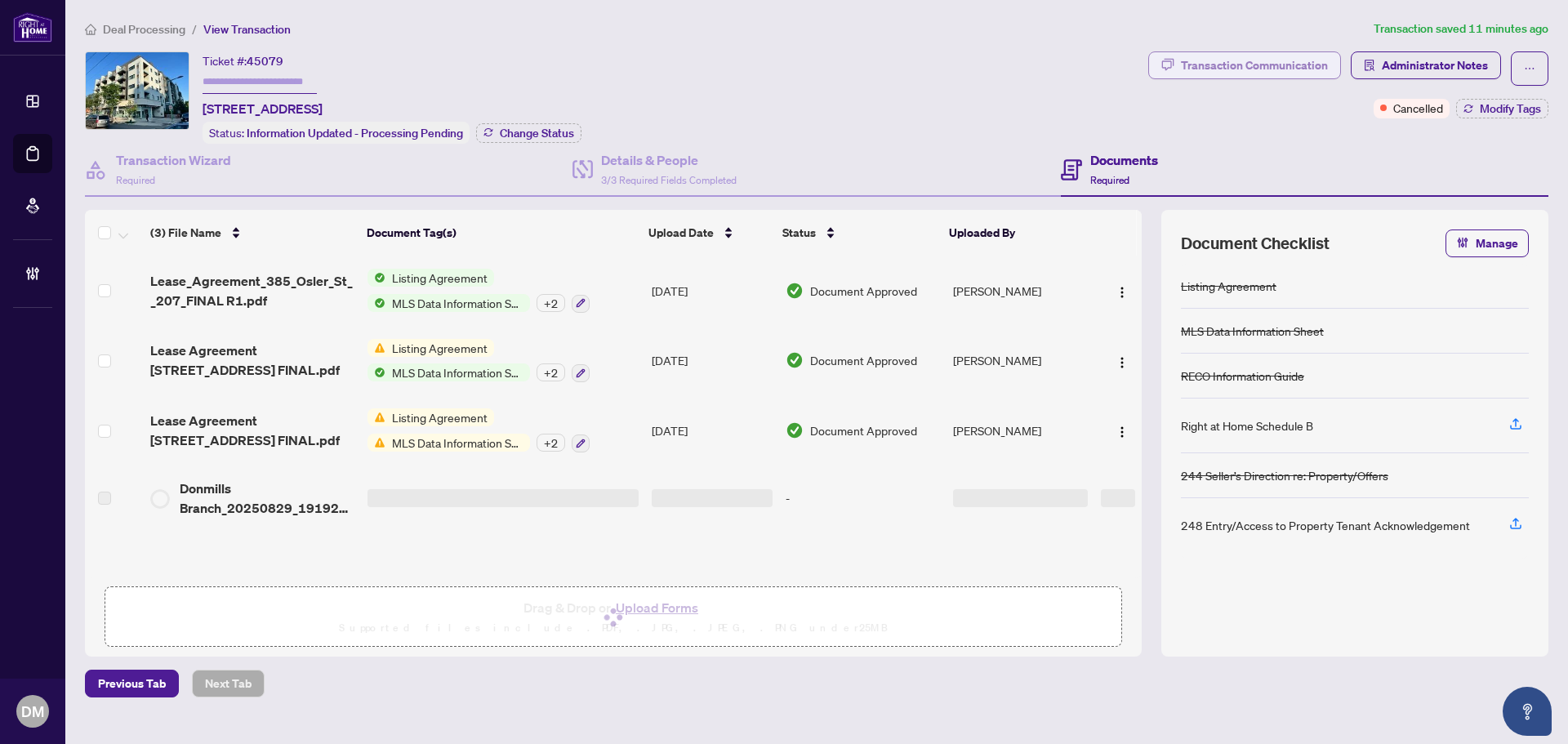
click at [1317, 70] on div "Transaction Communication" at bounding box center [1253, 65] width 147 height 27
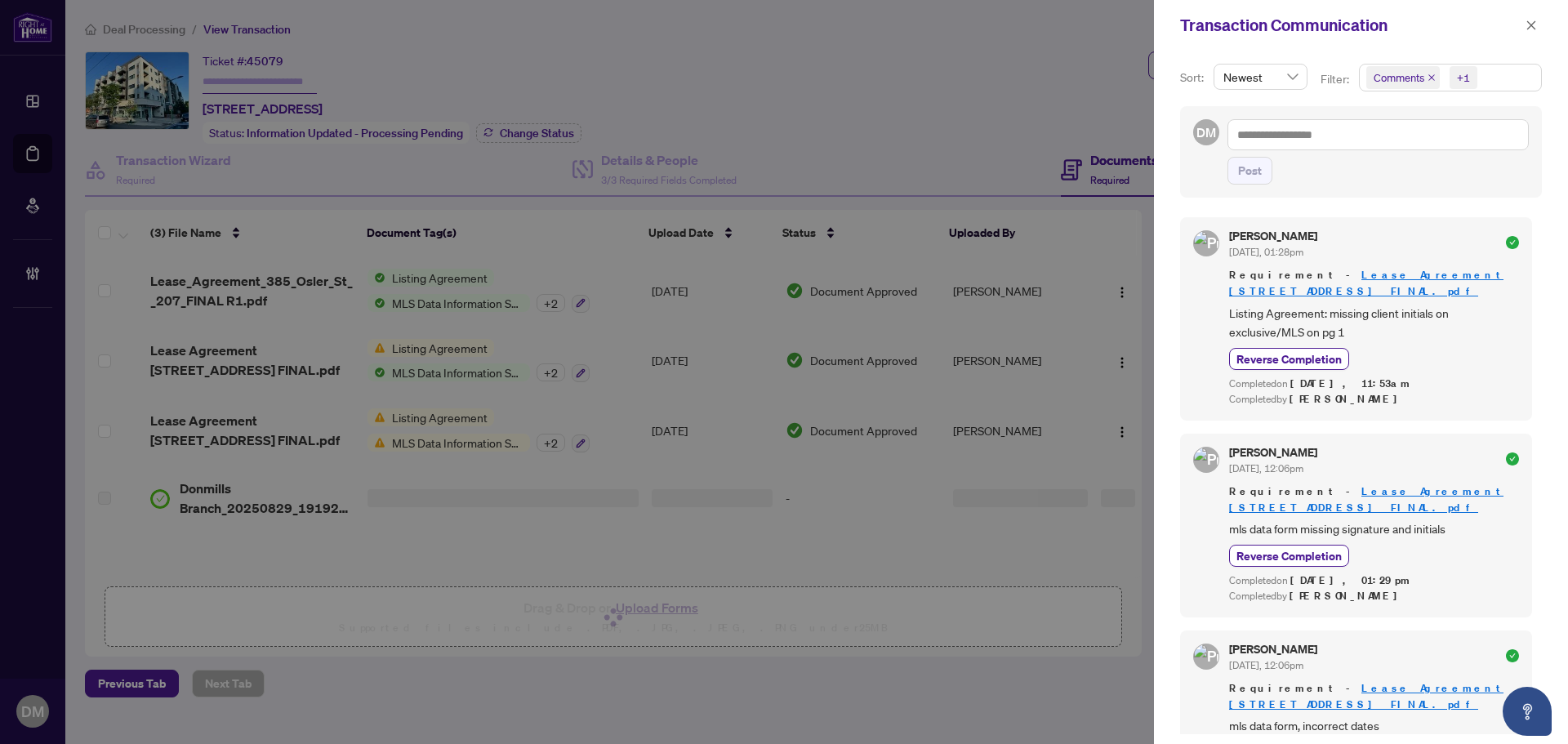
click at [1361, 160] on div "Post" at bounding box center [1378, 171] width 302 height 28
click at [1368, 138] on textarea at bounding box center [1378, 134] width 302 height 31
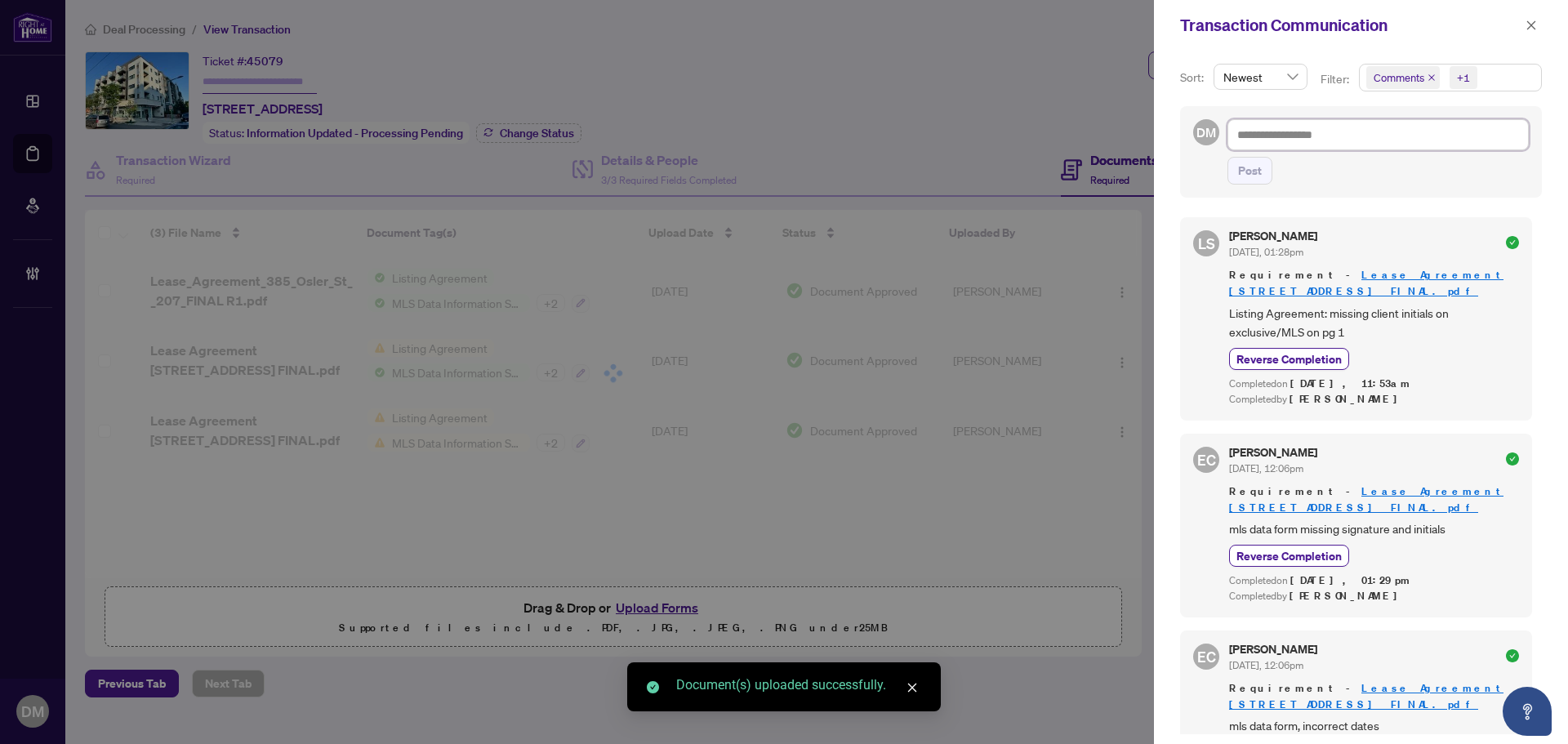
paste textarea "**********"
type textarea "**********"
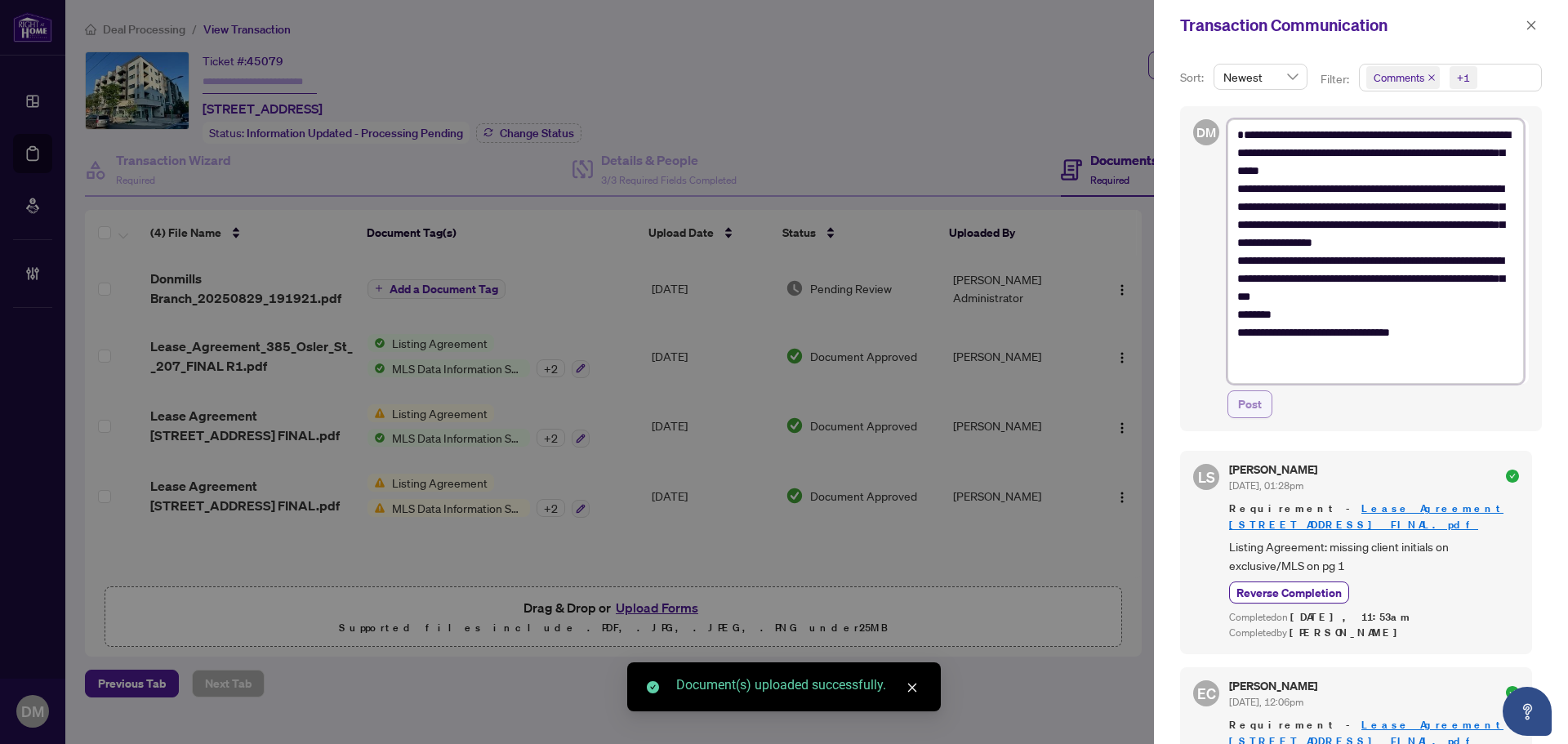
type textarea "**********"
click at [1247, 401] on span "Post" at bounding box center [1249, 404] width 24 height 27
type textarea "**********"
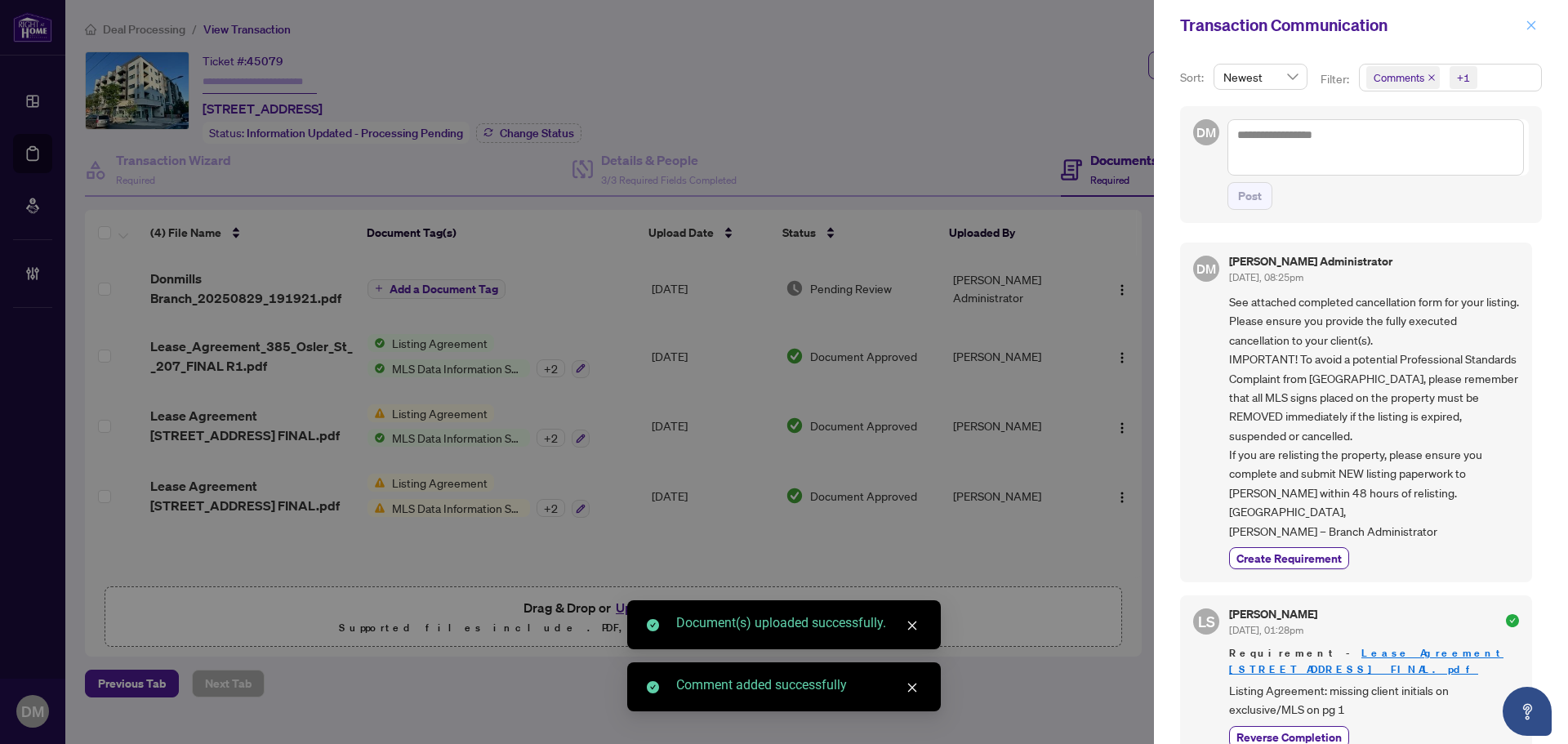
click at [1532, 29] on icon "close" at bounding box center [1531, 26] width 12 height 12
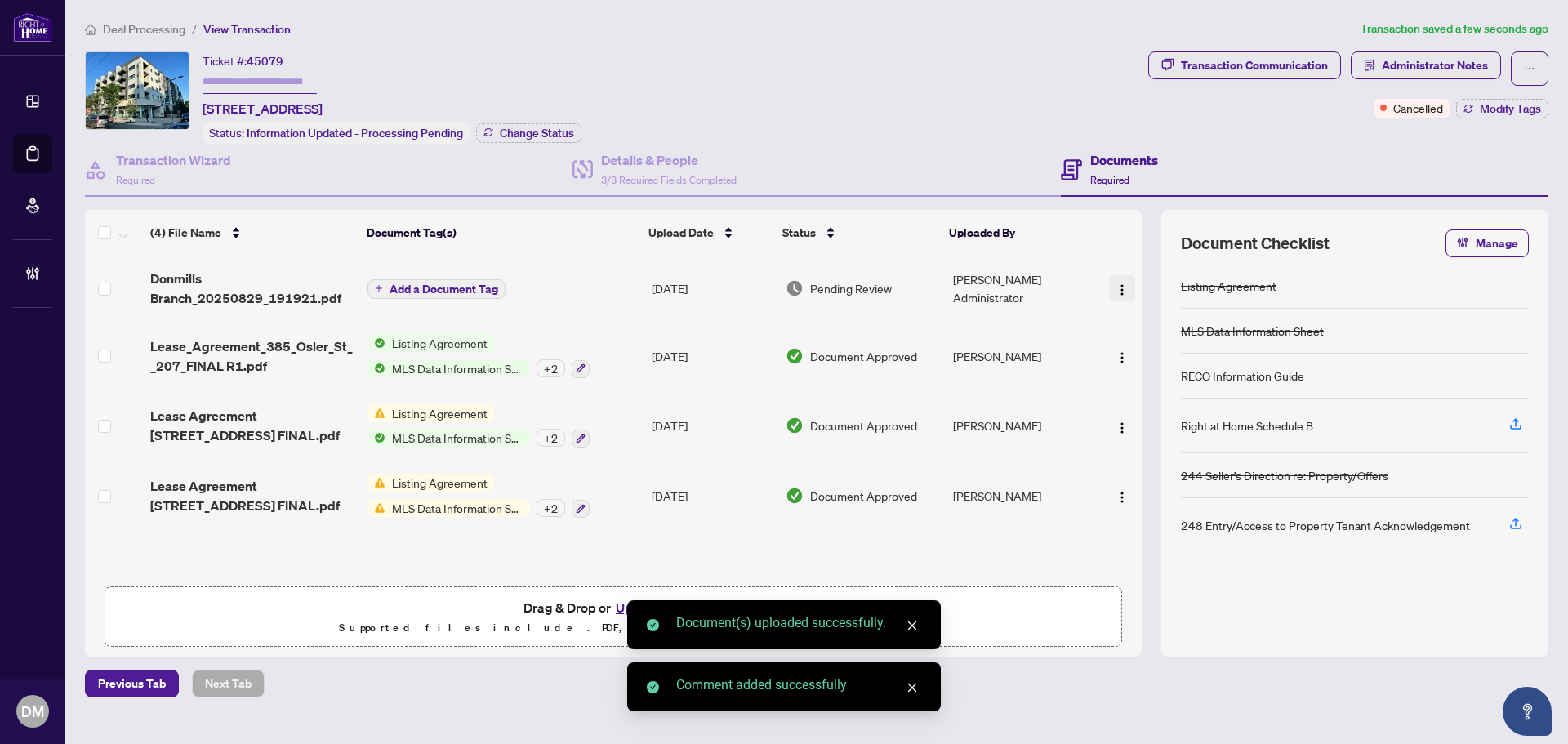
click at [1118, 279] on span "button" at bounding box center [1122, 288] width 13 height 18
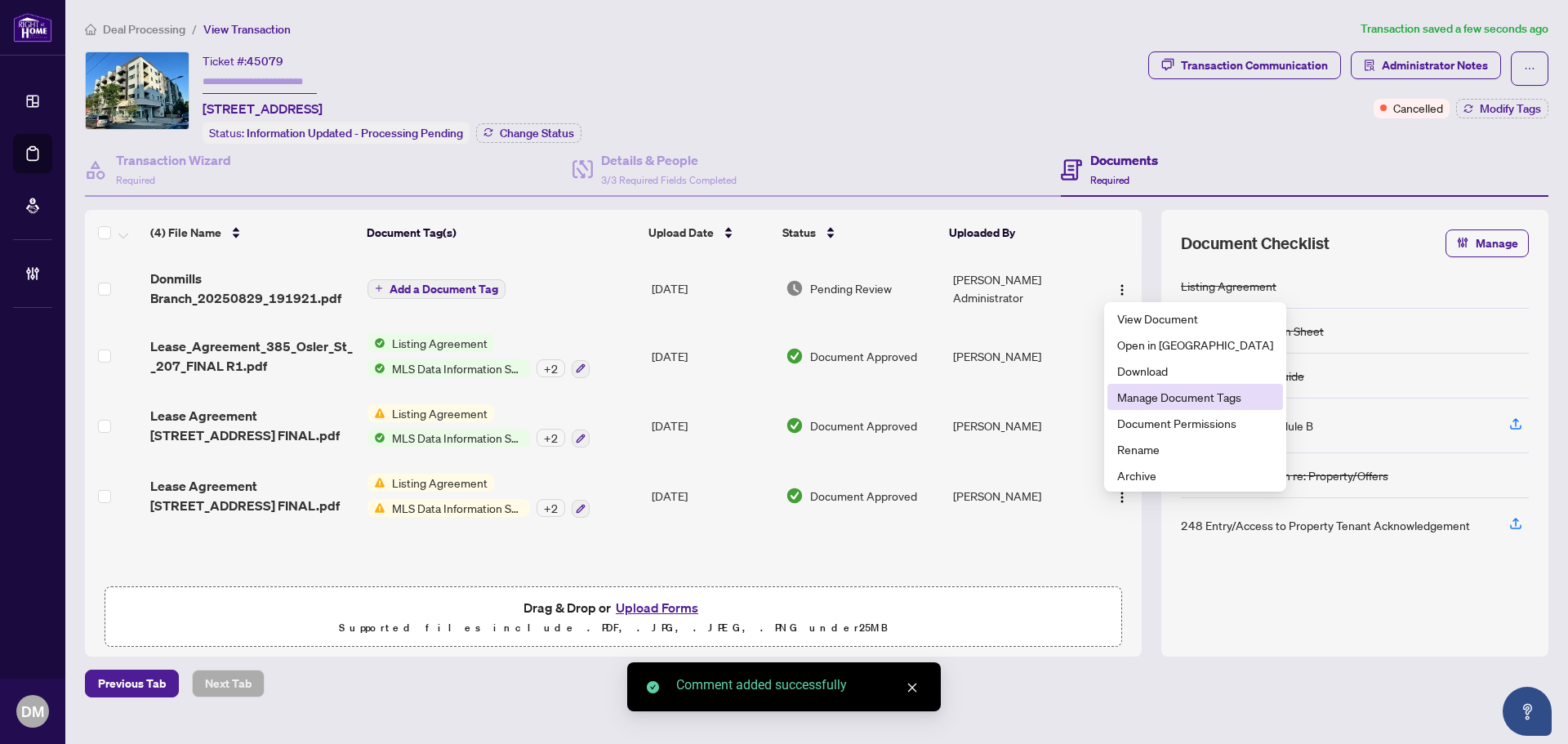
click at [1158, 401] on span "Manage Document Tags" at bounding box center [1195, 397] width 156 height 18
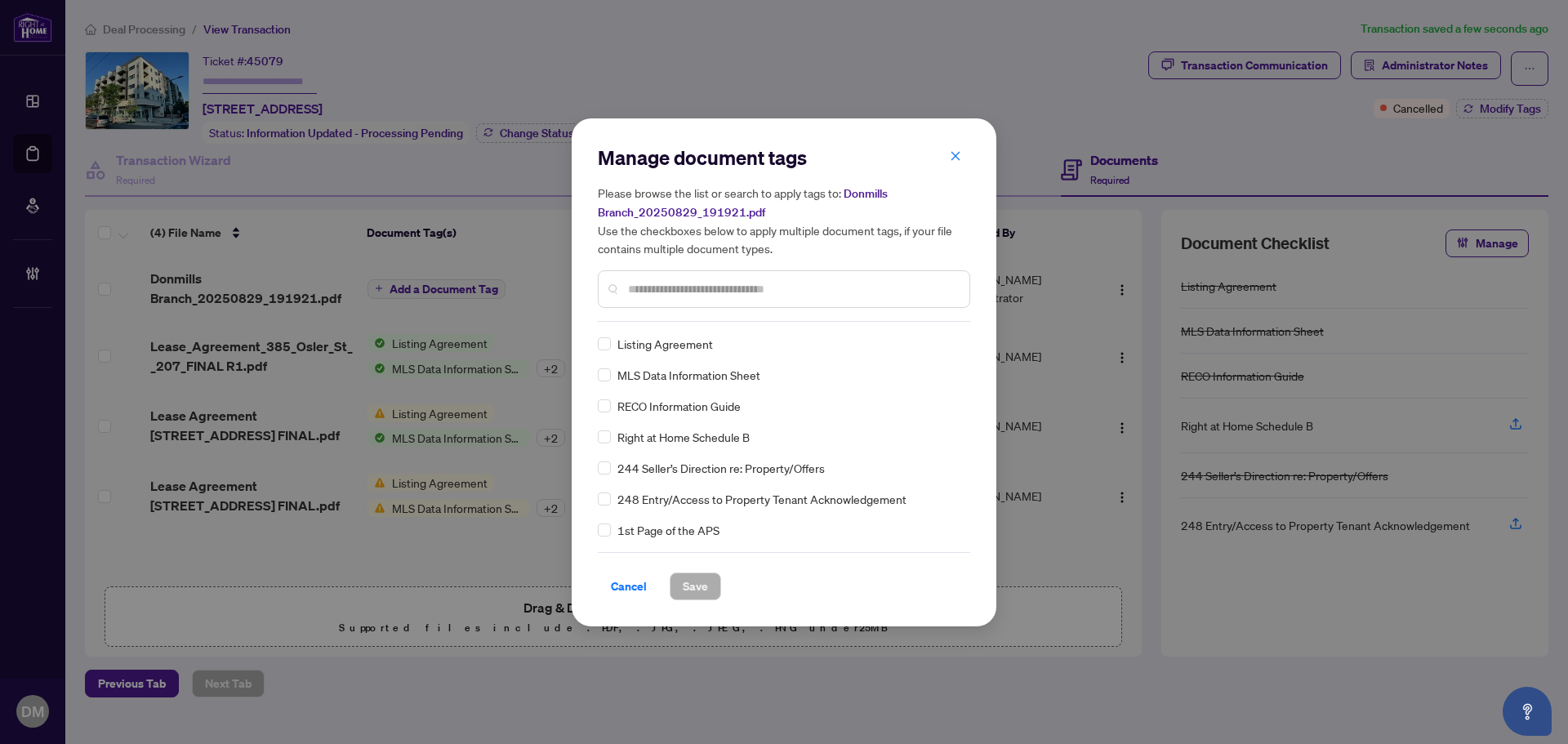
click at [737, 290] on input "text" at bounding box center [792, 289] width 328 height 18
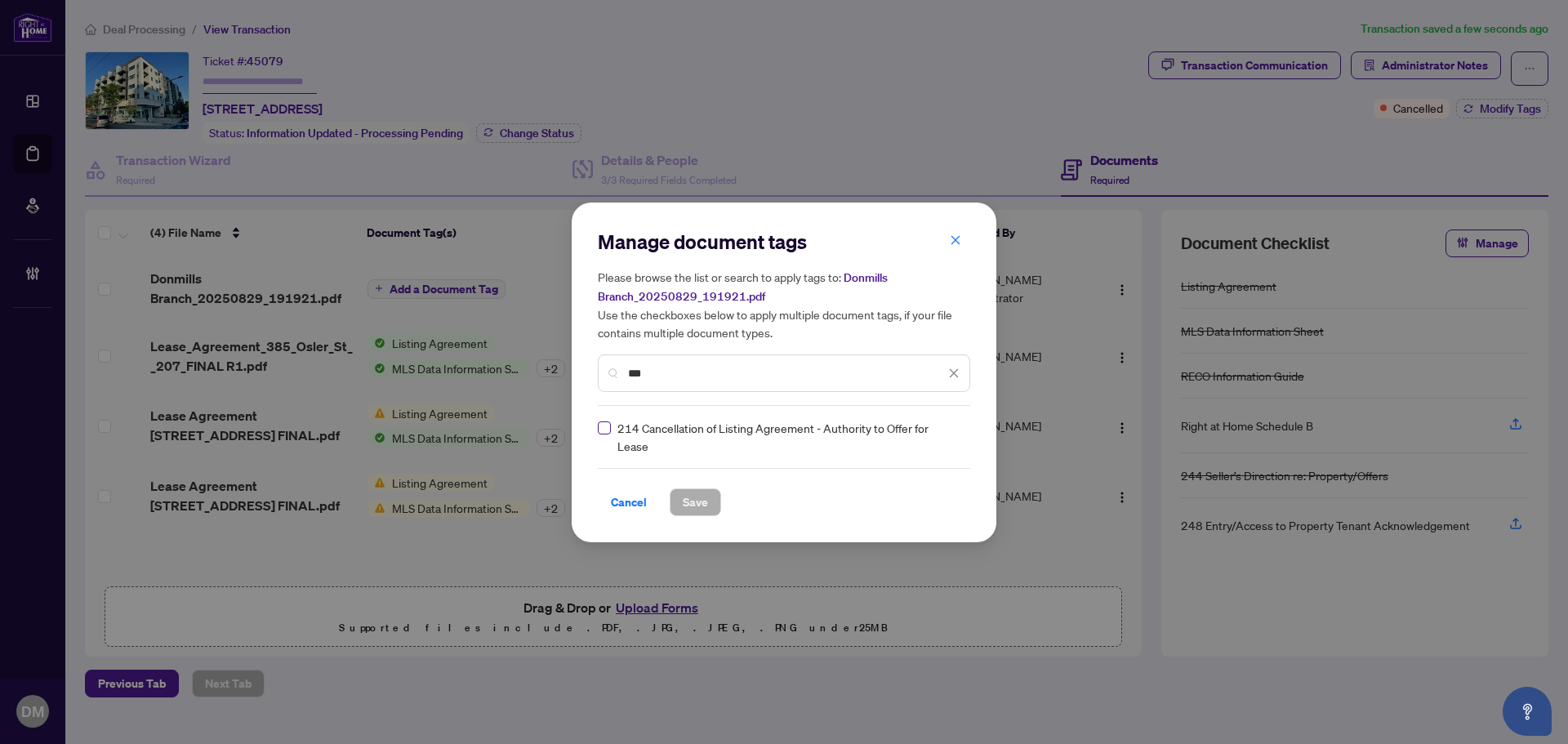
type input "***"
drag, startPoint x: 920, startPoint y: 432, endPoint x: 934, endPoint y: 433, distance: 14.0
click at [926, 432] on div at bounding box center [939, 437] width 41 height 17
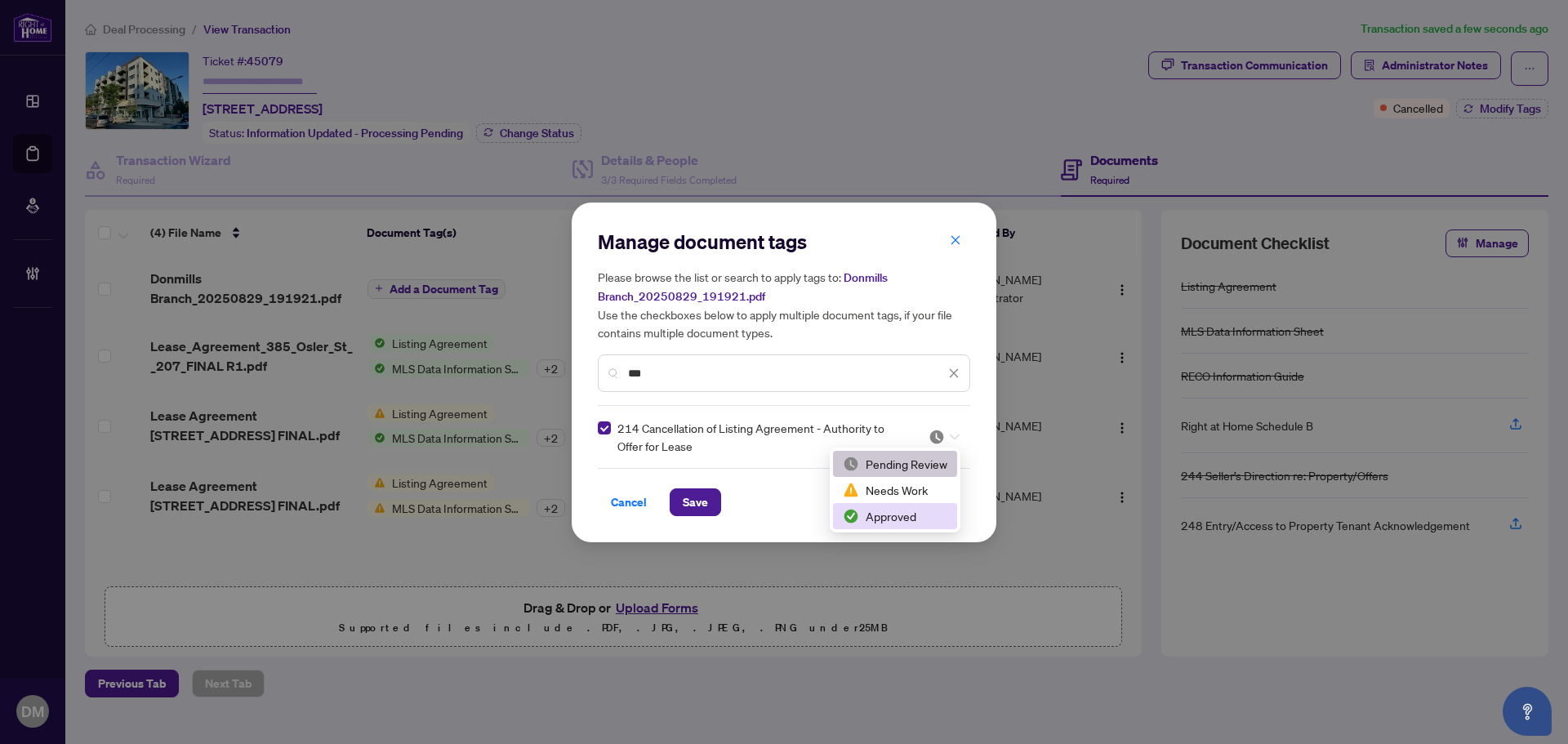
click at [894, 518] on div "Approved" at bounding box center [895, 516] width 104 height 18
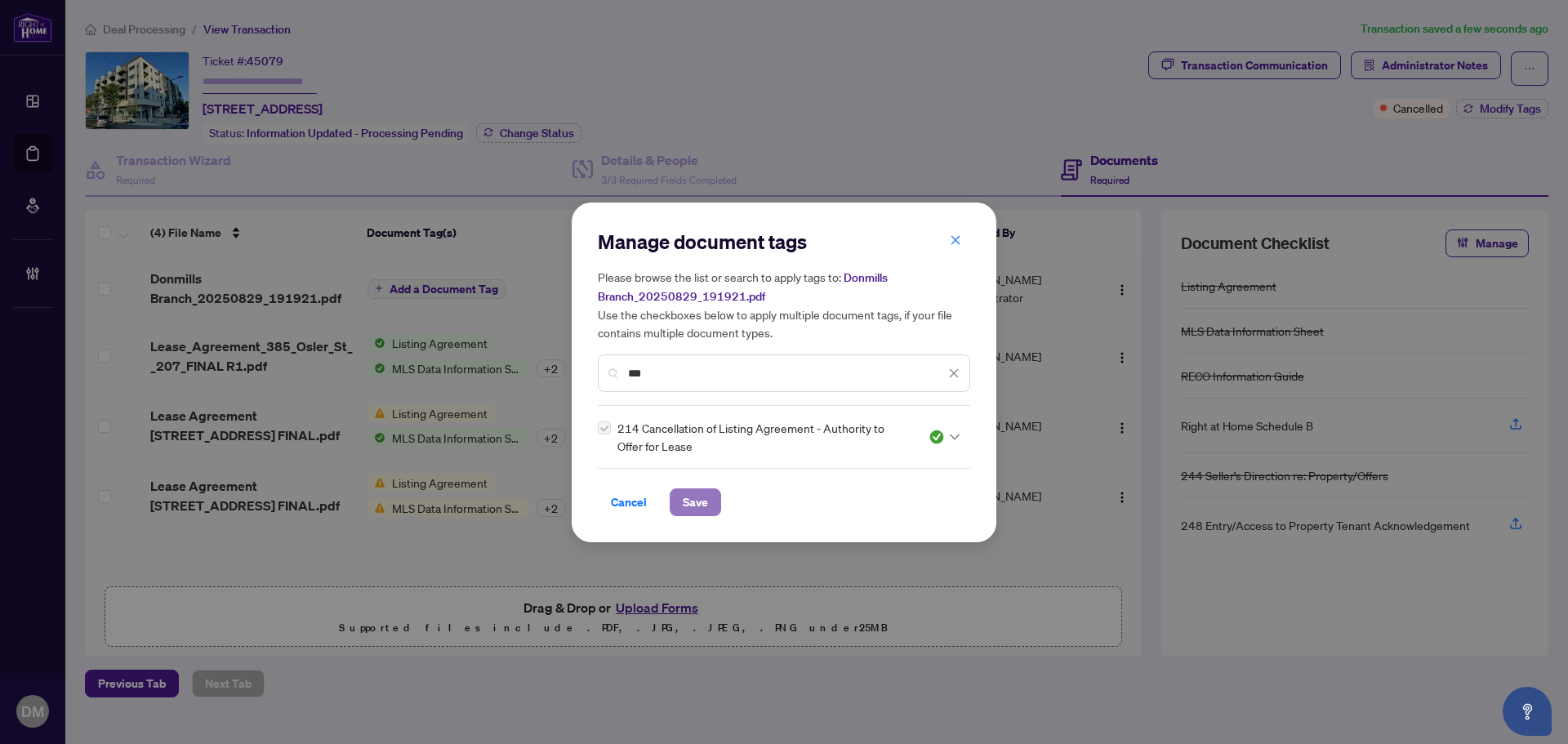
drag, startPoint x: 705, startPoint y: 495, endPoint x: 784, endPoint y: 479, distance: 80.6
click at [708, 494] on button "Save" at bounding box center [695, 502] width 51 height 28
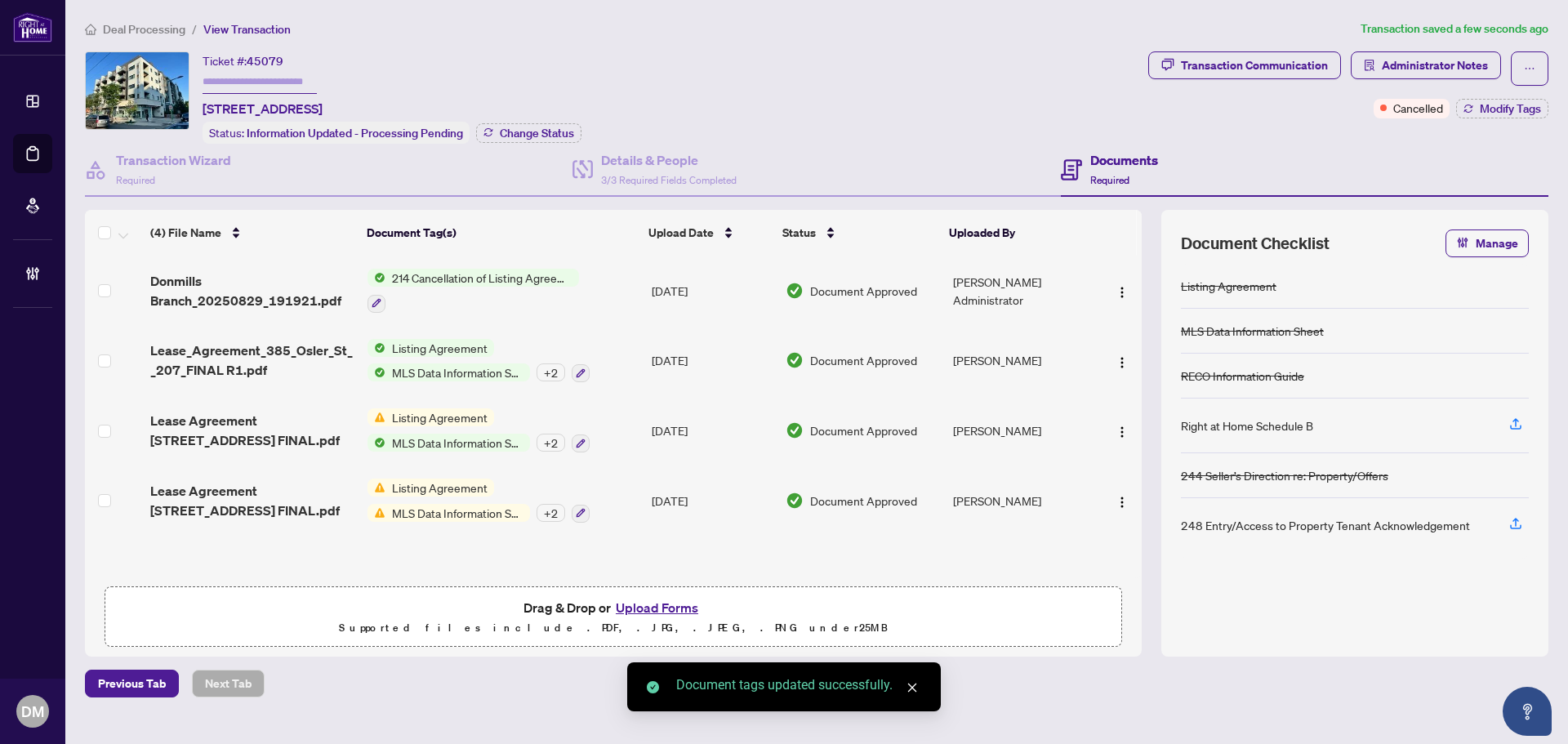
click at [1120, 286] on img "button" at bounding box center [1122, 292] width 13 height 13
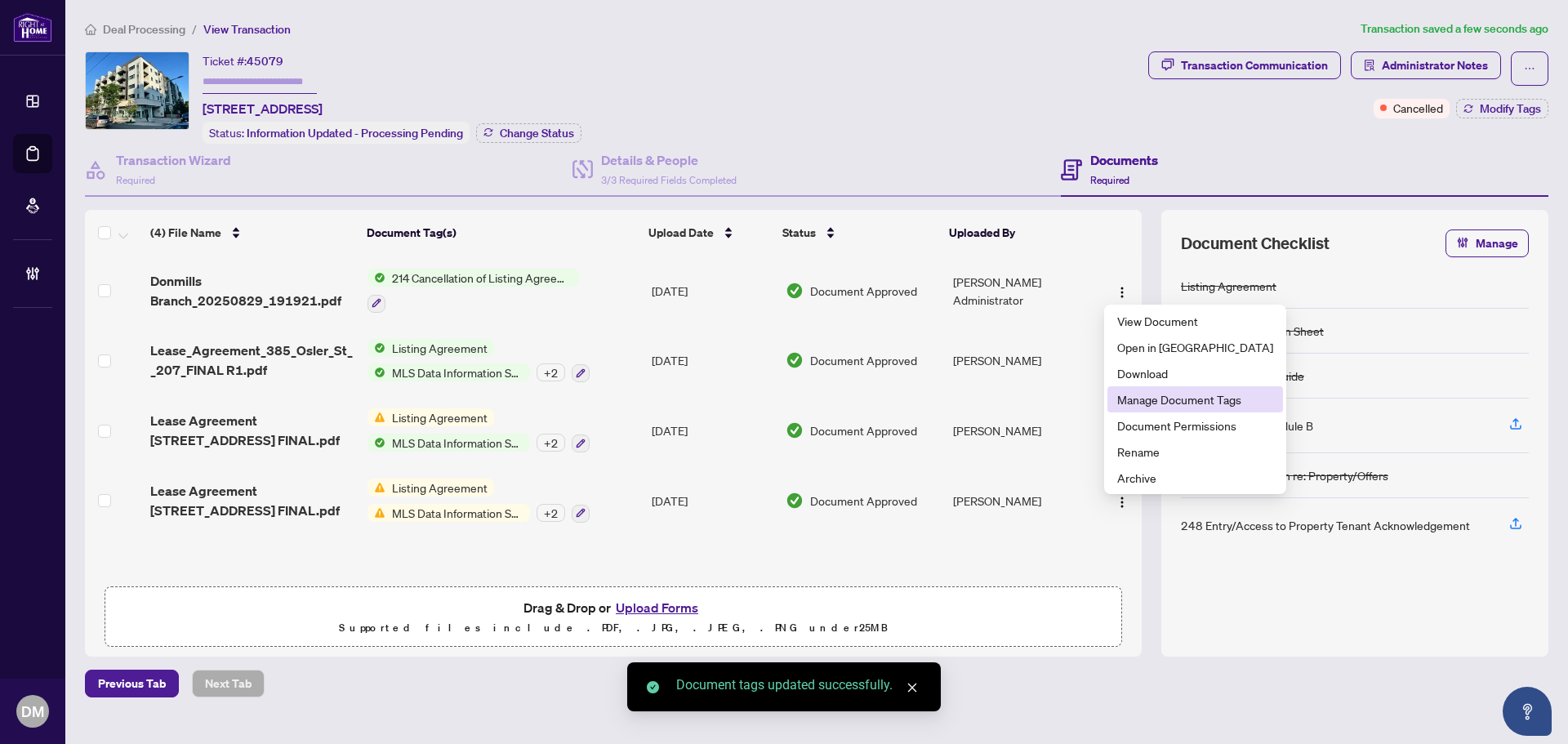
click at [1176, 399] on span "Manage Document Tags" at bounding box center [1195, 399] width 156 height 18
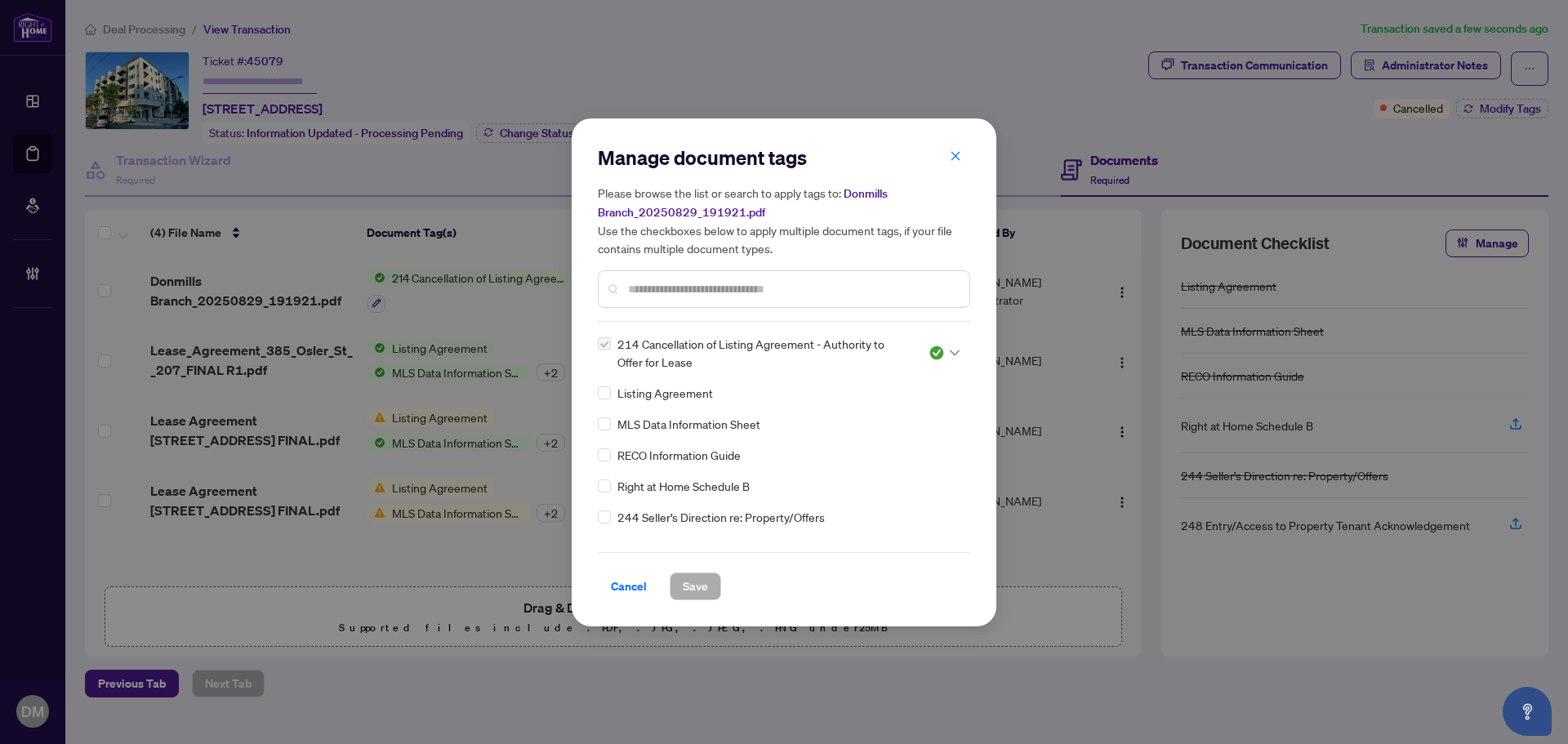
drag, startPoint x: 639, startPoint y: 588, endPoint x: 908, endPoint y: 420, distance: 317.2
click at [638, 585] on span "Cancel" at bounding box center [628, 587] width 36 height 27
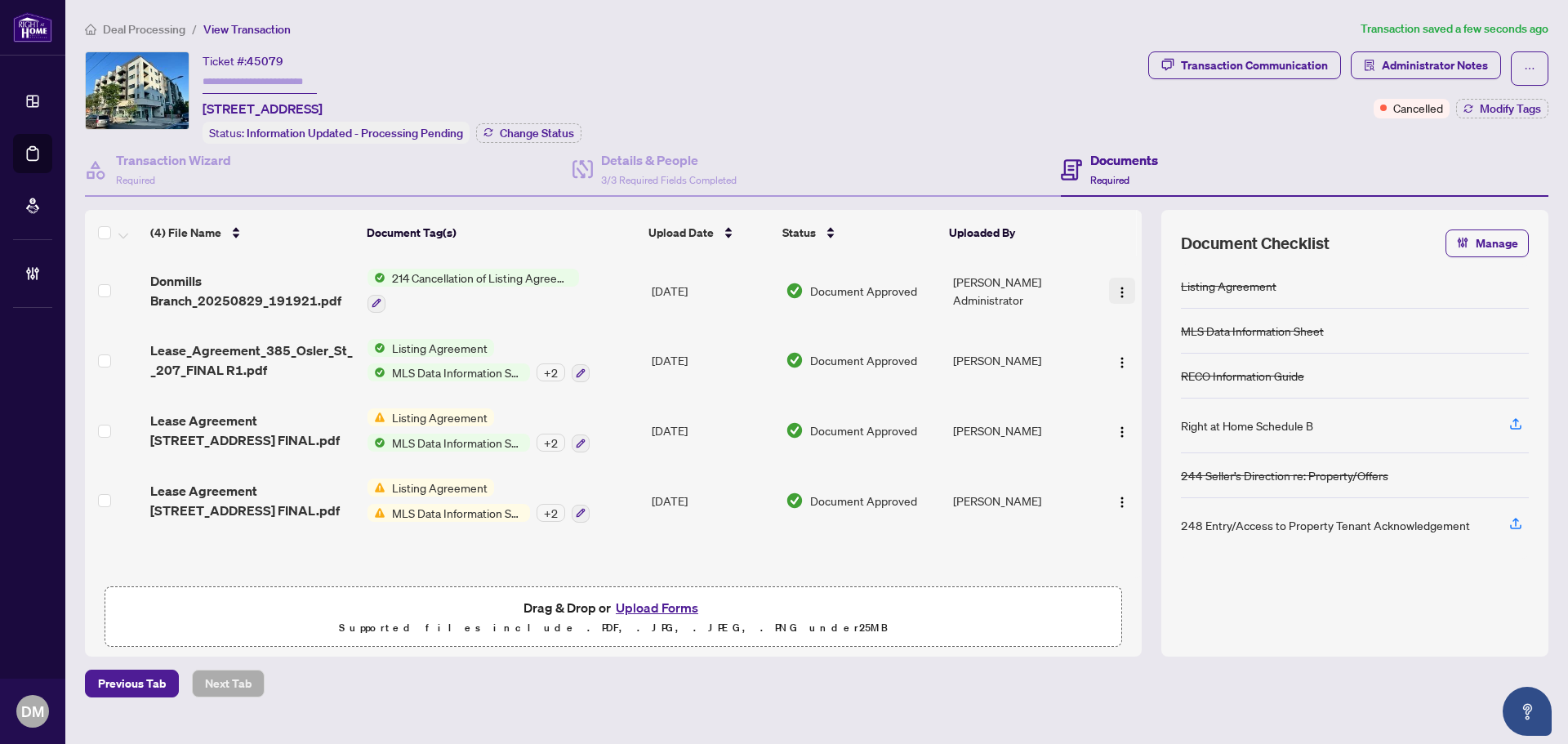
click at [1125, 292] on button "button" at bounding box center [1122, 291] width 27 height 27
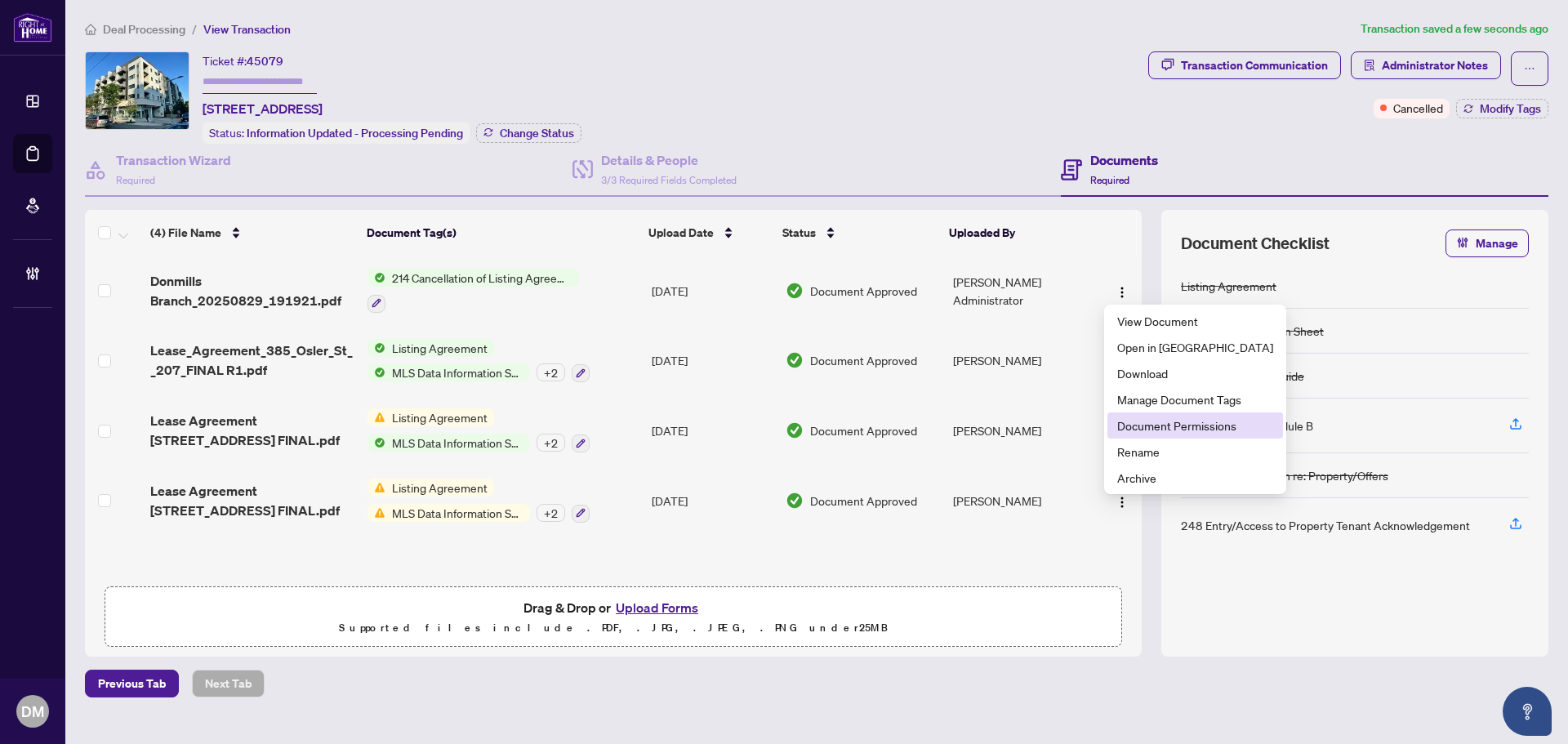
click at [1162, 428] on span "Document Permissions" at bounding box center [1195, 426] width 156 height 18
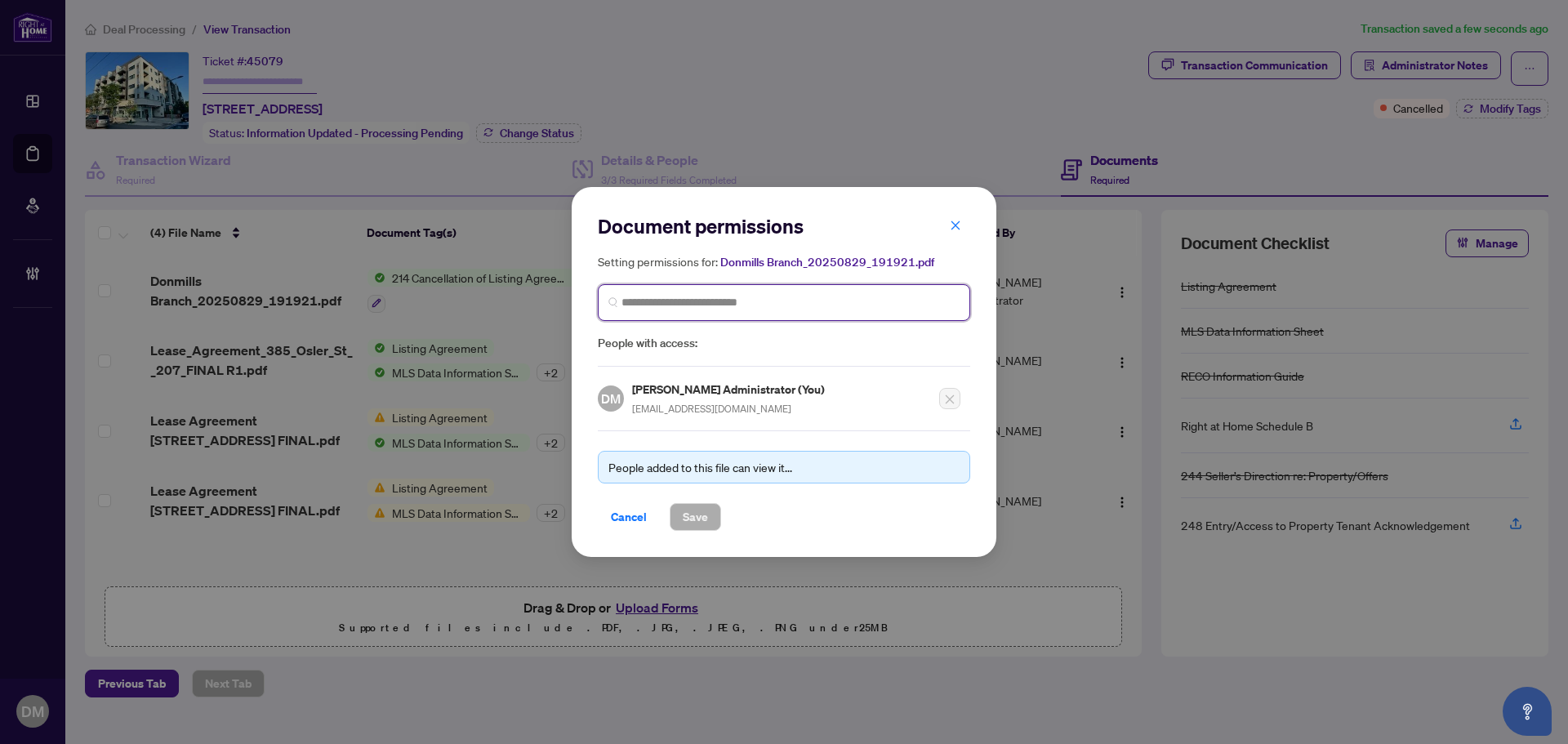
click at [663, 307] on input "search" at bounding box center [790, 302] width 338 height 17
type input "**********"
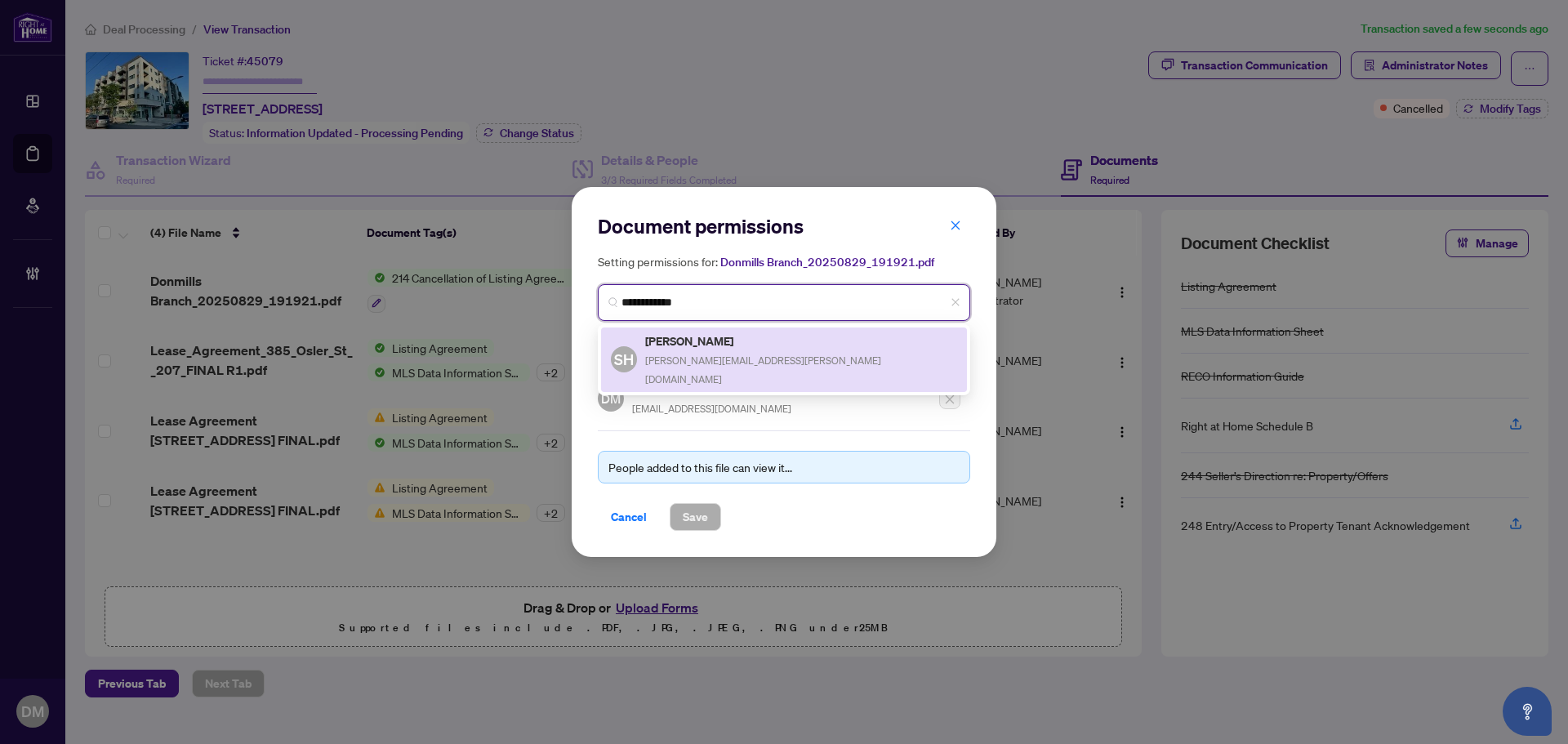
click at [711, 350] on div "Steffen Hugo steffen.hugo@web.de" at bounding box center [801, 360] width 312 height 56
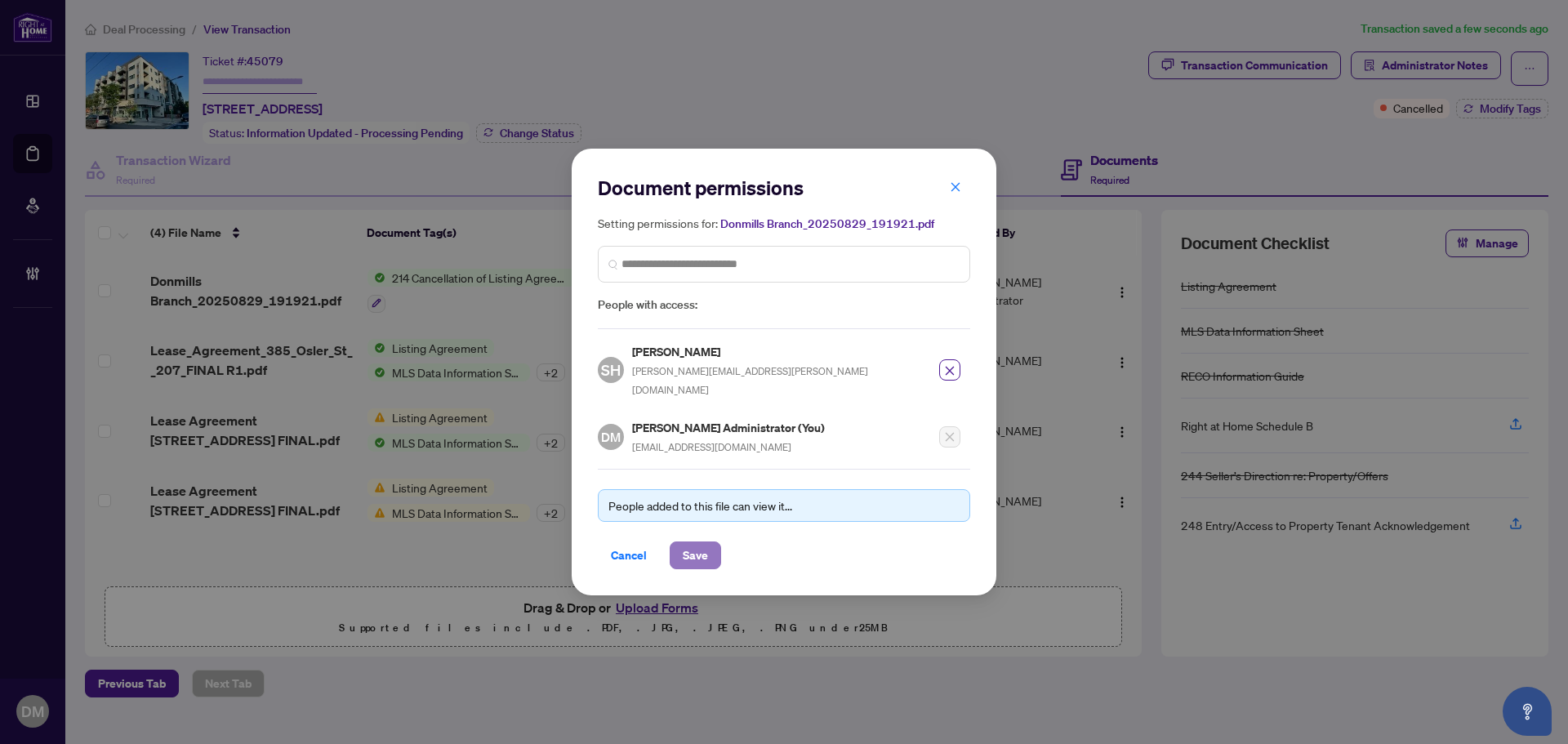
click at [691, 543] on span "Save" at bounding box center [695, 556] width 26 height 27
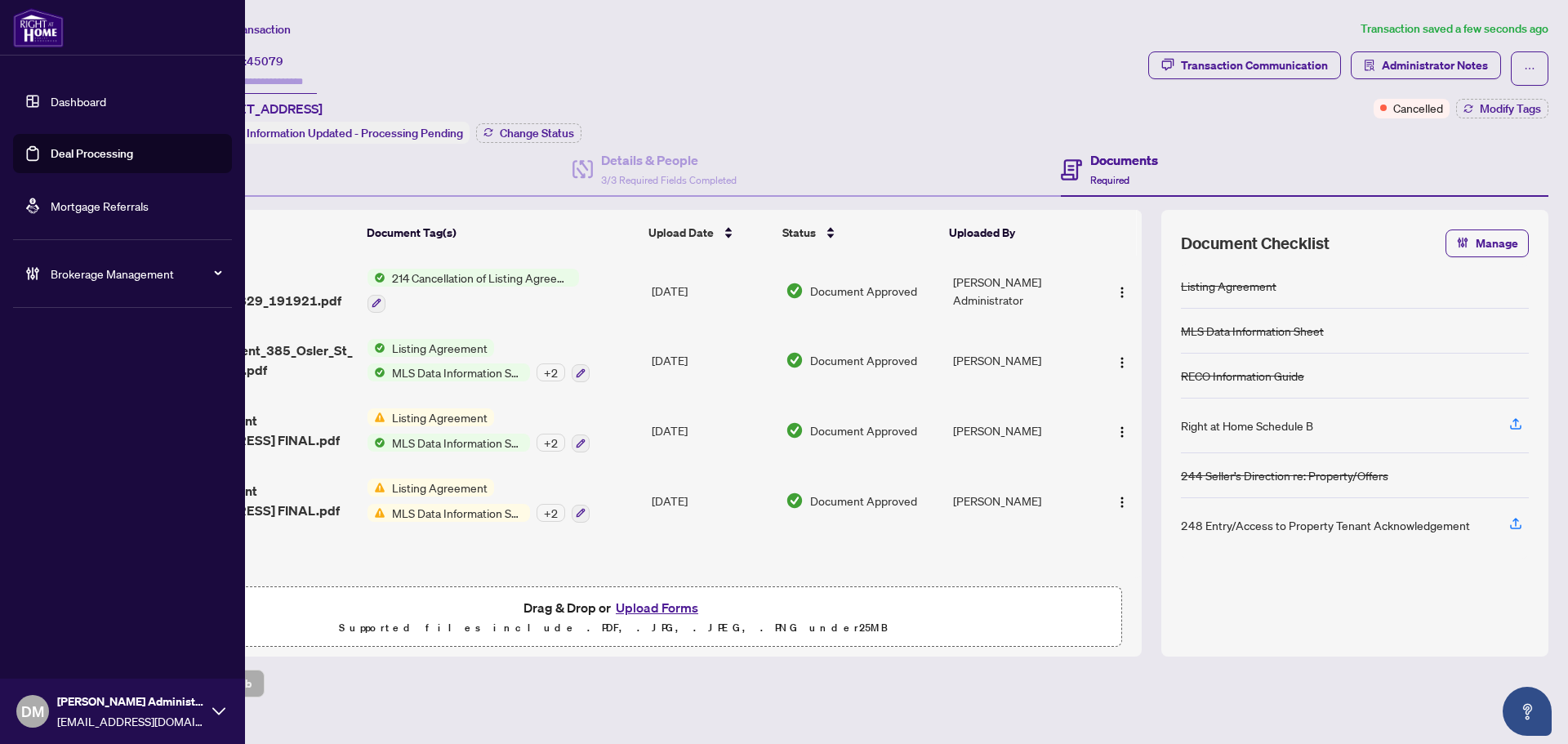
click at [51, 94] on link "Dashboard" at bounding box center [78, 101] width 55 height 15
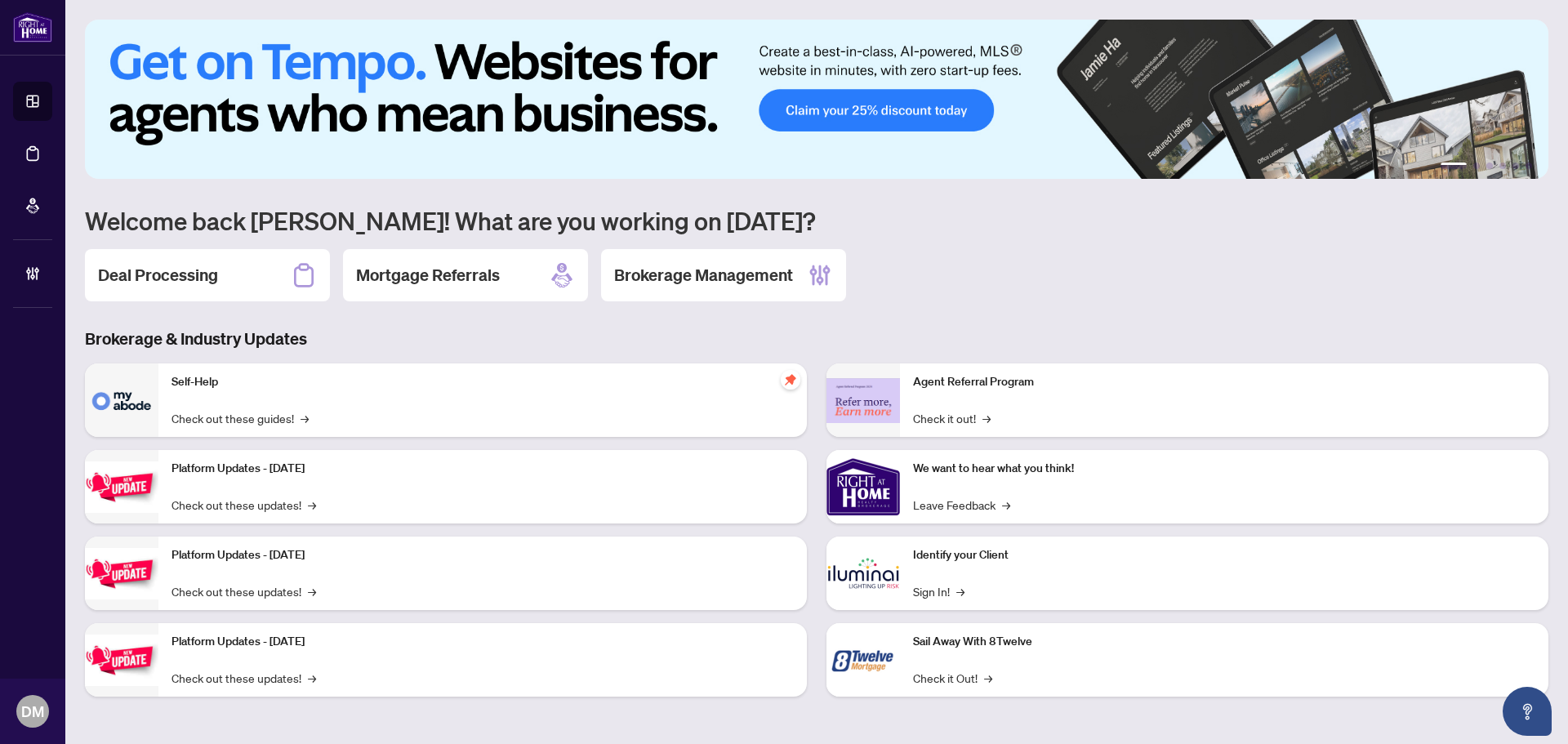
drag, startPoint x: 261, startPoint y: 265, endPoint x: 271, endPoint y: 223, distance: 43.2
click at [261, 265] on div "Deal Processing" at bounding box center [208, 275] width 245 height 52
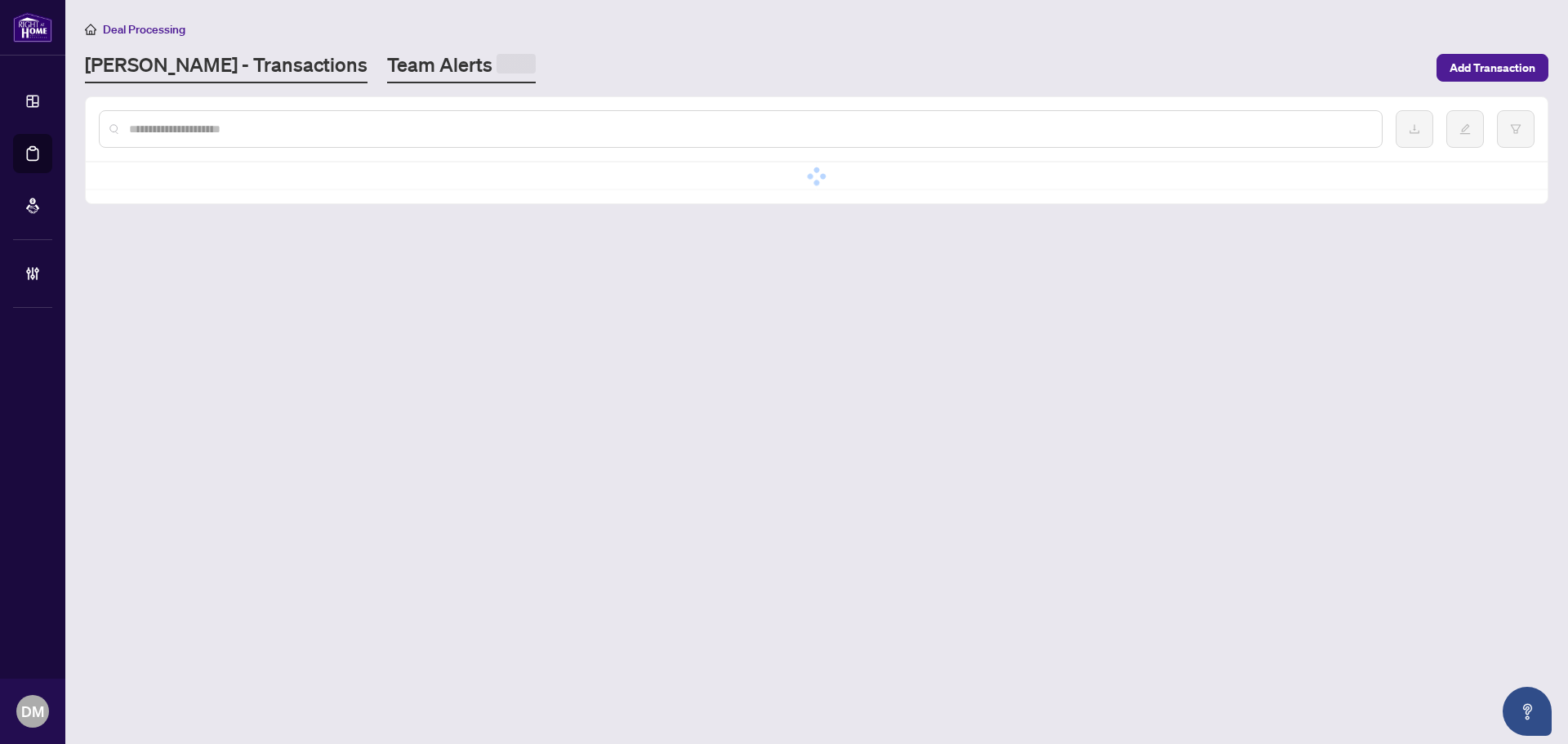
click at [387, 78] on link "Team Alerts" at bounding box center [461, 67] width 148 height 31
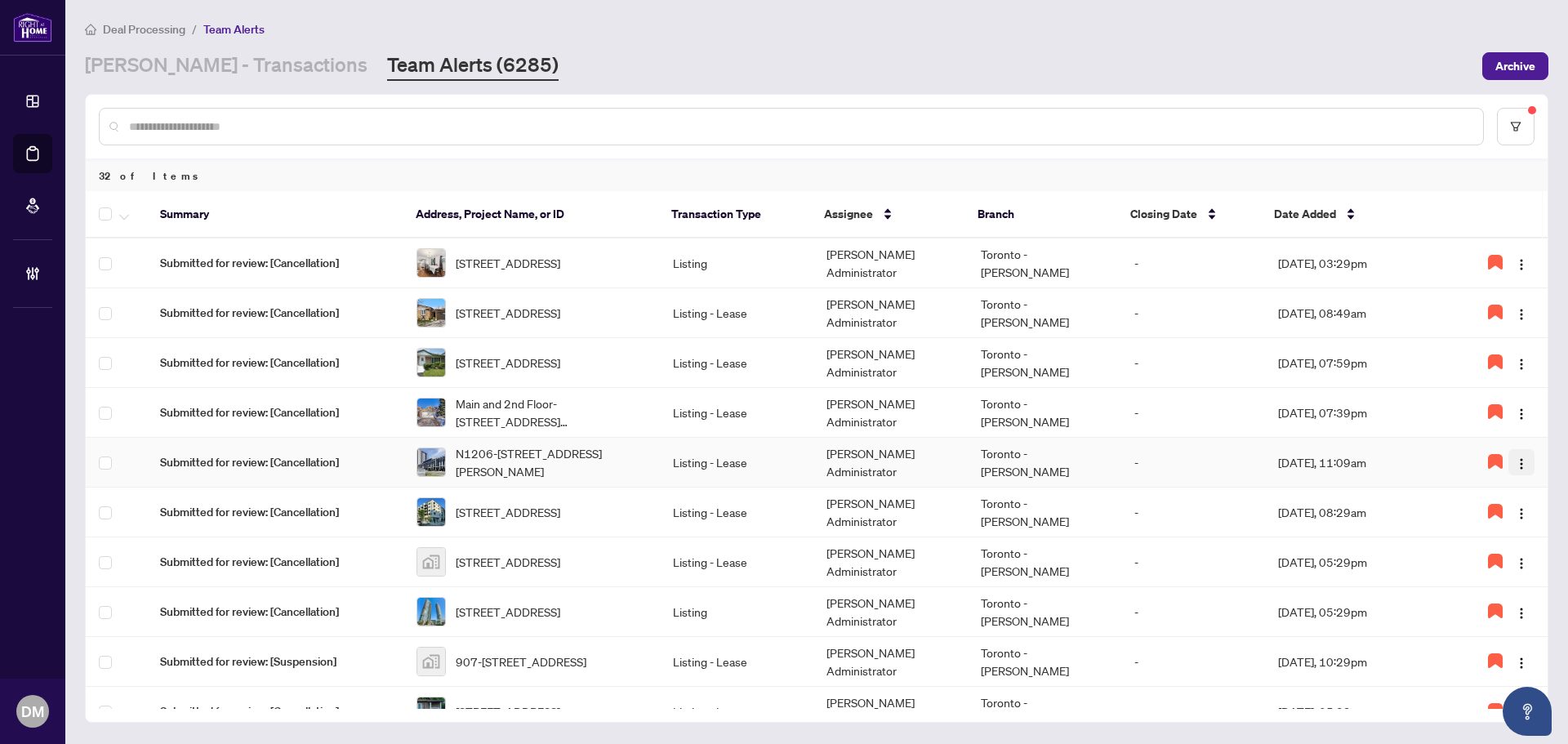
click at [1516, 461] on img "button" at bounding box center [1522, 464] width 13 height 13
click at [1498, 577] on span "Remove Flag" at bounding box center [1474, 572] width 84 height 18
click at [1519, 465] on img "button" at bounding box center [1522, 464] width 13 height 13
click at [1517, 536] on li "Complete Item" at bounding box center [1474, 547] width 103 height 27
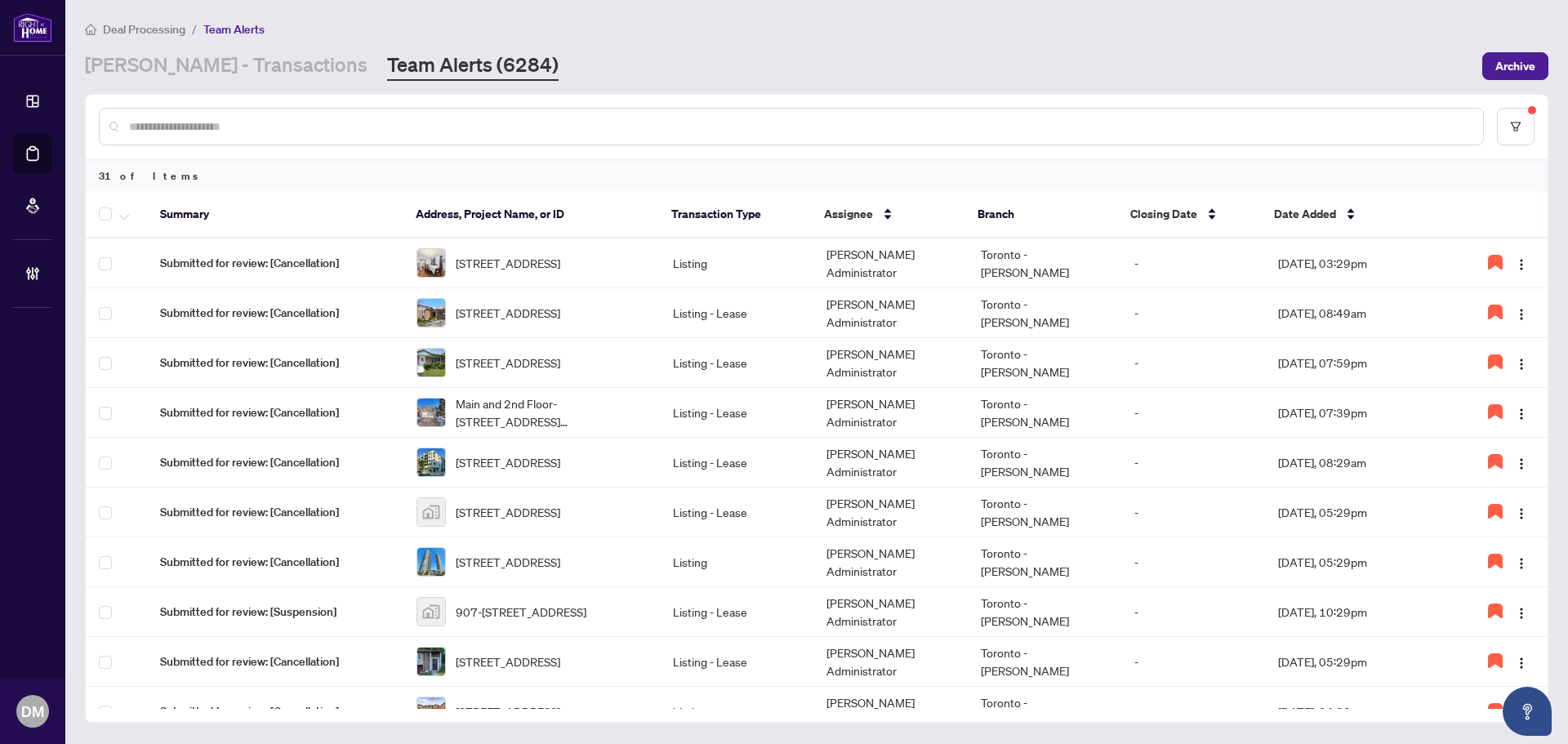
click at [476, 124] on input "text" at bounding box center [799, 127] width 1341 height 18
click at [433, 123] on input "text" at bounding box center [799, 127] width 1341 height 18
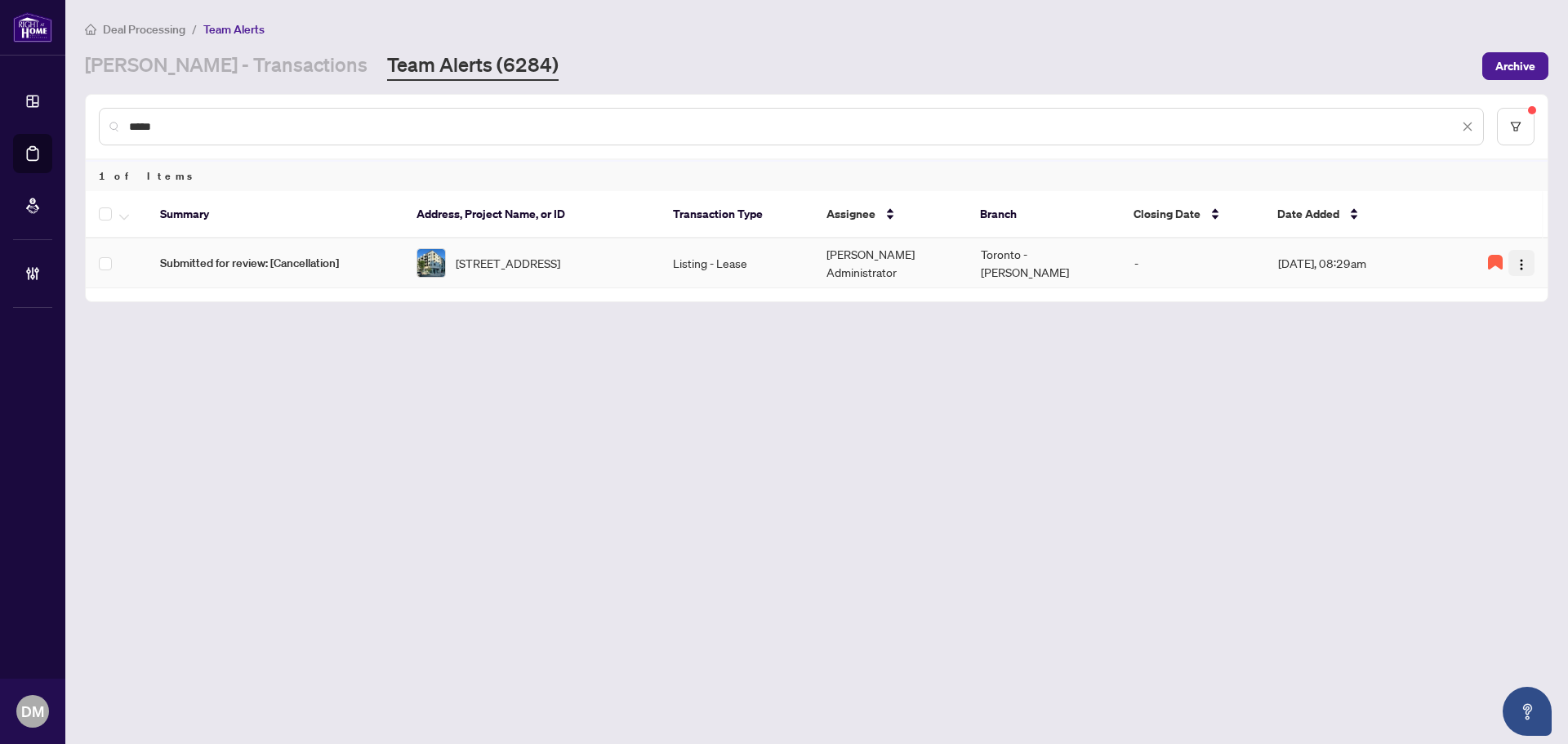
type input "*****"
click at [1522, 263] on img "button" at bounding box center [1522, 265] width 13 height 13
click at [1498, 350] on span "Complete Item" at bounding box center [1479, 347] width 84 height 18
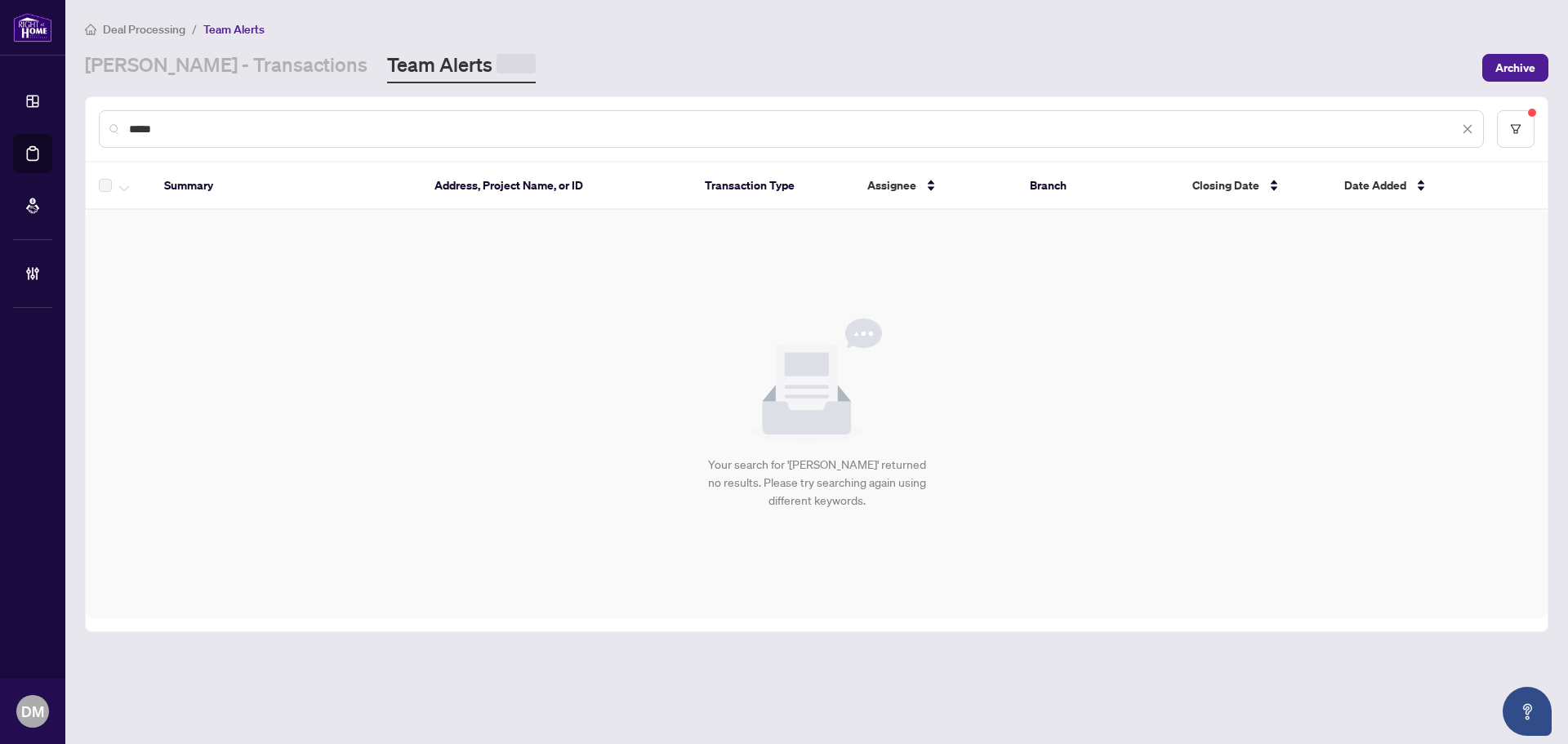
drag, startPoint x: 529, startPoint y: 132, endPoint x: 10, endPoint y: 132, distance: 519.0
click at [10, 132] on div "Dashboard Deal Processing Mortgage Referrals Brokerage Management DM Don Mills …" at bounding box center [784, 372] width 1568 height 744
type input "*****"
